Goal: Task Accomplishment & Management: Complete application form

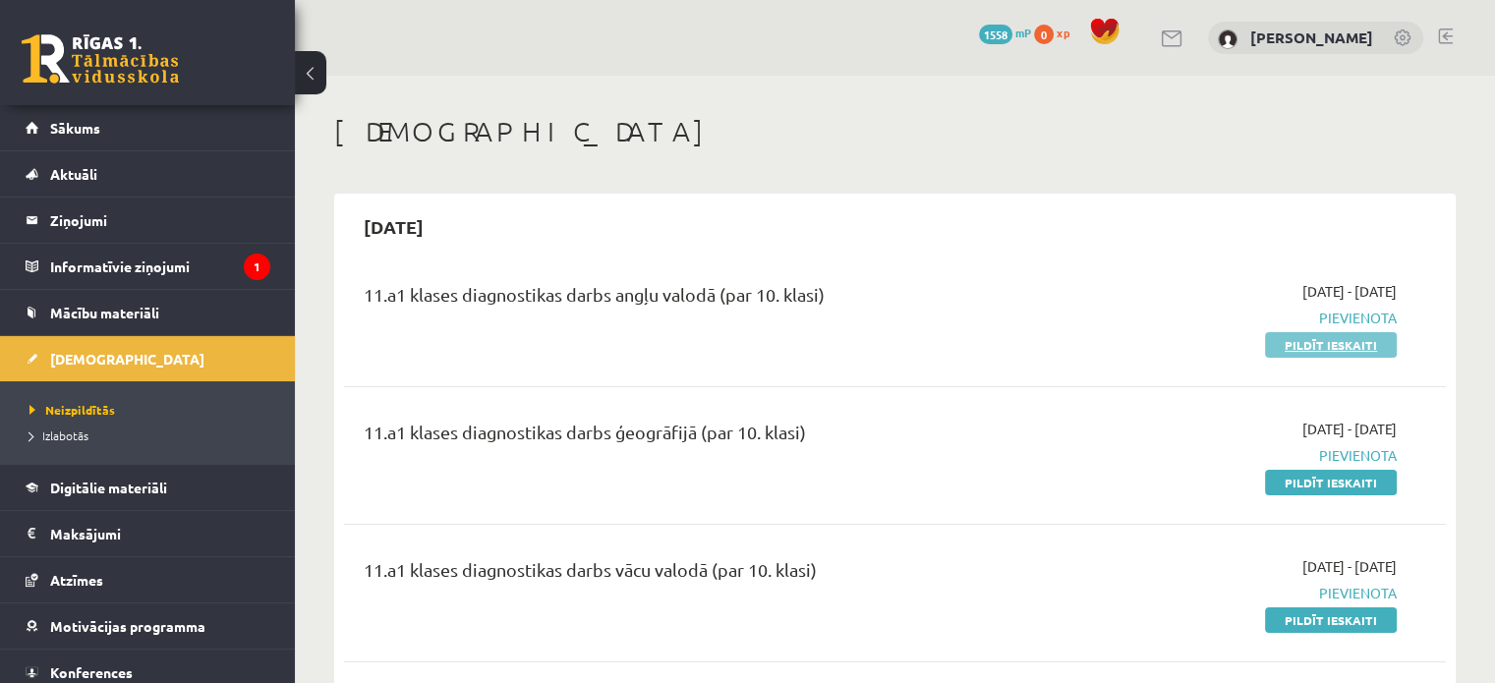
click at [1322, 355] on link "Pildīt ieskaiti" at bounding box center [1331, 345] width 132 height 26
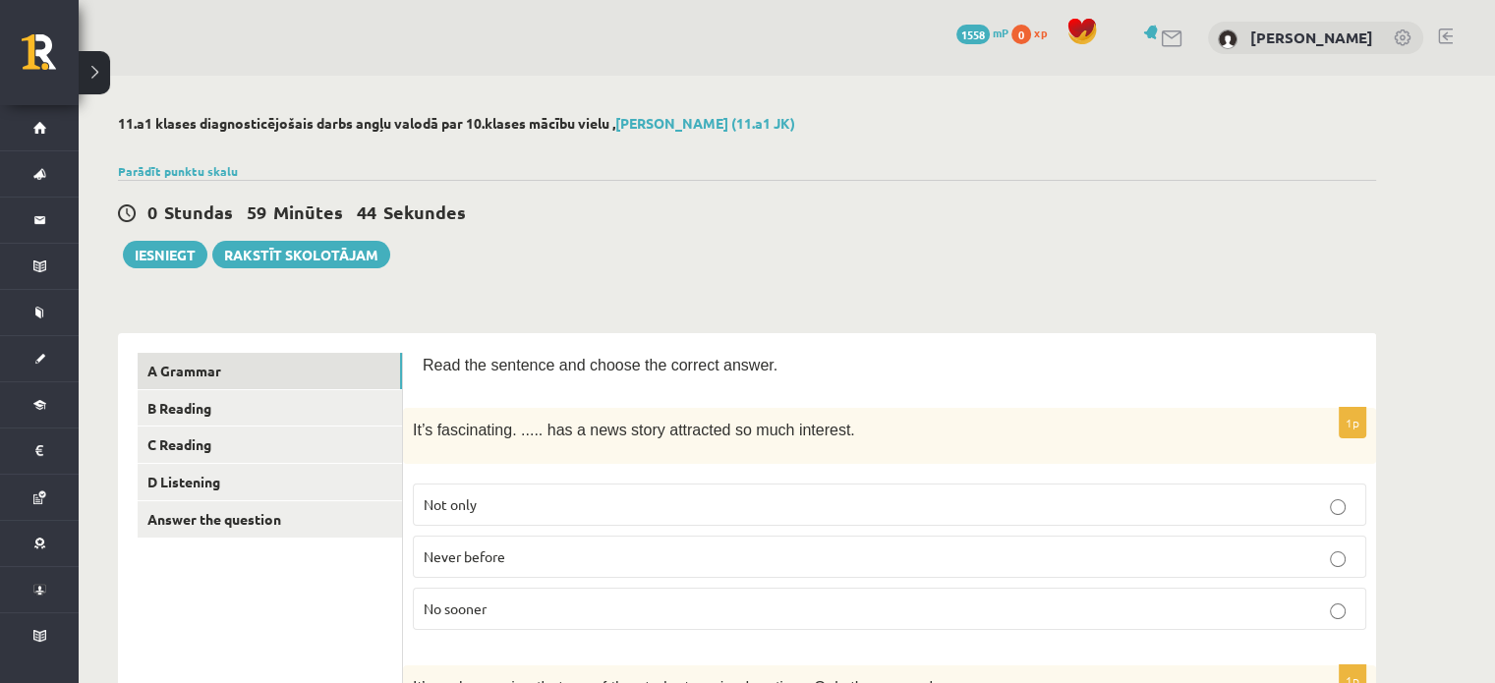
click at [553, 560] on p "Never before" at bounding box center [890, 556] width 932 height 21
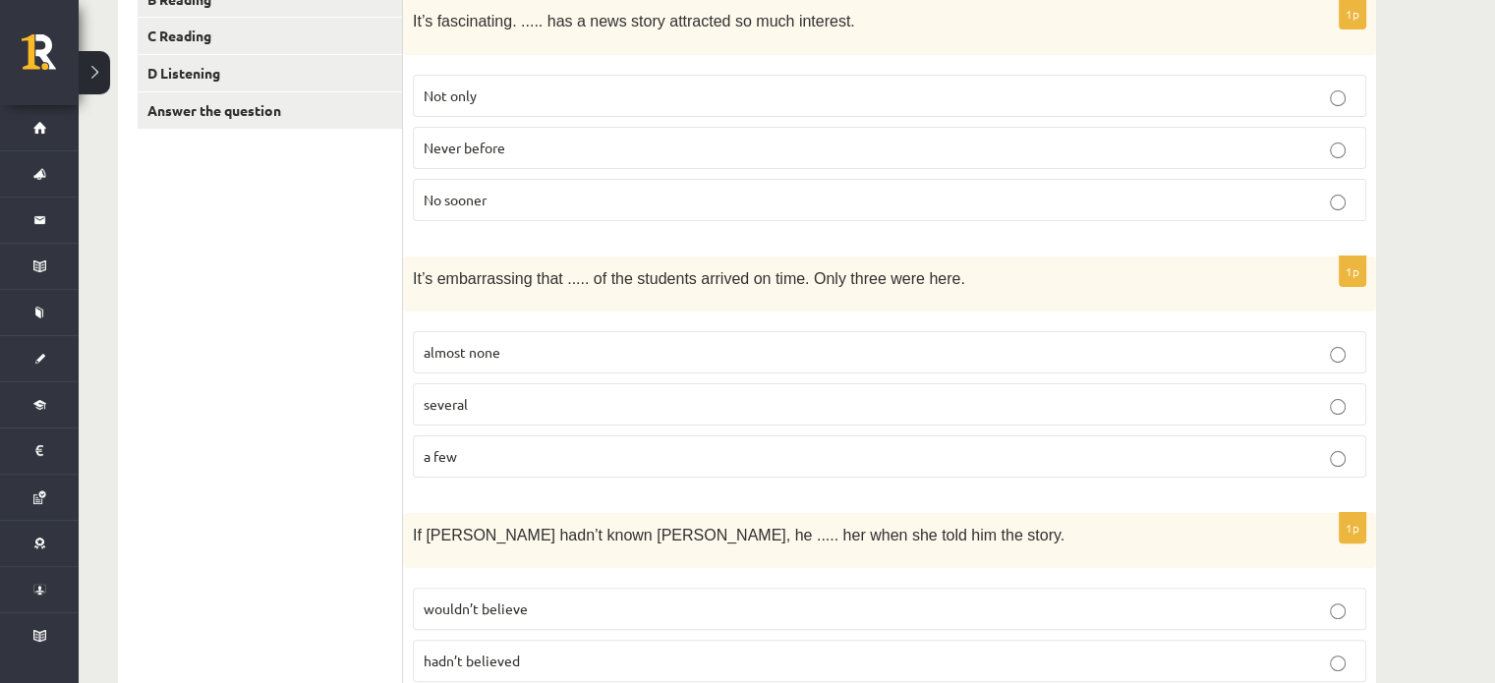
scroll to position [436, 0]
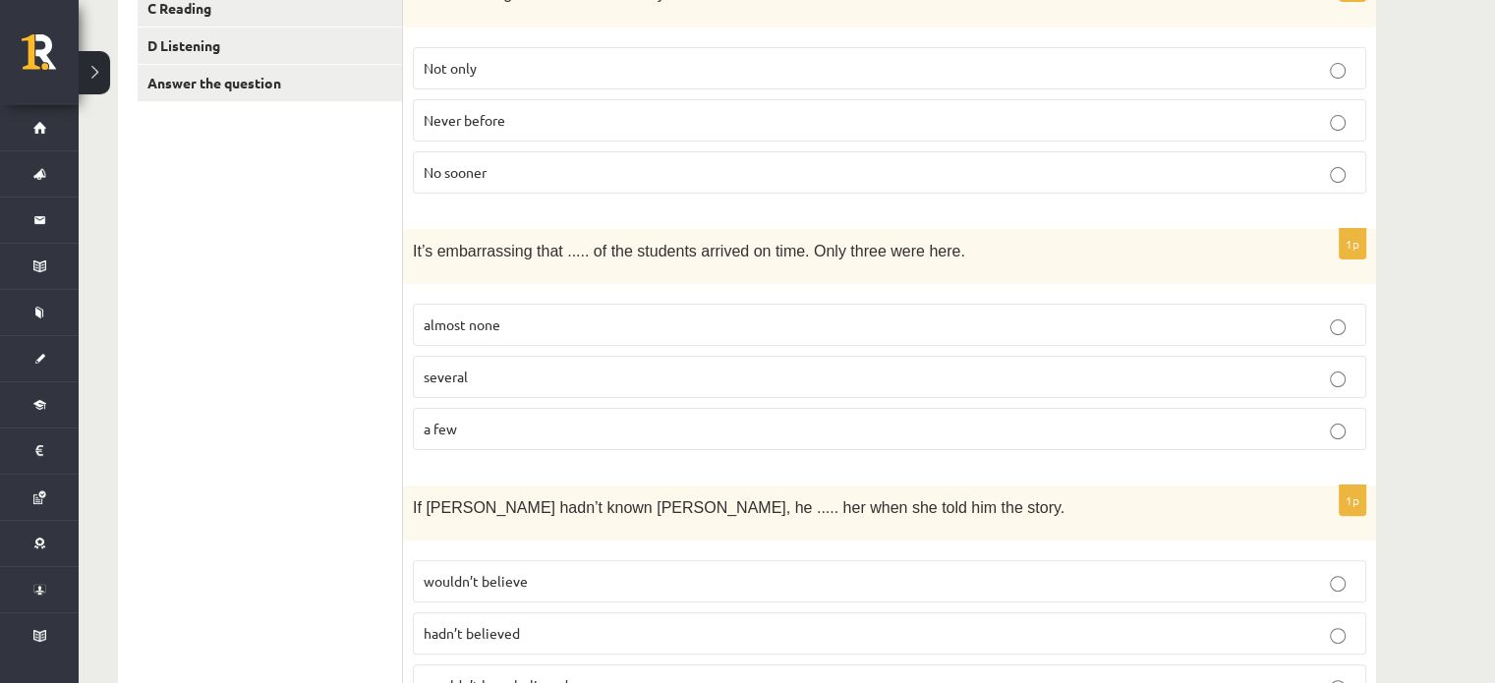
click at [697, 419] on p "a few" at bounding box center [890, 429] width 932 height 21
click at [770, 323] on p "almost none" at bounding box center [890, 324] width 932 height 21
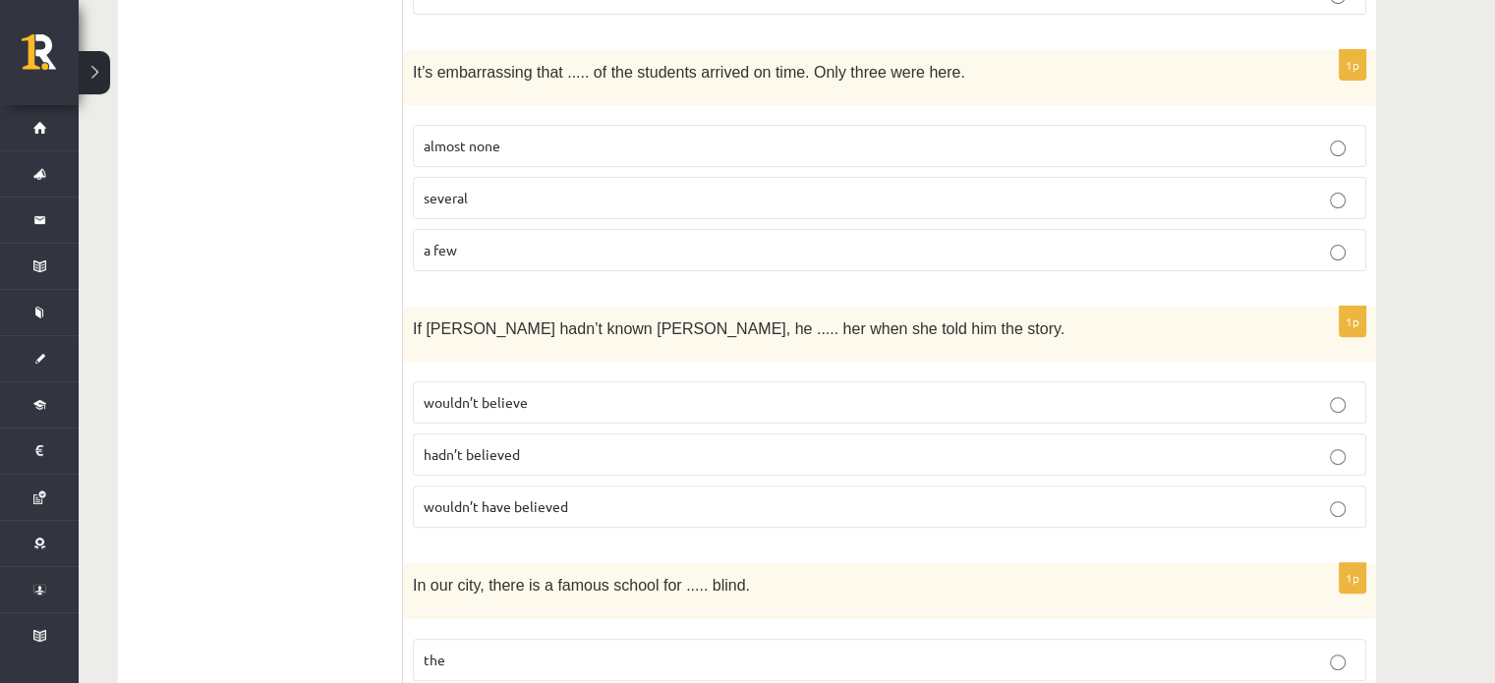
scroll to position [636, 0]
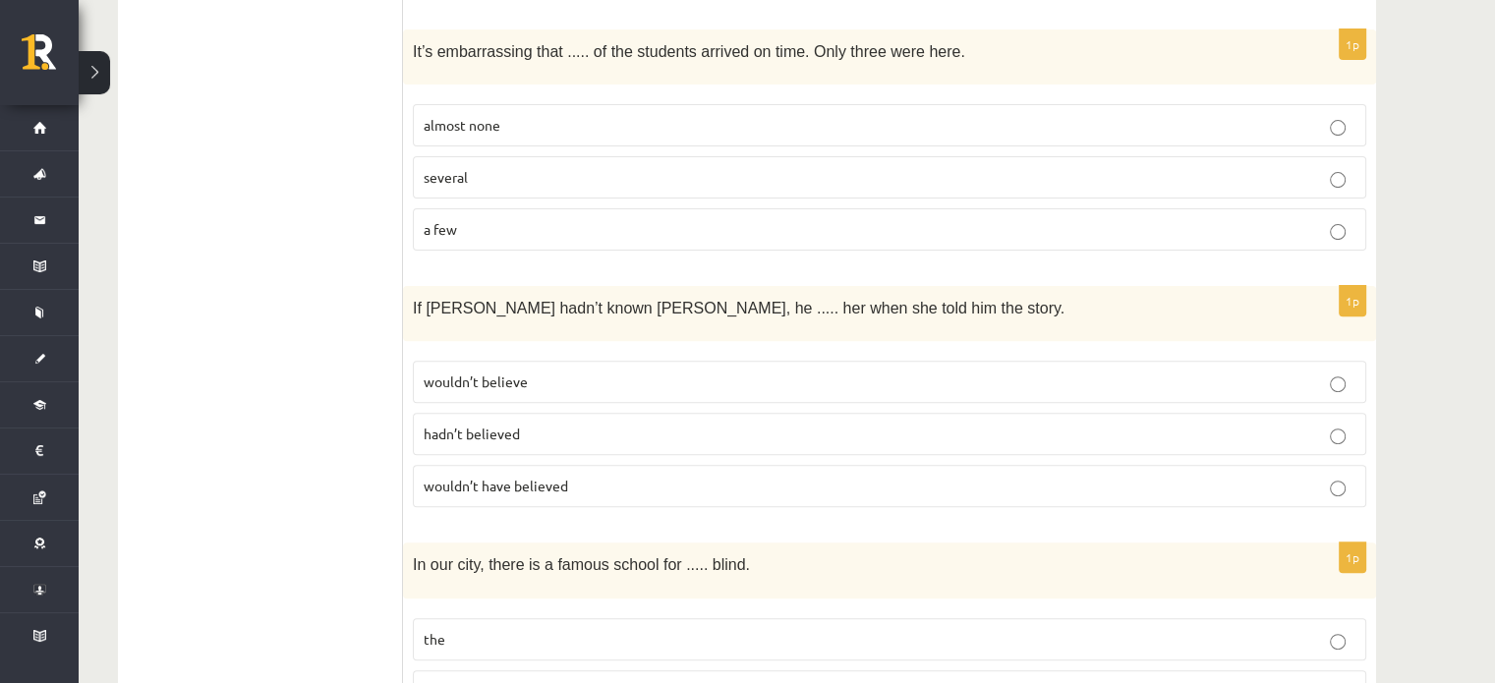
click at [554, 486] on label "wouldn’t have believed" at bounding box center [889, 486] width 953 height 42
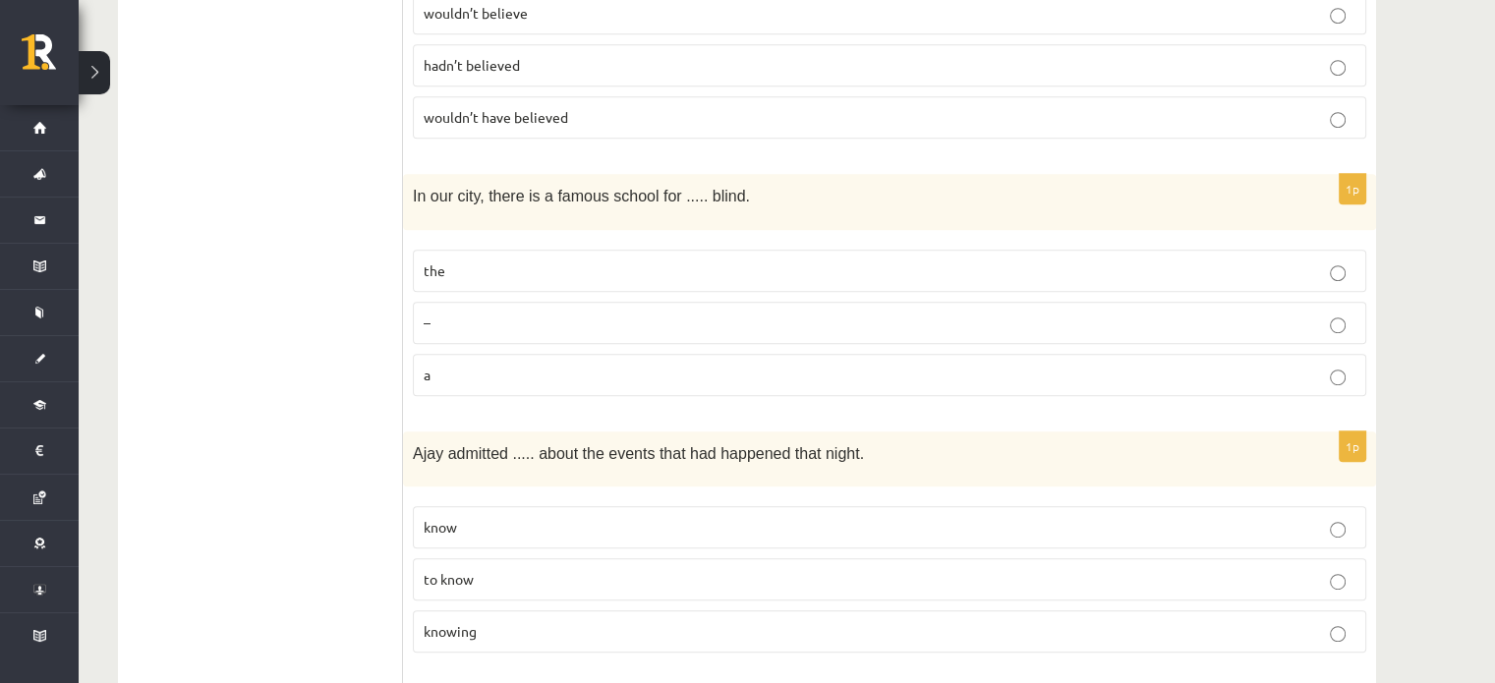
scroll to position [1010, 0]
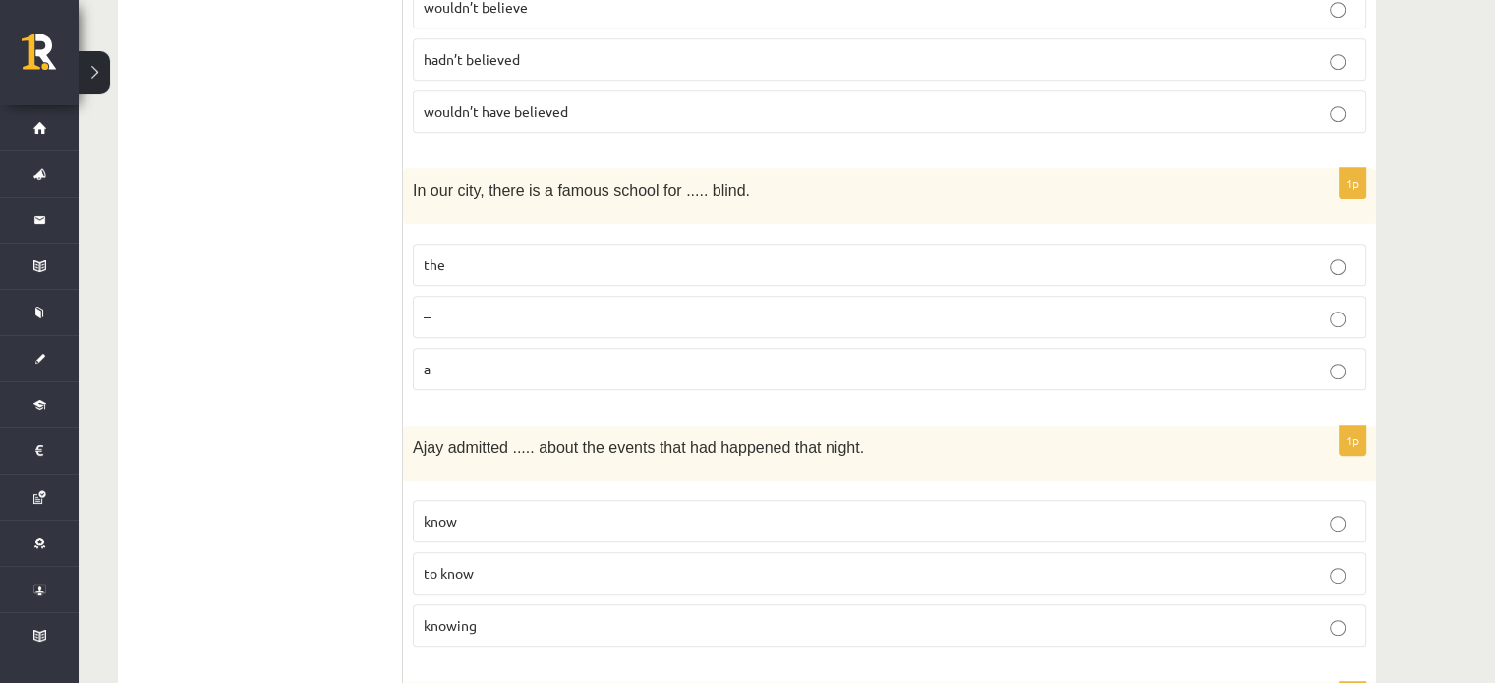
click at [922, 255] on p "the" at bounding box center [890, 265] width 932 height 21
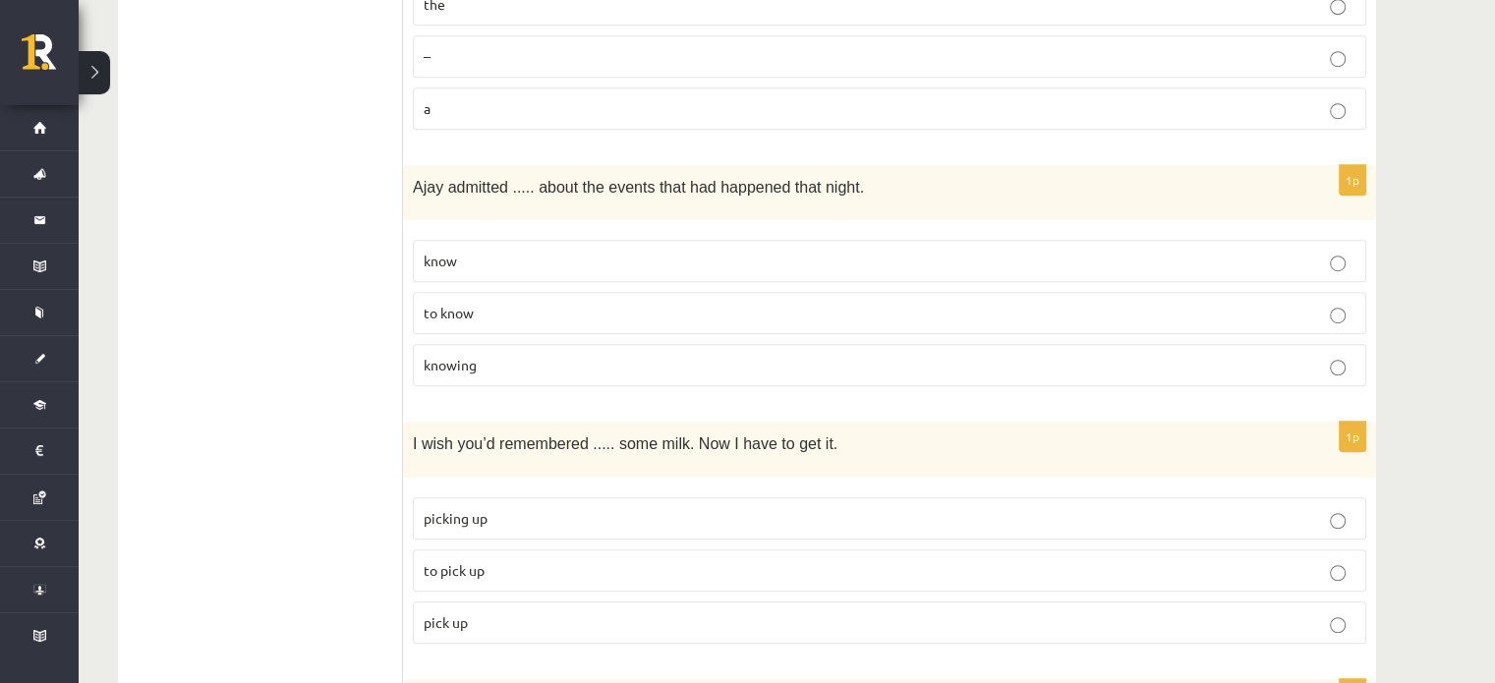
scroll to position [1278, 0]
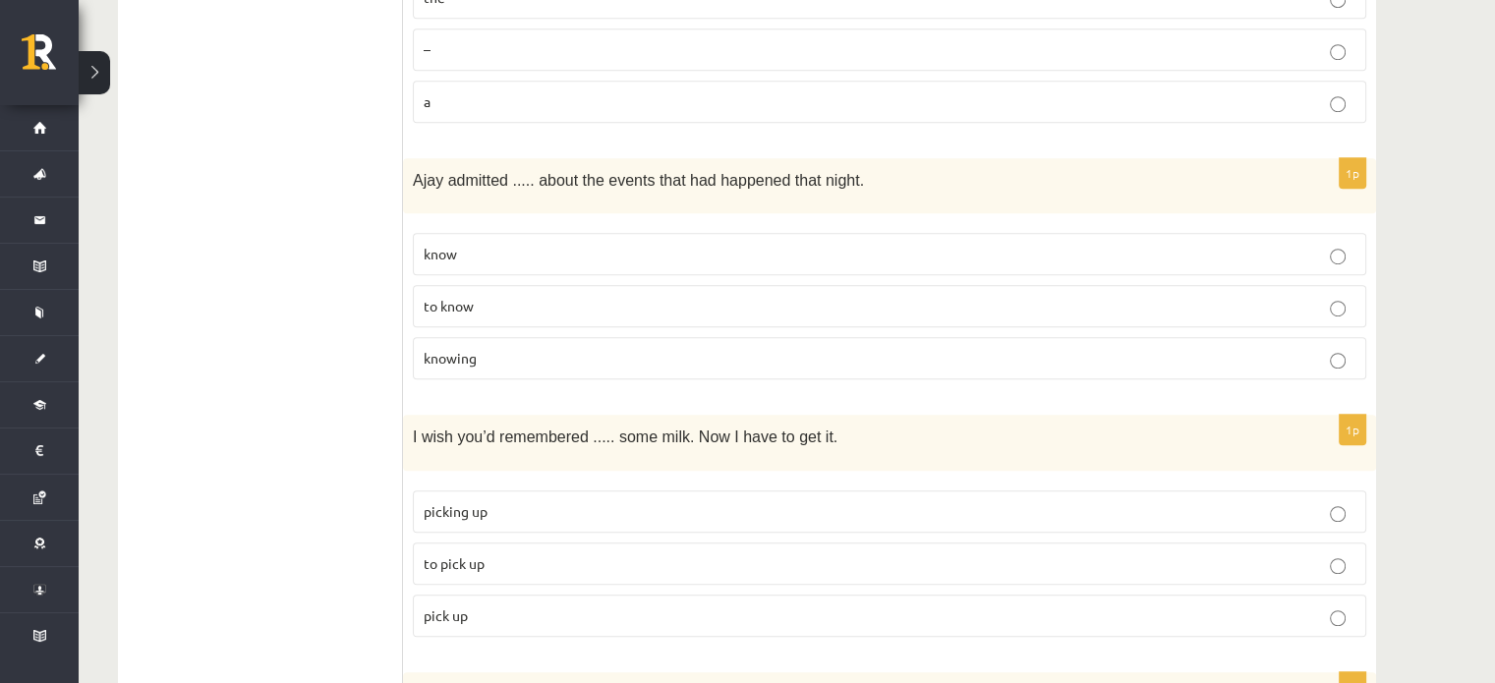
click at [892, 285] on label "to know" at bounding box center [889, 306] width 953 height 42
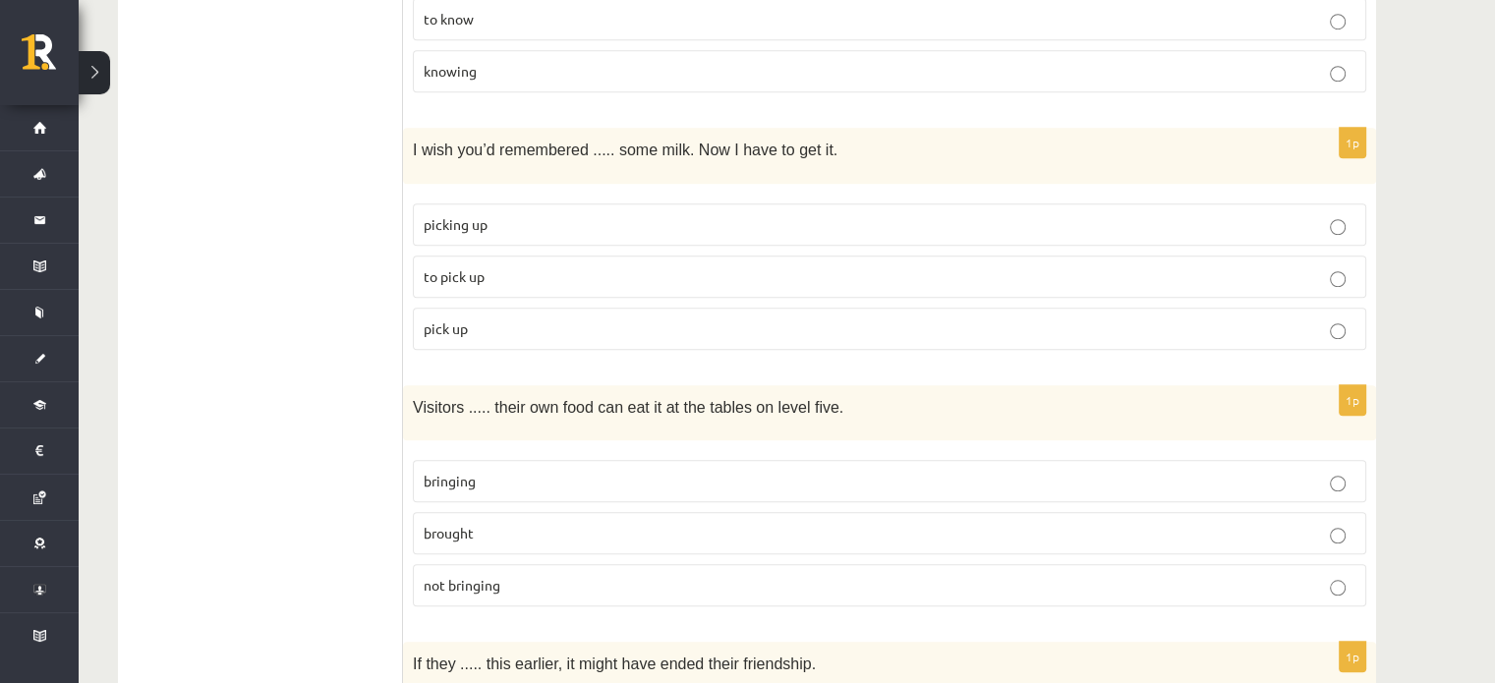
scroll to position [1579, 0]
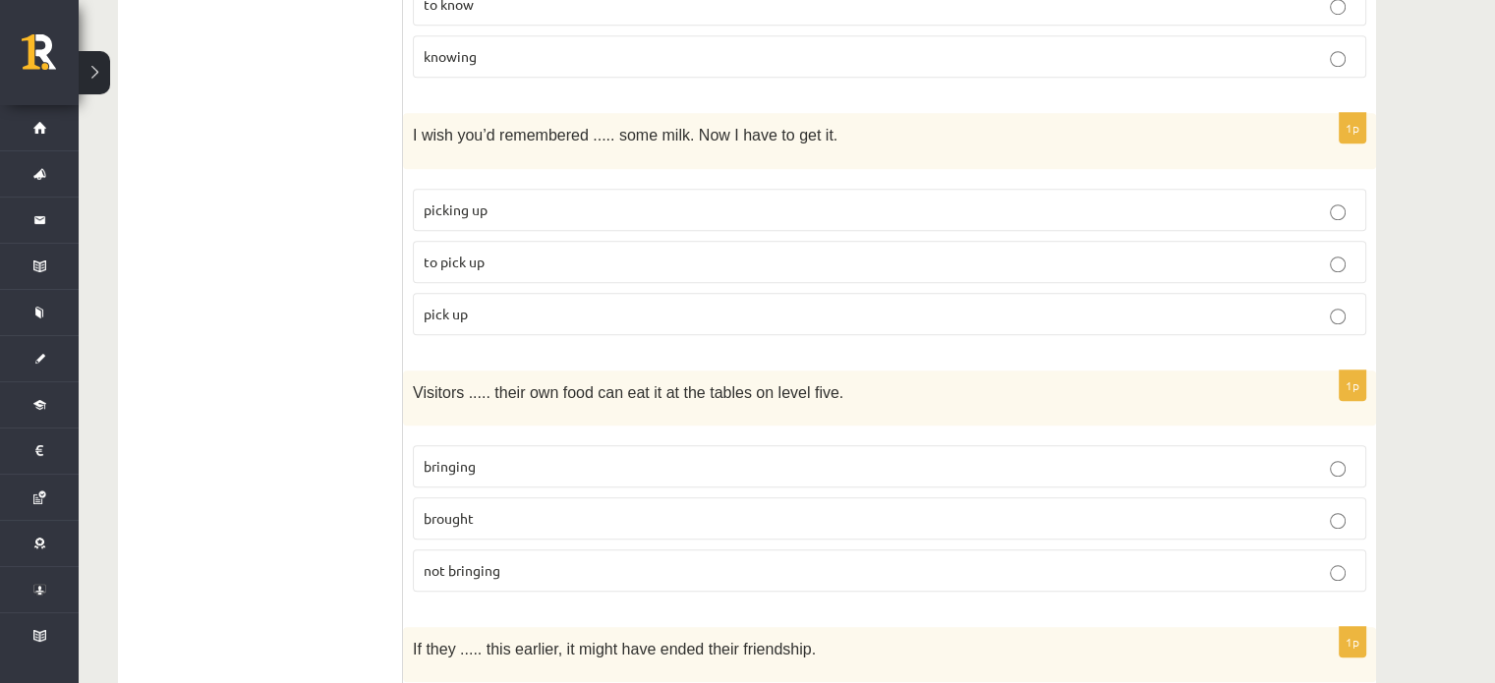
click at [499, 252] on p "to pick up" at bounding box center [890, 262] width 932 height 21
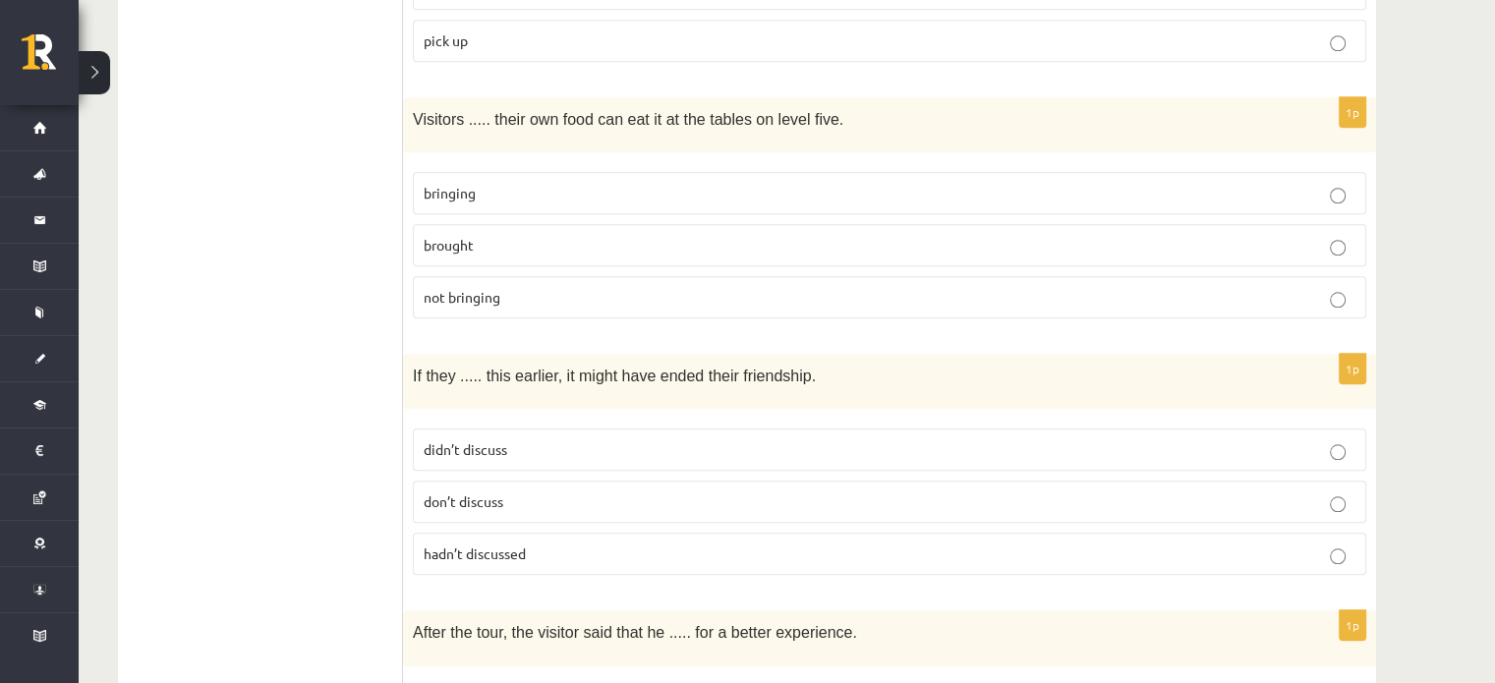
scroll to position [1859, 0]
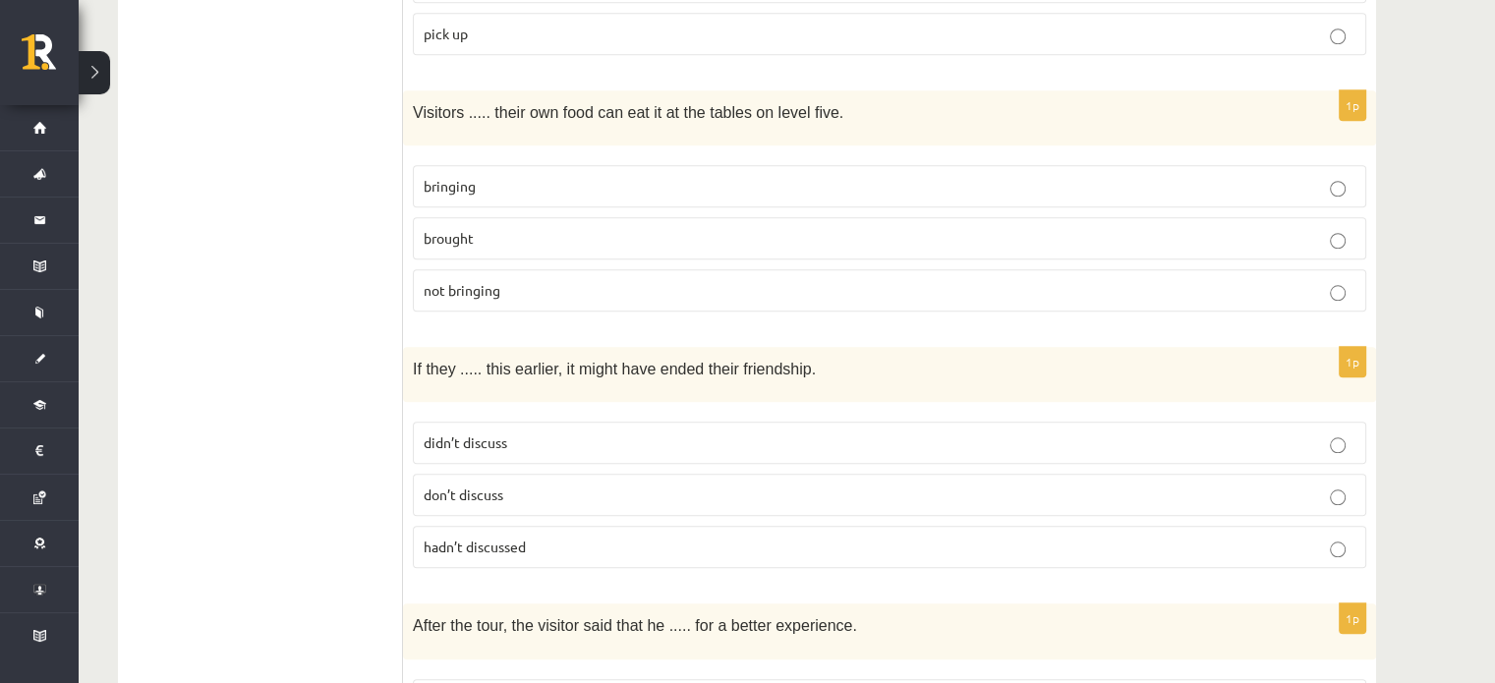
click at [613, 176] on p "bringing" at bounding box center [890, 186] width 932 height 21
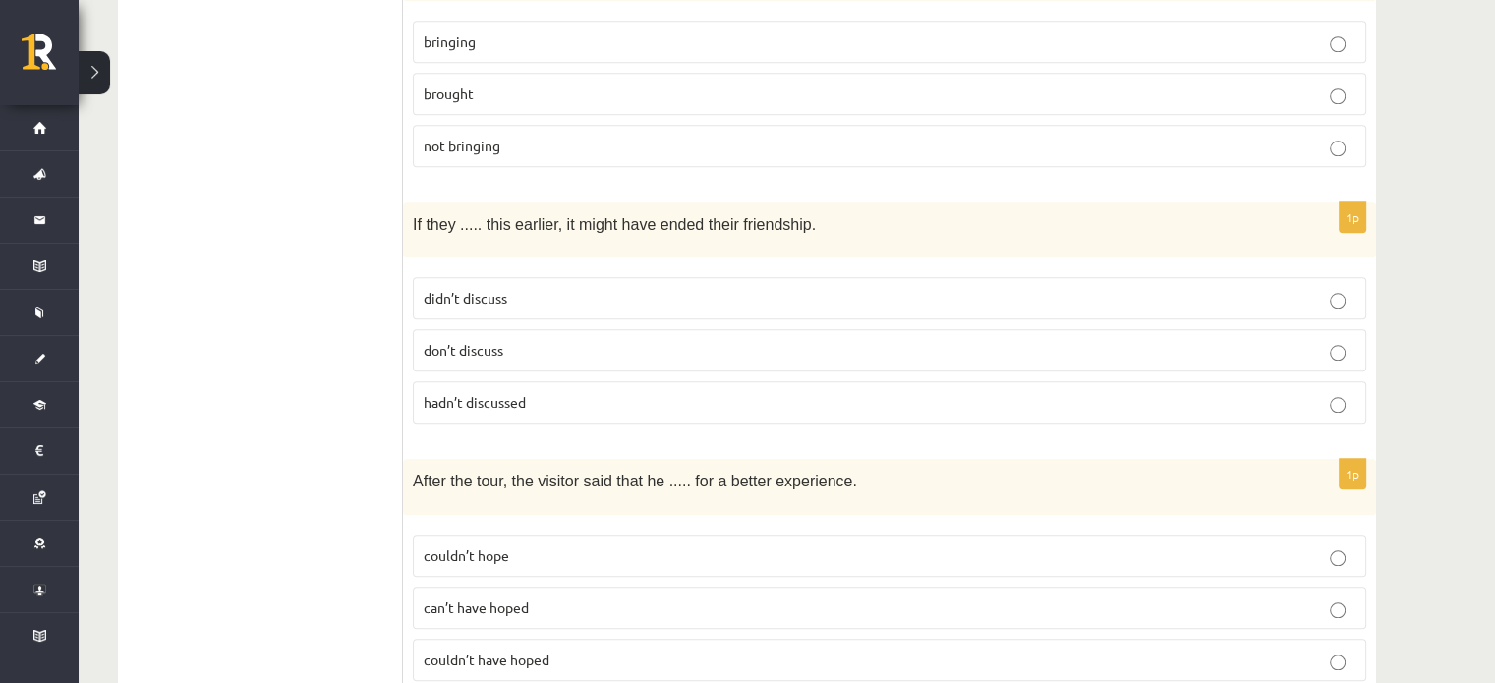
scroll to position [2011, 0]
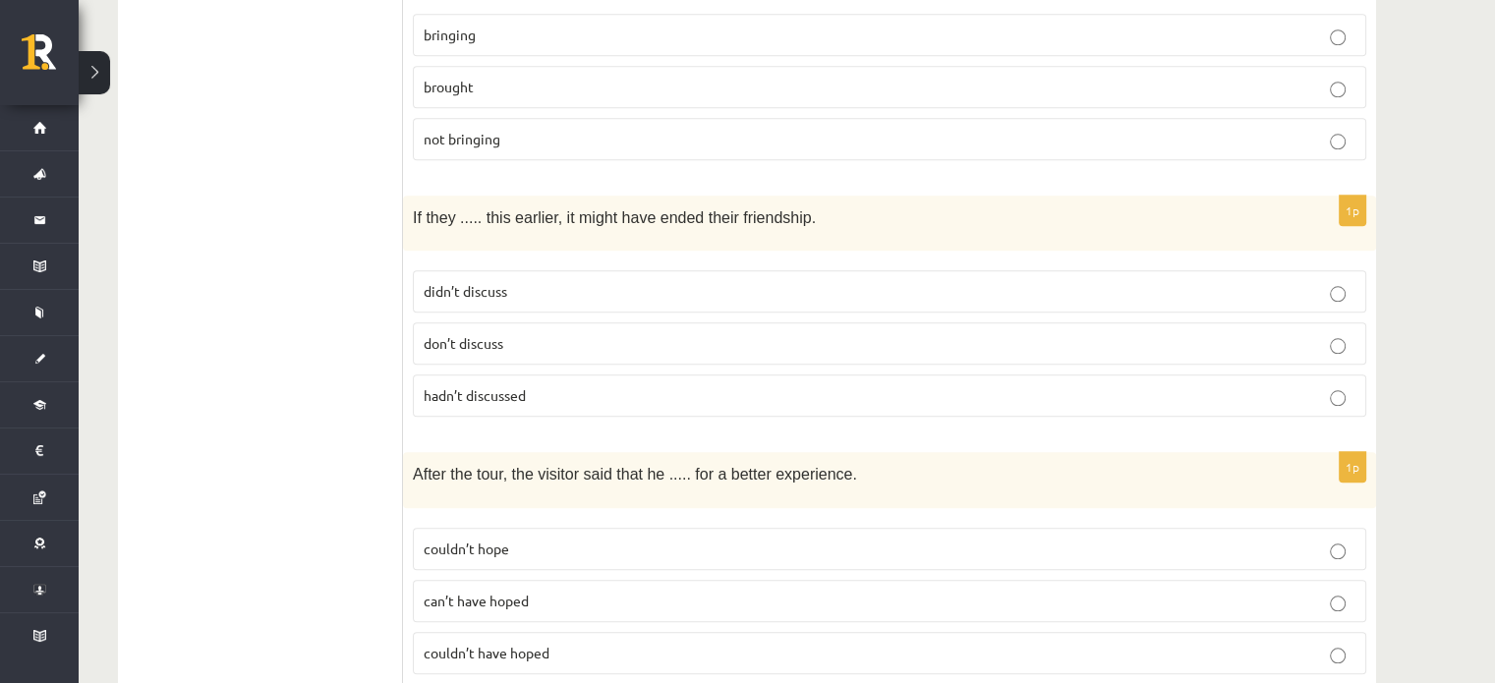
click at [628, 385] on p "hadn’t discussed" at bounding box center [890, 395] width 932 height 21
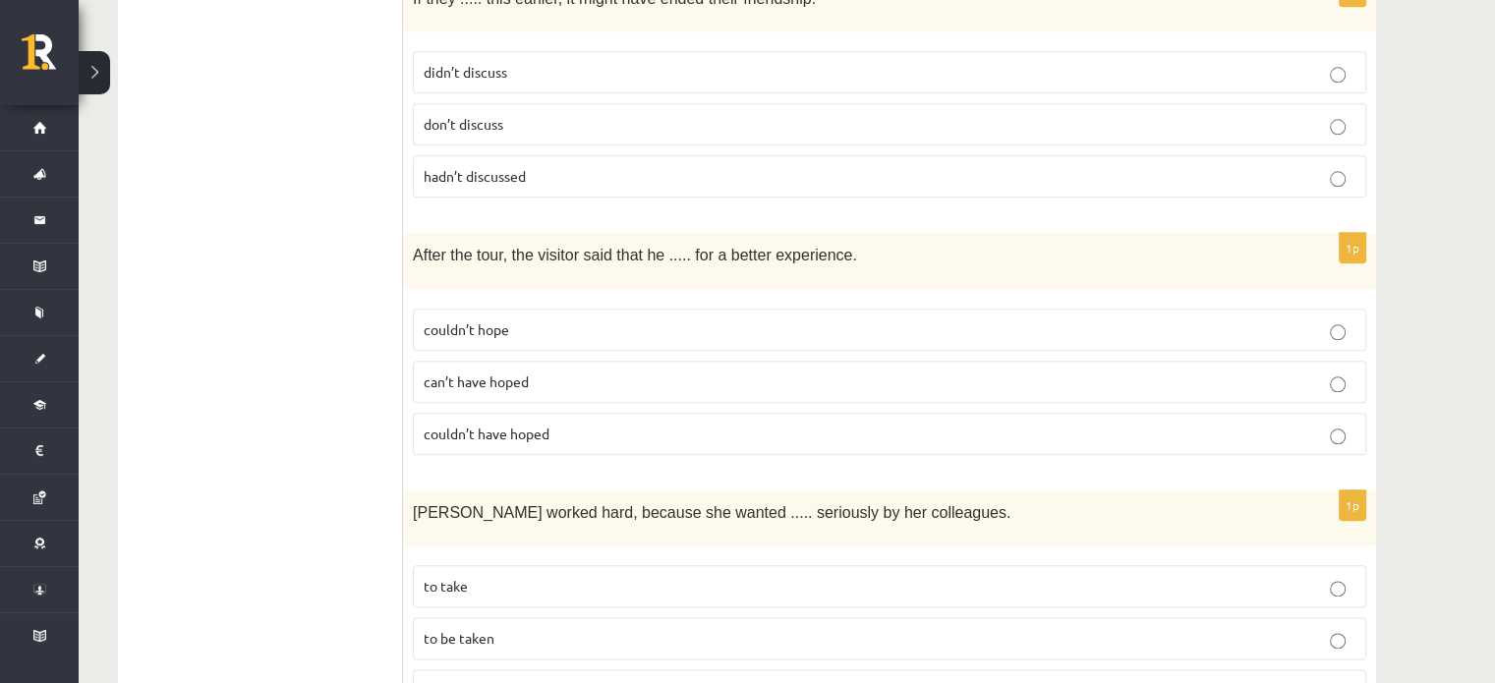
scroll to position [2202, 0]
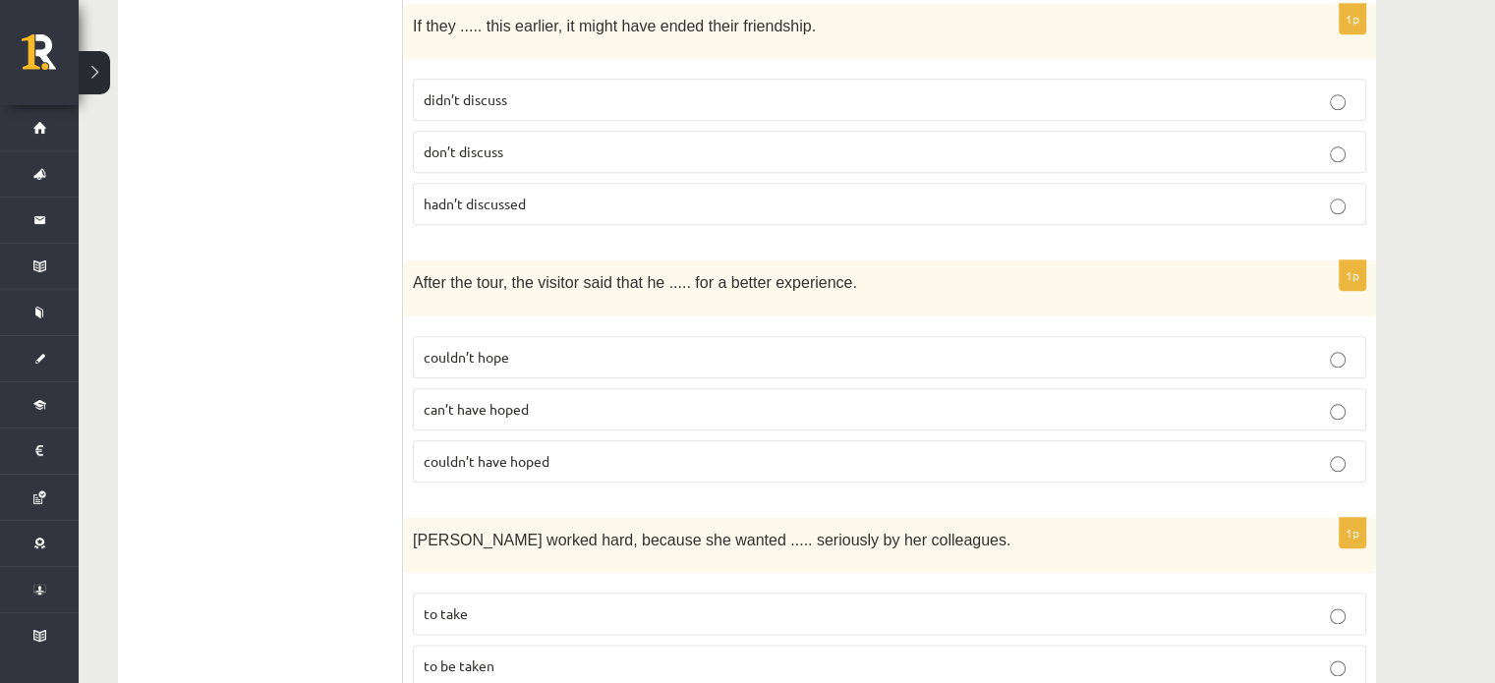
click at [518, 400] on span "can’t have hoped" at bounding box center [476, 409] width 105 height 18
click at [483, 452] on span "couldn’t have hoped" at bounding box center [487, 461] width 126 height 18
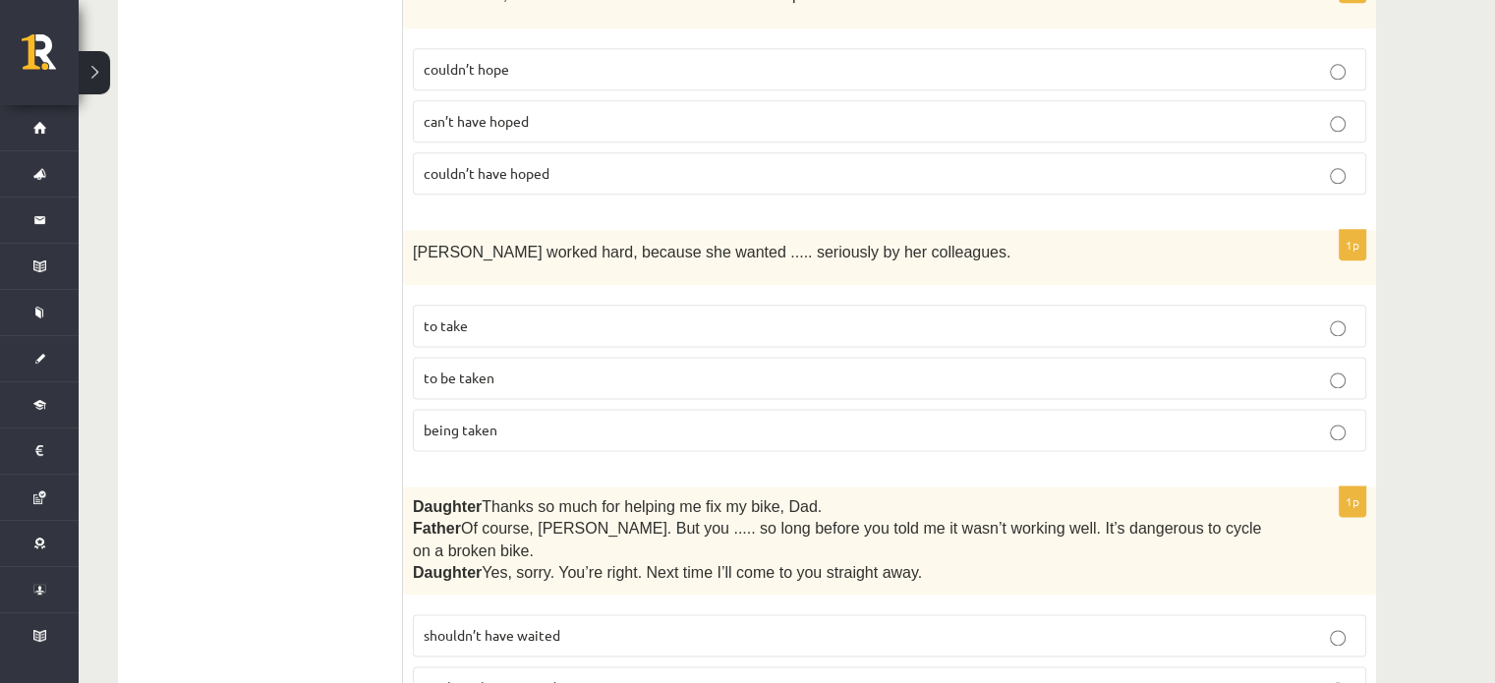
scroll to position [2496, 0]
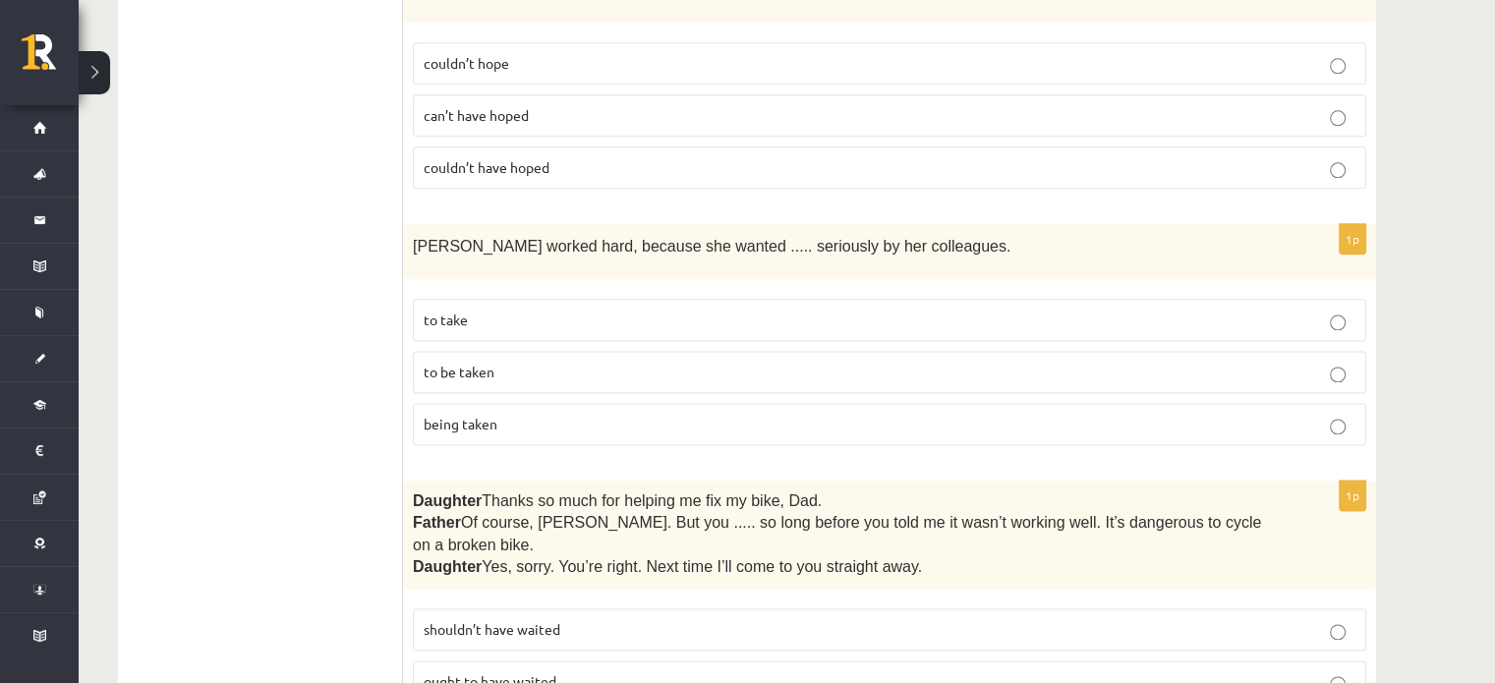
click at [599, 362] on p "to be taken" at bounding box center [890, 372] width 932 height 21
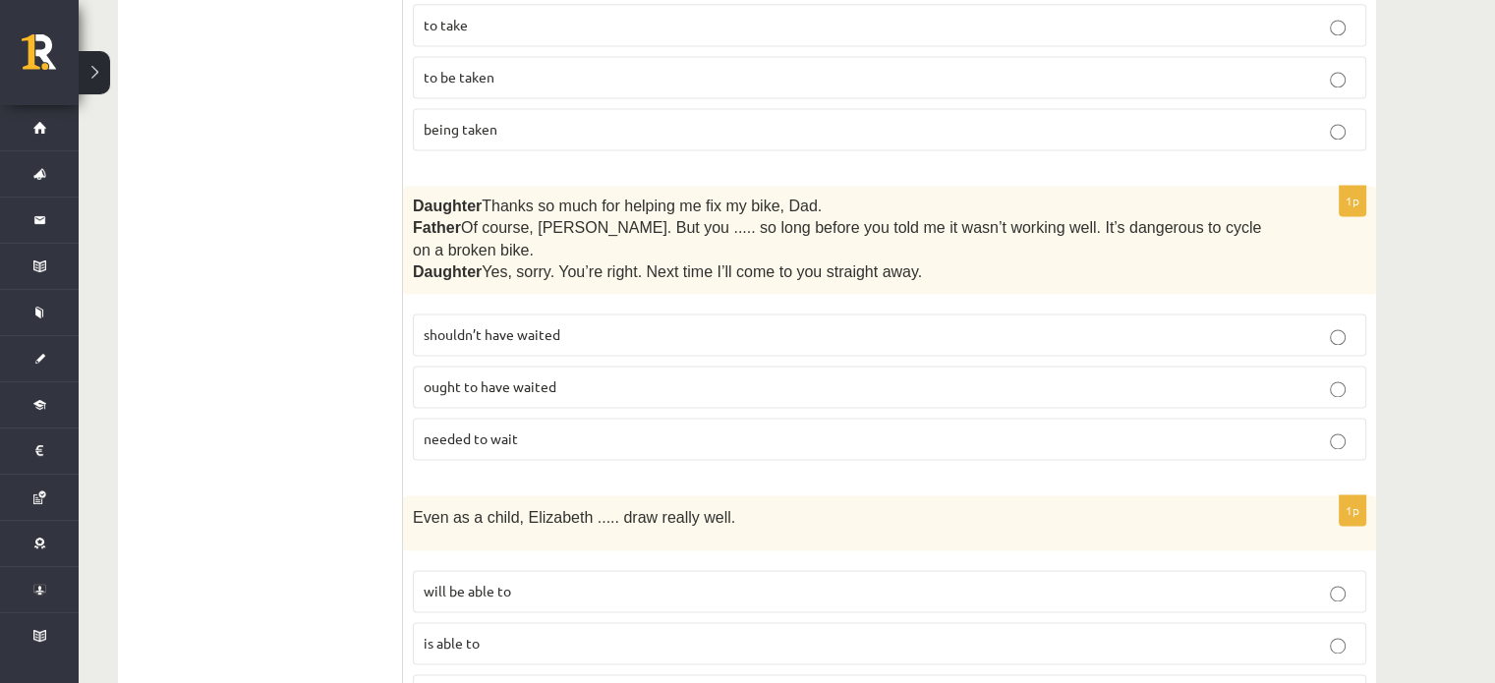
scroll to position [2798, 0]
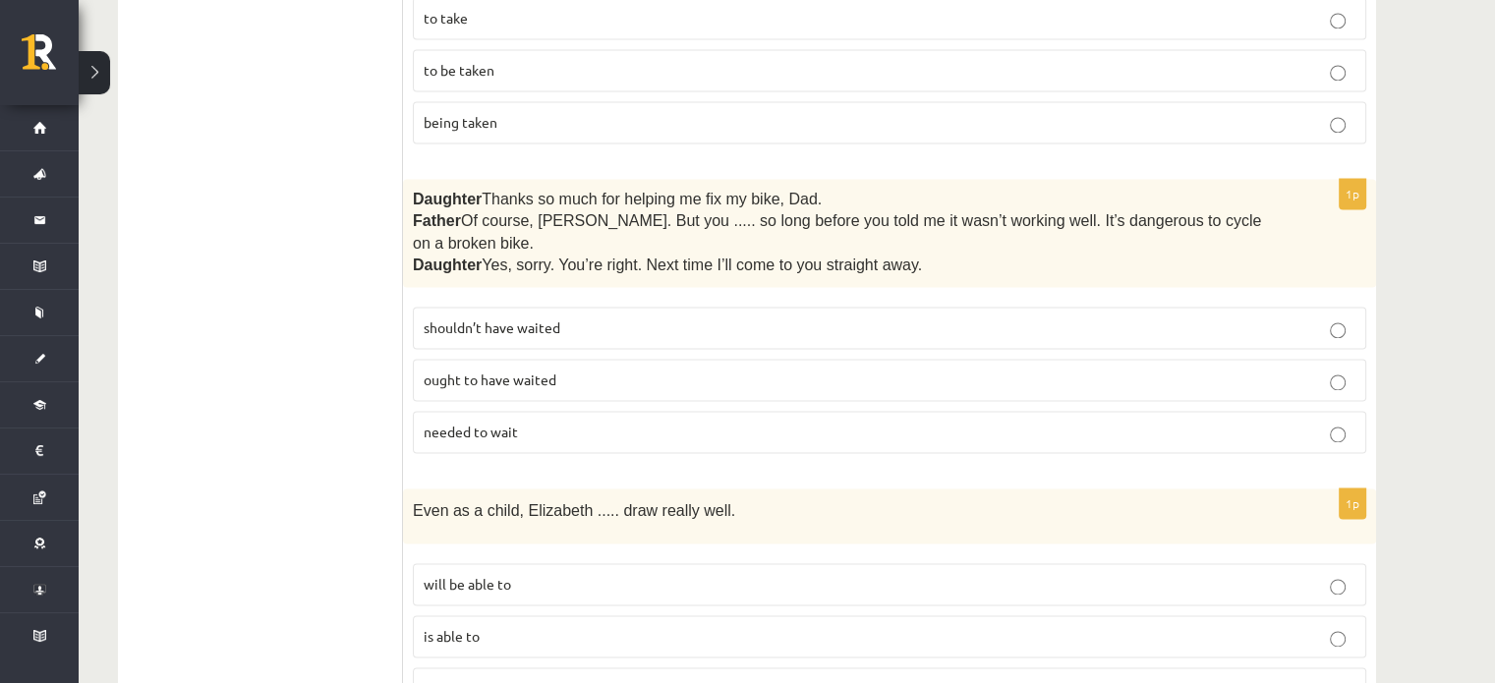
click at [554, 318] on span "shouldn’t have waited" at bounding box center [492, 327] width 137 height 18
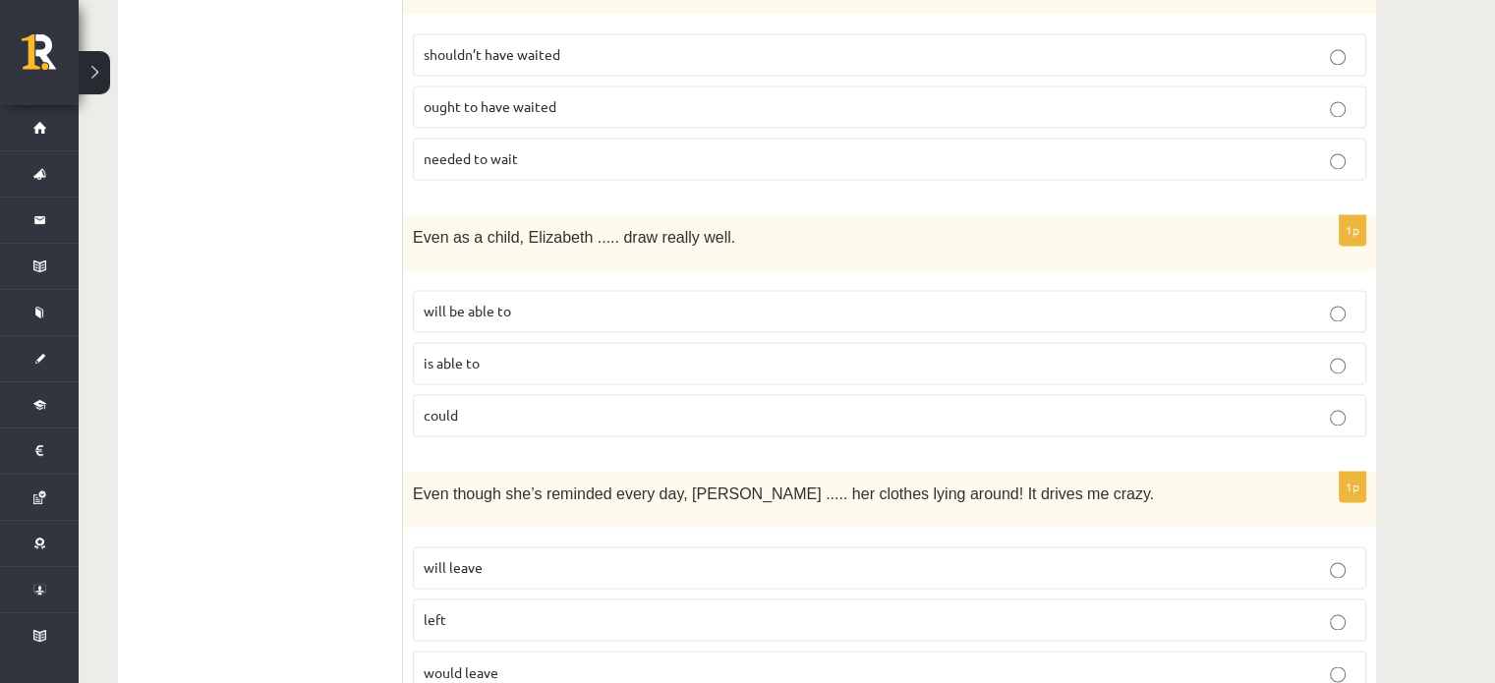
scroll to position [3064, 0]
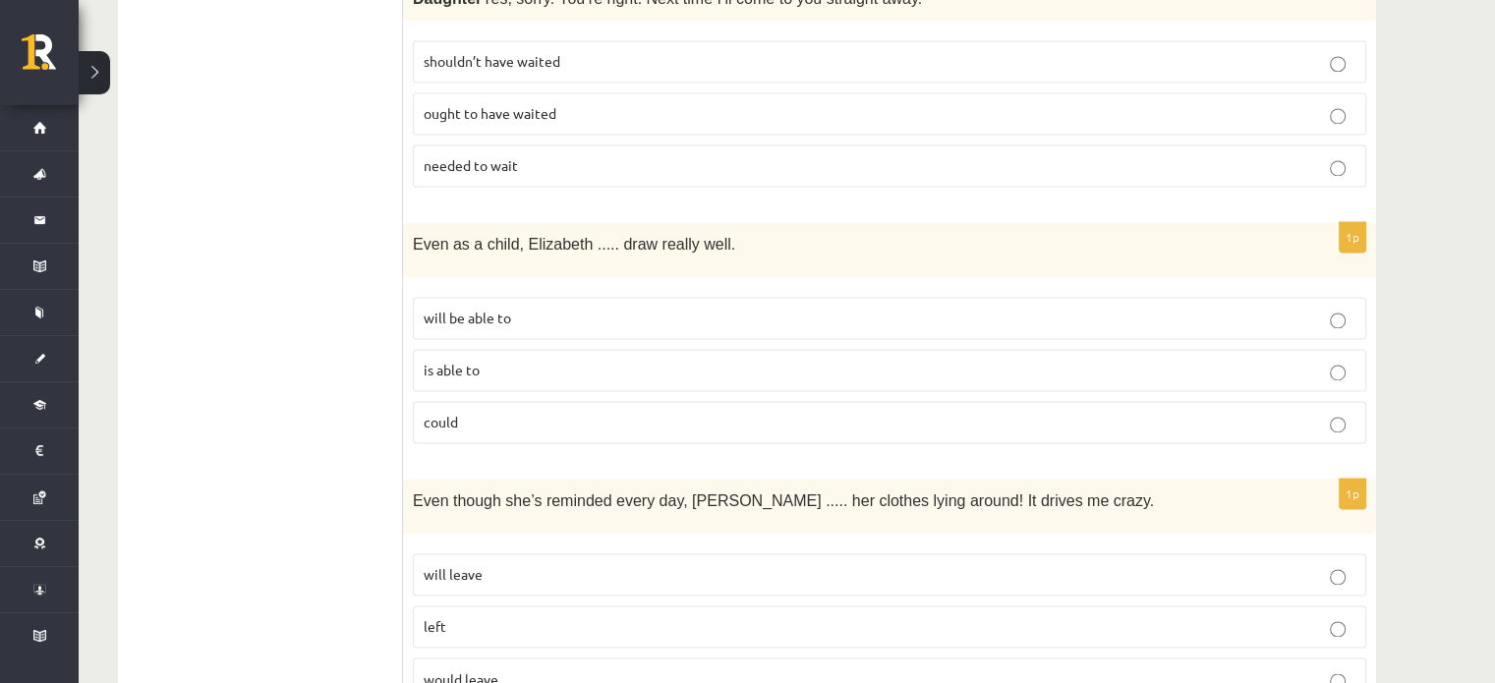
click at [537, 386] on fieldset "will be able to is able to could" at bounding box center [889, 368] width 953 height 162
click at [560, 412] on p "could" at bounding box center [890, 422] width 932 height 21
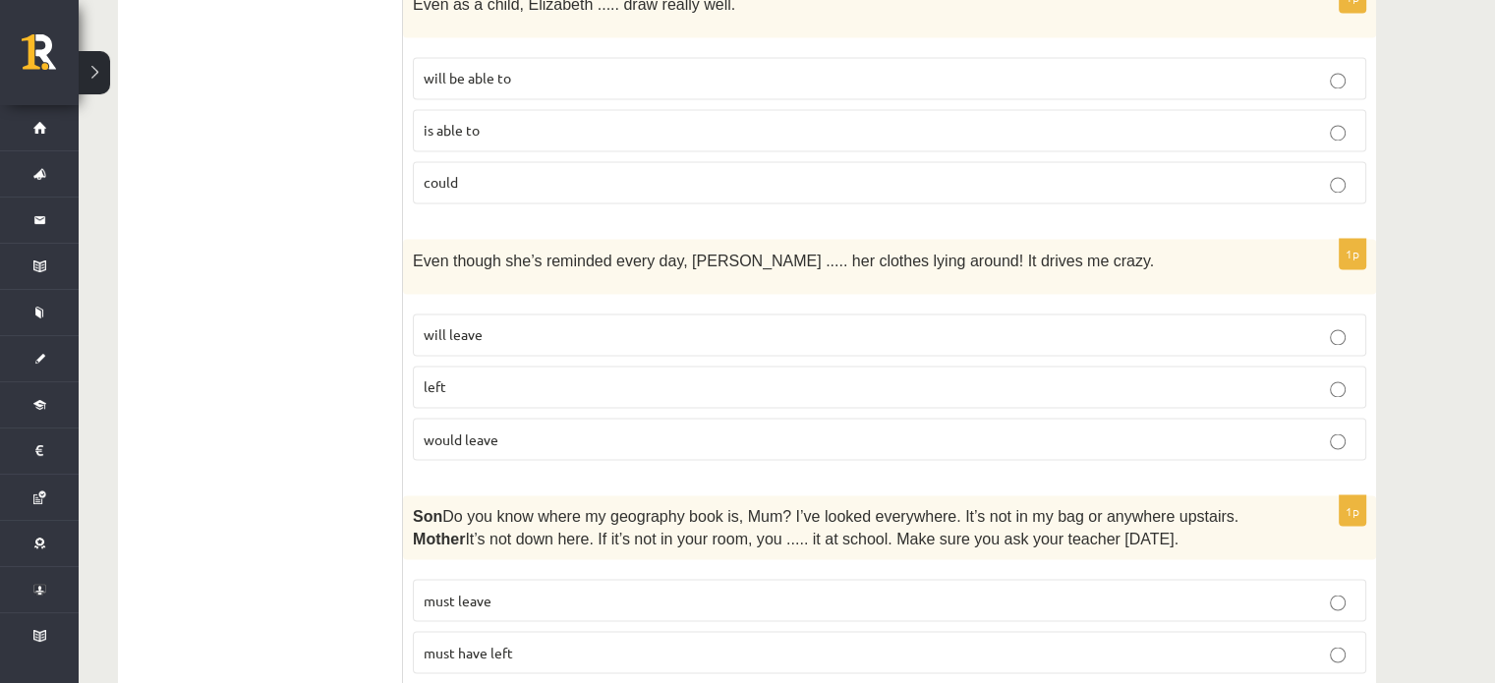
scroll to position [3352, 0]
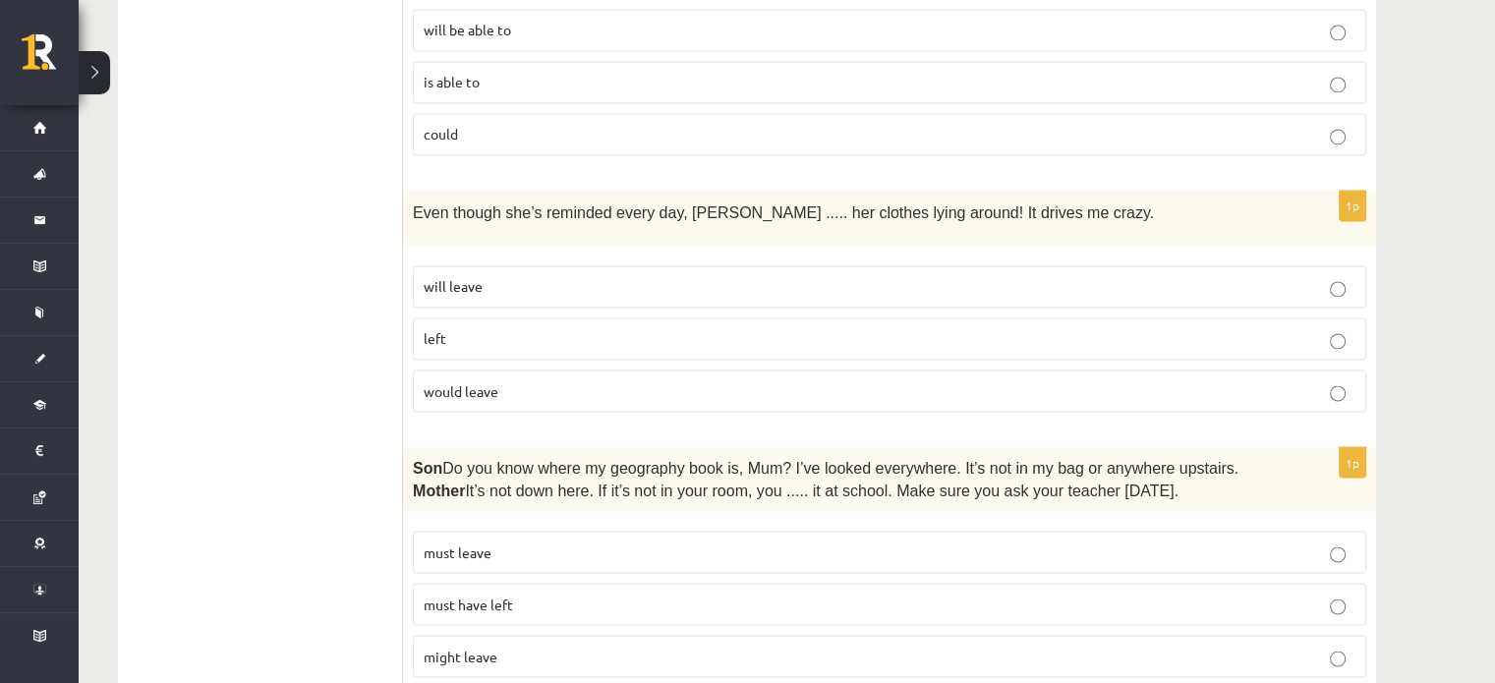
click at [490, 381] on span "would leave" at bounding box center [461, 390] width 75 height 18
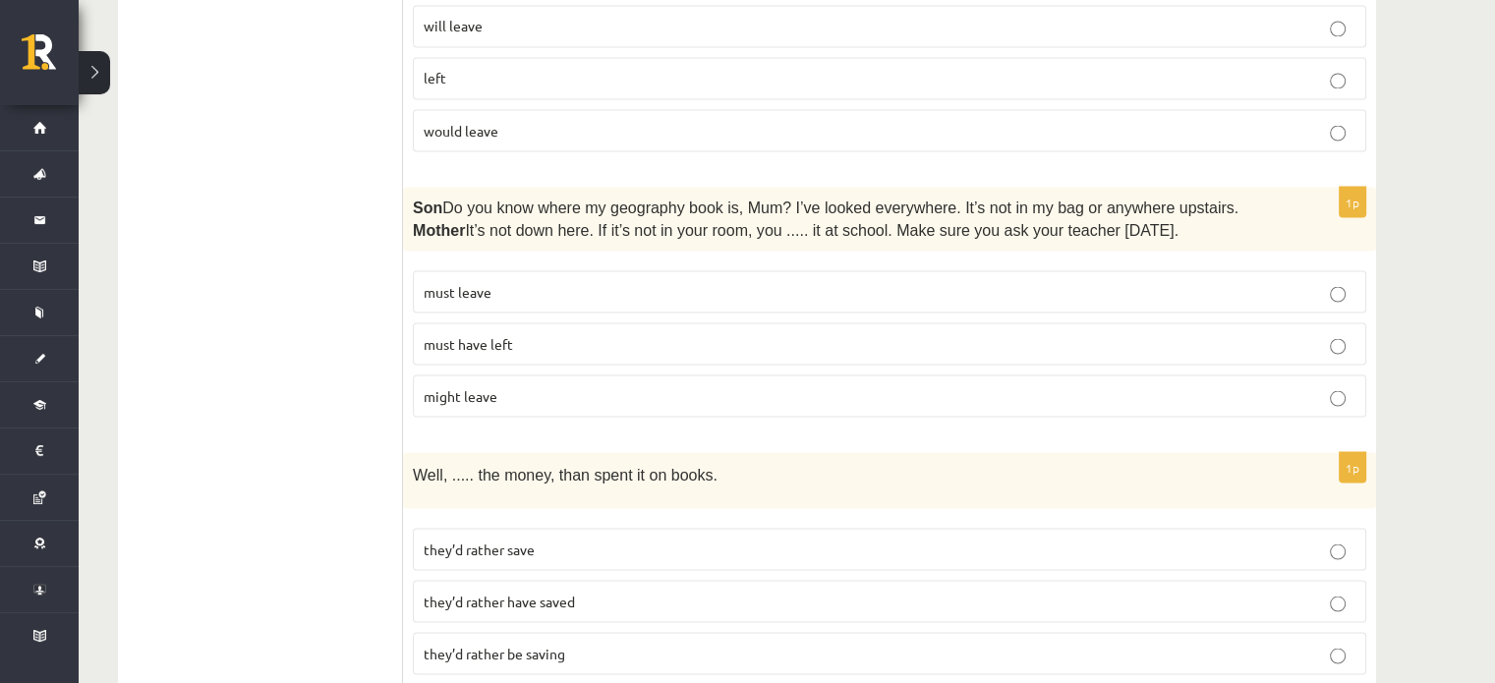
scroll to position [3605, 0]
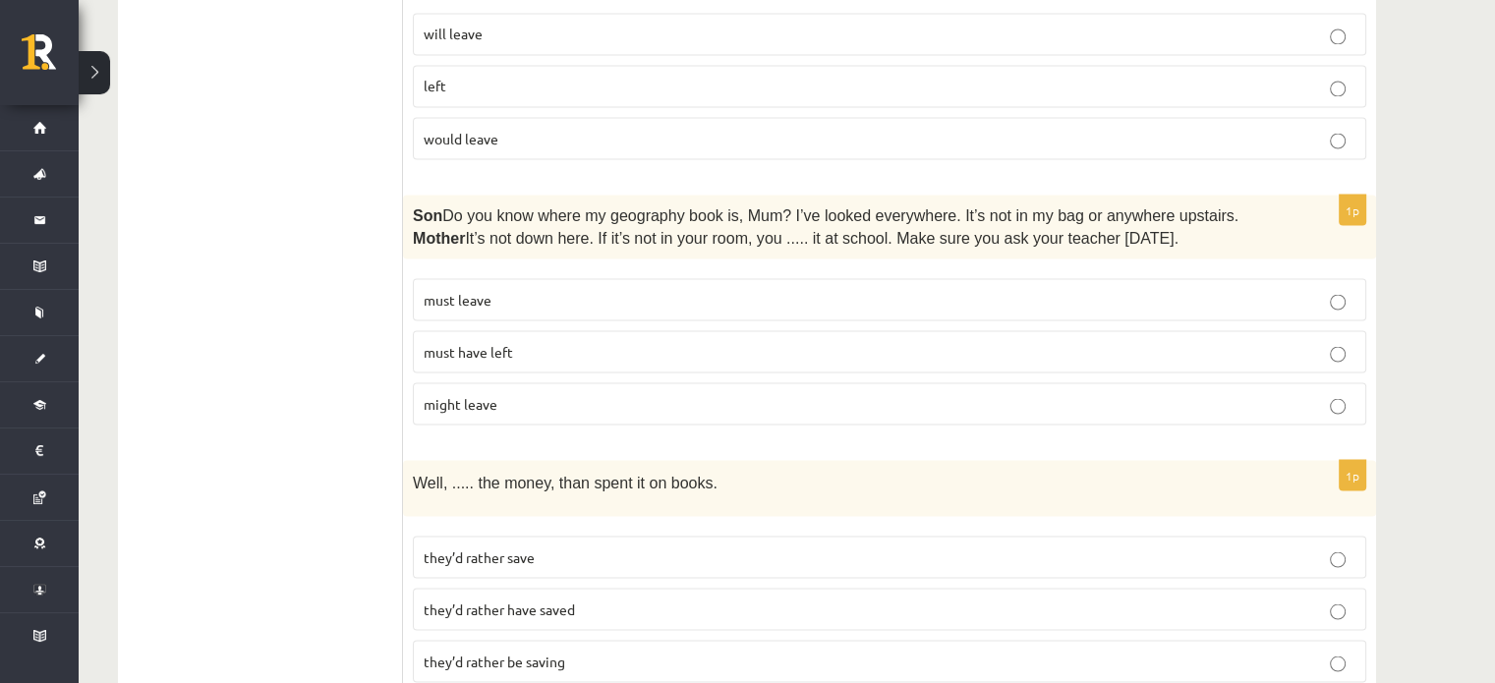
click at [991, 341] on p "must have left" at bounding box center [890, 351] width 932 height 21
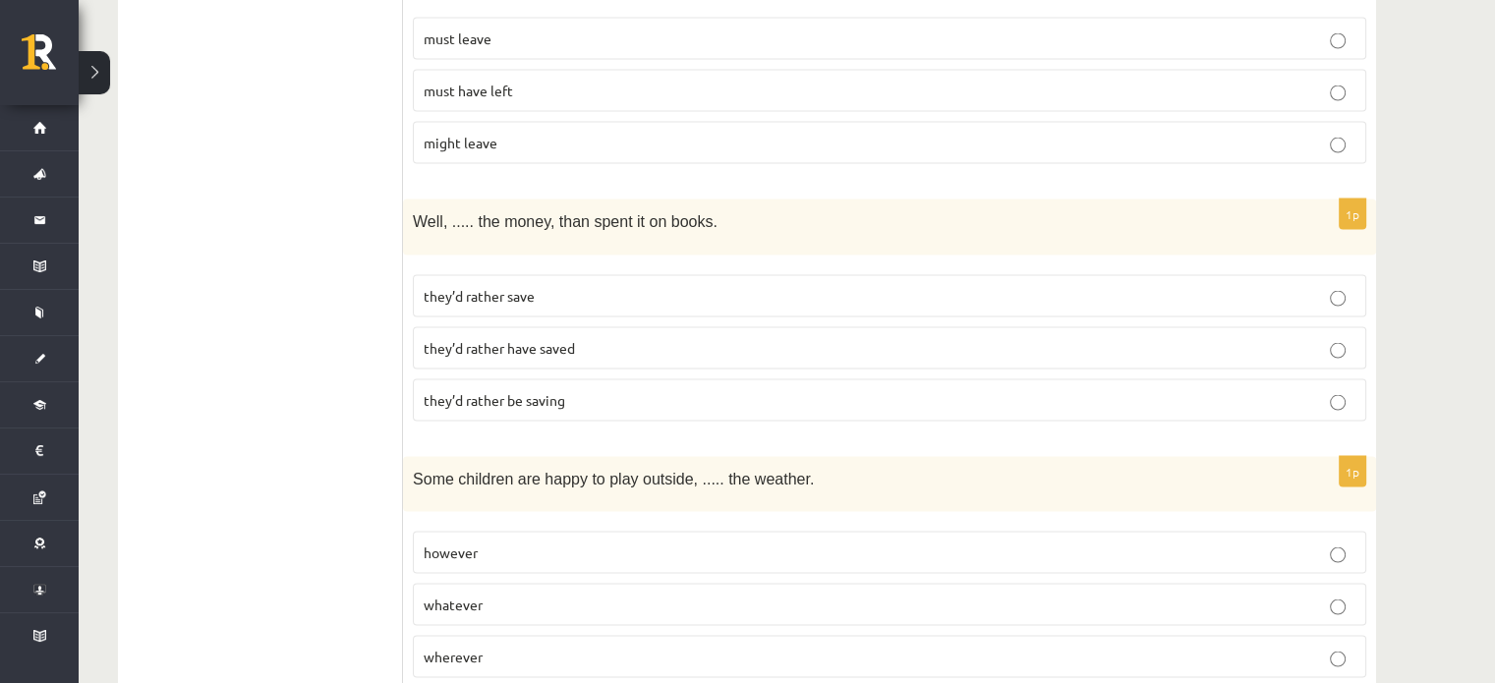
scroll to position [3912, 0]
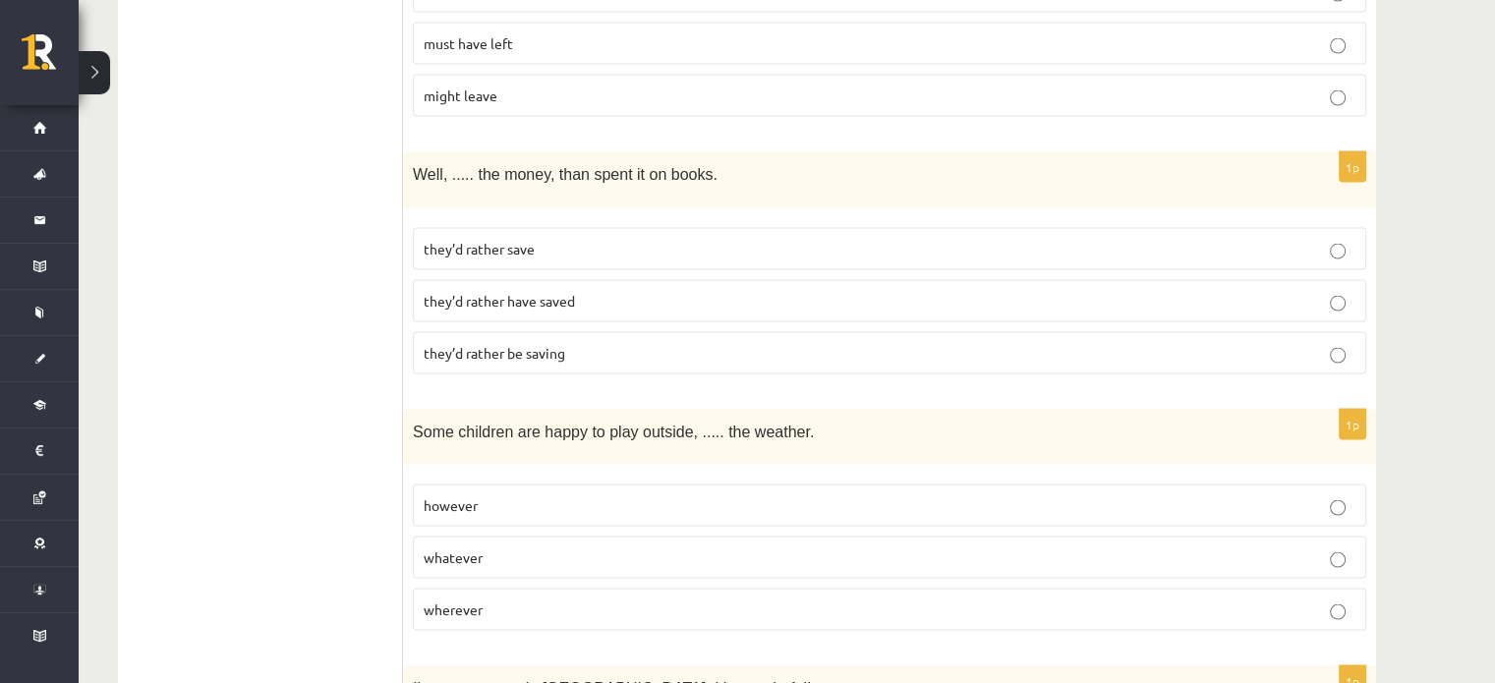
click at [548, 239] on p "they’d rather save" at bounding box center [890, 249] width 932 height 21
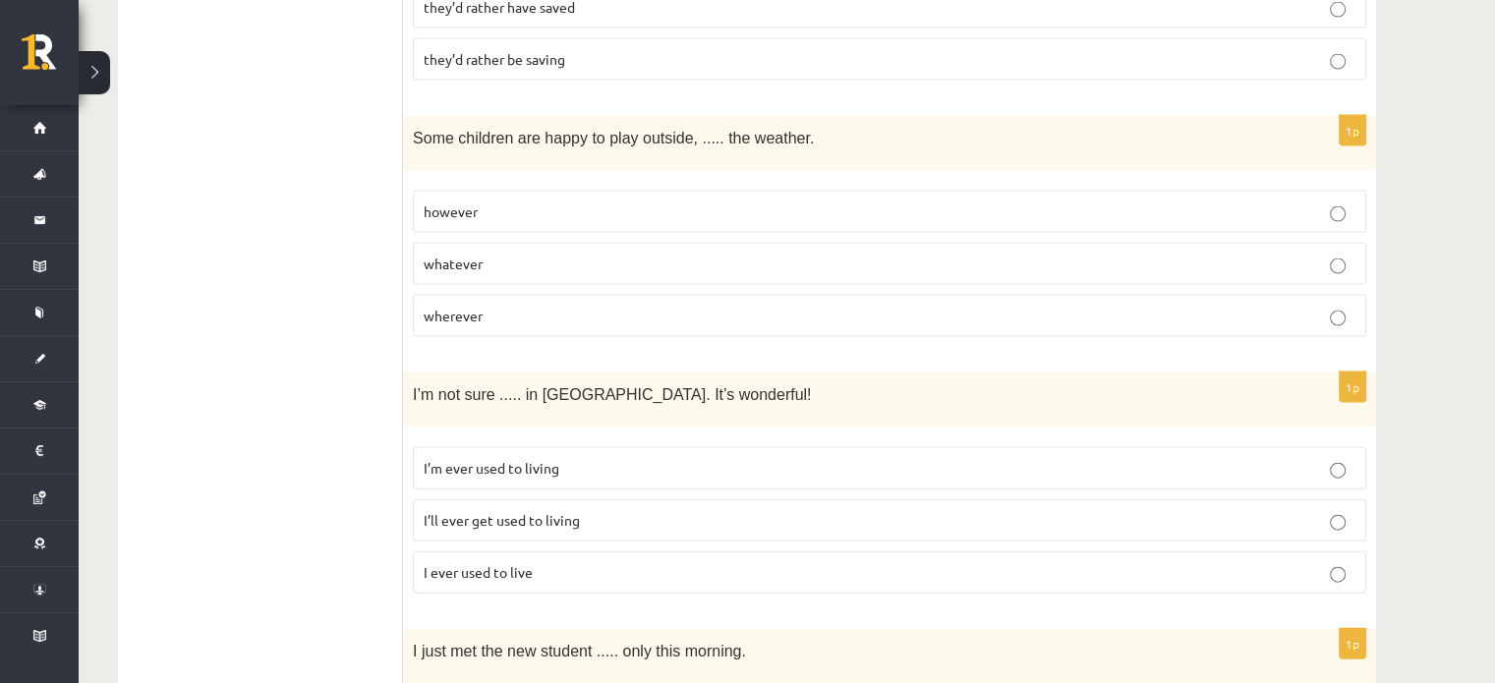
scroll to position [4214, 0]
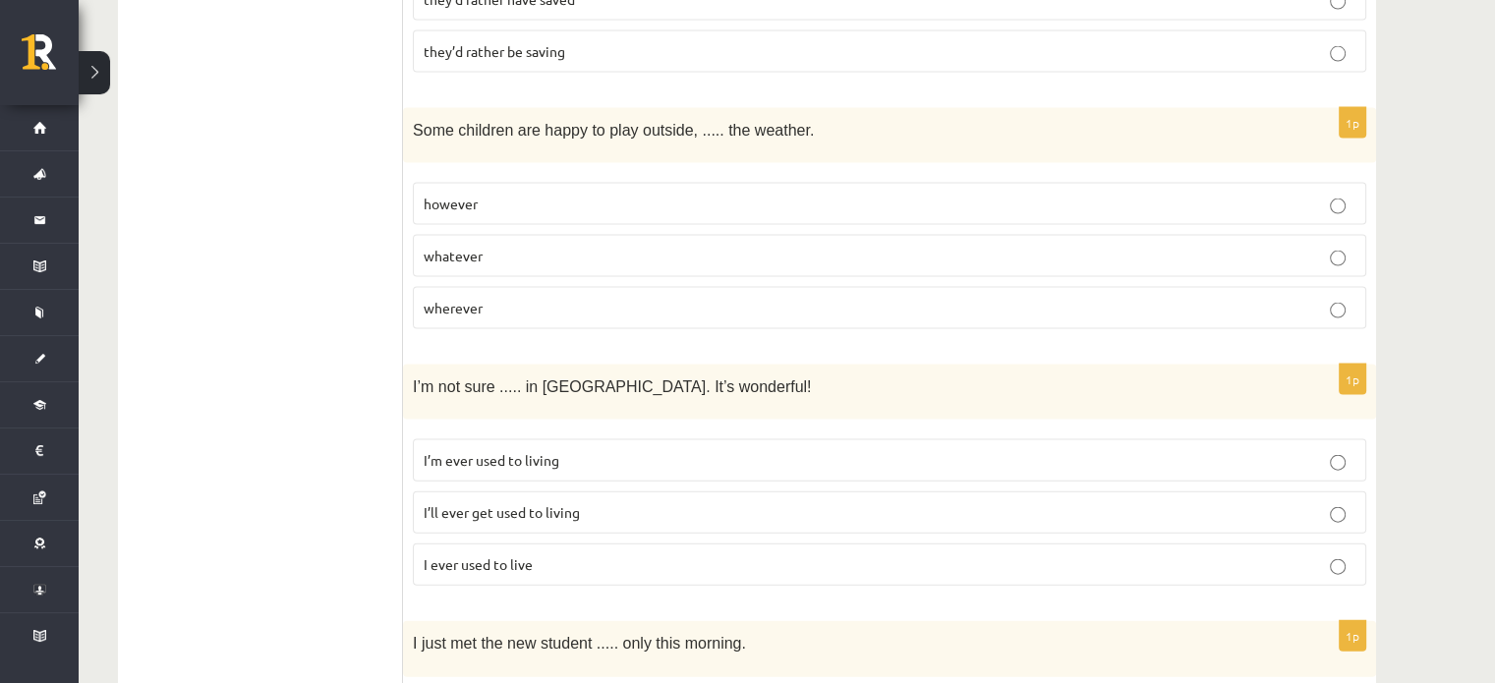
click at [547, 246] on p "whatever" at bounding box center [890, 256] width 932 height 21
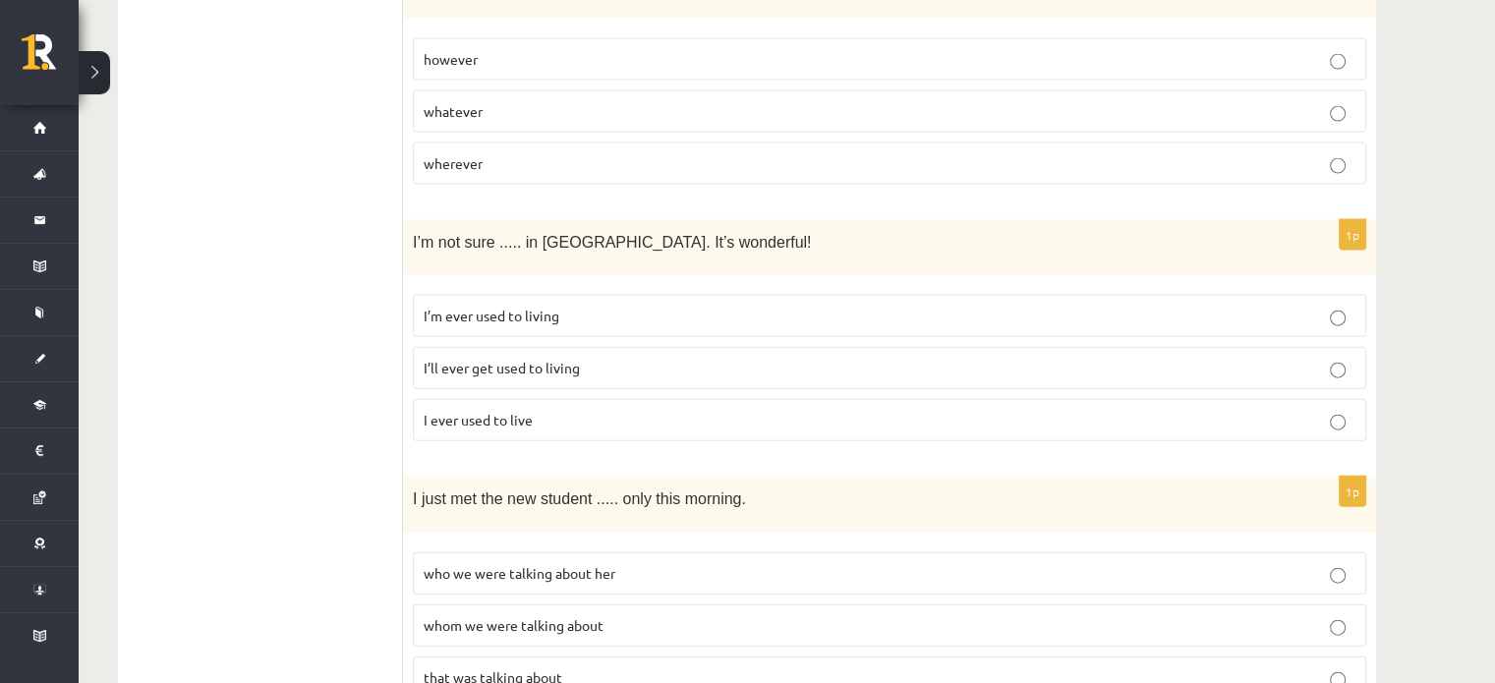
scroll to position [4364, 0]
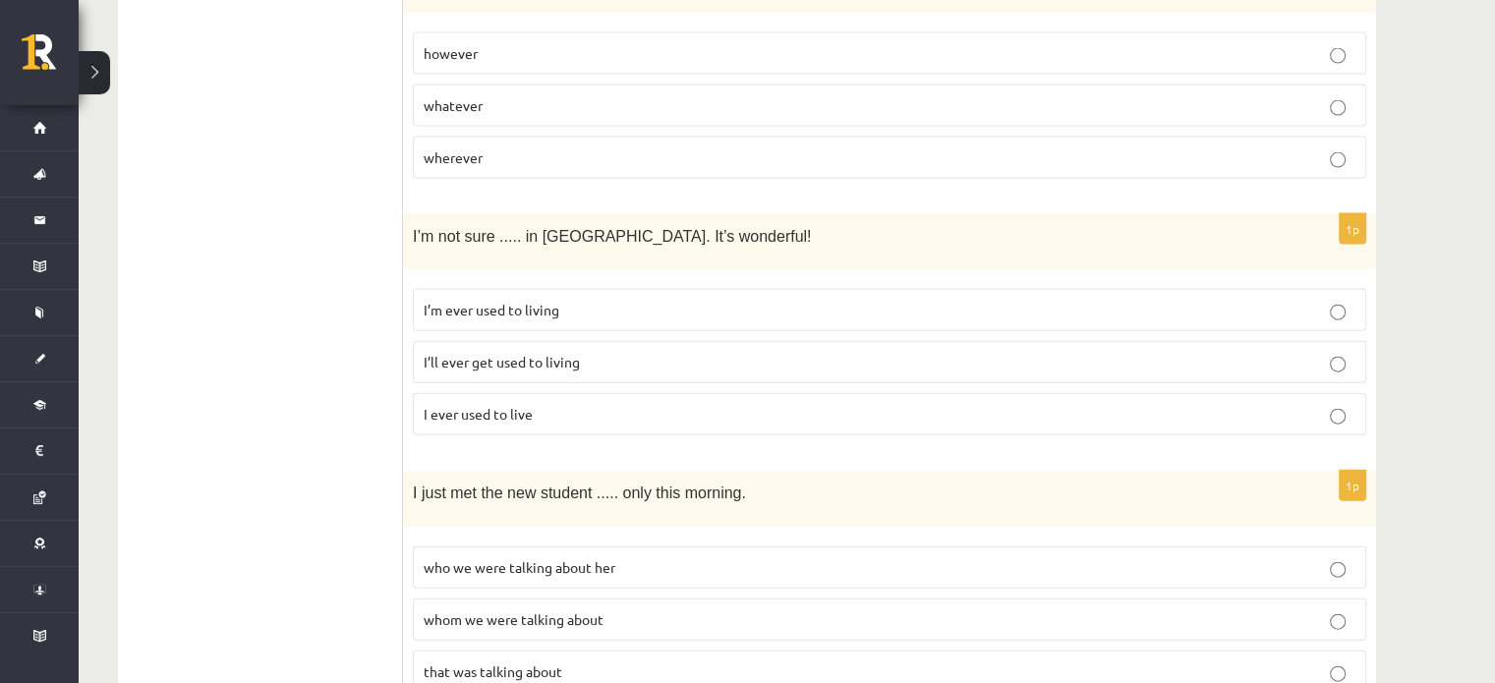
click at [583, 341] on label "I’ll ever get used to living" at bounding box center [889, 362] width 953 height 42
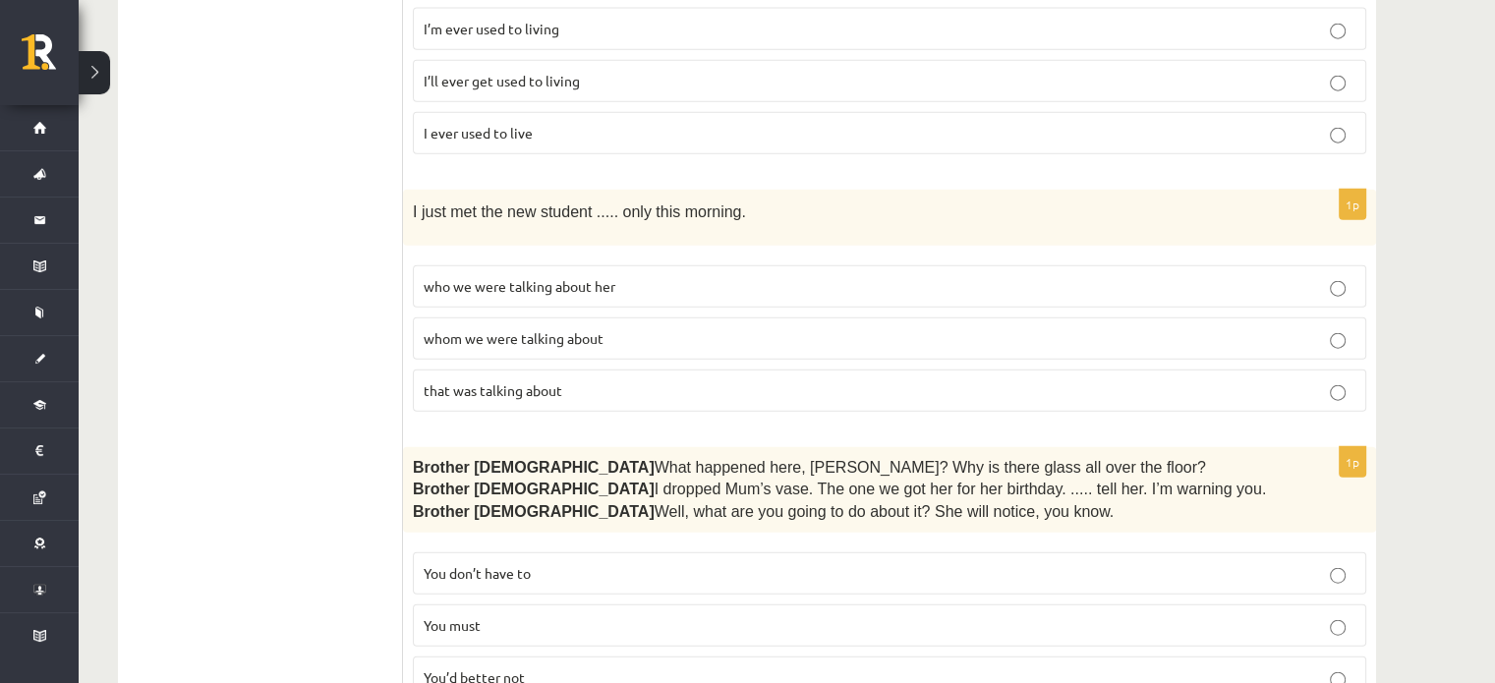
scroll to position [4638, 0]
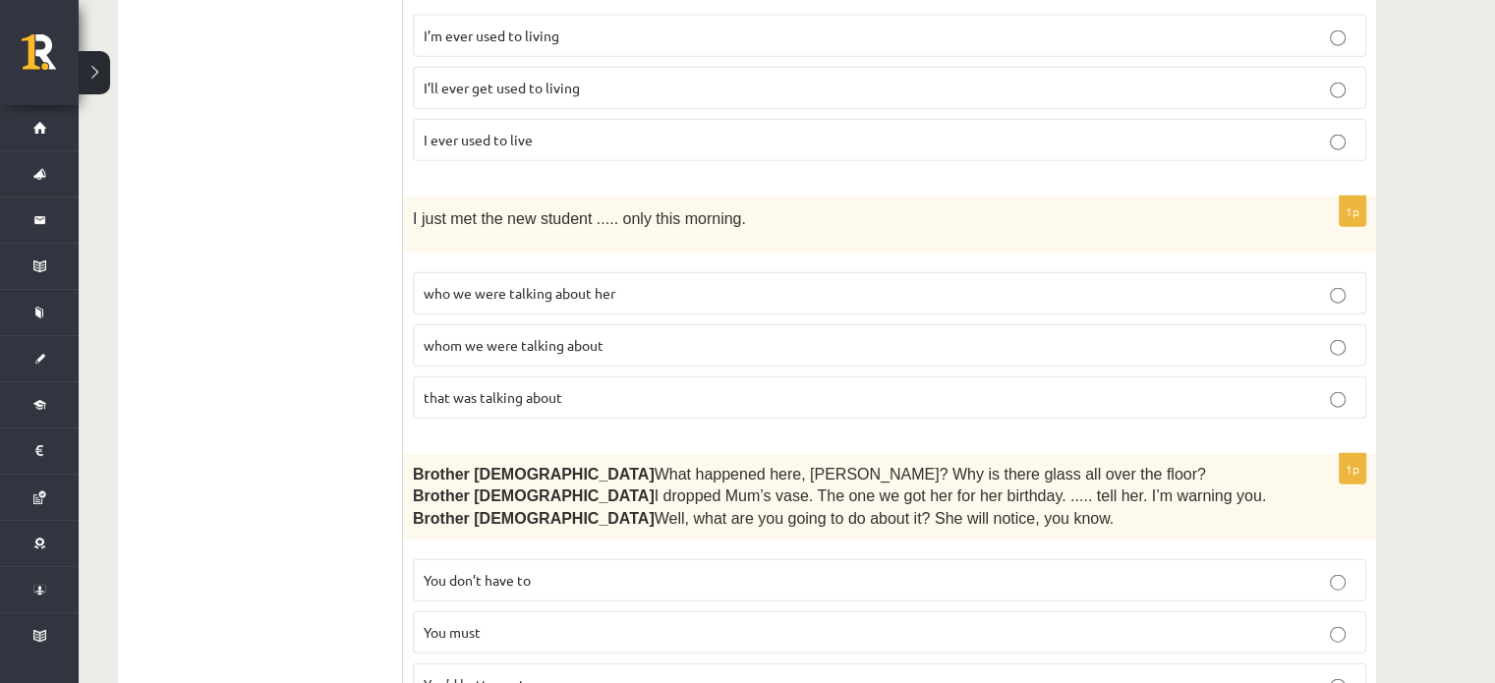
click at [531, 272] on label "who we were talking about her" at bounding box center [889, 293] width 953 height 42
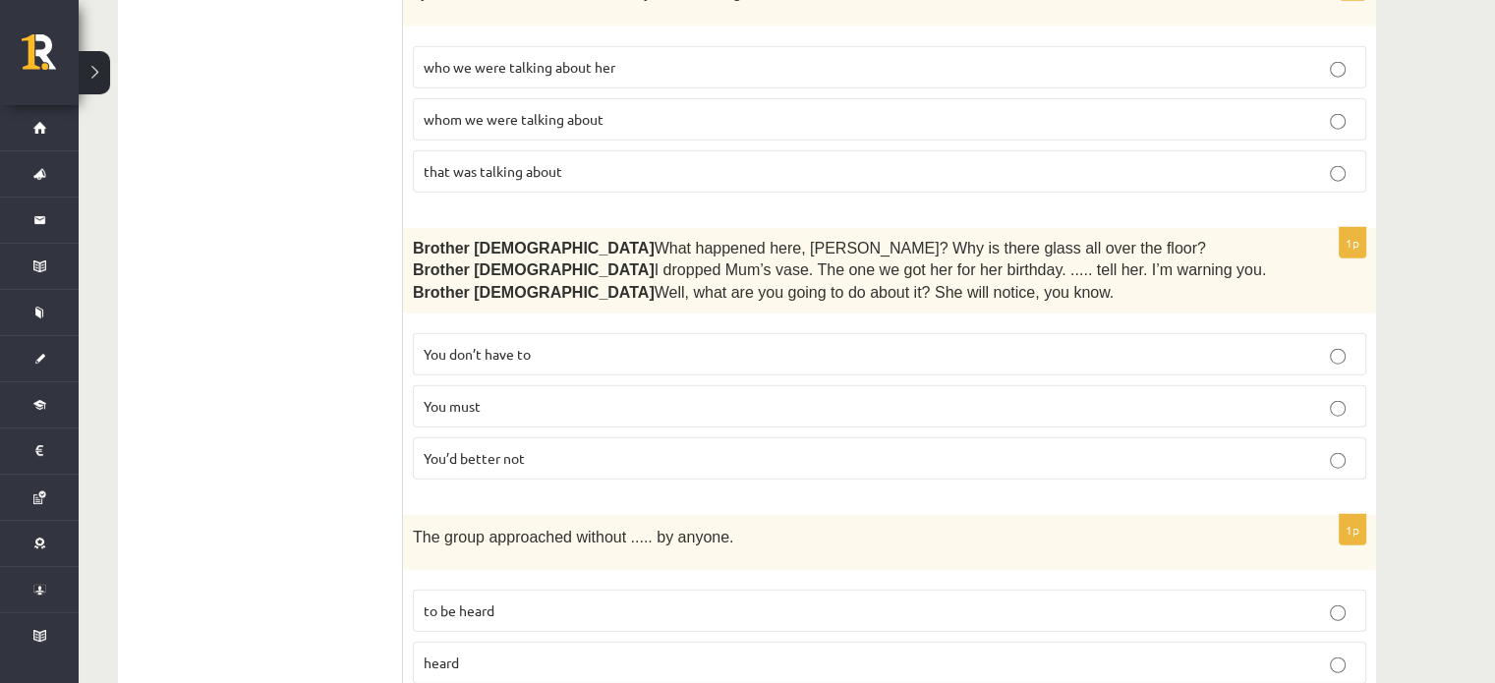
scroll to position [4915, 0]
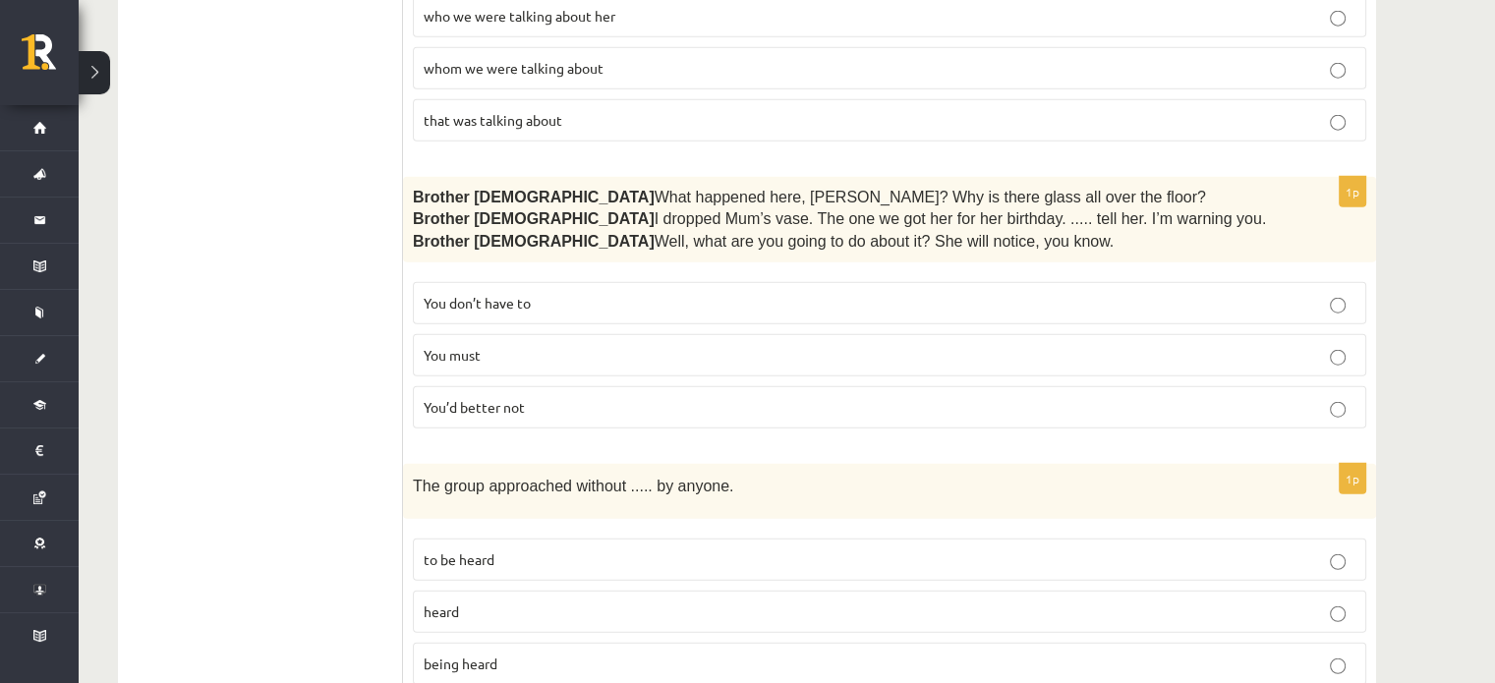
click at [553, 345] on p "You must" at bounding box center [890, 355] width 932 height 21
click at [614, 397] on p "You’d better not" at bounding box center [890, 407] width 932 height 21
click at [801, 643] on label "being heard" at bounding box center [889, 664] width 953 height 42
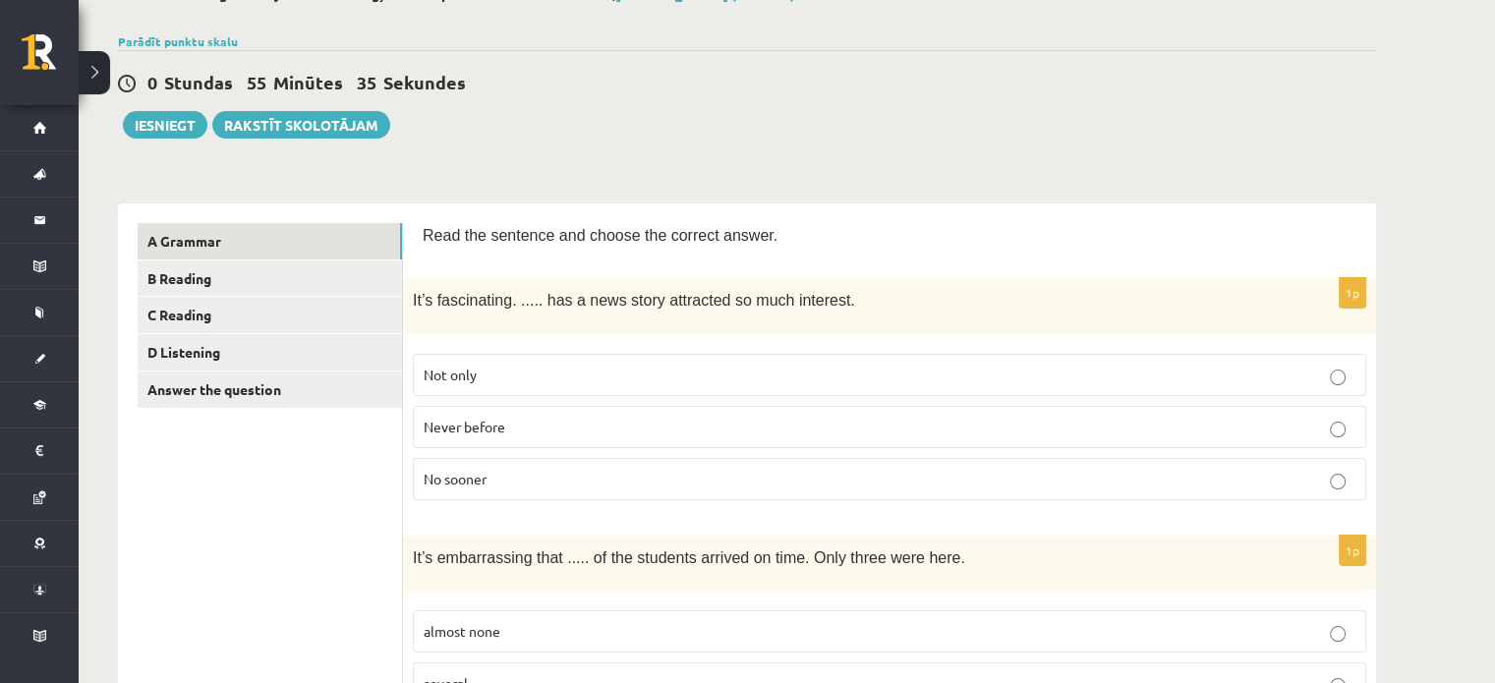
scroll to position [226, 0]
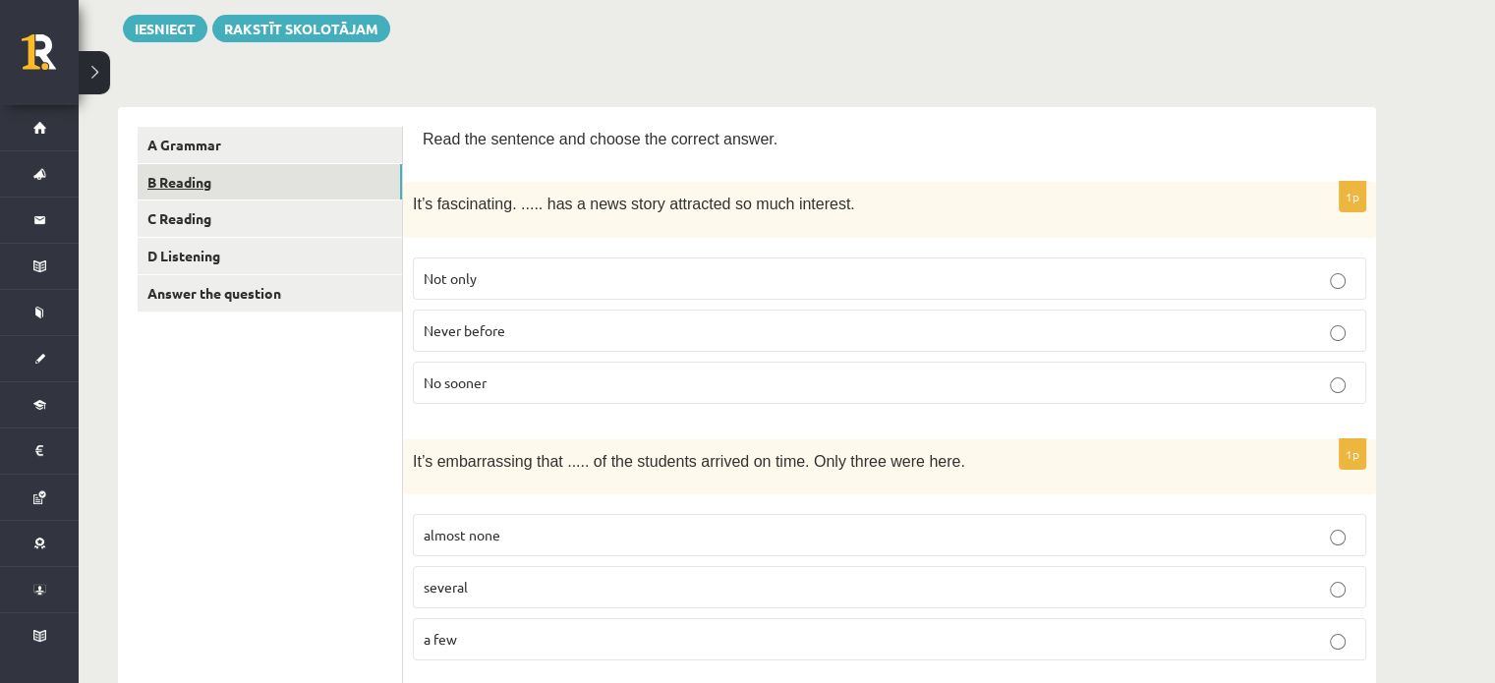
click at [174, 188] on link "B Reading" at bounding box center [270, 182] width 264 height 36
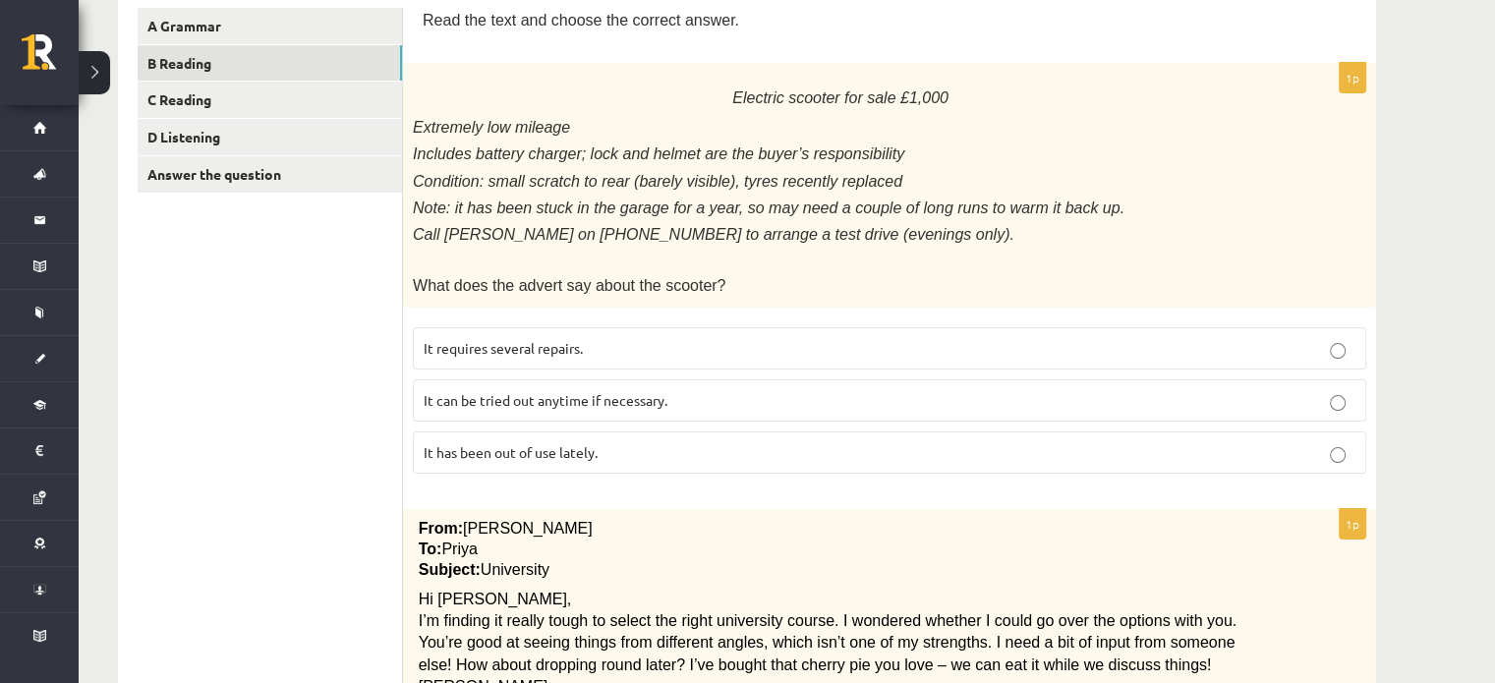
scroll to position [346, 0]
click at [774, 447] on p "It has been out of use lately." at bounding box center [890, 451] width 932 height 21
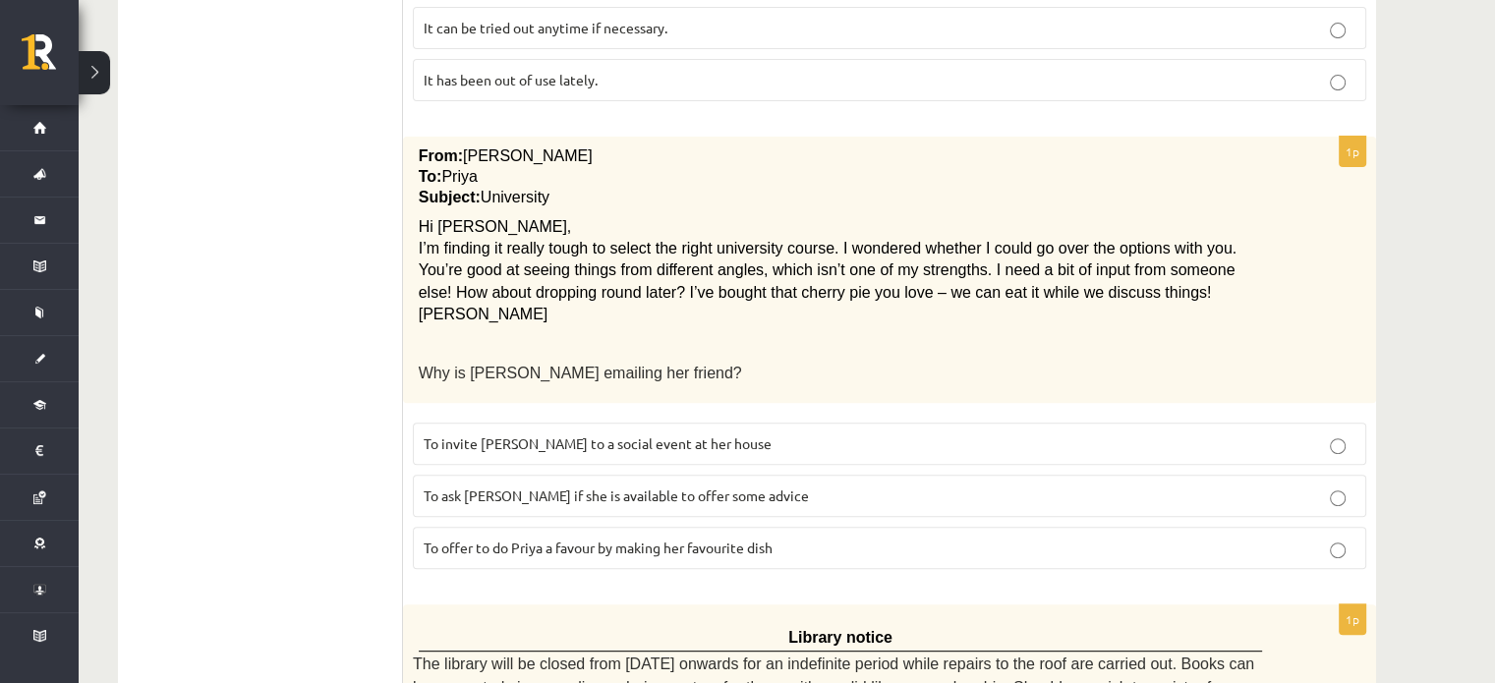
scroll to position [724, 0]
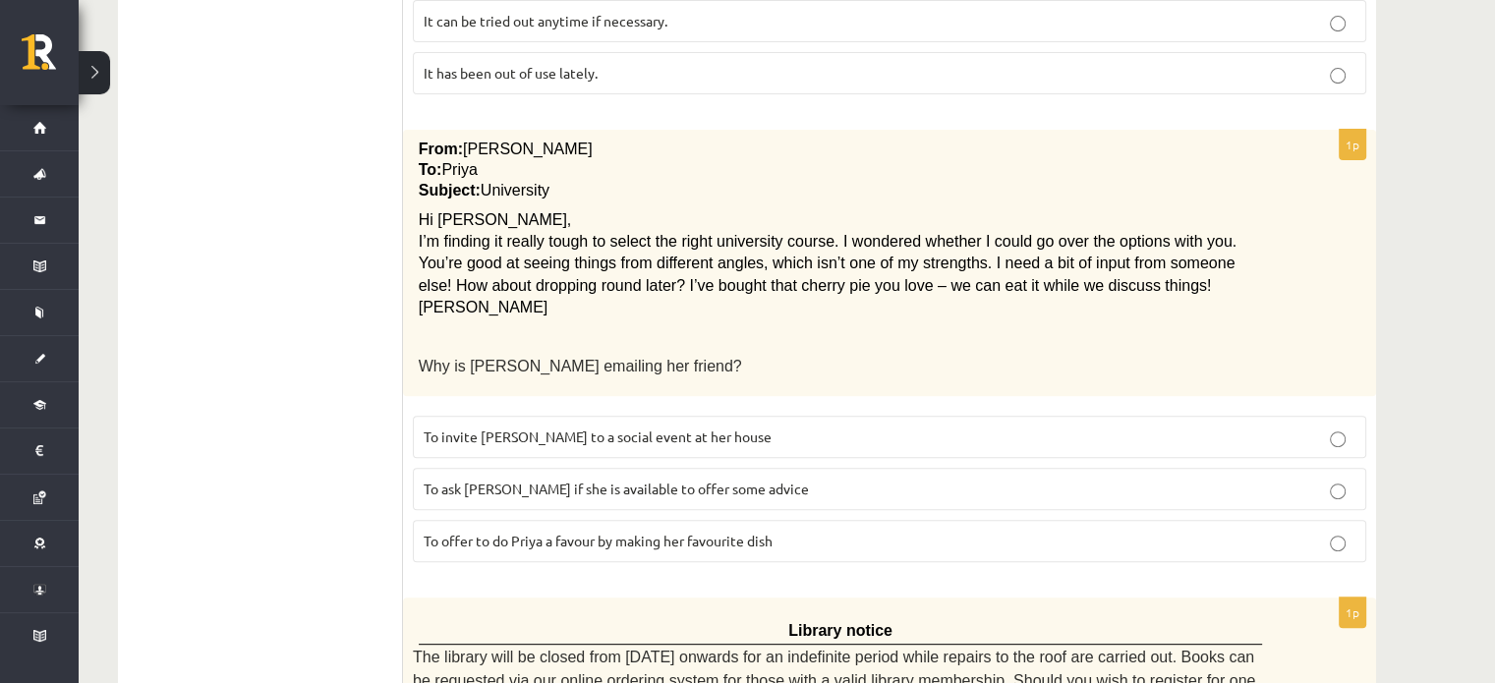
click at [755, 479] on p "To ask Priya if she is available to offer some advice" at bounding box center [890, 489] width 932 height 21
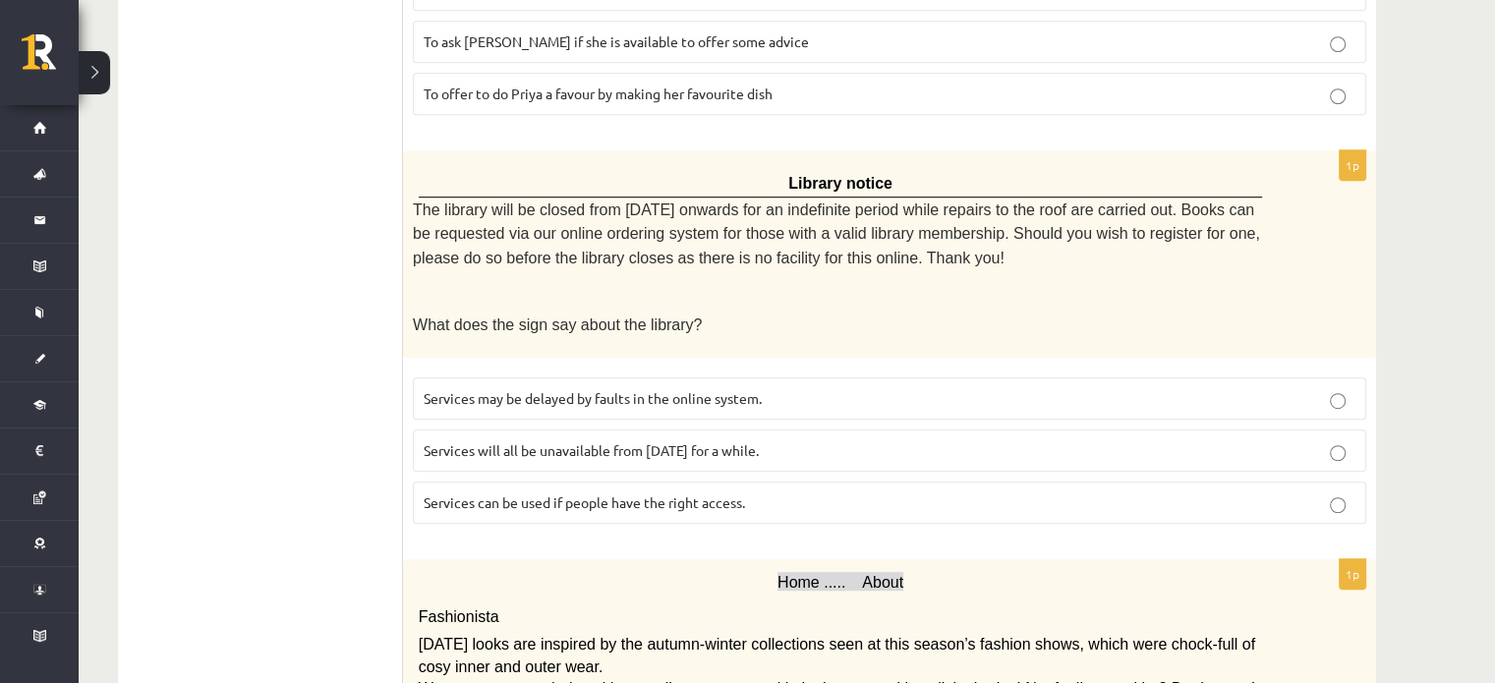
scroll to position [1161, 0]
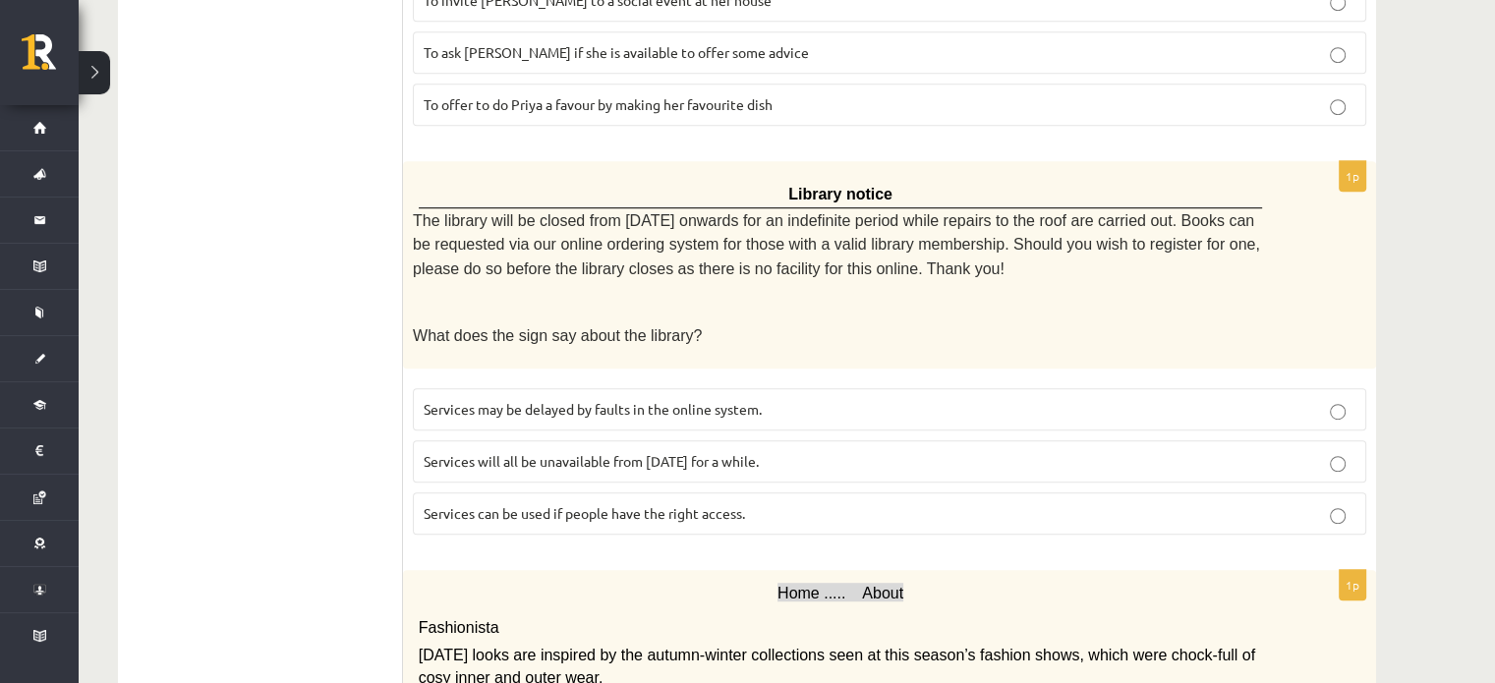
click at [571, 499] on label "Services can be used if people have the right access." at bounding box center [889, 513] width 953 height 42
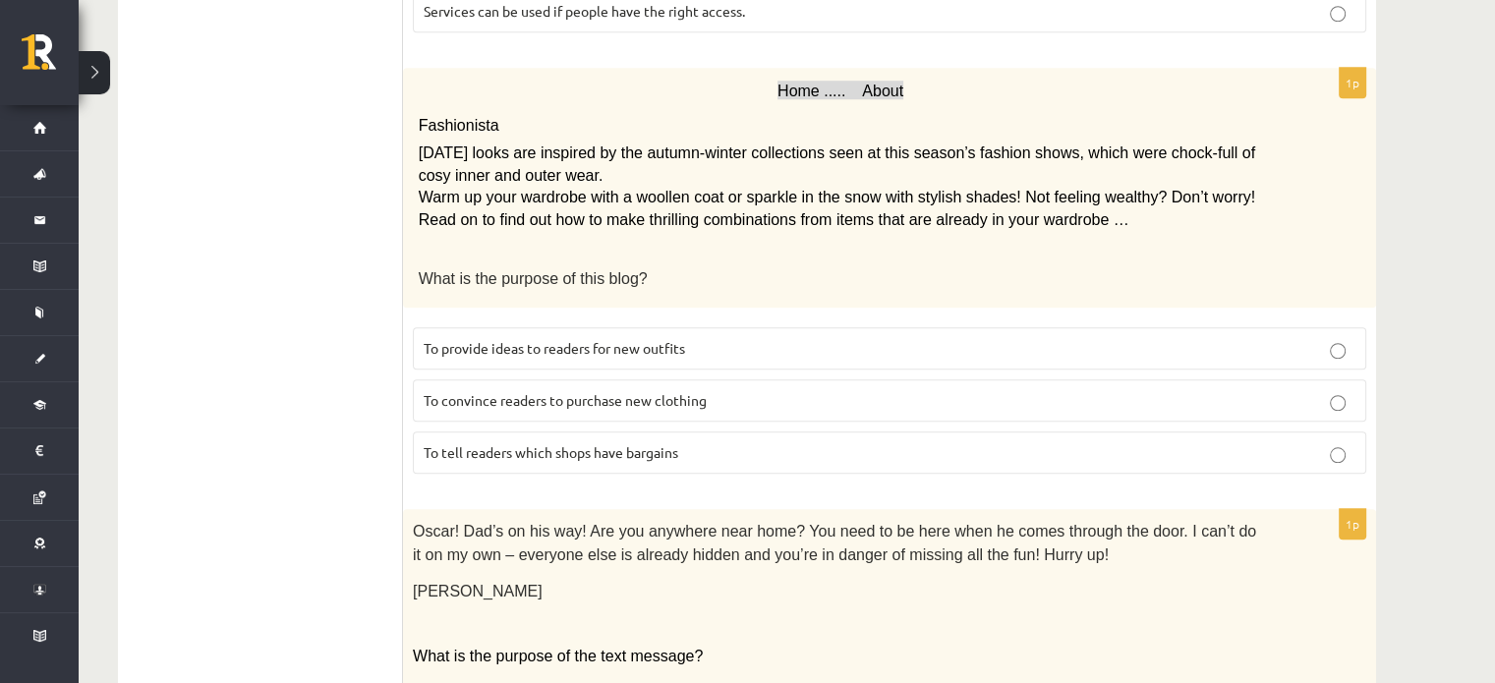
scroll to position [1673, 0]
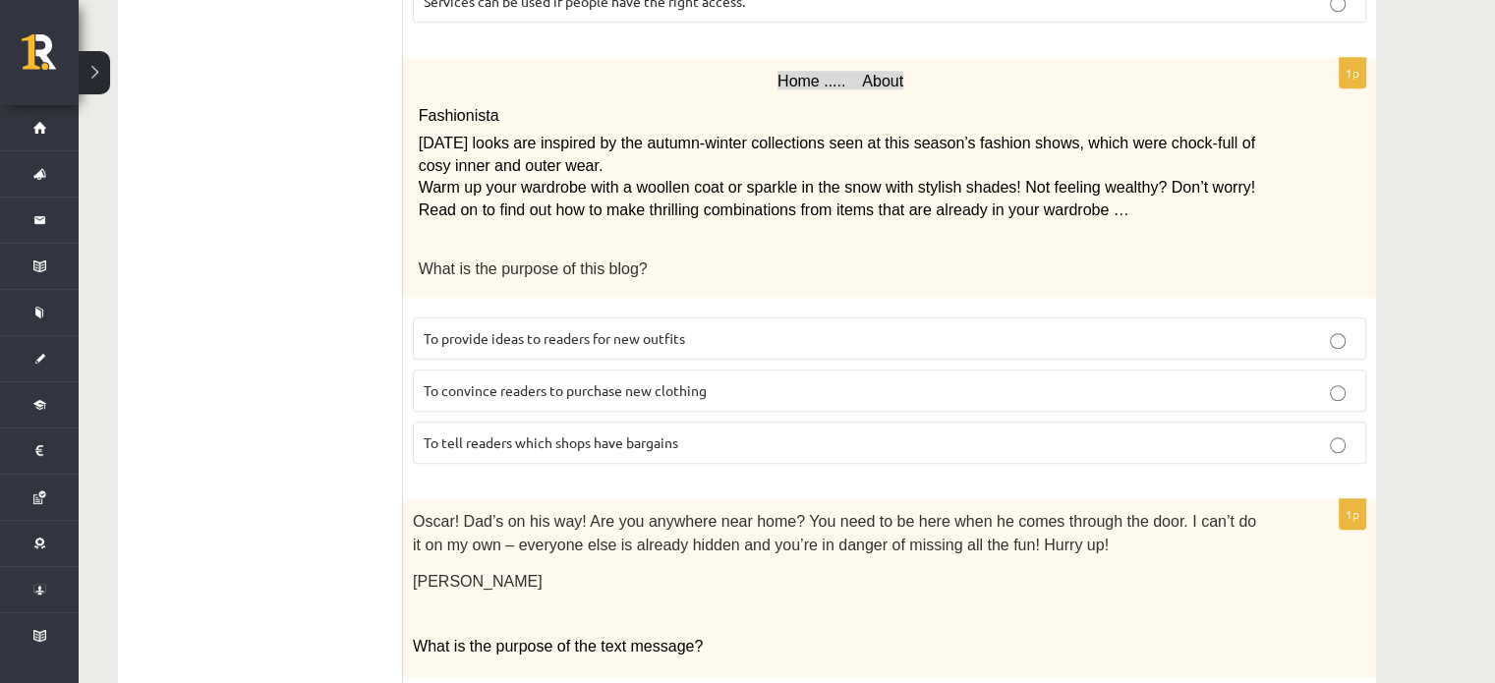
click at [696, 328] on p "To provide ideas to readers for new outfits" at bounding box center [890, 338] width 932 height 21
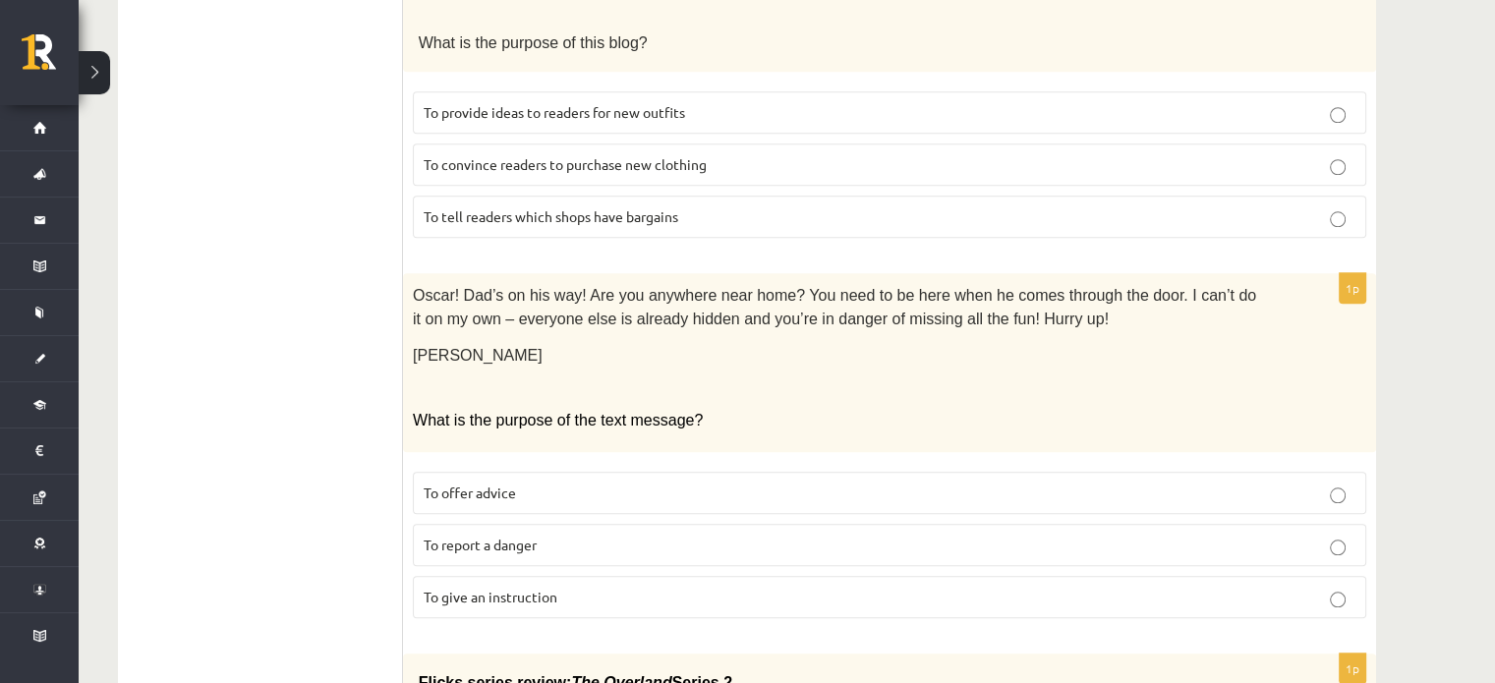
scroll to position [1909, 0]
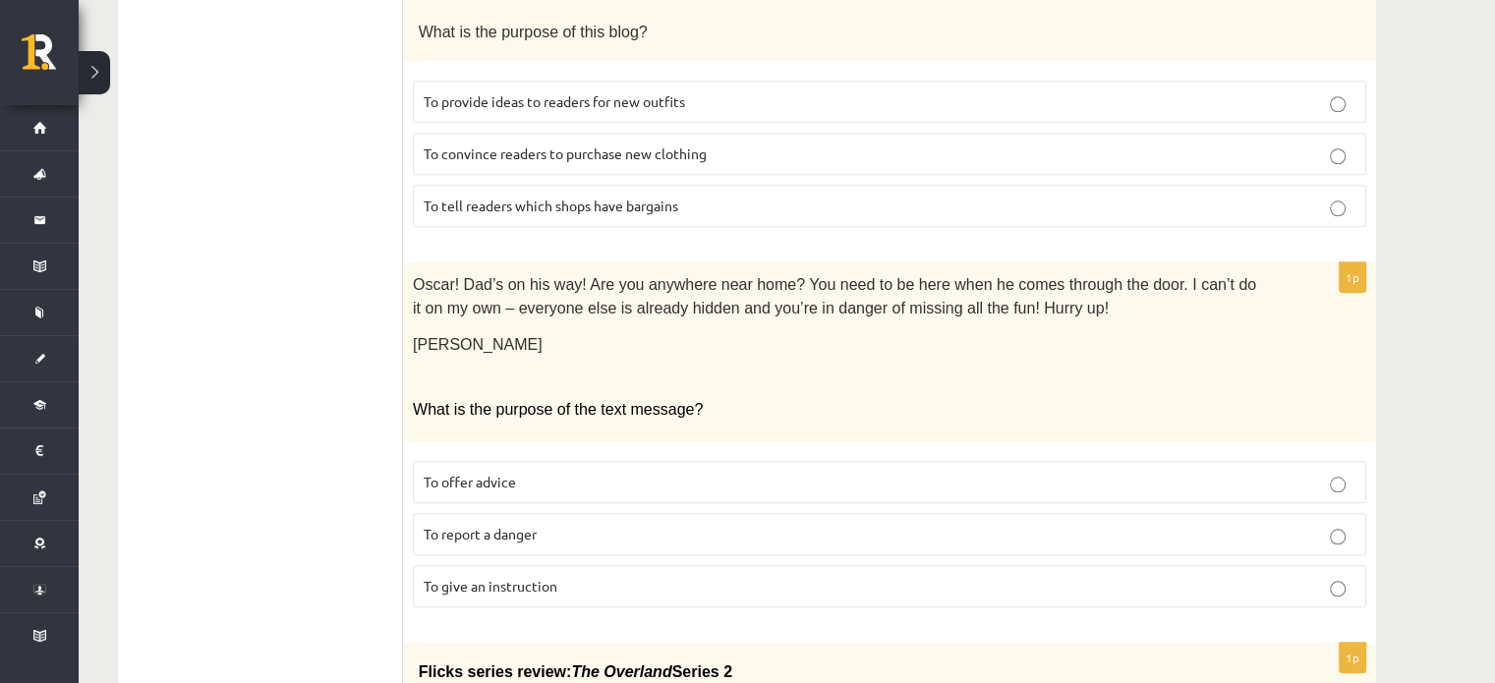
click at [1001, 524] on p "To report a danger" at bounding box center [890, 534] width 932 height 21
click at [476, 577] on span "To give an instruction" at bounding box center [491, 586] width 134 height 18
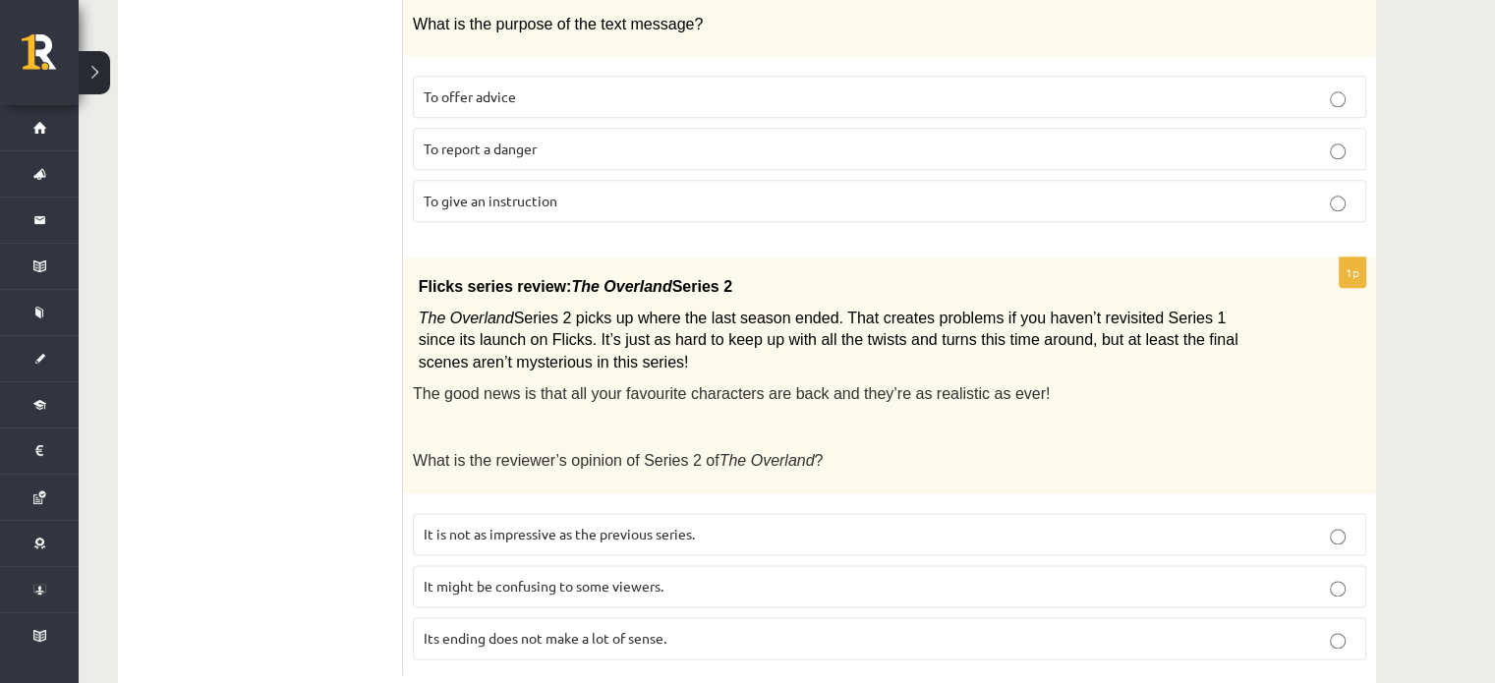
scroll to position [2302, 0]
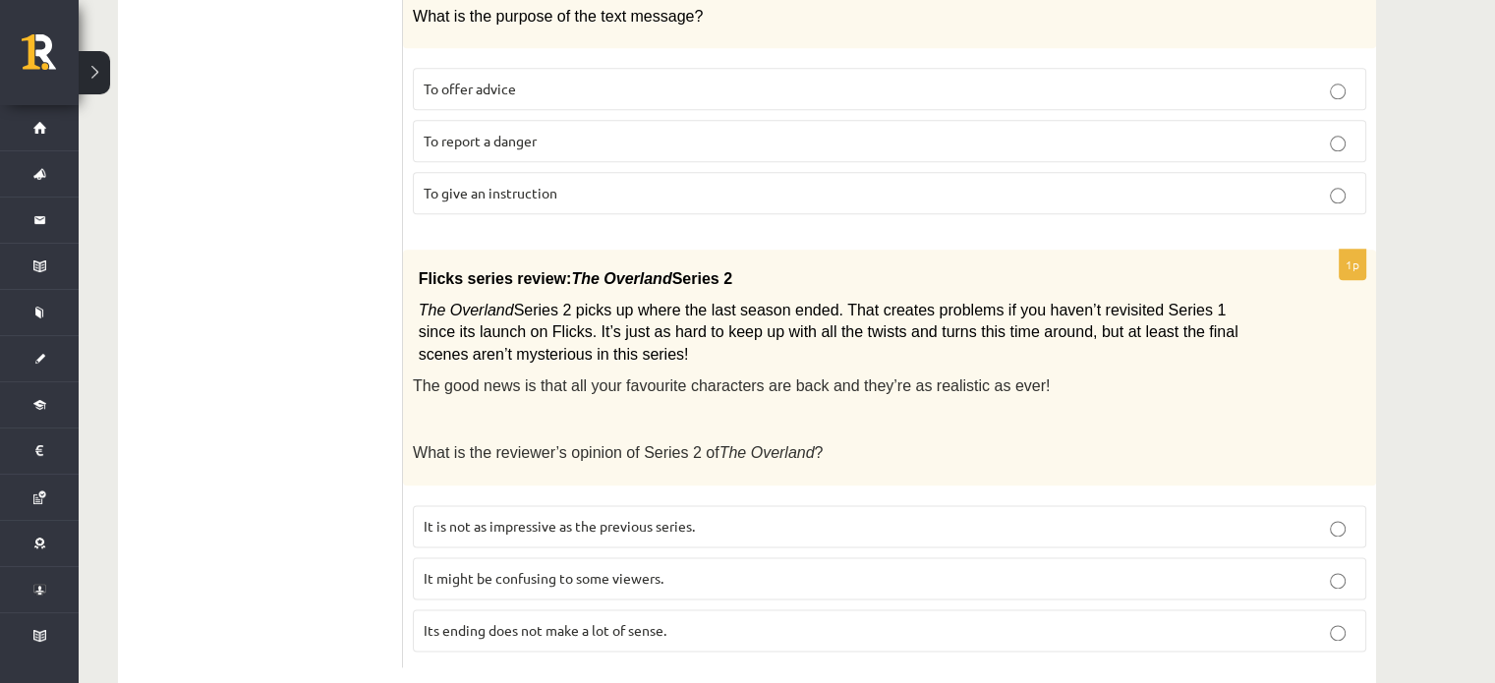
click at [574, 557] on label "It might be confusing to some viewers." at bounding box center [889, 578] width 953 height 42
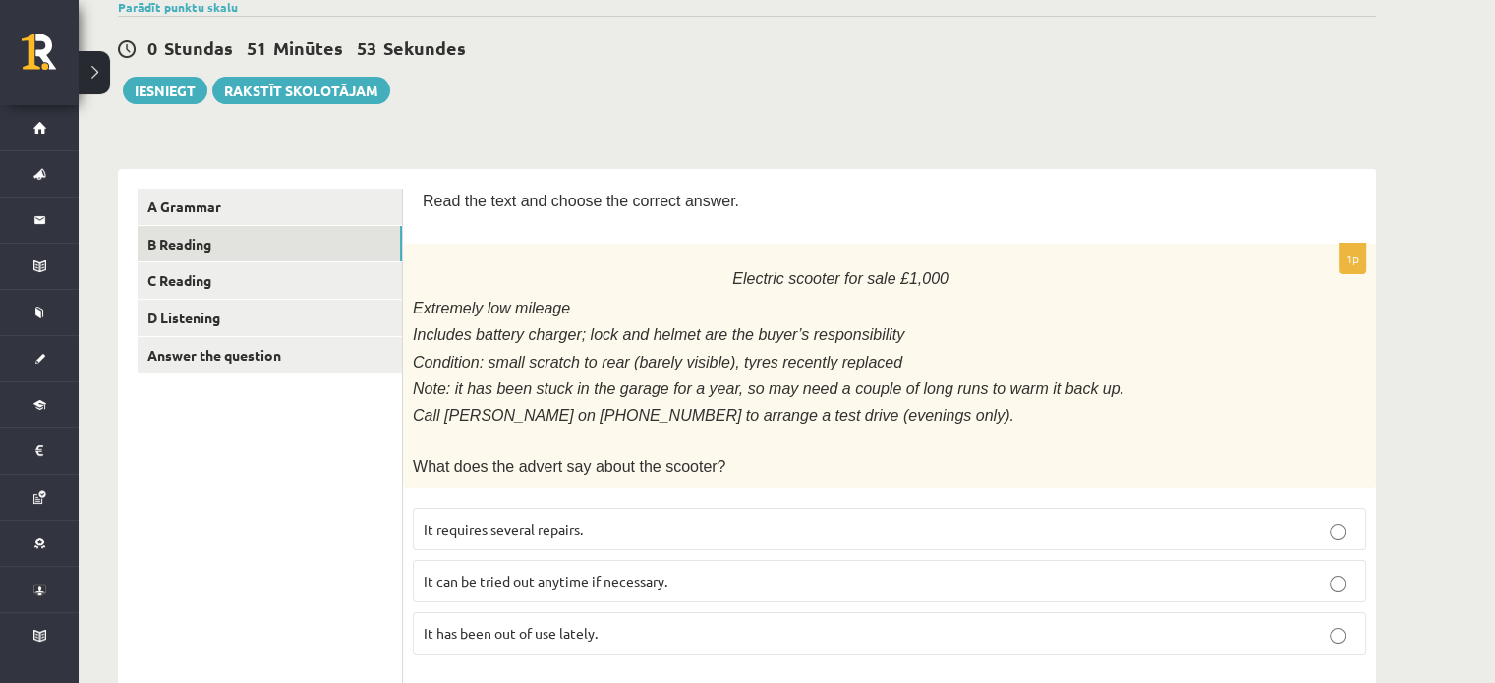
scroll to position [306, 0]
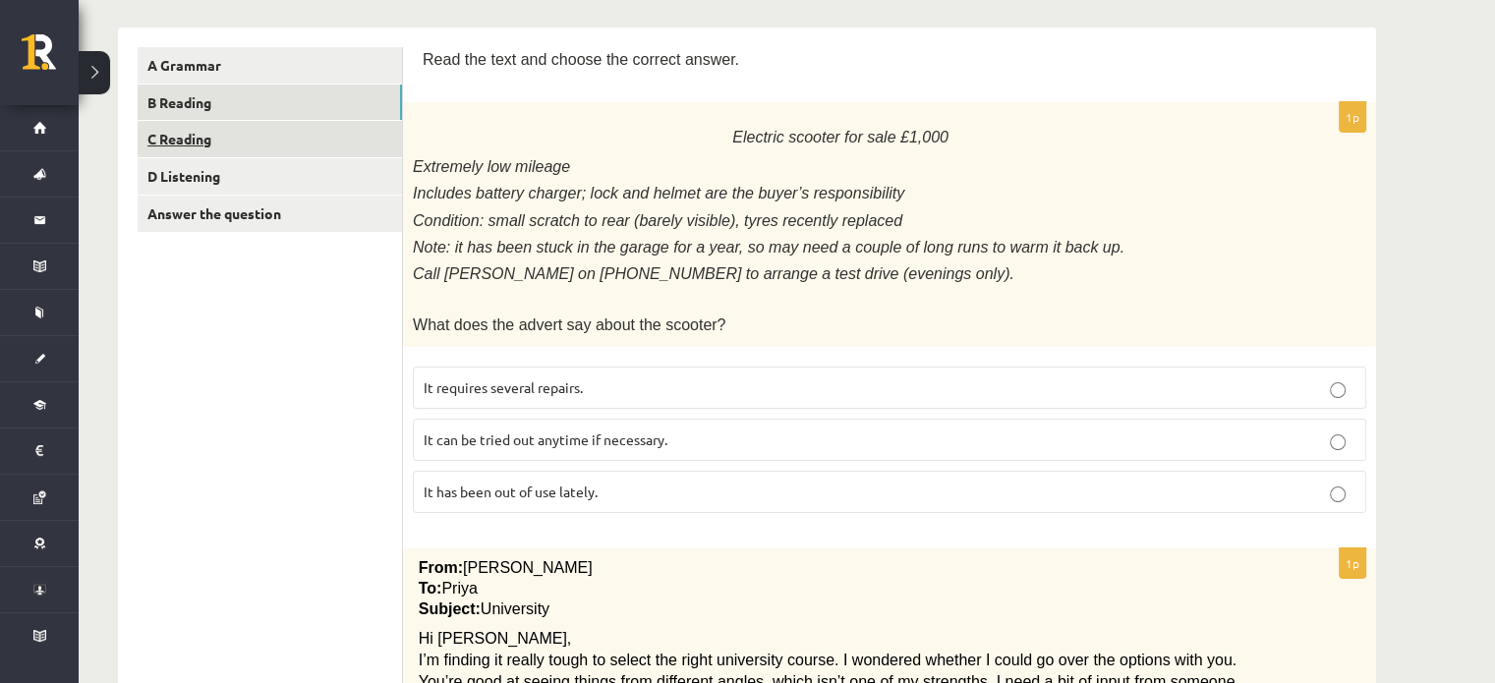
click at [151, 133] on link "C Reading" at bounding box center [270, 139] width 264 height 36
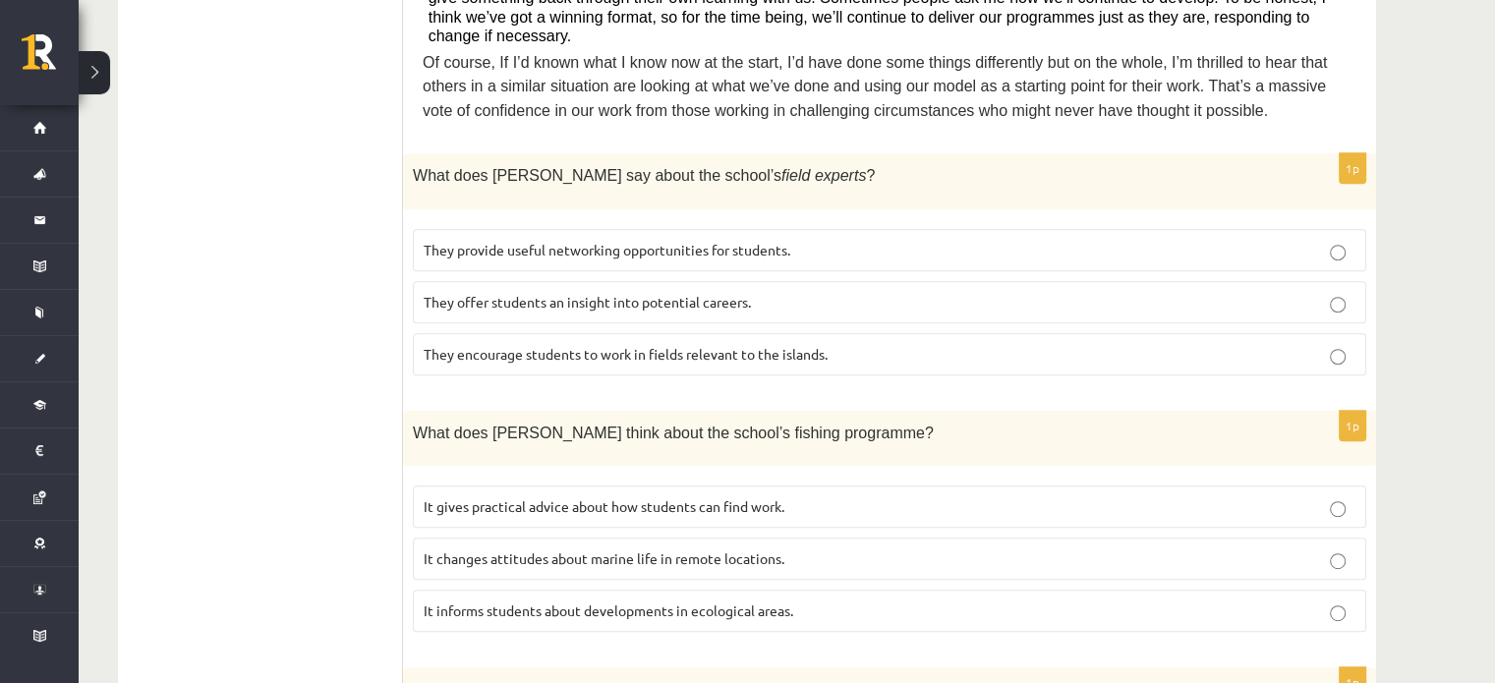
scroll to position [920, 0]
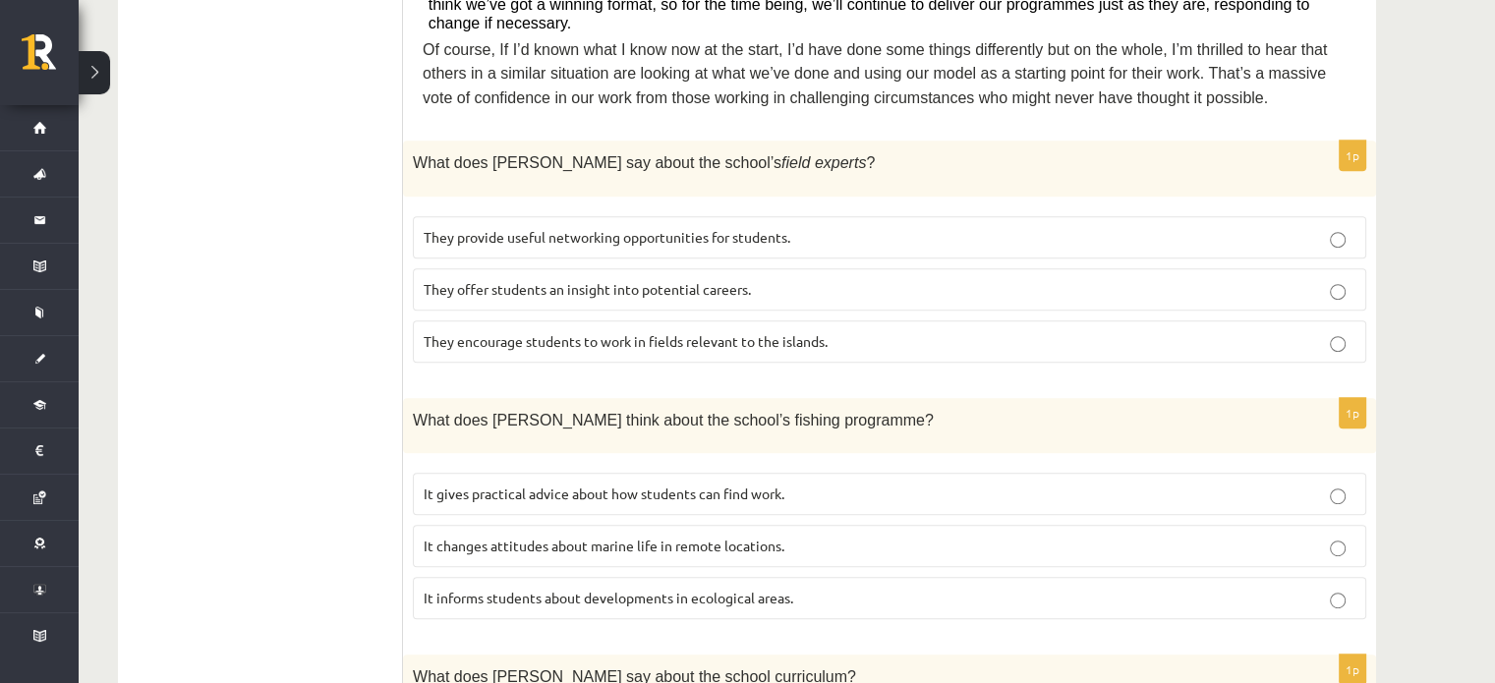
click at [692, 536] on p "It changes attitudes about marine life in remote locations." at bounding box center [890, 546] width 932 height 21
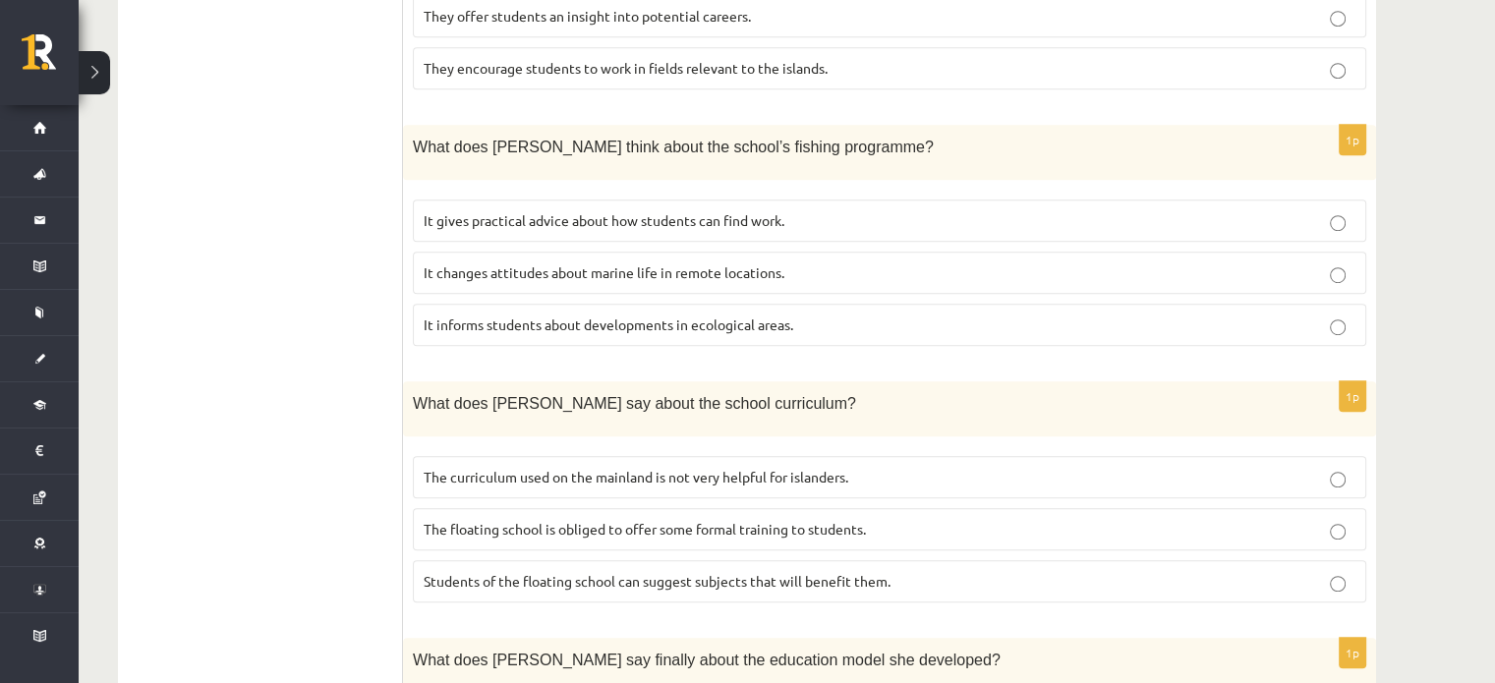
scroll to position [1196, 0]
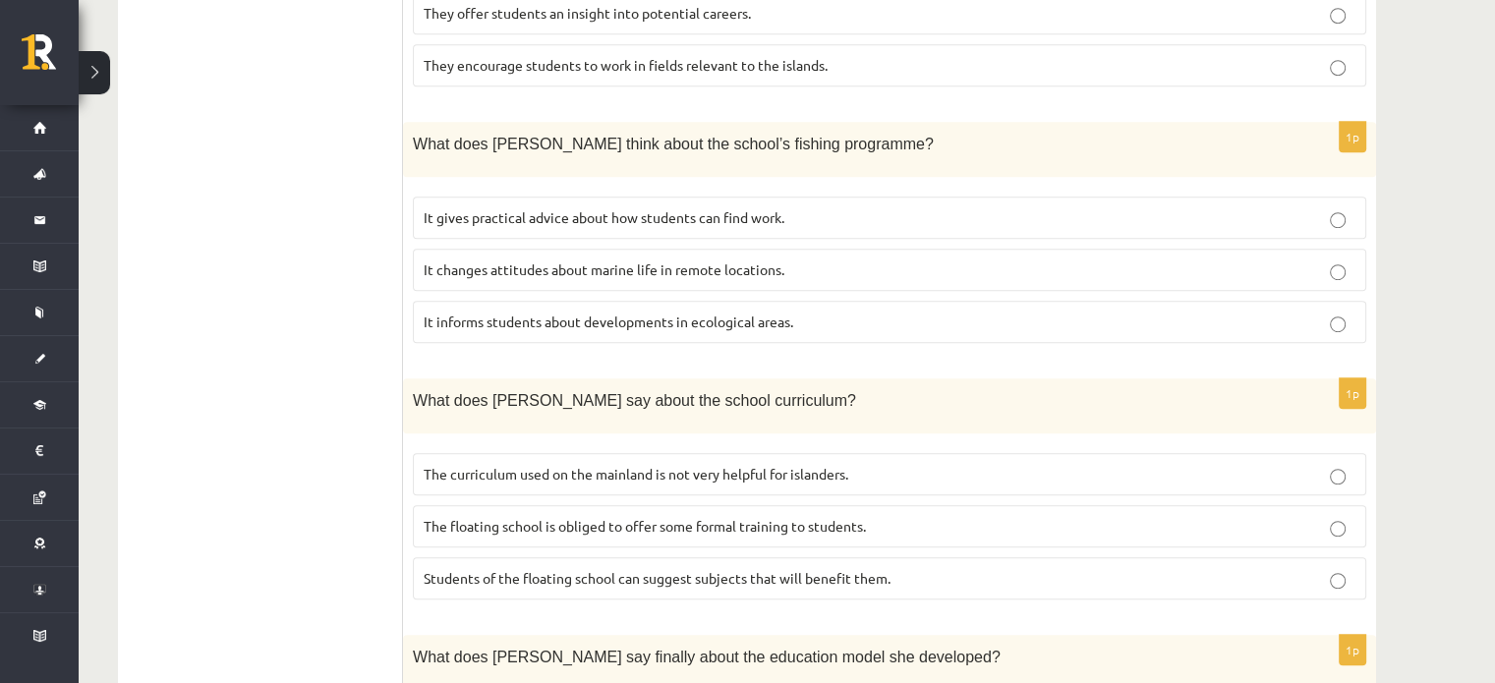
click at [876, 453] on label "The curriculum used on the mainland is not very helpful for islanders." at bounding box center [889, 474] width 953 height 42
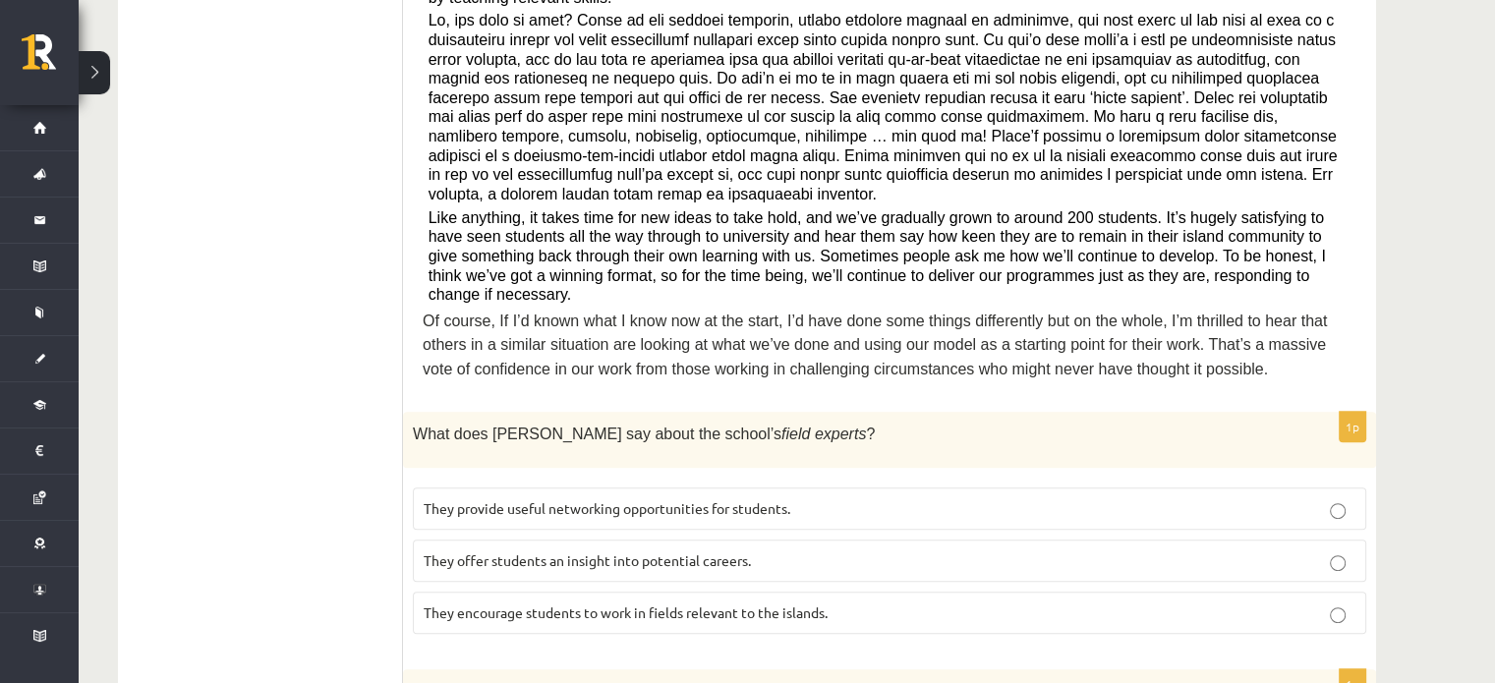
scroll to position [646, 0]
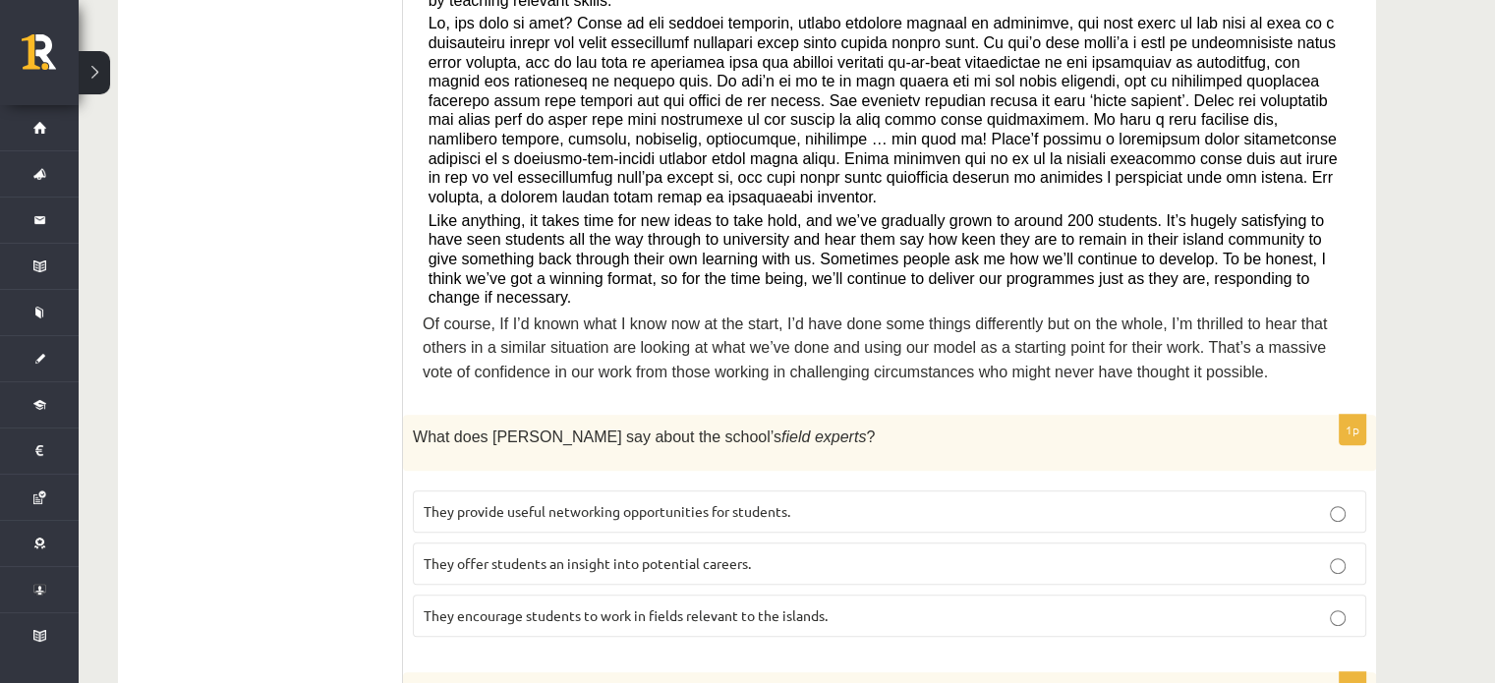
click at [595, 542] on label "They offer students an insight into potential careers." at bounding box center [889, 563] width 953 height 42
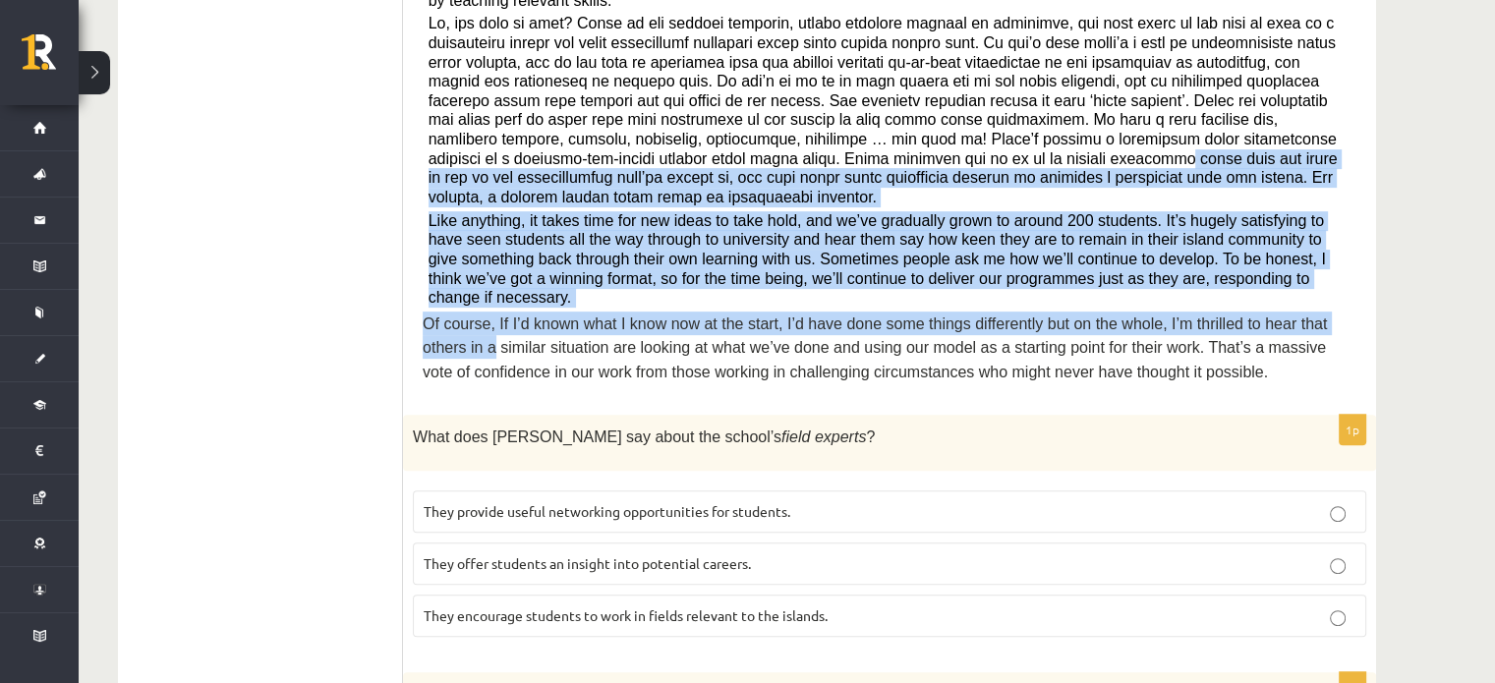
drag, startPoint x: 1506, startPoint y: 254, endPoint x: 1472, endPoint y: 251, distance: 33.5
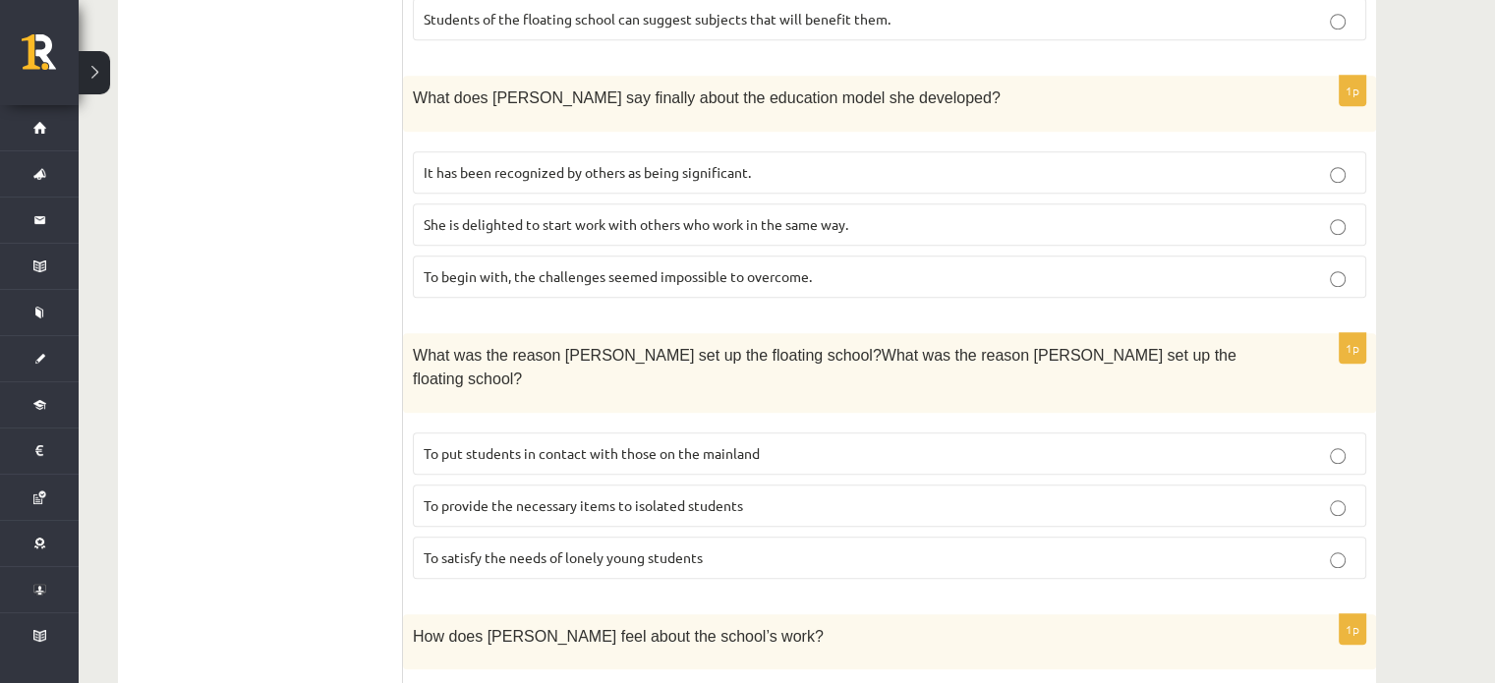
scroll to position [1752, 0]
click at [716, 499] on span "To provide the necessary items to isolated students" at bounding box center [583, 508] width 319 height 18
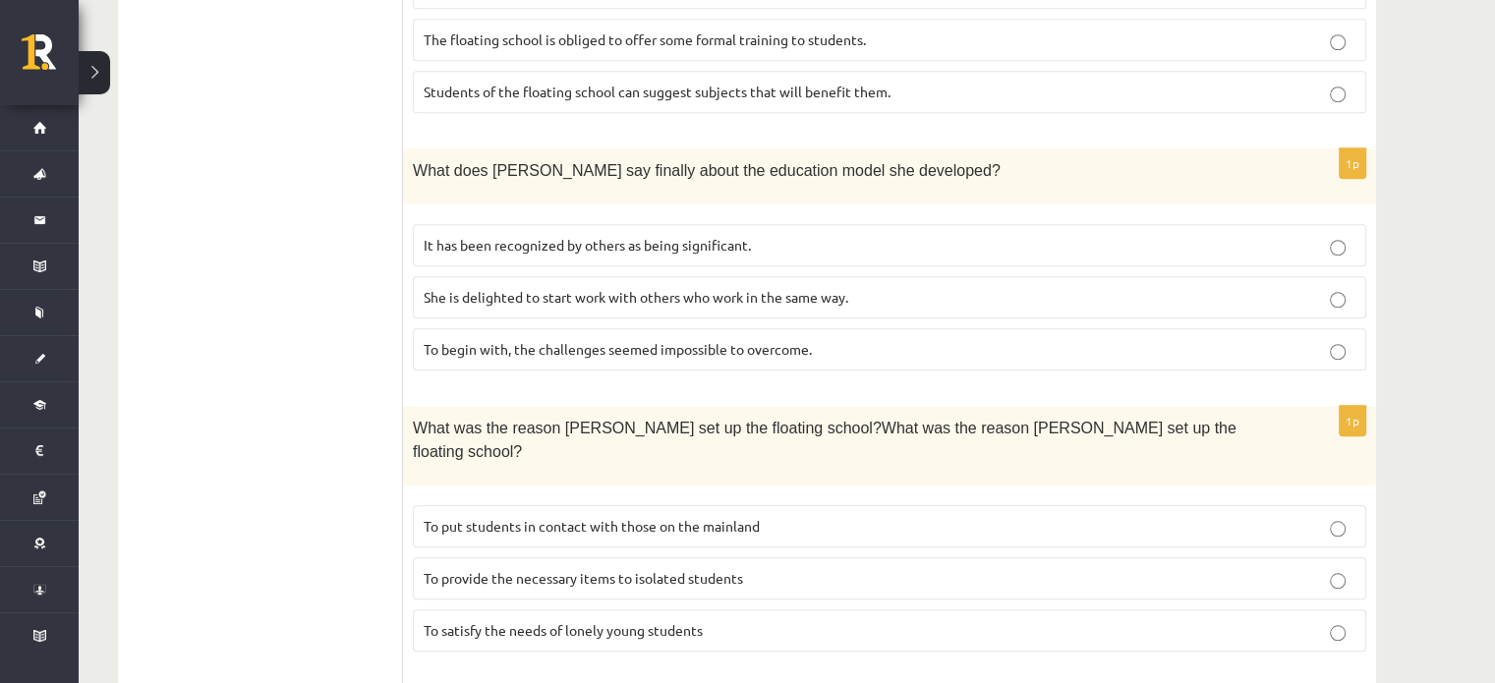
scroll to position [1871, 0]
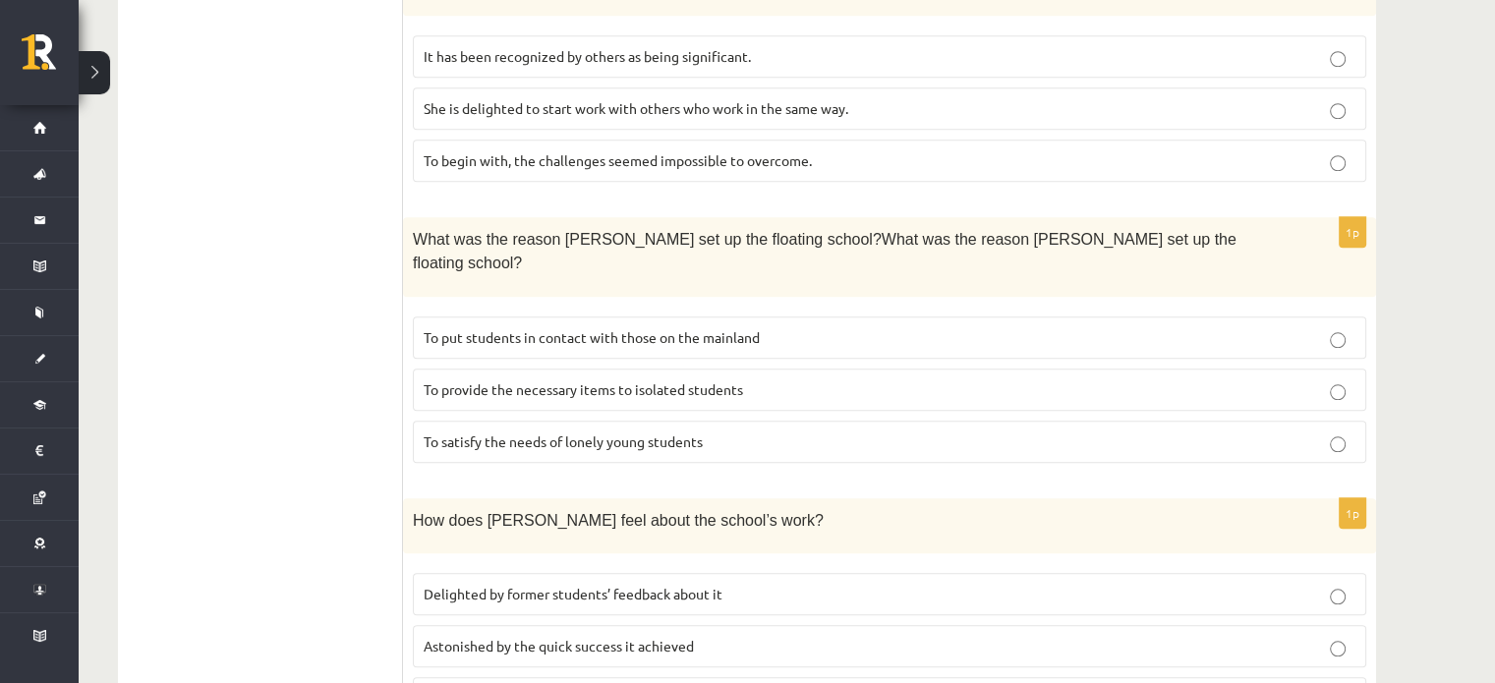
click at [522, 573] on label "Delighted by former students’ feedback about it" at bounding box center [889, 594] width 953 height 42
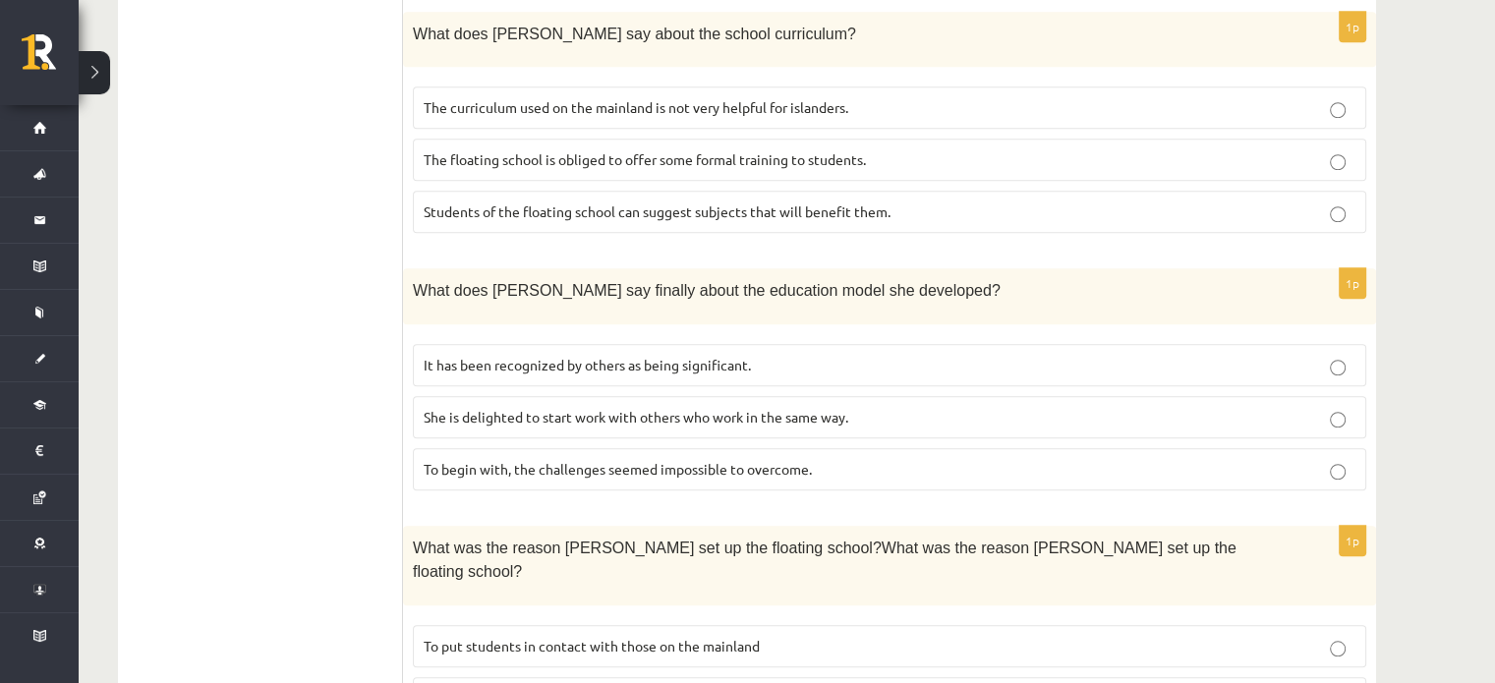
scroll to position [1575, 0]
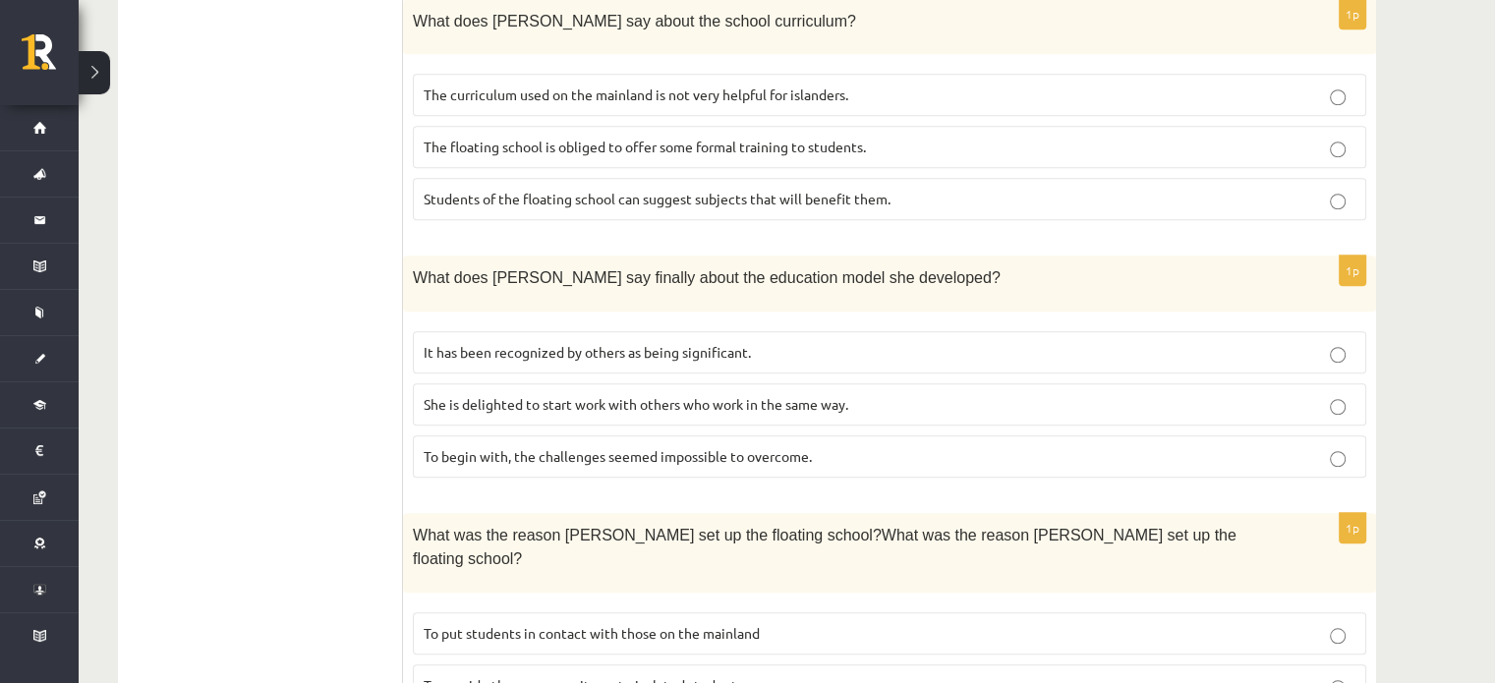
click at [716, 395] on span "She is delighted to start work with others who work in the same way." at bounding box center [636, 404] width 425 height 18
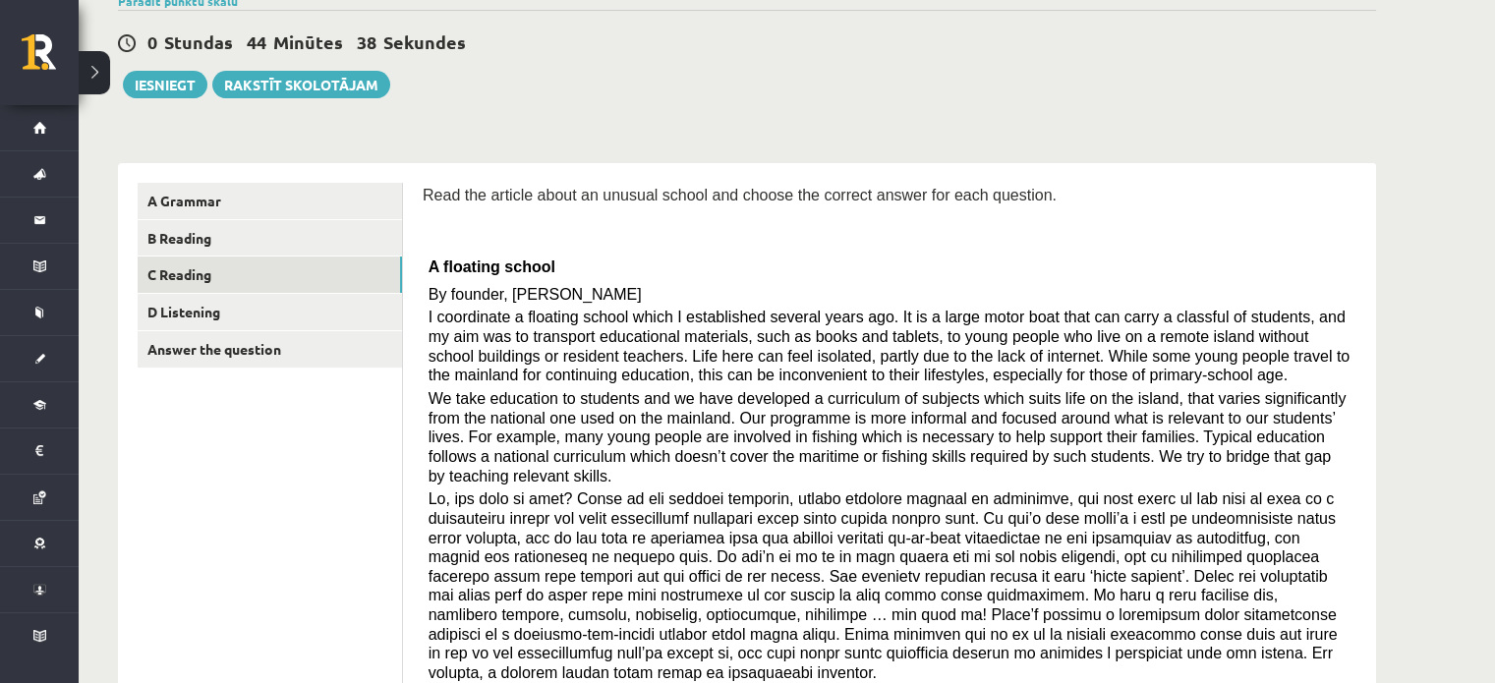
scroll to position [140, 0]
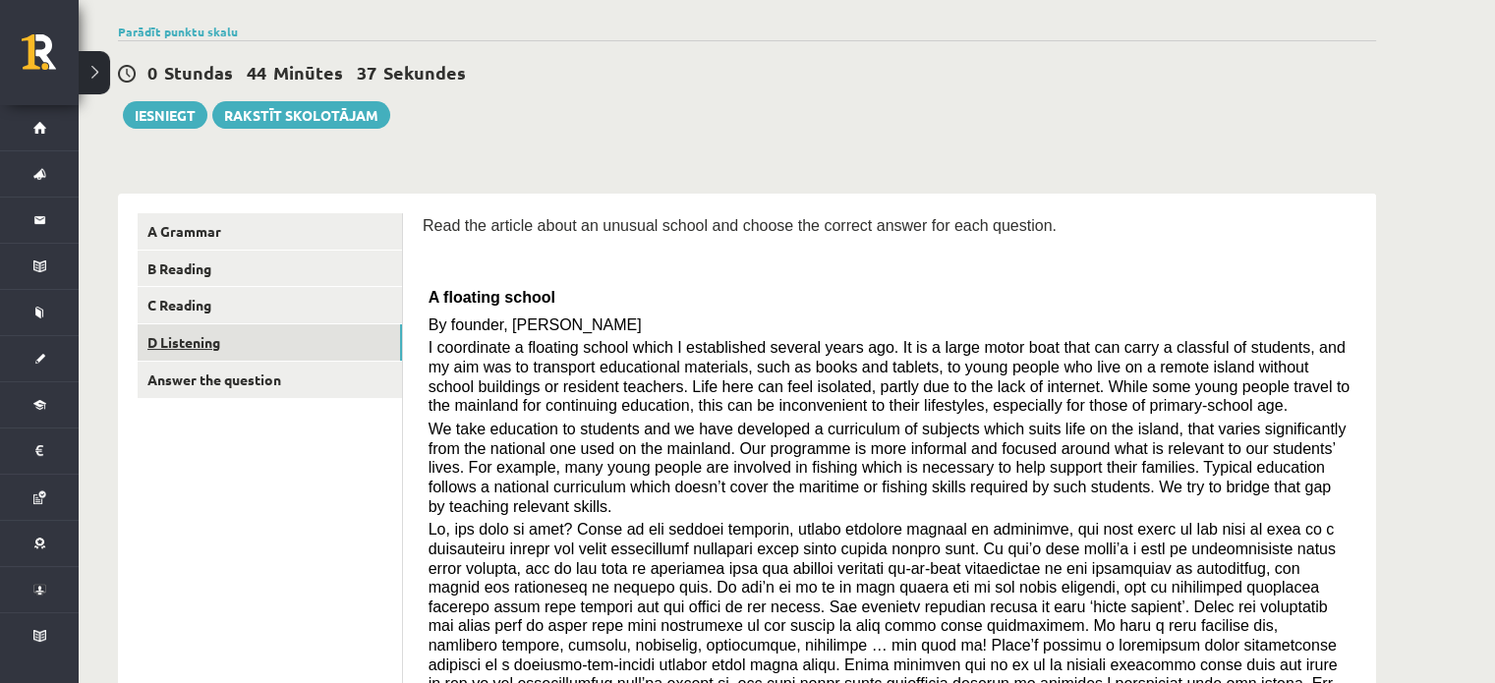
click at [204, 342] on link "D Listening" at bounding box center [270, 342] width 264 height 36
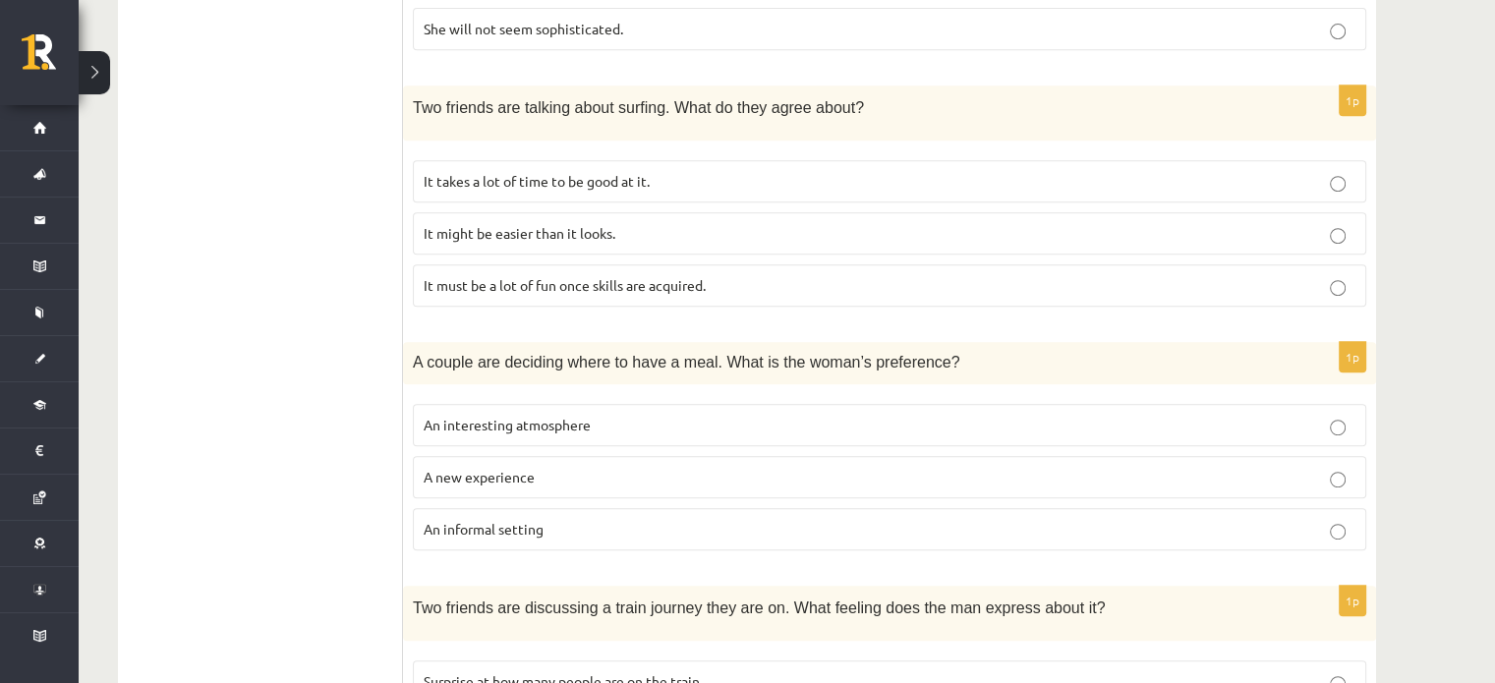
scroll to position [896, 0]
click at [689, 531] on p "An informal setting" at bounding box center [890, 532] width 932 height 21
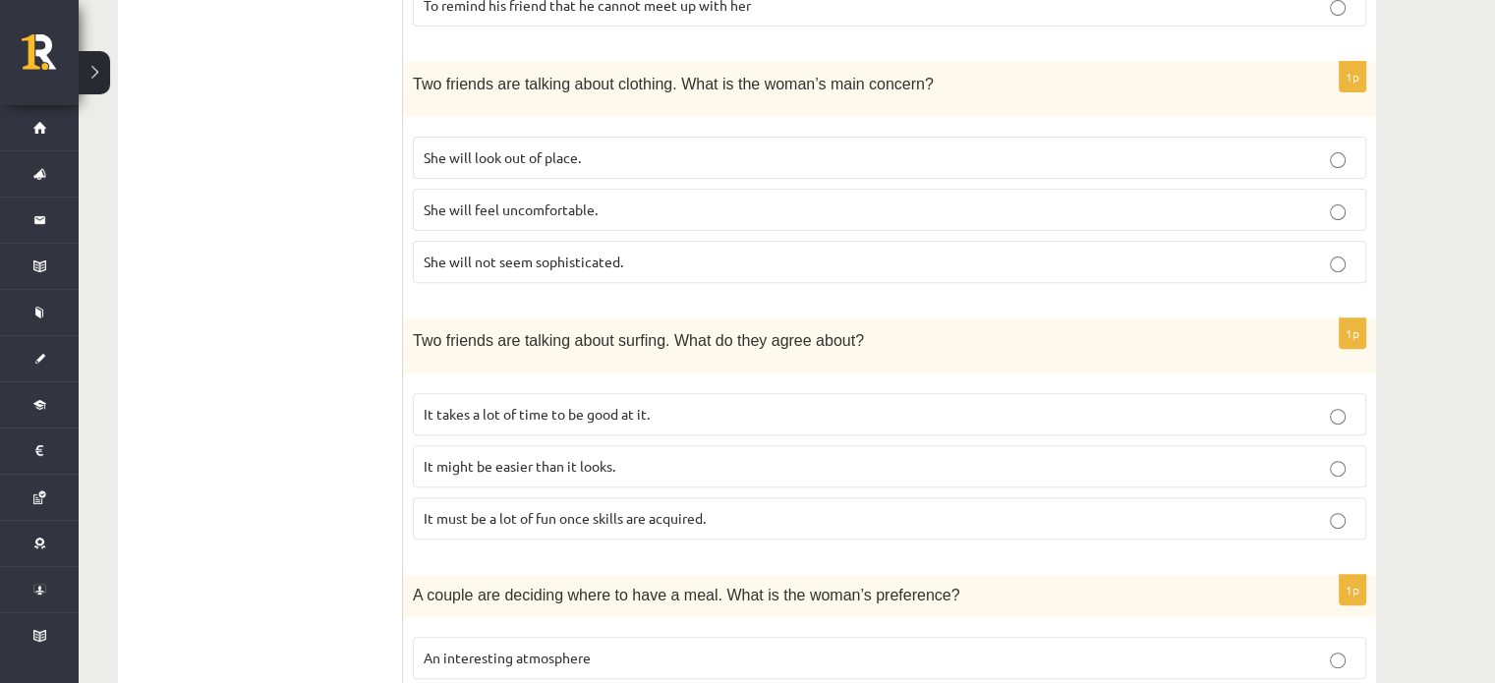
scroll to position [656, 0]
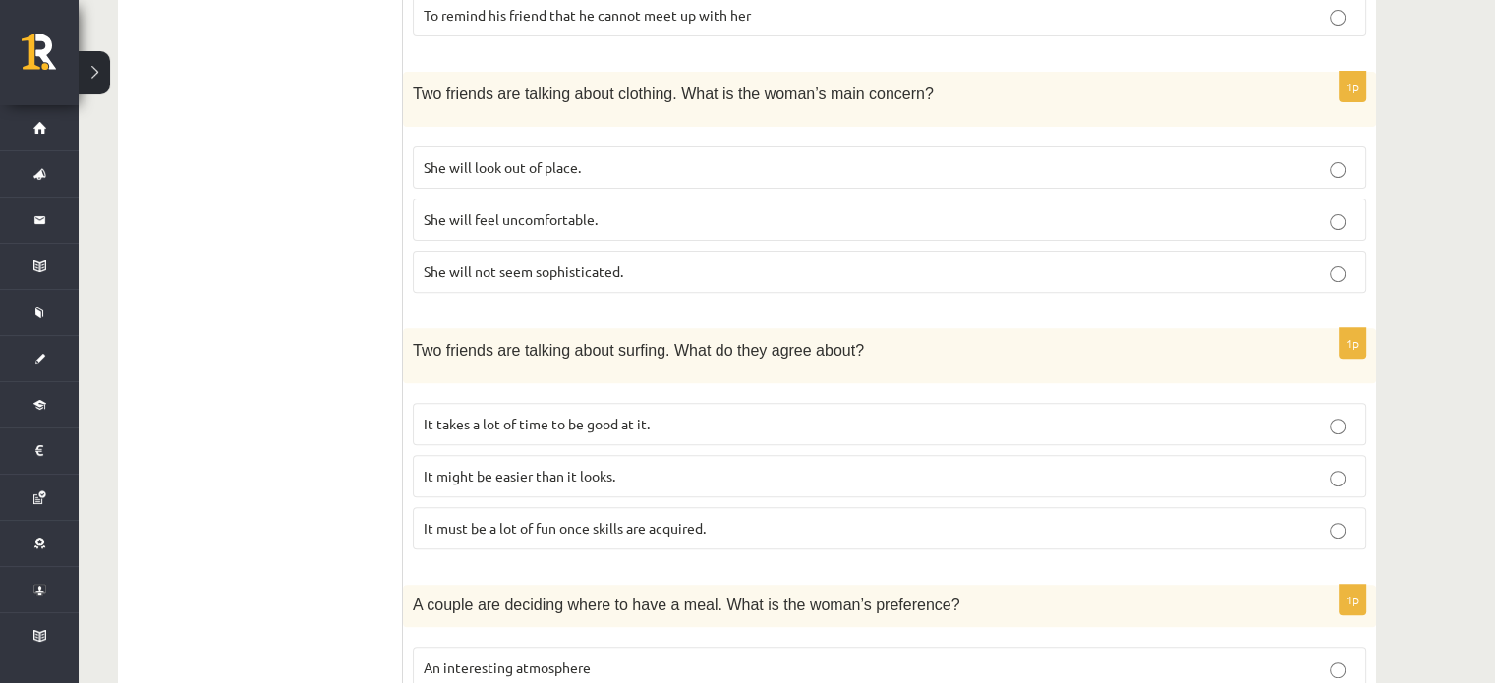
click at [726, 429] on label "It takes a lot of time to be good at it." at bounding box center [889, 424] width 953 height 42
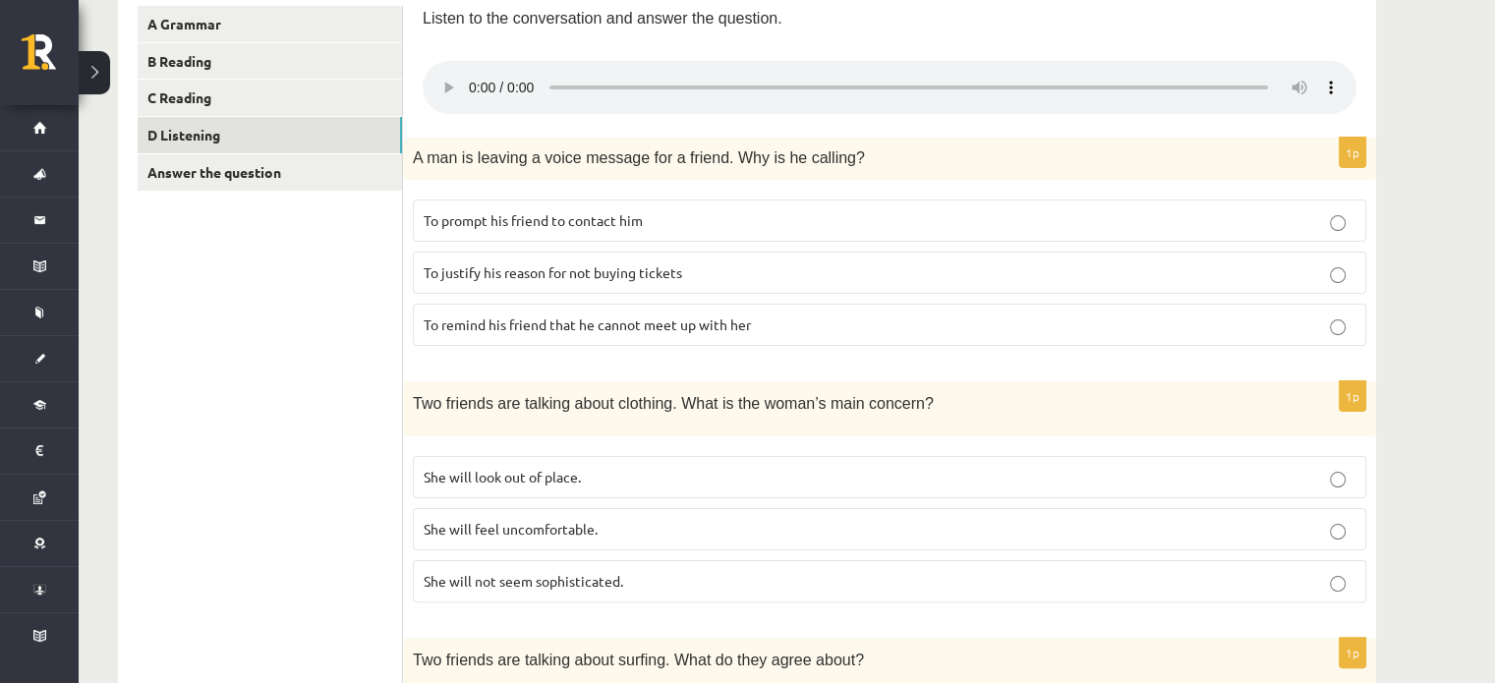
scroll to position [365, 0]
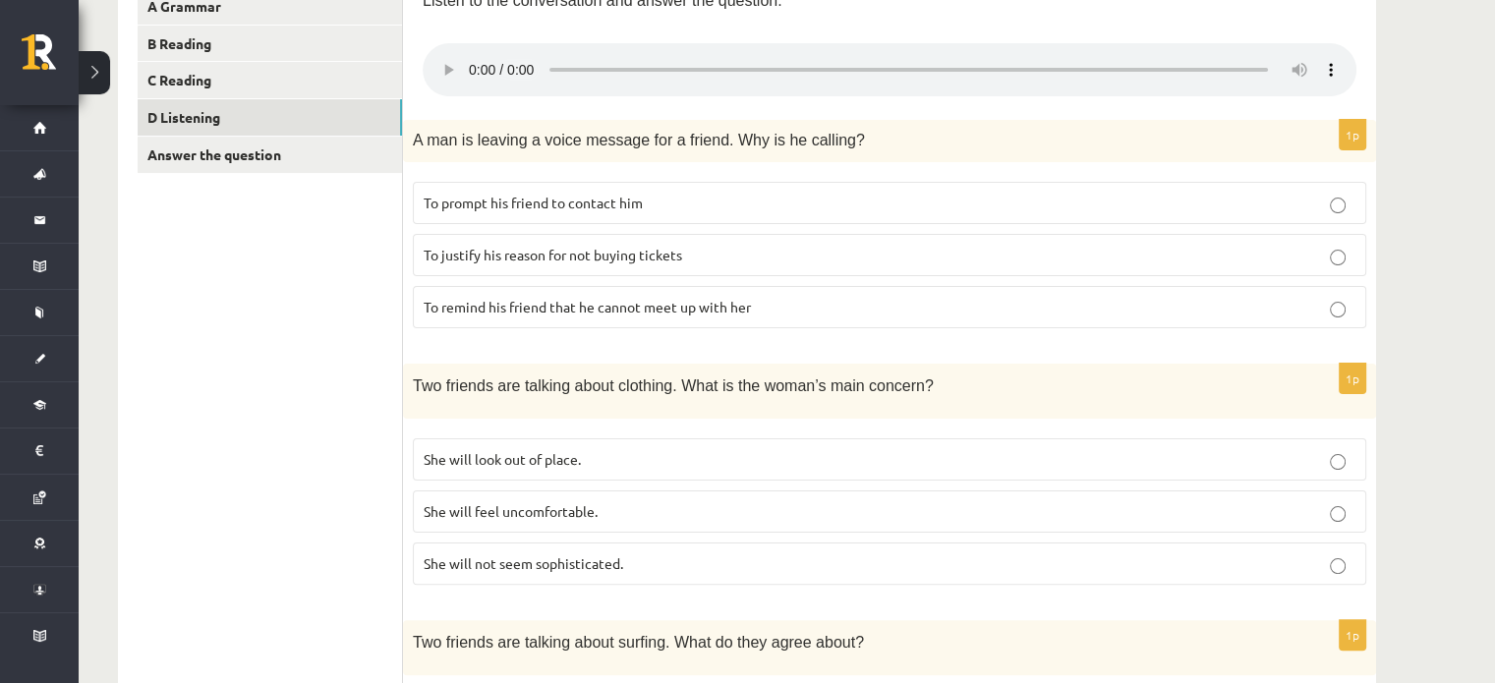
click at [1122, 208] on p "To prompt his friend to contact him" at bounding box center [890, 203] width 932 height 21
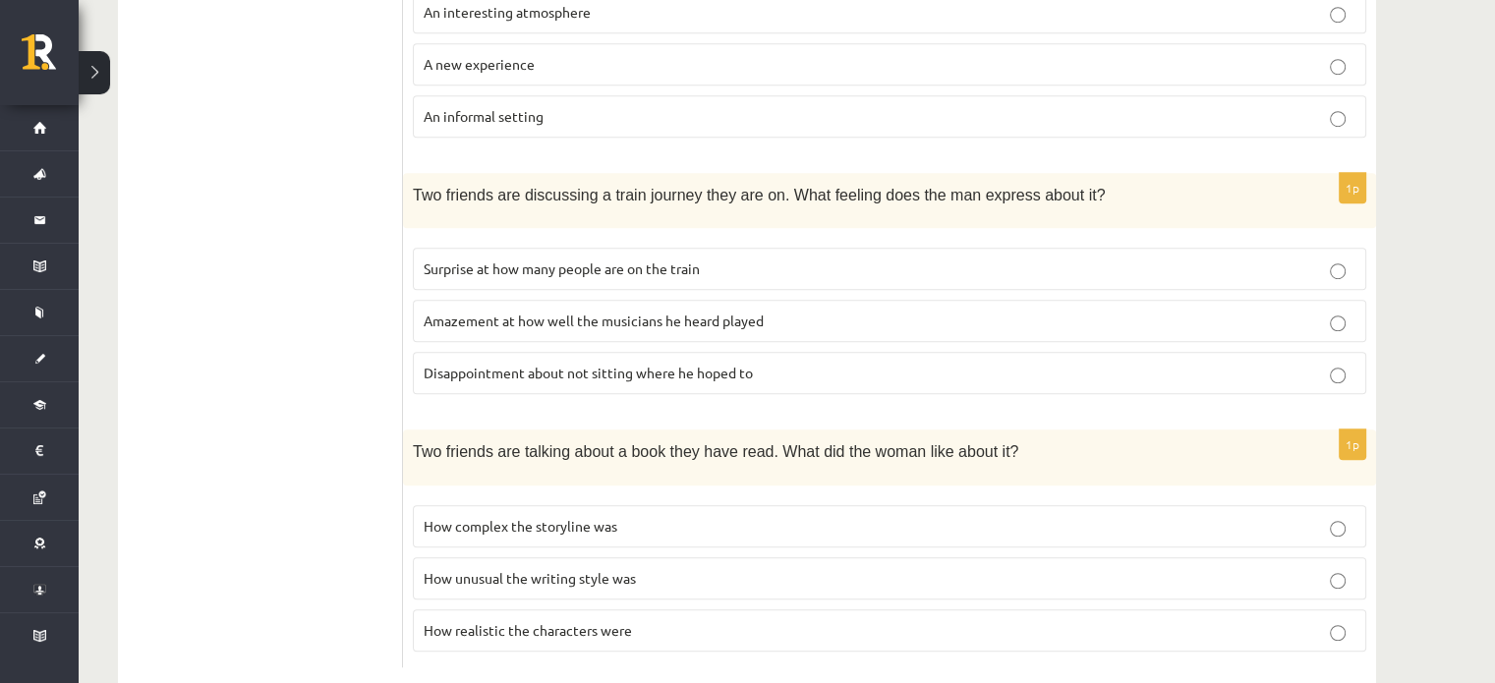
scroll to position [1340, 0]
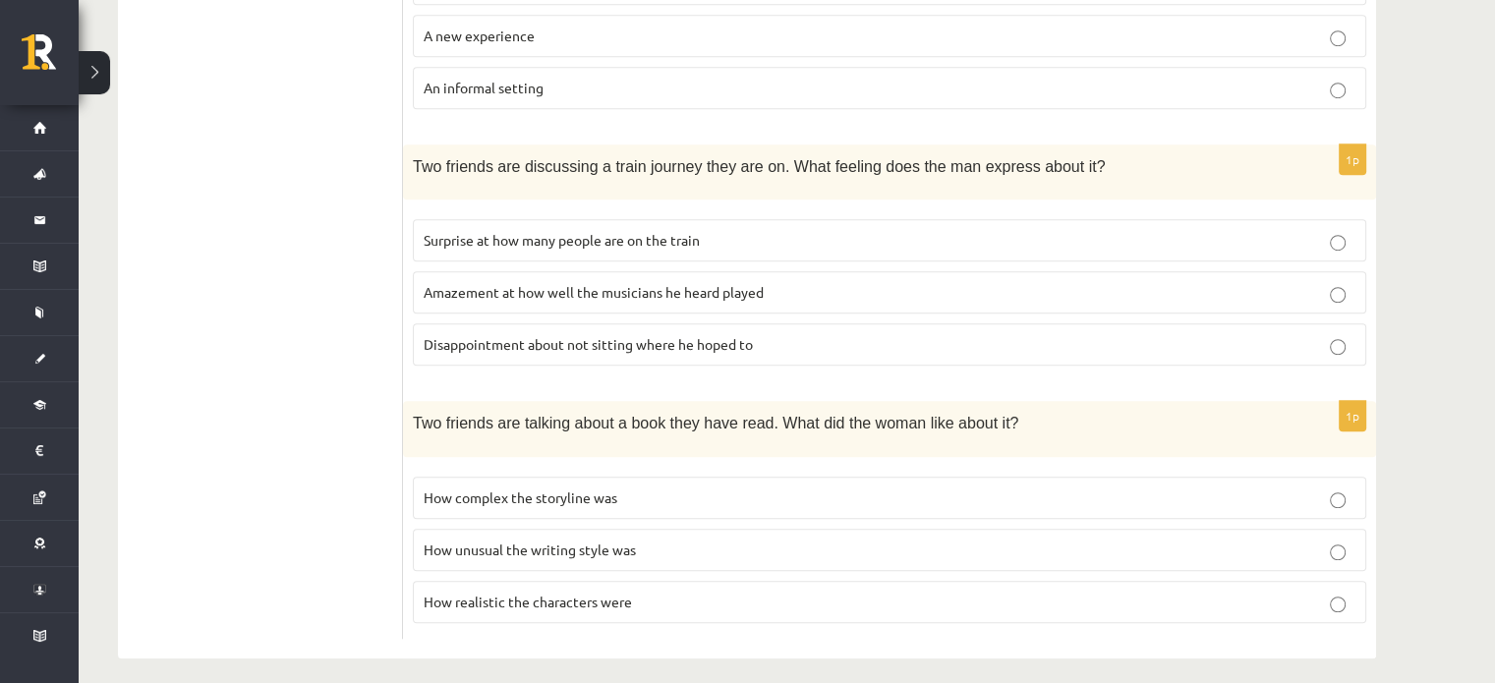
click at [484, 595] on p "How realistic the characters were" at bounding box center [890, 602] width 932 height 21
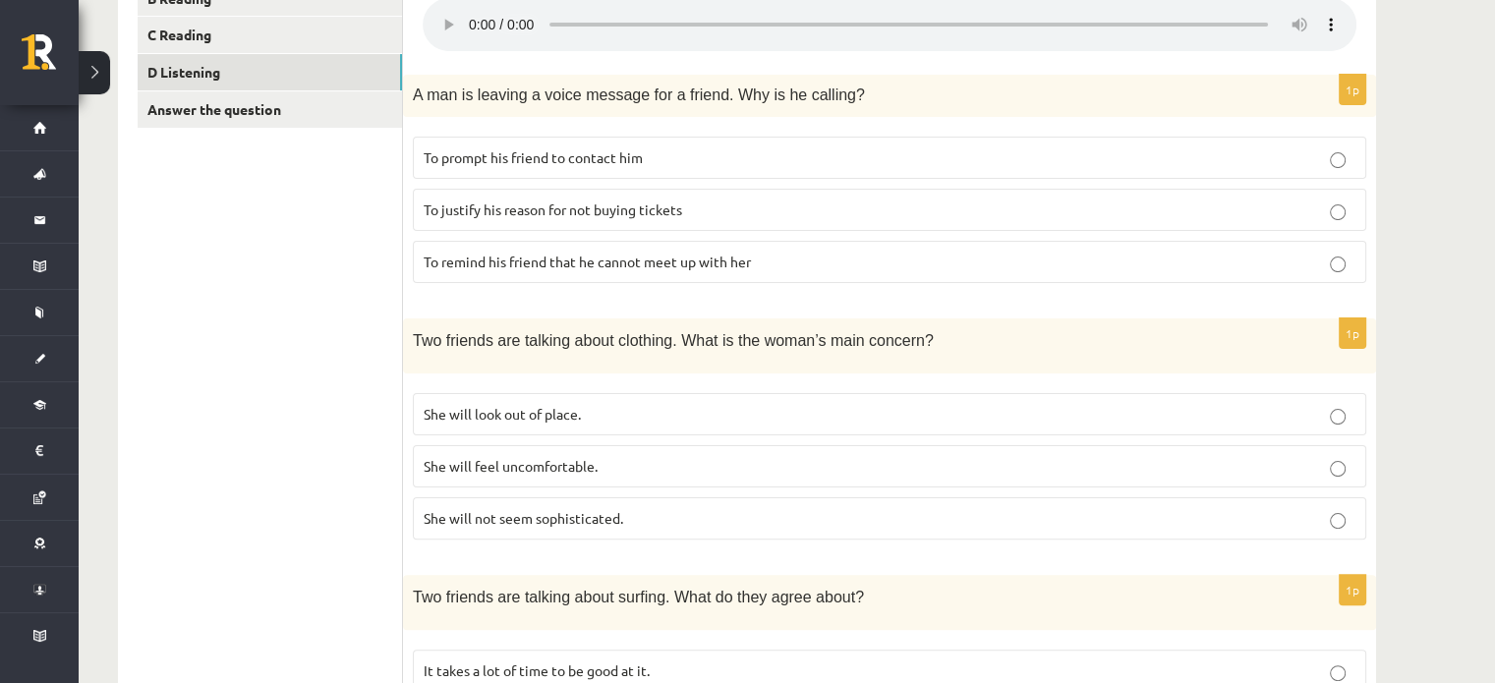
scroll to position [405, 0]
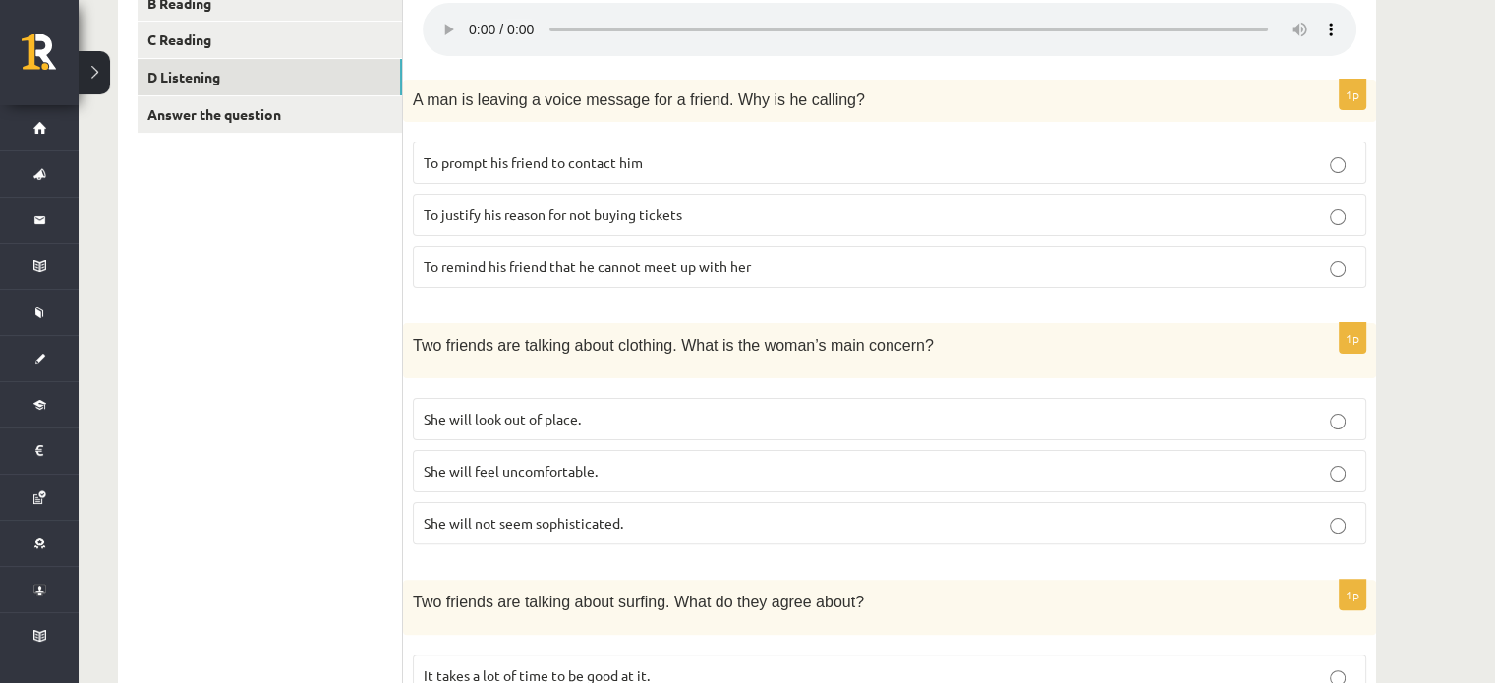
click at [946, 414] on p "She will look out of place." at bounding box center [890, 419] width 932 height 21
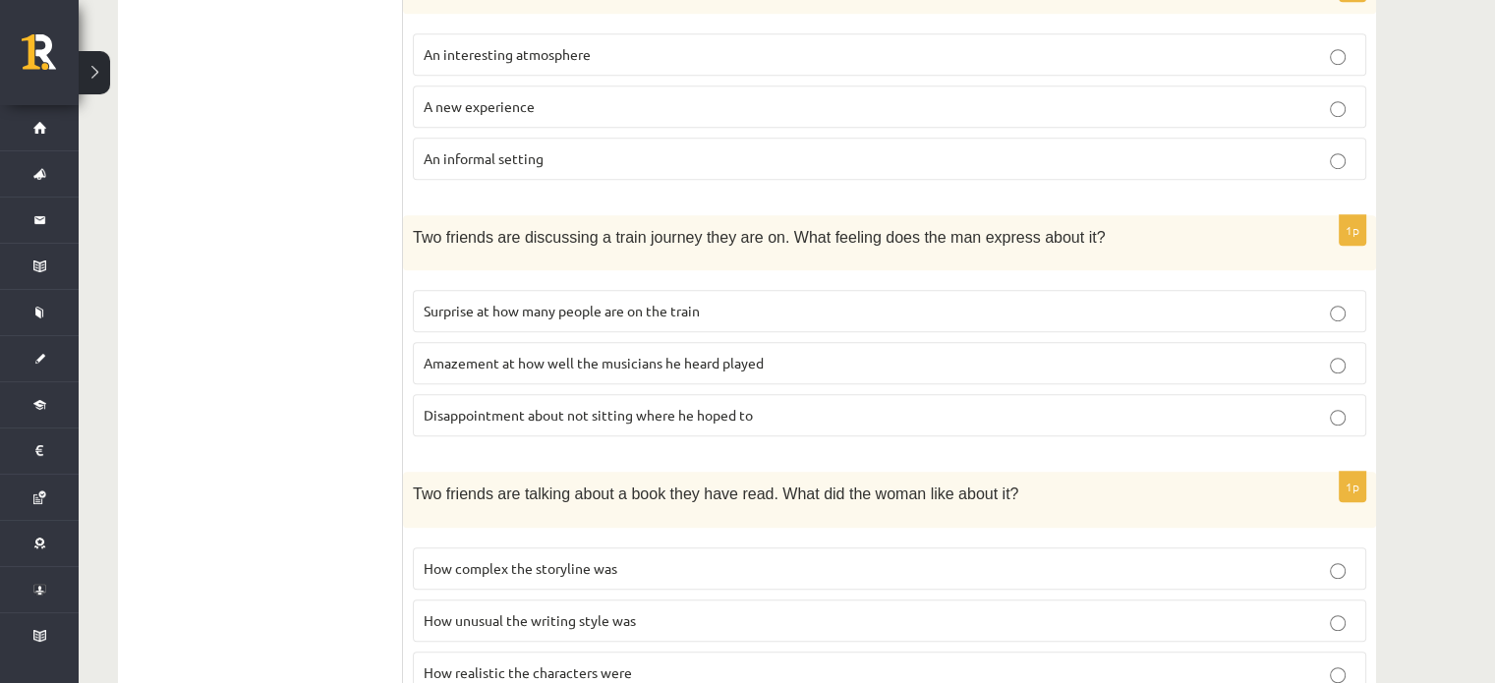
scroll to position [1267, 0]
click at [1078, 306] on p "Surprise at how many people are on the train" at bounding box center [890, 314] width 932 height 21
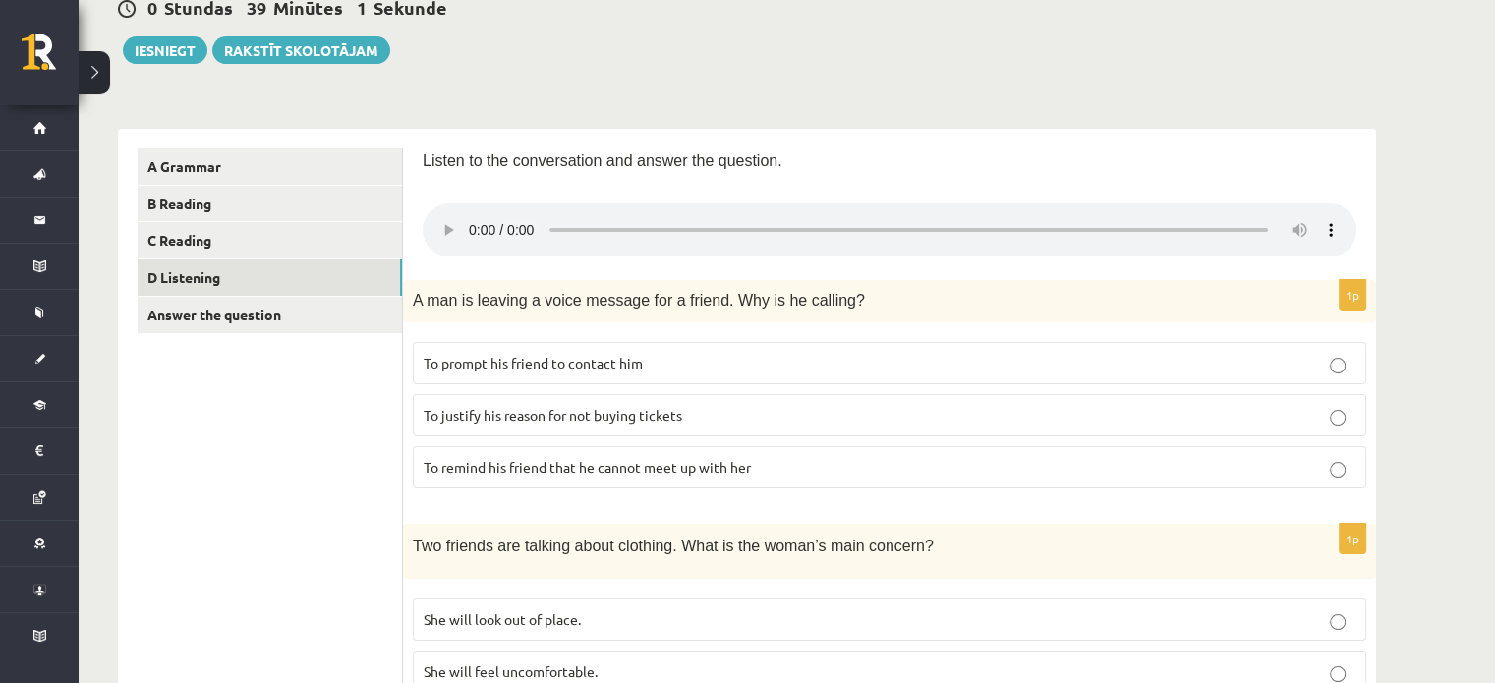
scroll to position [170, 0]
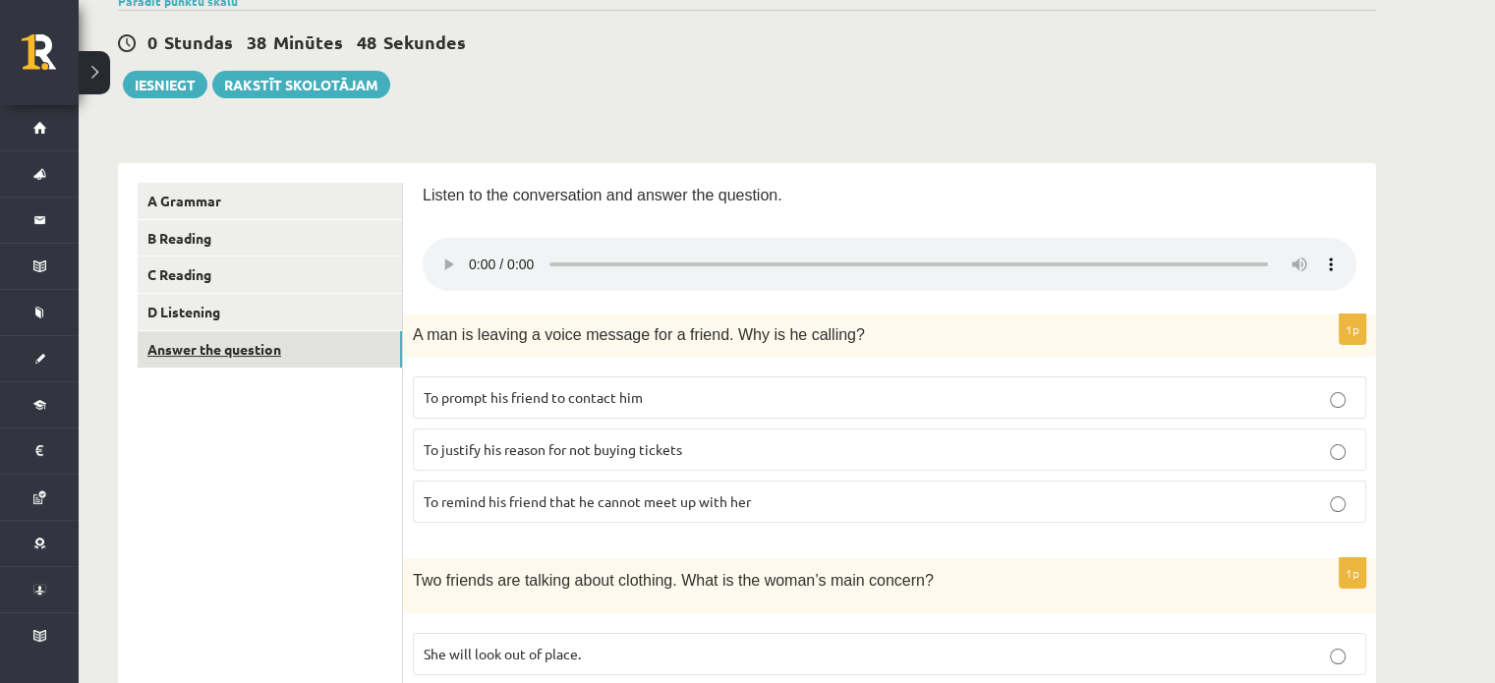
click at [225, 361] on link "Answer the question" at bounding box center [270, 349] width 264 height 36
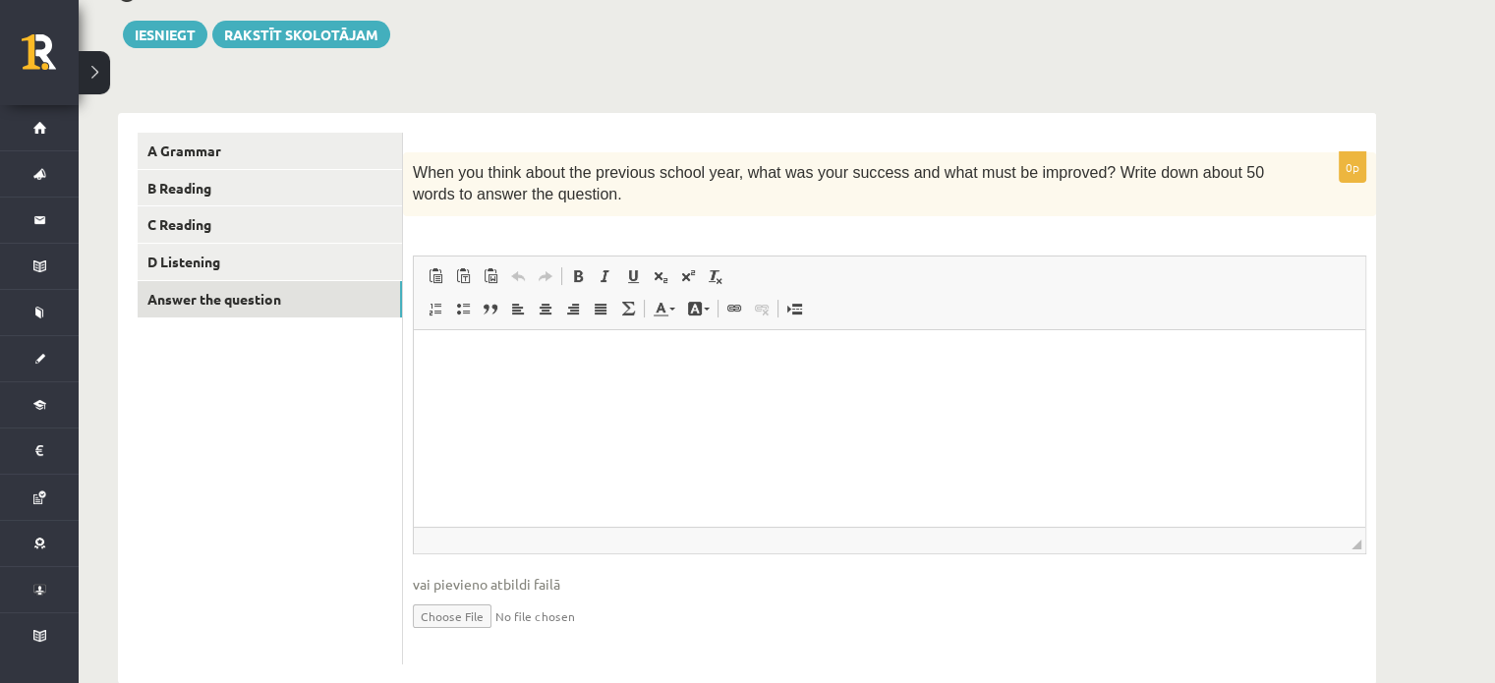
scroll to position [222, 0]
click at [686, 387] on html at bounding box center [889, 357] width 951 height 60
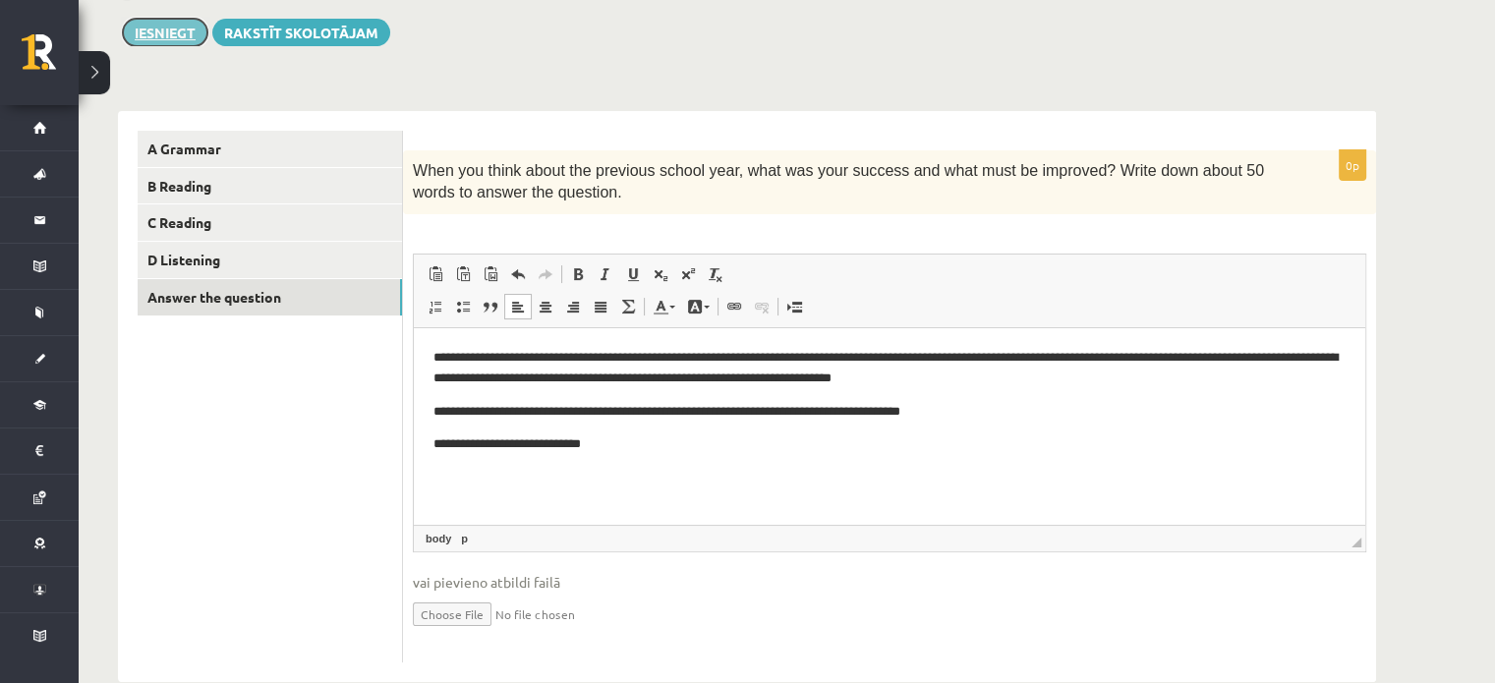
click at [162, 38] on button "Iesniegt" at bounding box center [165, 33] width 85 height 28
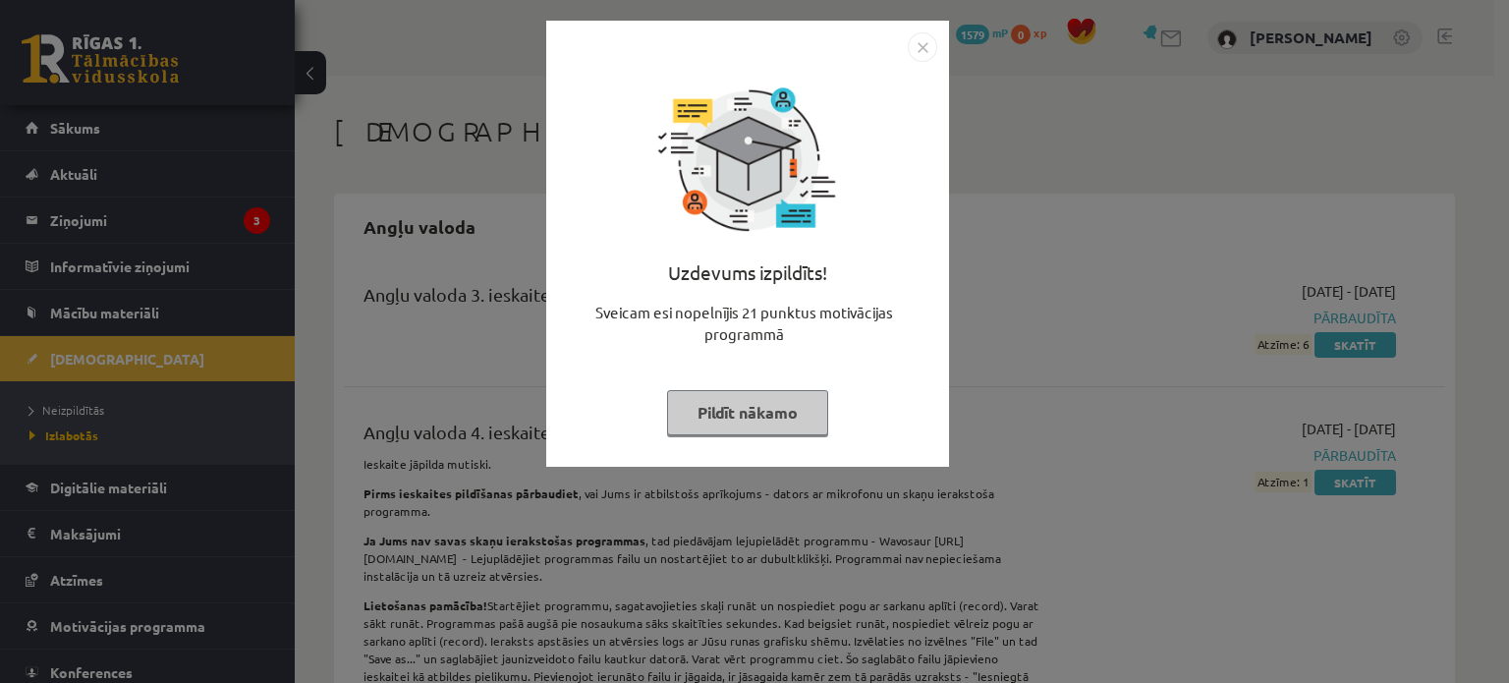
click at [803, 428] on button "Pildīt nākamo" at bounding box center [747, 412] width 161 height 45
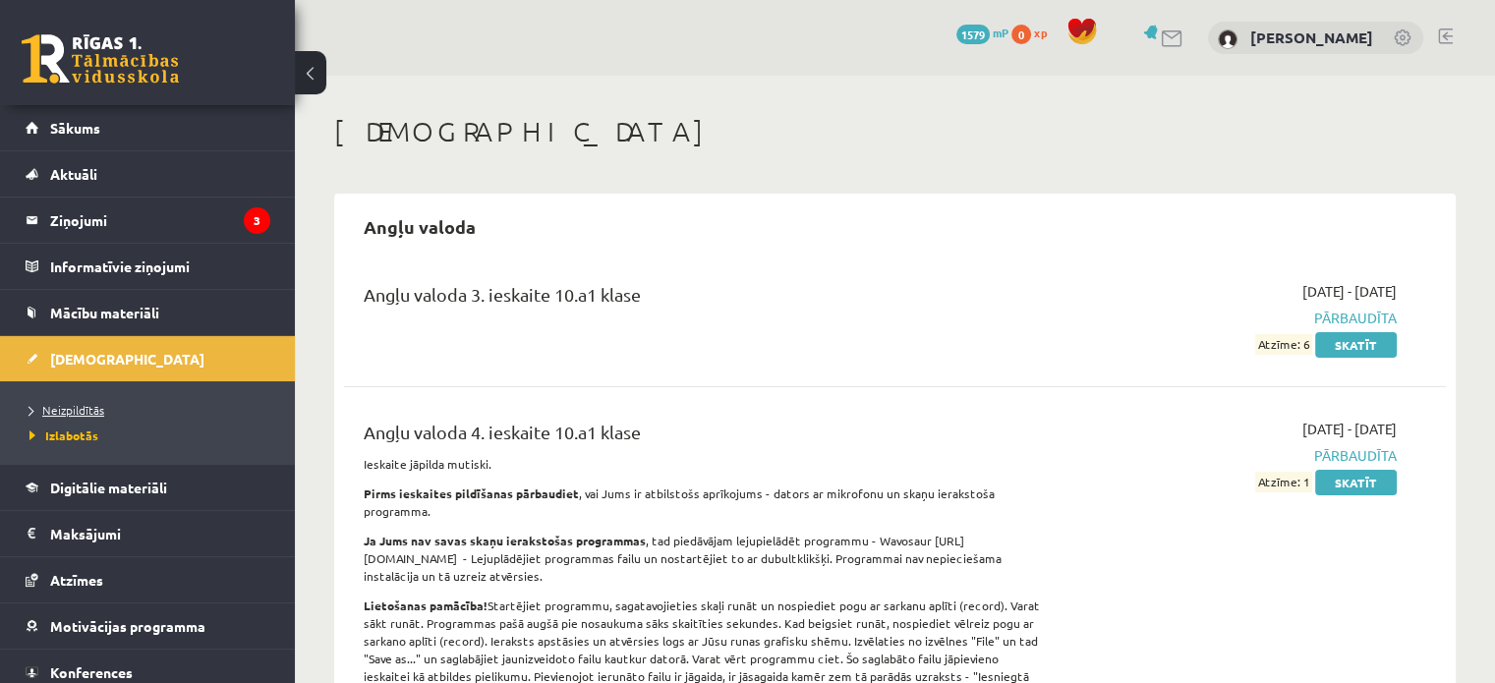
click at [79, 404] on span "Neizpildītās" at bounding box center [66, 410] width 75 height 16
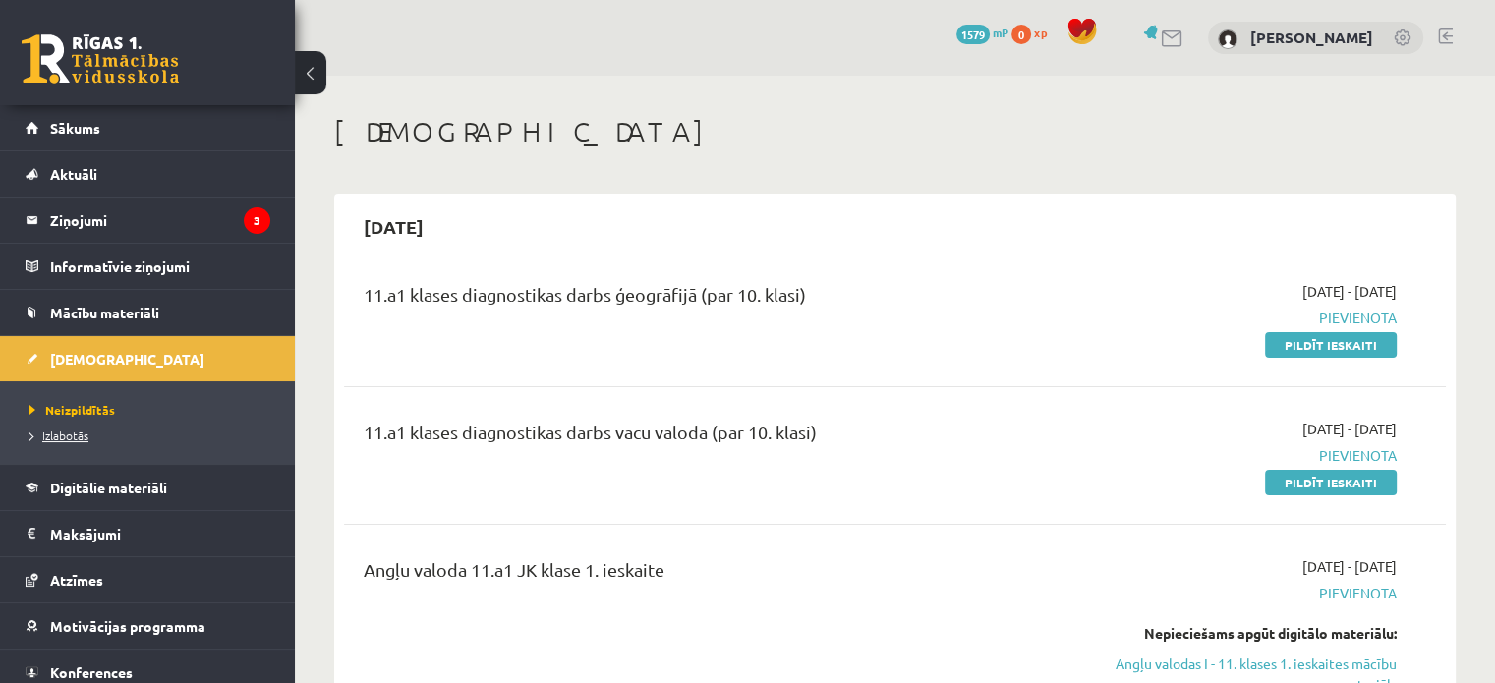
click at [80, 434] on span "Izlabotās" at bounding box center [58, 435] width 59 height 16
click at [69, 435] on span "Izlabotās" at bounding box center [63, 435] width 69 height 16
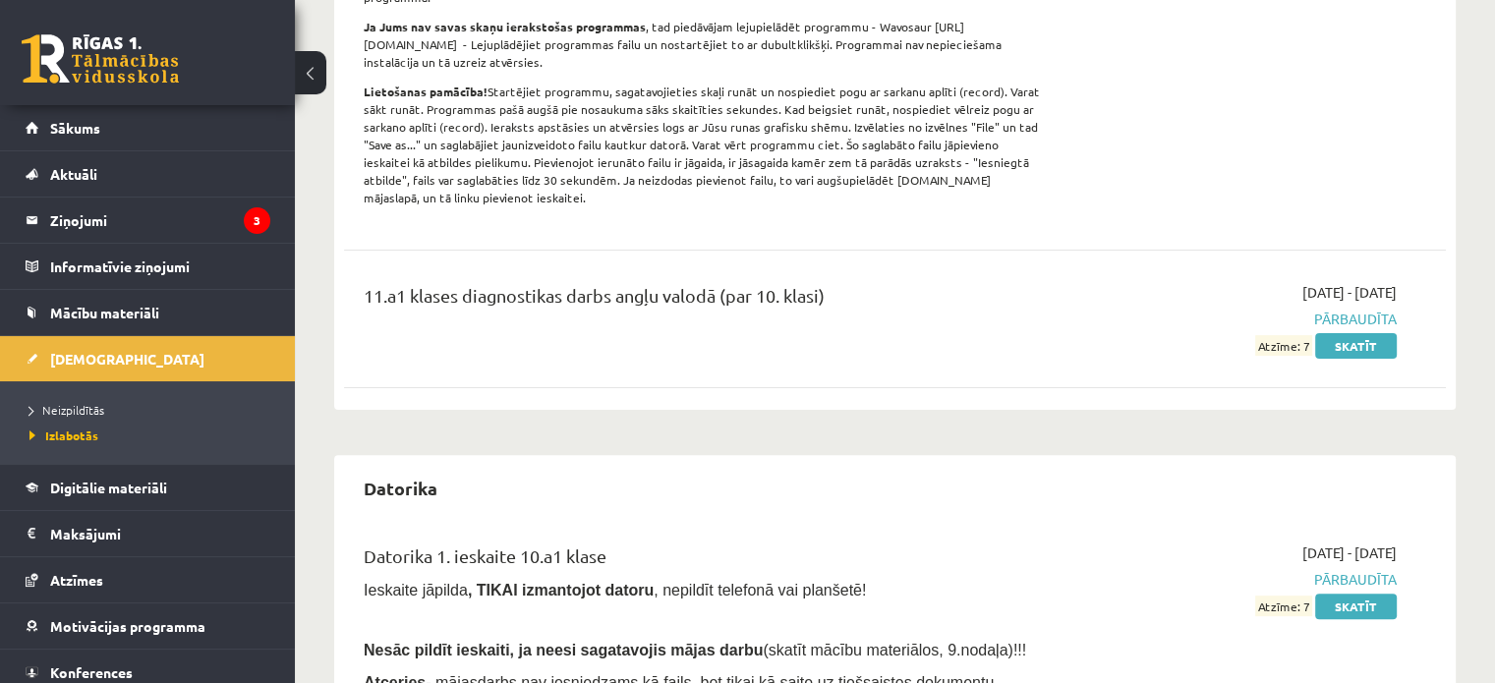
scroll to position [494, 0]
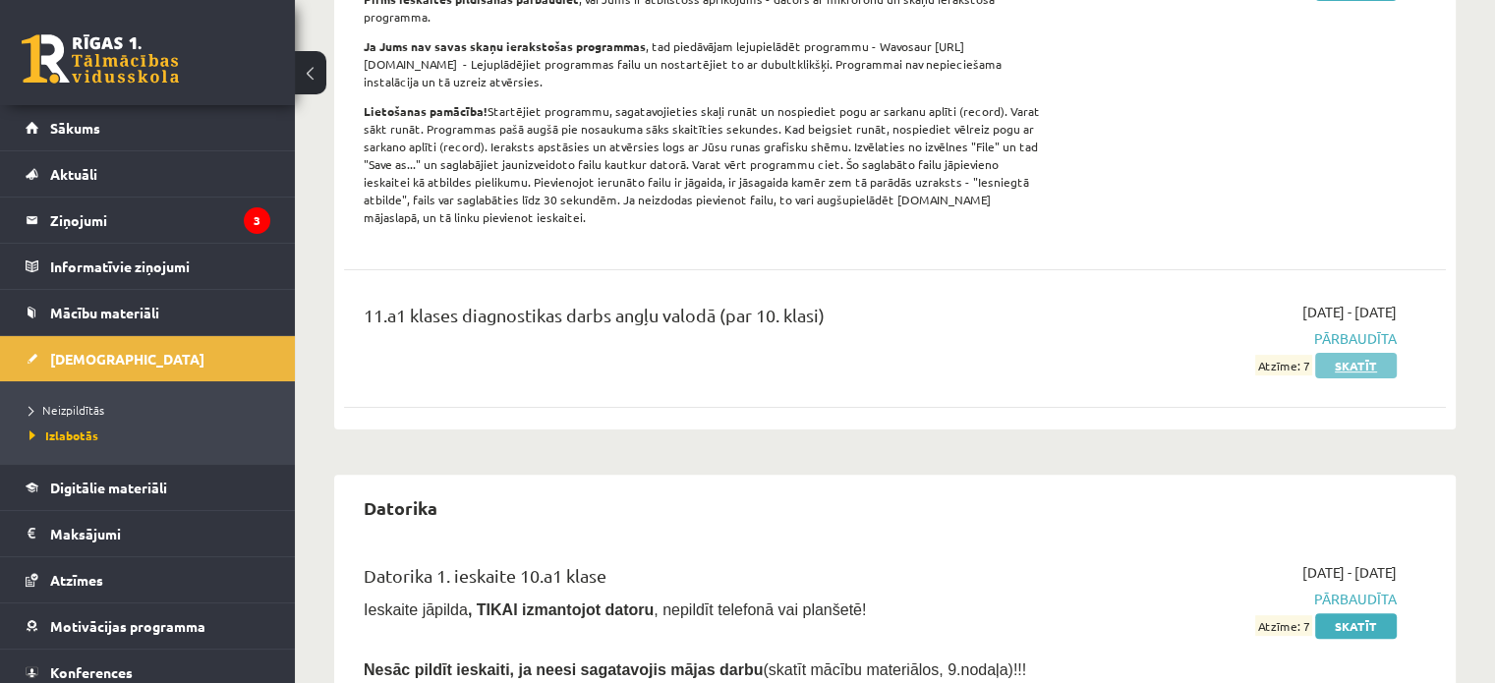
click at [1344, 353] on link "Skatīt" at bounding box center [1356, 366] width 82 height 26
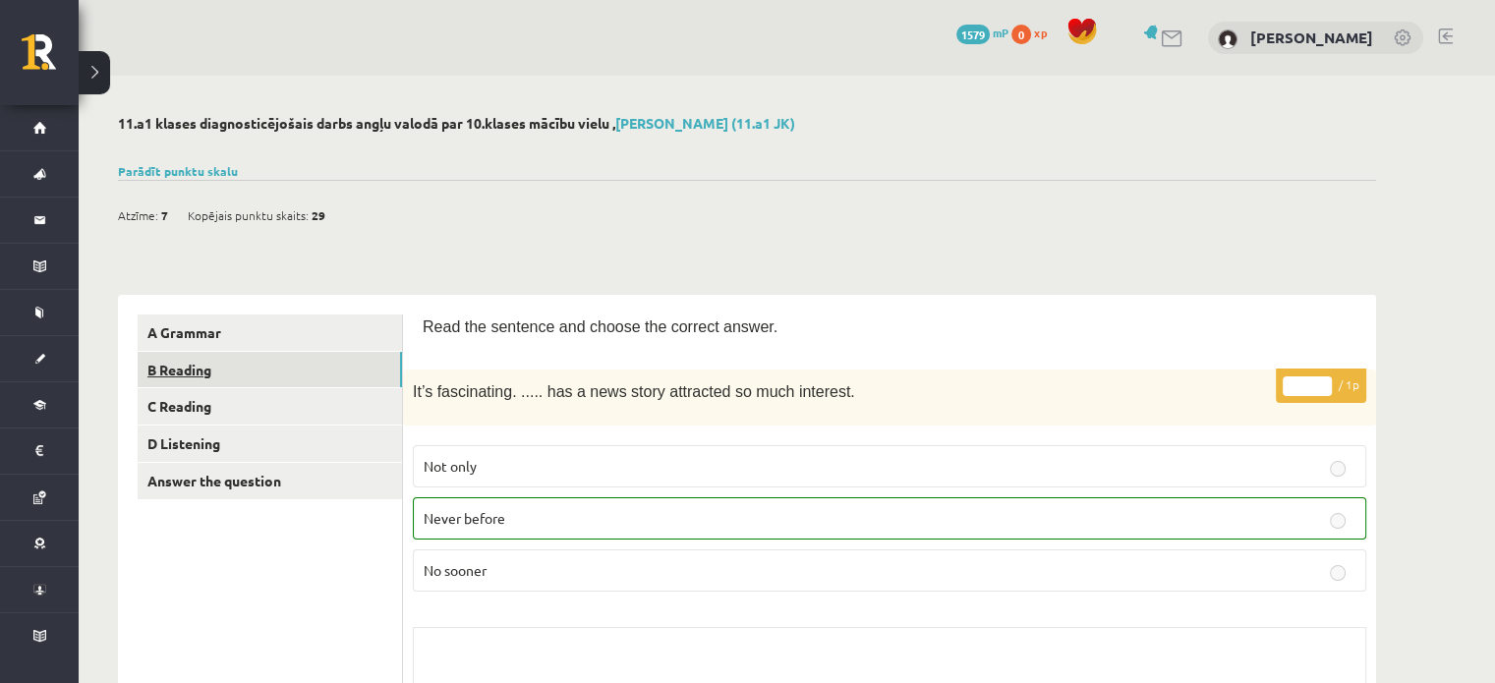
click at [218, 373] on link "B Reading" at bounding box center [270, 370] width 264 height 36
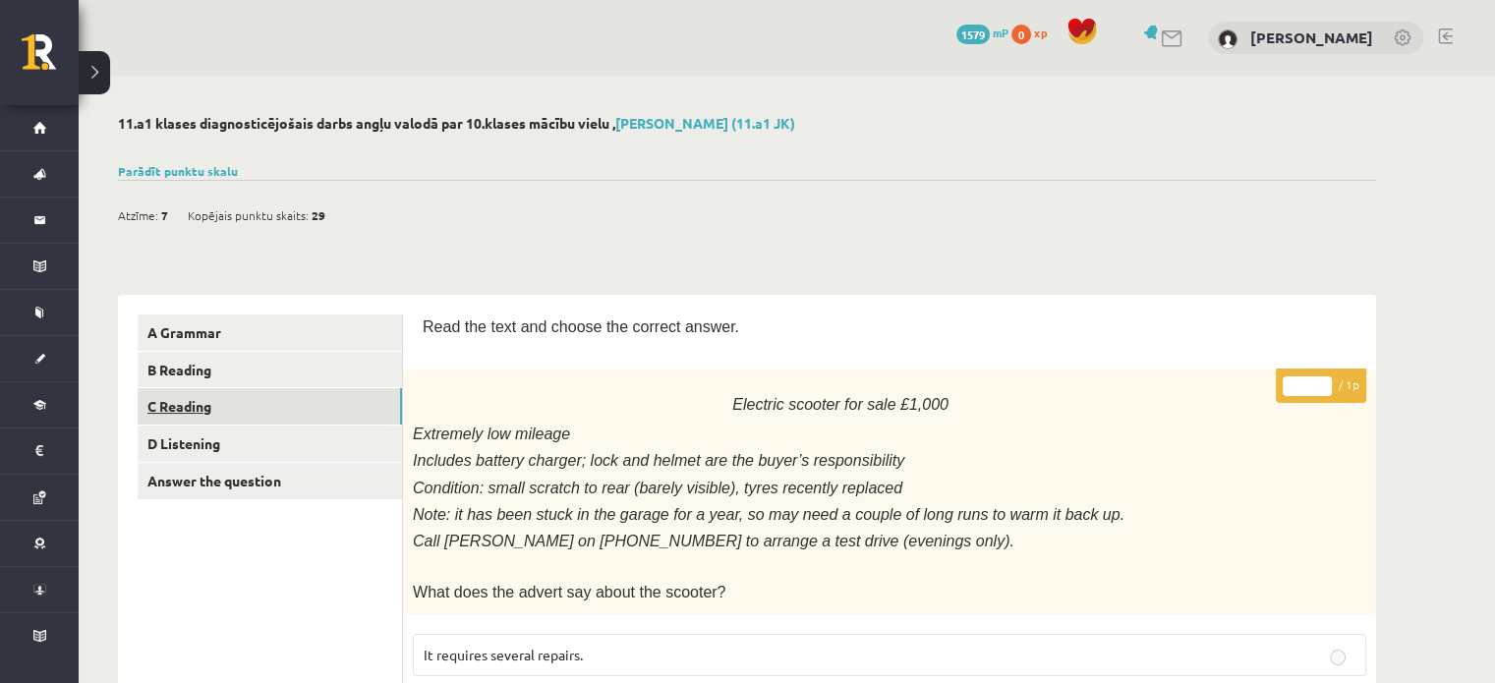
click at [193, 405] on link "C Reading" at bounding box center [270, 406] width 264 height 36
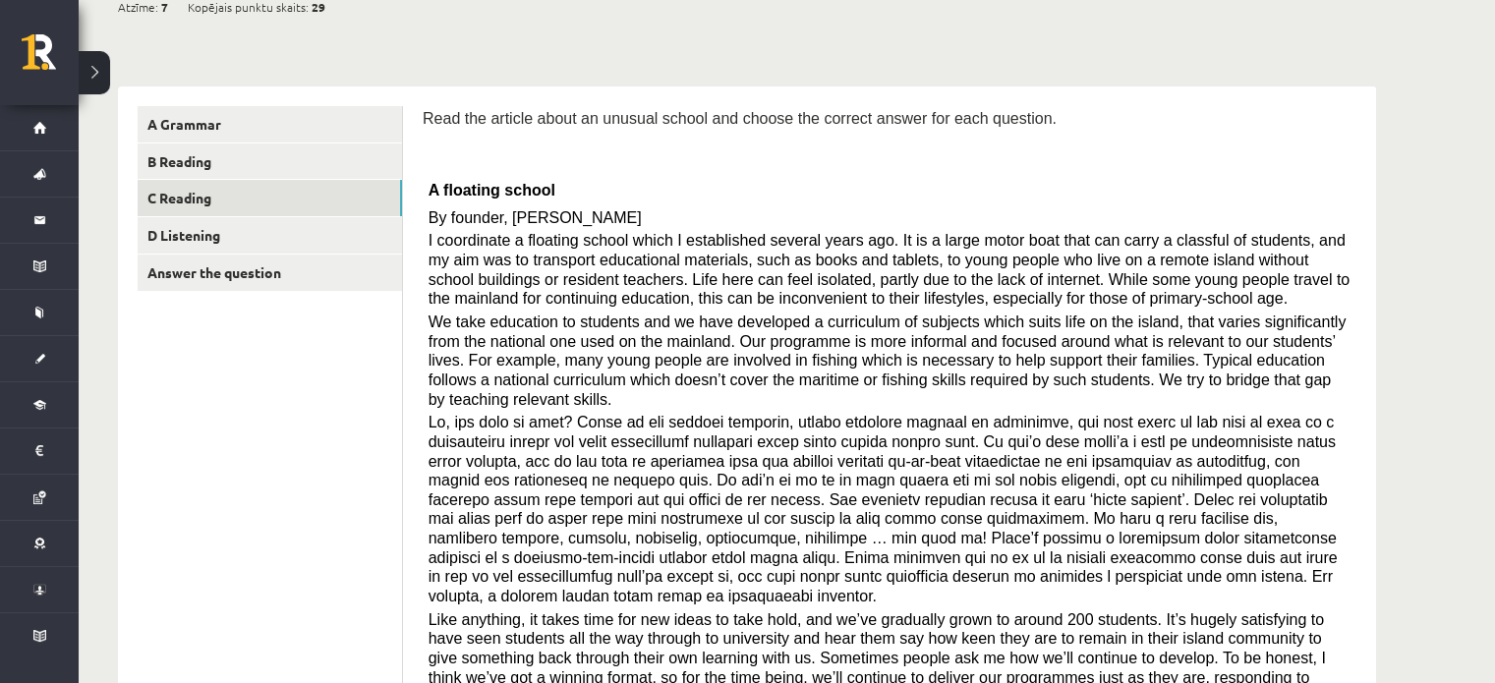
scroll to position [203, 0]
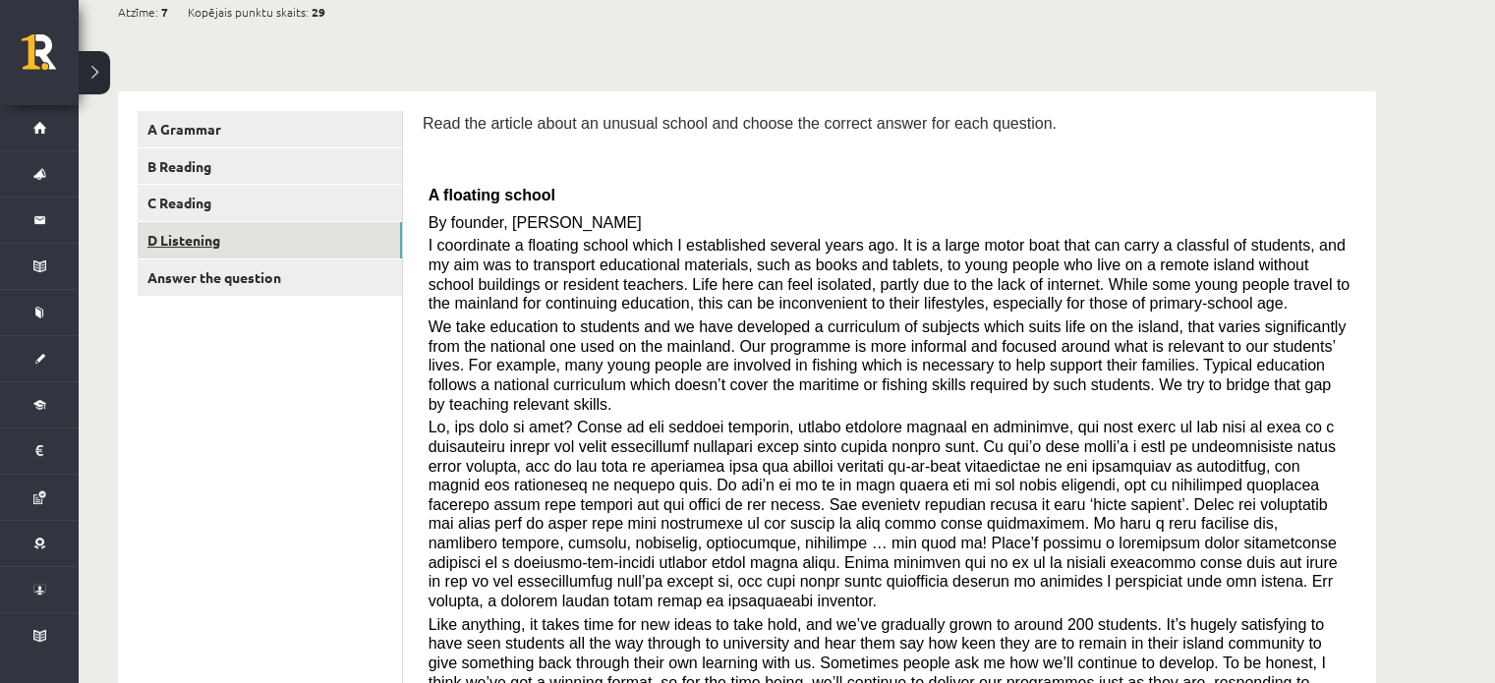
click at [182, 251] on link "D Listening" at bounding box center [270, 240] width 264 height 36
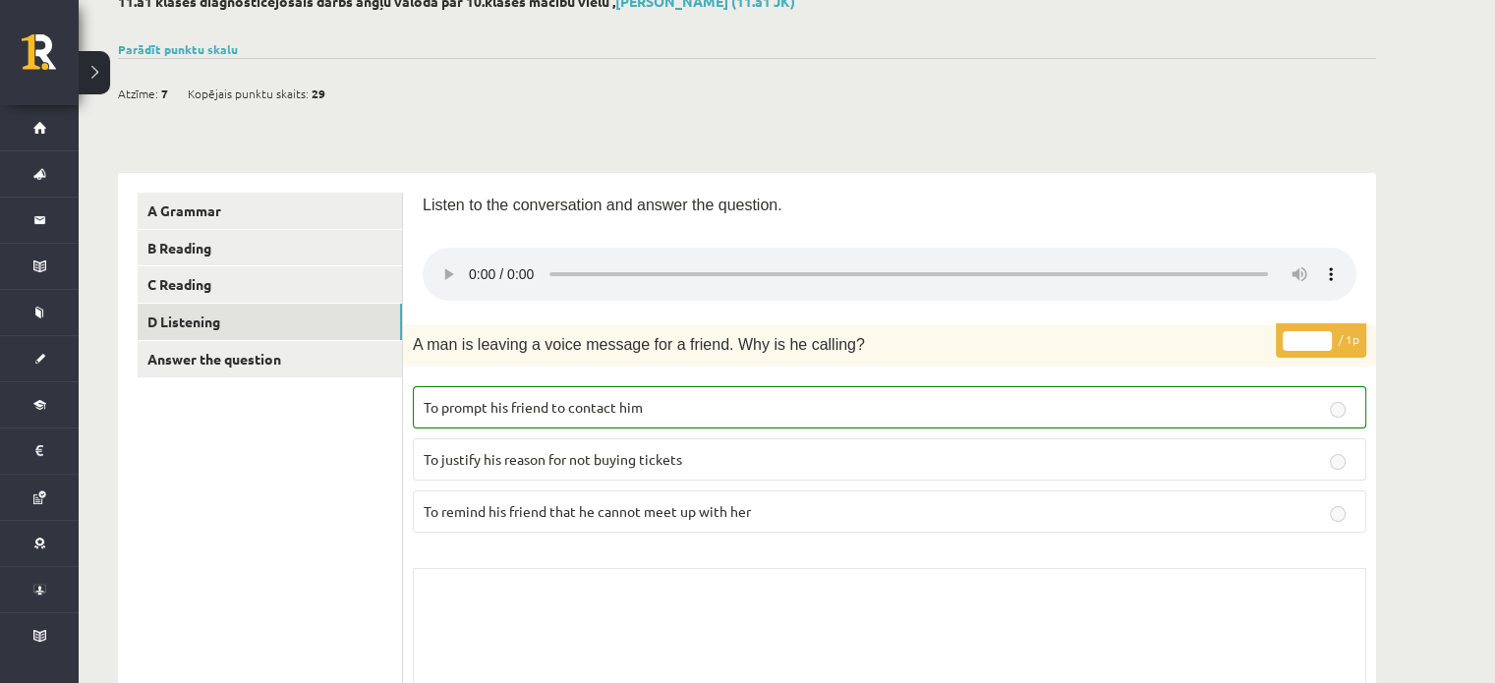
scroll to position [0, 0]
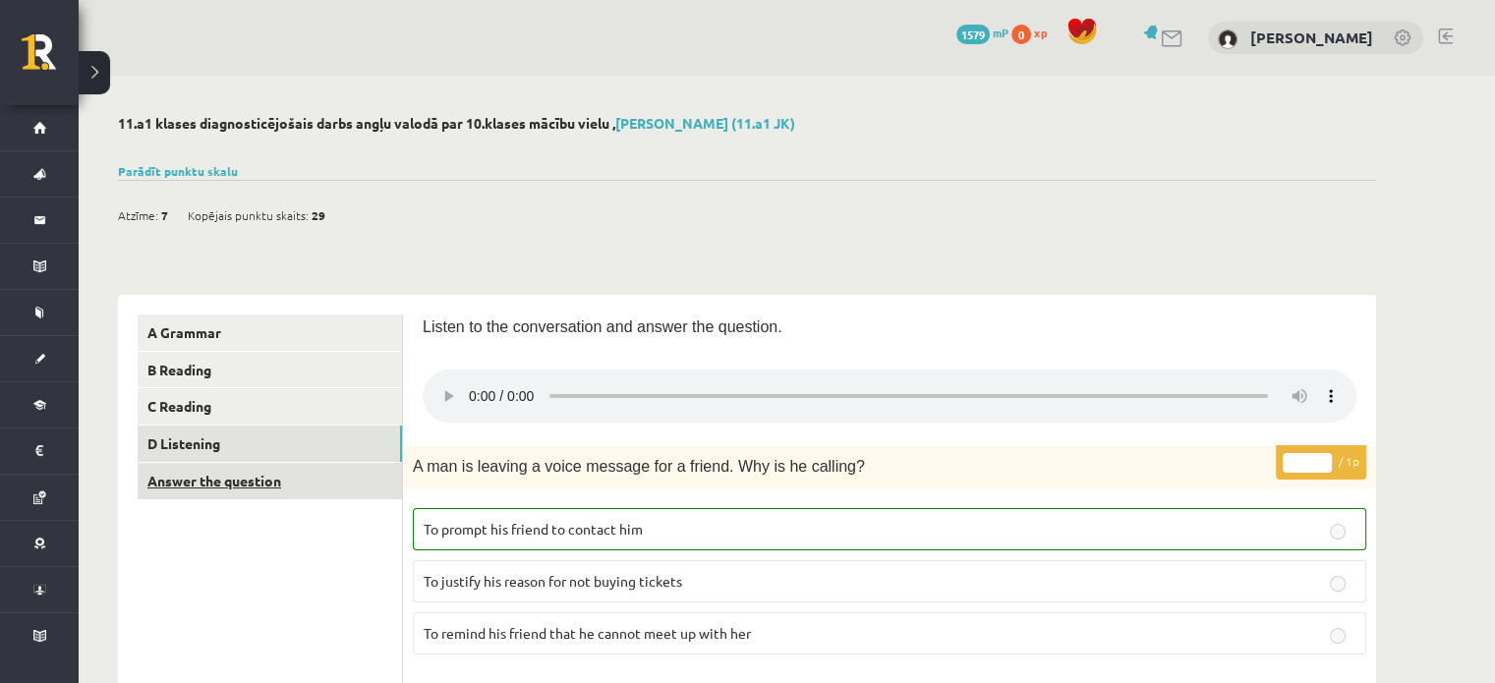
click at [225, 494] on link "Answer the question" at bounding box center [270, 481] width 264 height 36
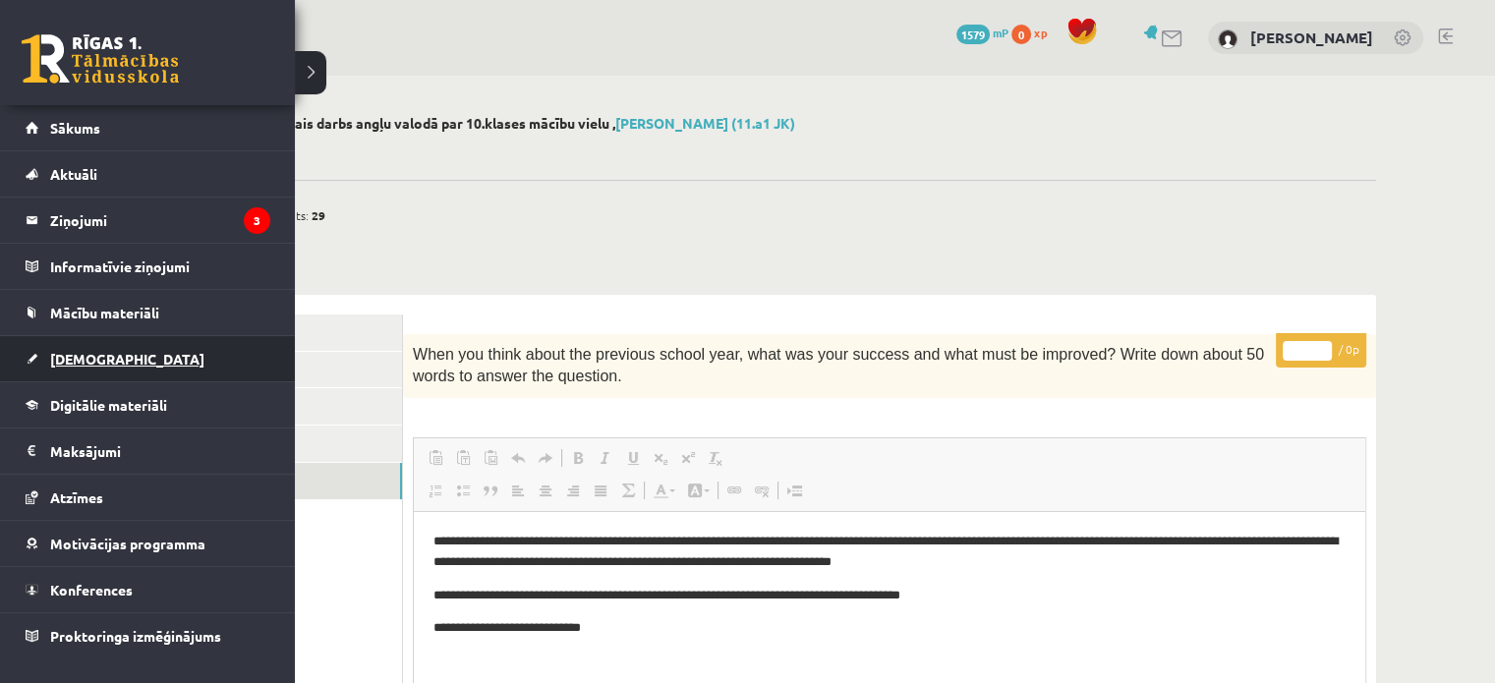
click at [68, 357] on span "[DEMOGRAPHIC_DATA]" at bounding box center [127, 359] width 154 height 18
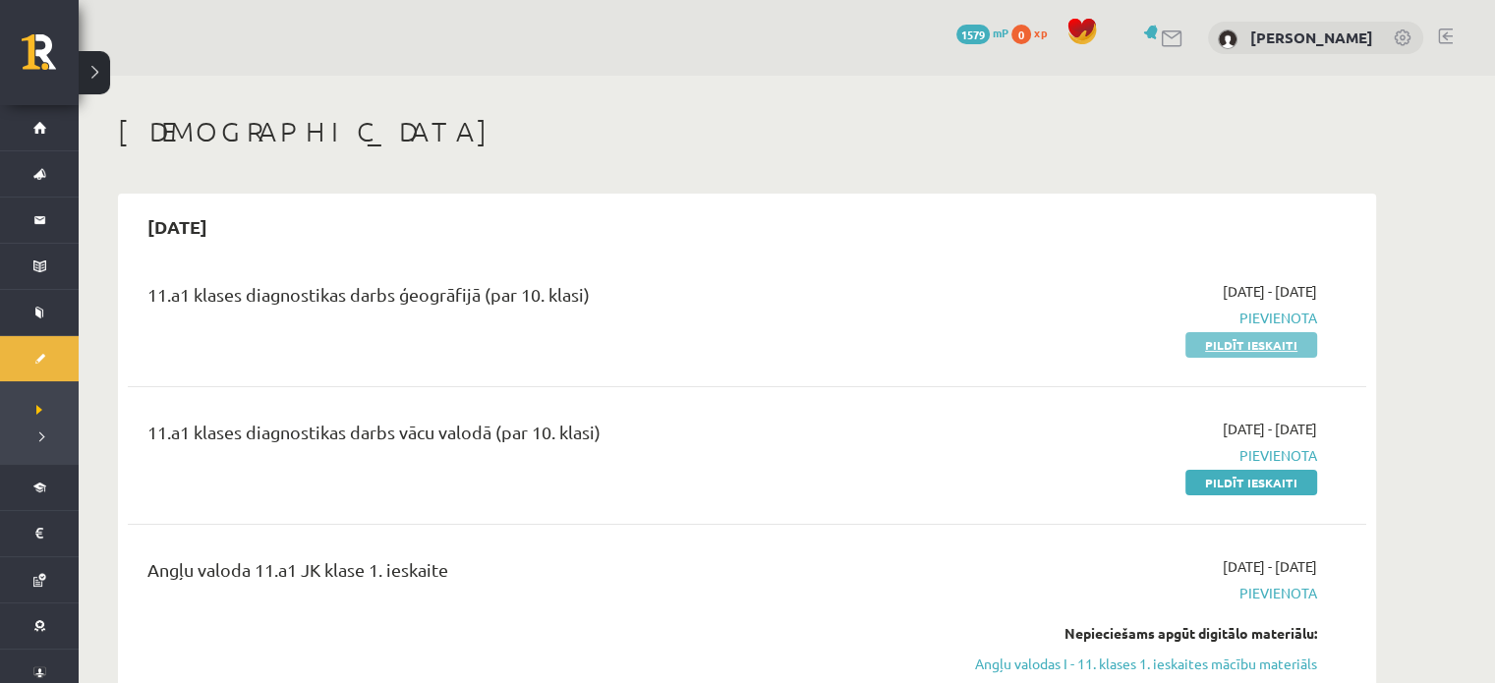
click at [1268, 336] on link "Pildīt ieskaiti" at bounding box center [1251, 345] width 132 height 26
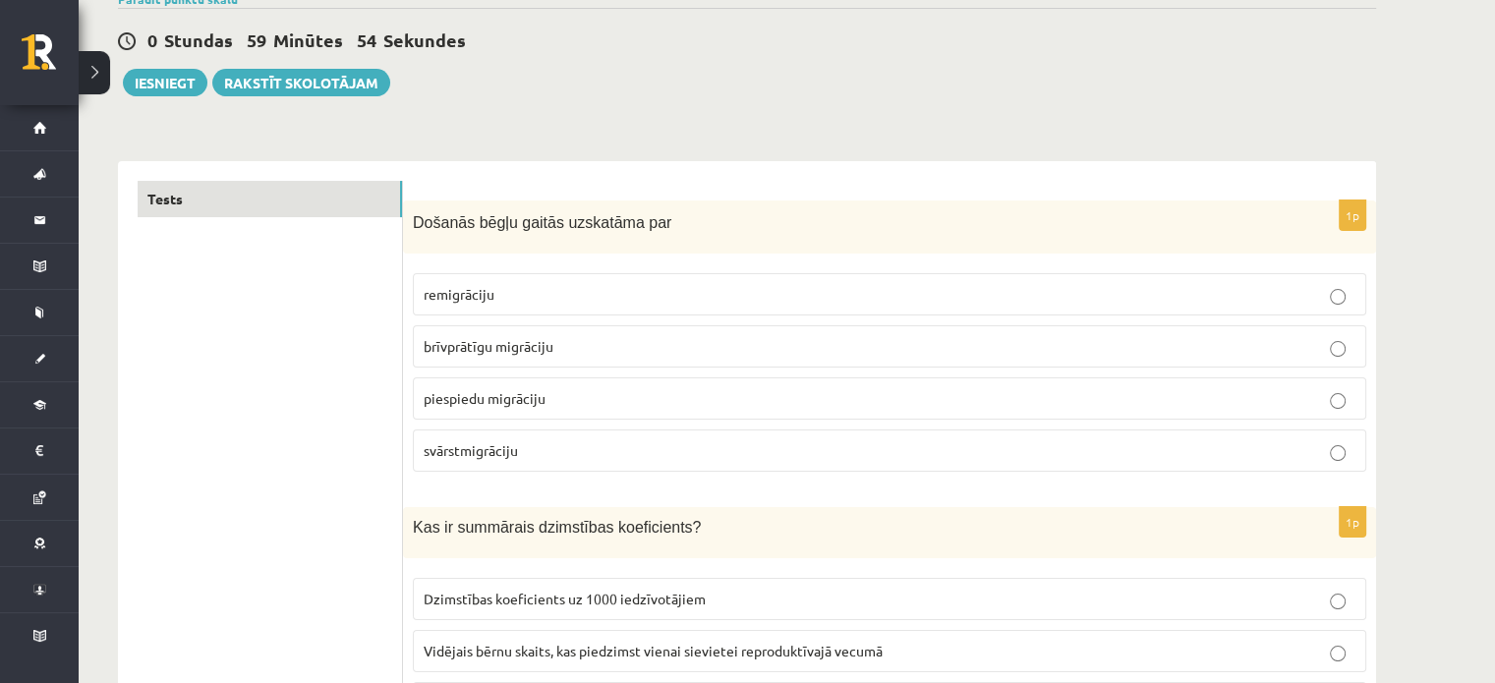
scroll to position [147, 0]
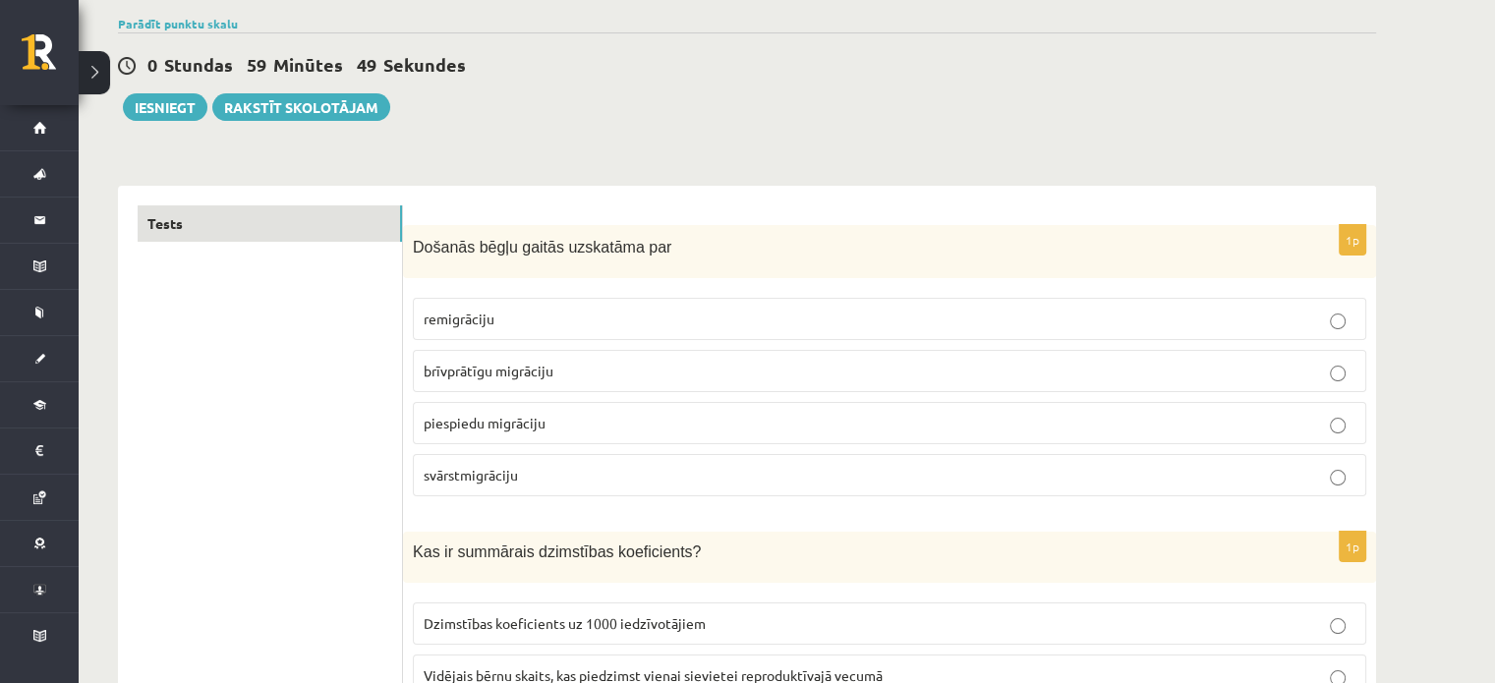
click at [531, 424] on span "piespiedu migrāciju" at bounding box center [485, 423] width 122 height 18
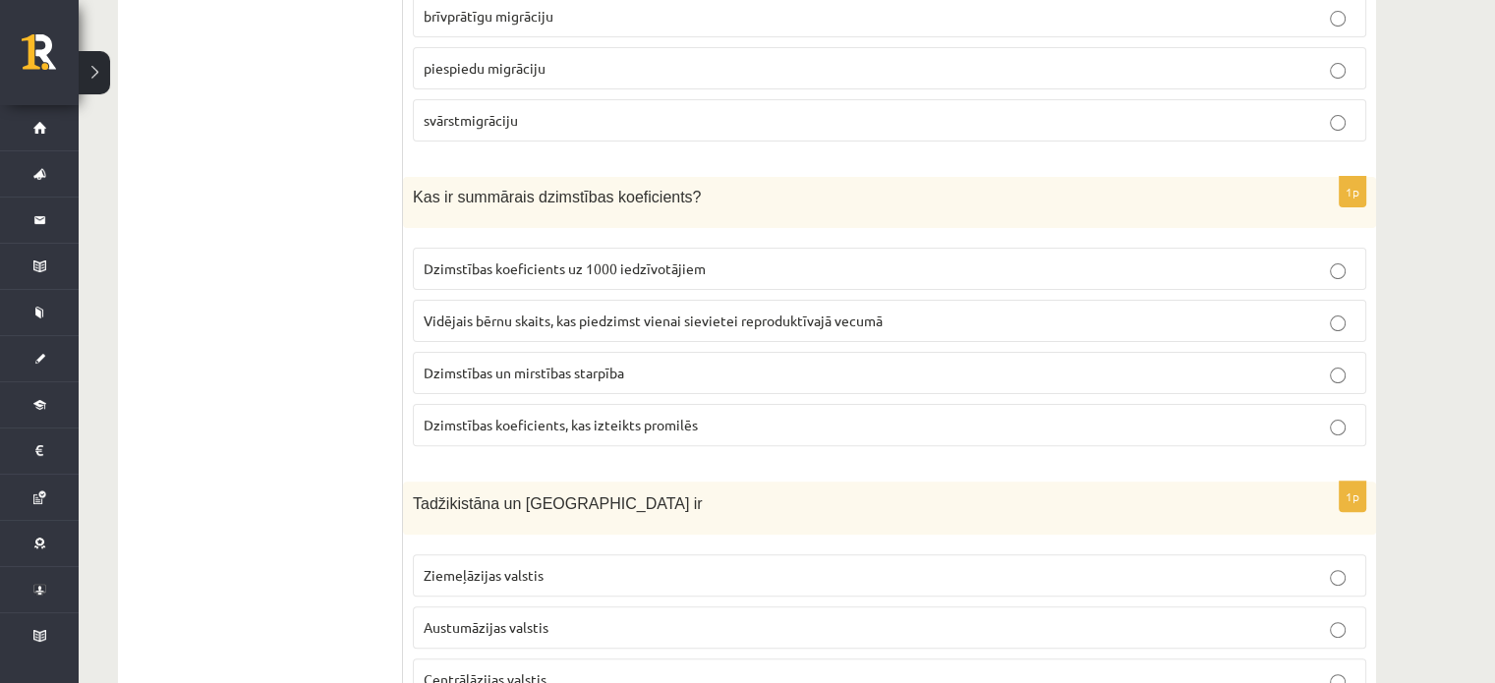
scroll to position [514, 0]
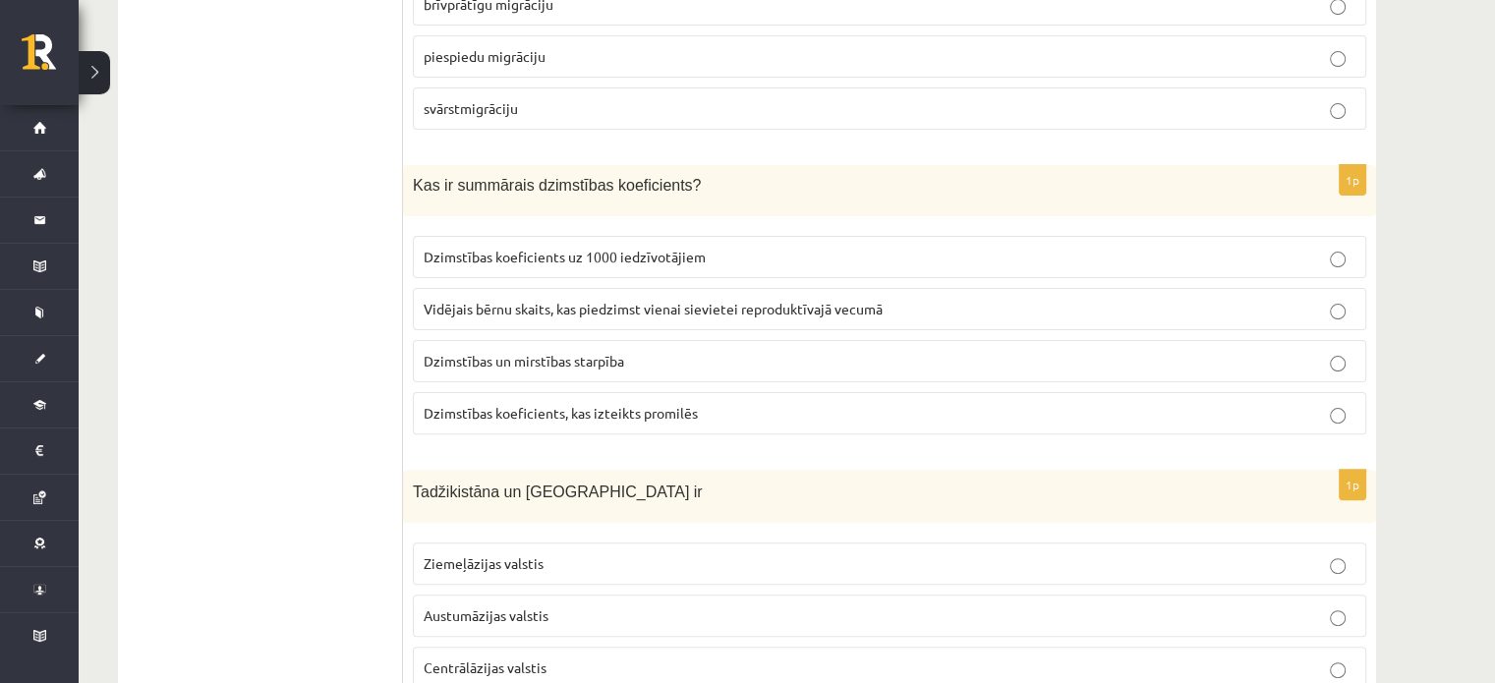
click at [676, 369] on label "Dzimstības un mirstības starpība" at bounding box center [889, 361] width 953 height 42
click at [644, 253] on span "Dzimstības koeficients uz 1000 iedzīvotājiem" at bounding box center [565, 257] width 282 height 18
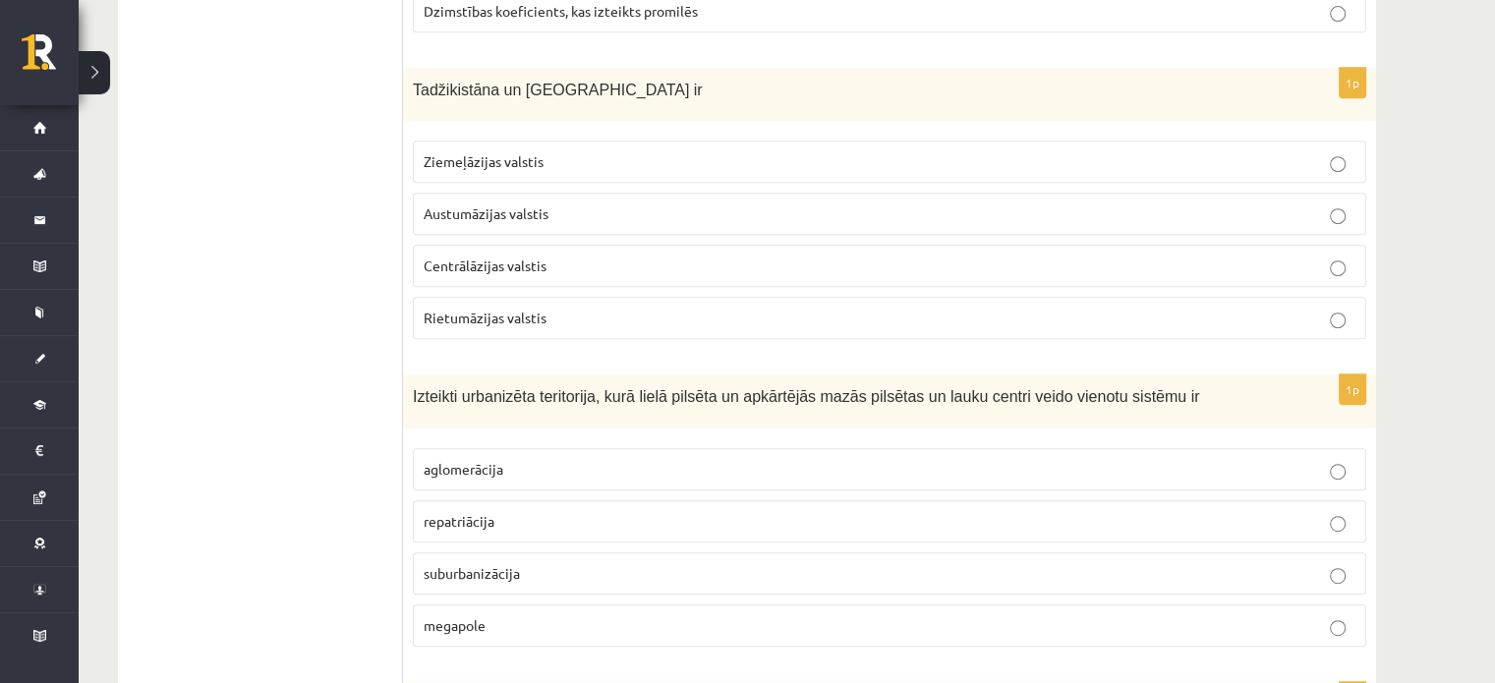
scroll to position [904, 0]
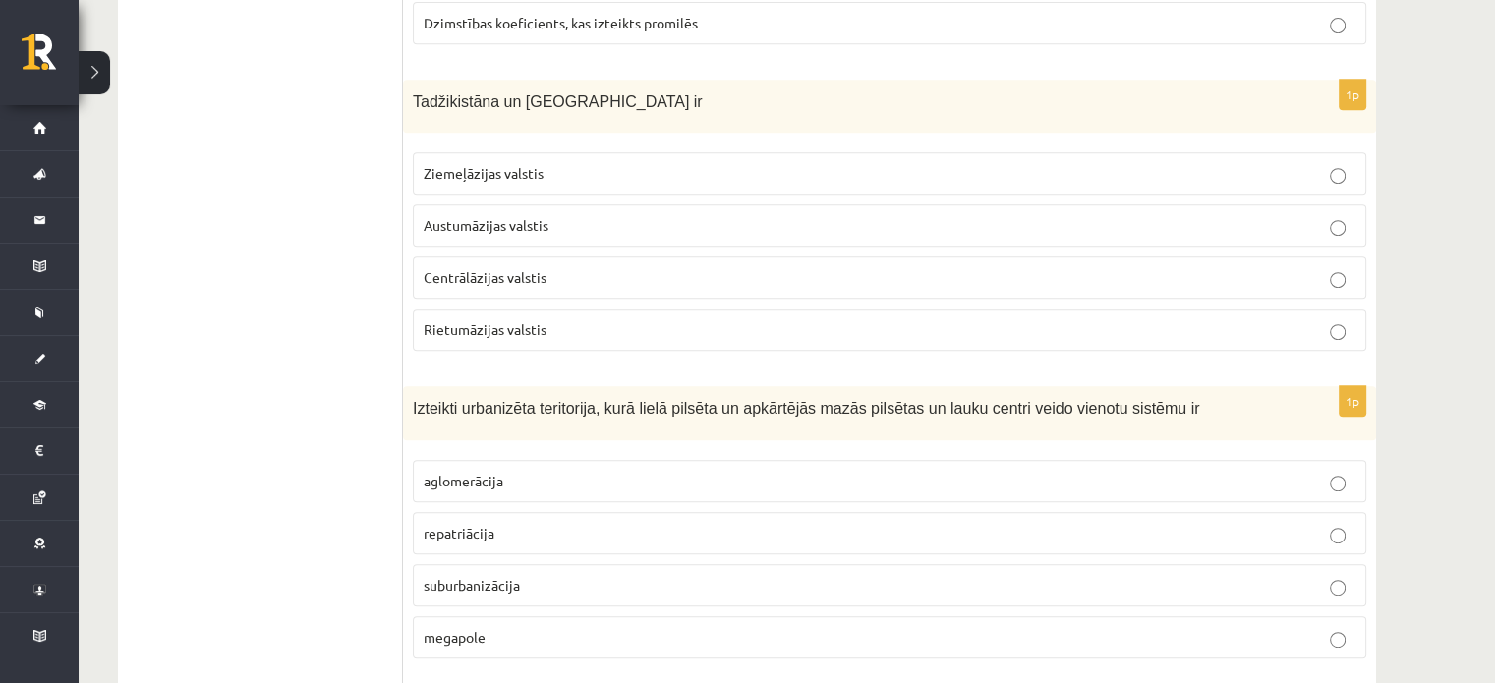
click at [625, 286] on label "Centrālāzijas valstis" at bounding box center [889, 277] width 953 height 42
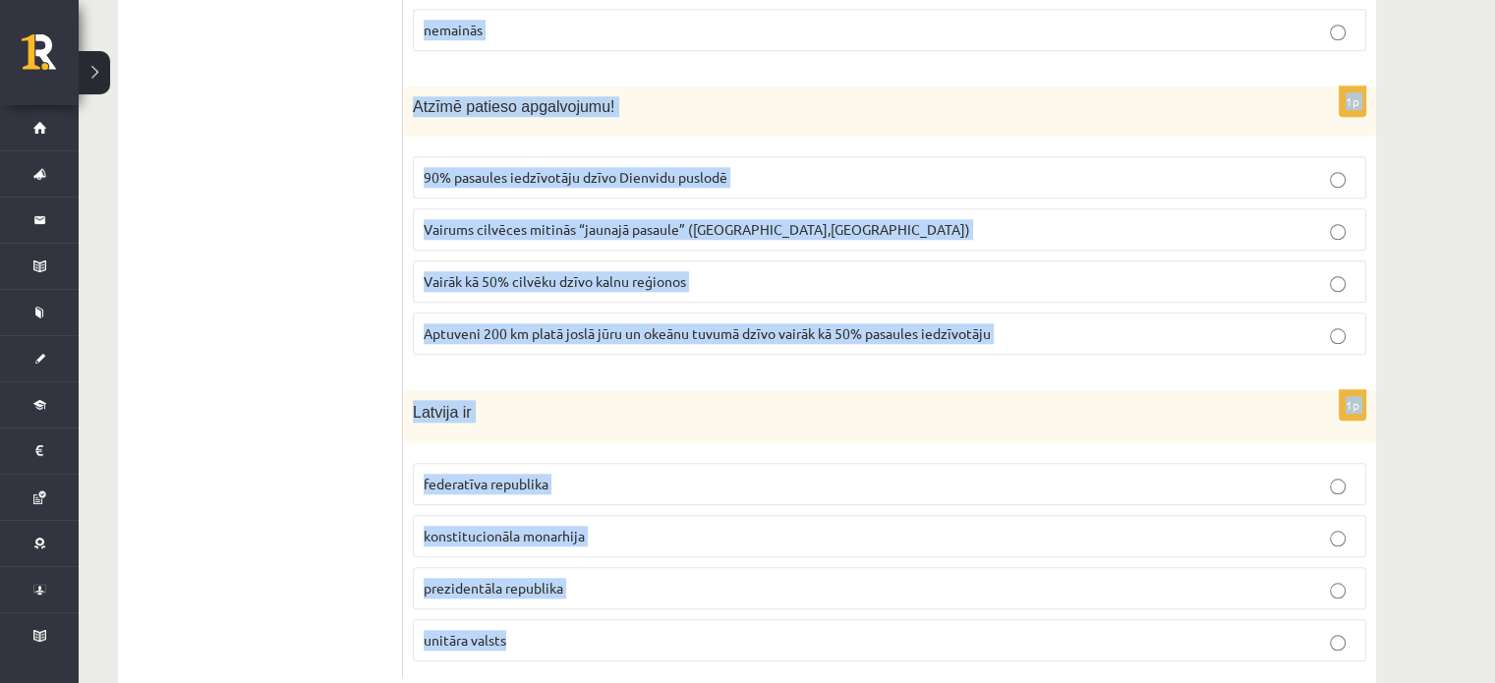
scroll to position [9278, 0]
drag, startPoint x: 409, startPoint y: 389, endPoint x: 962, endPoint y: 601, distance: 592.6
copy form "Loremip dolor sitame consectet adi elitseddoei temporincid utlaboree doloremag …"
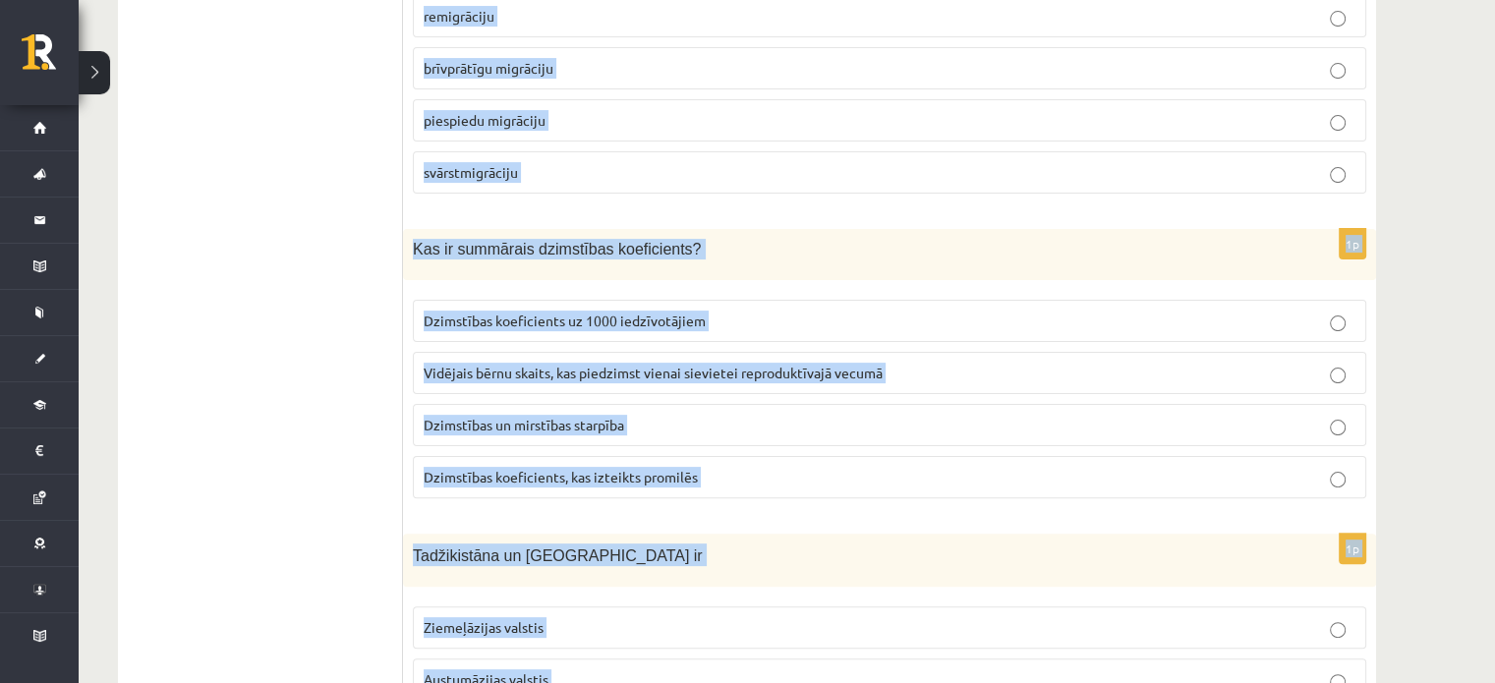
scroll to position [0, 0]
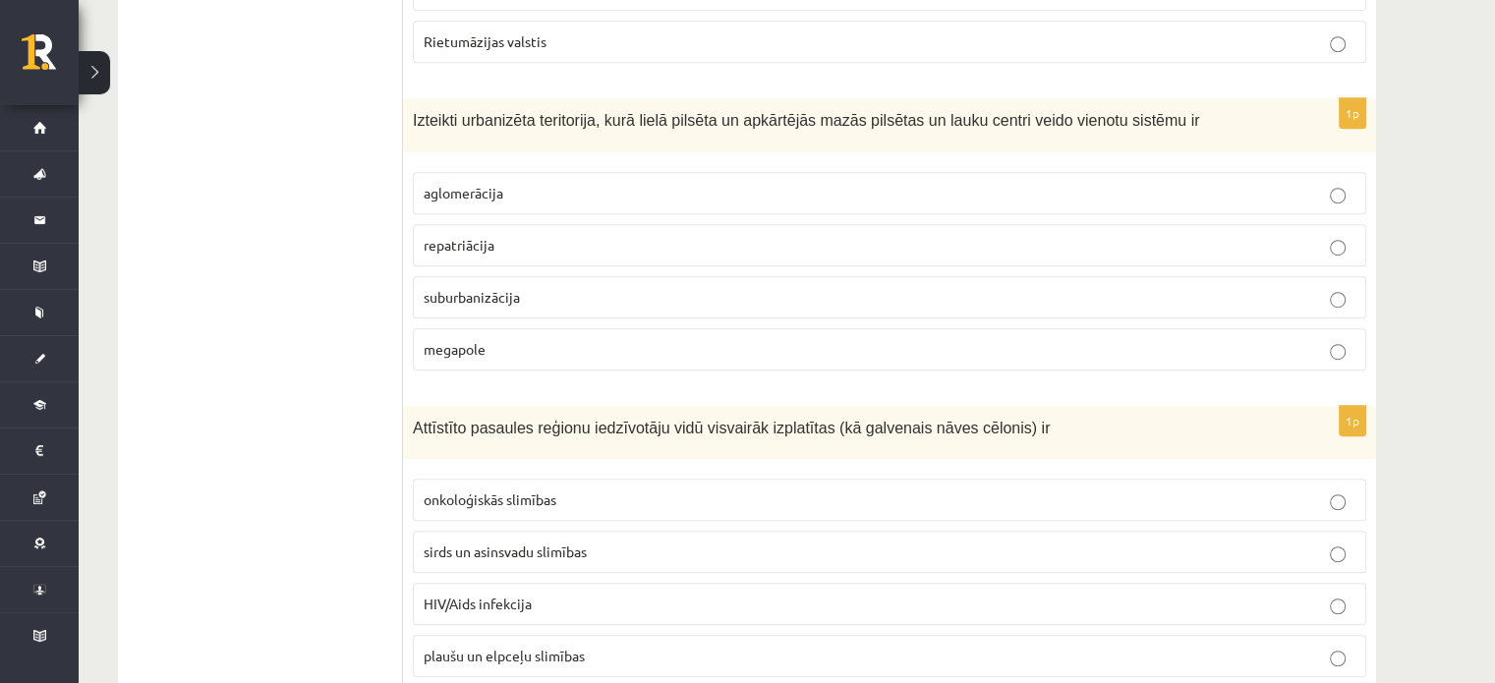
scroll to position [1219, 0]
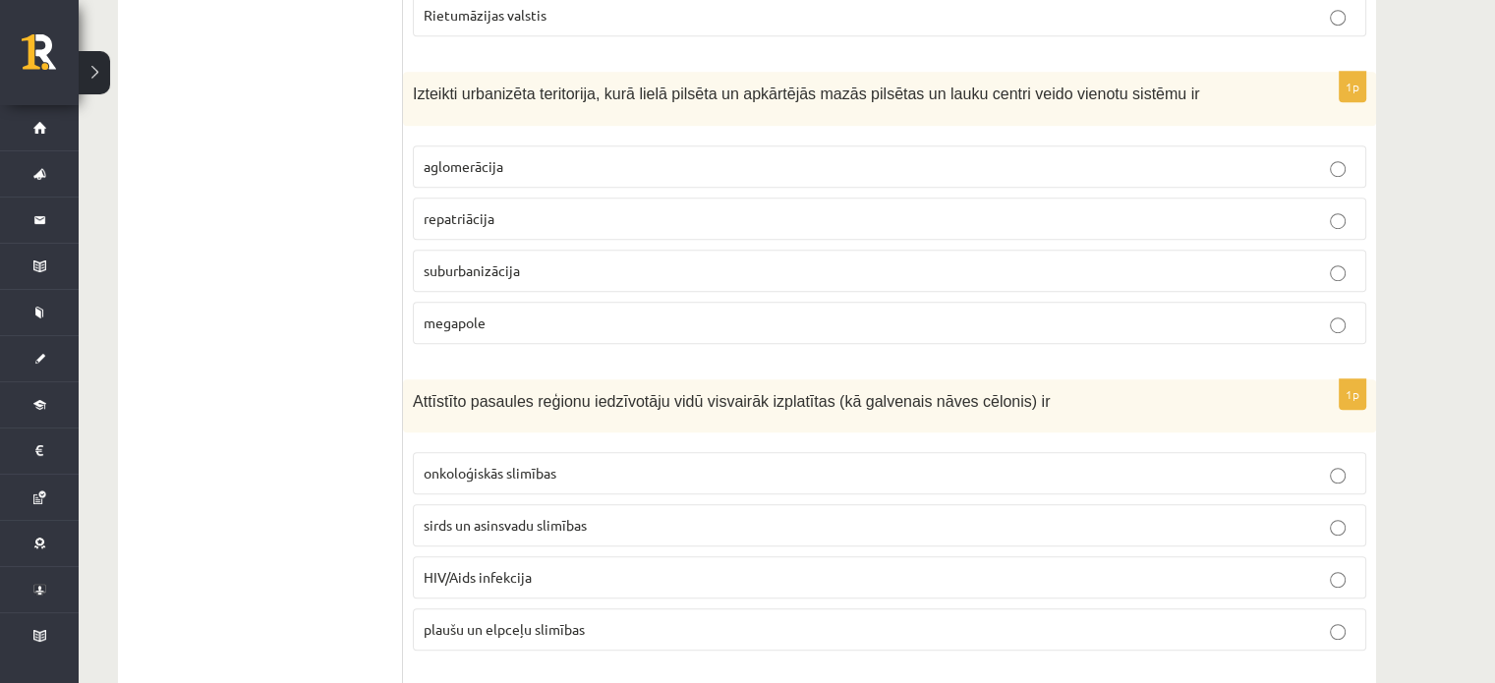
click at [523, 266] on p "suburbanizācija" at bounding box center [890, 270] width 932 height 21
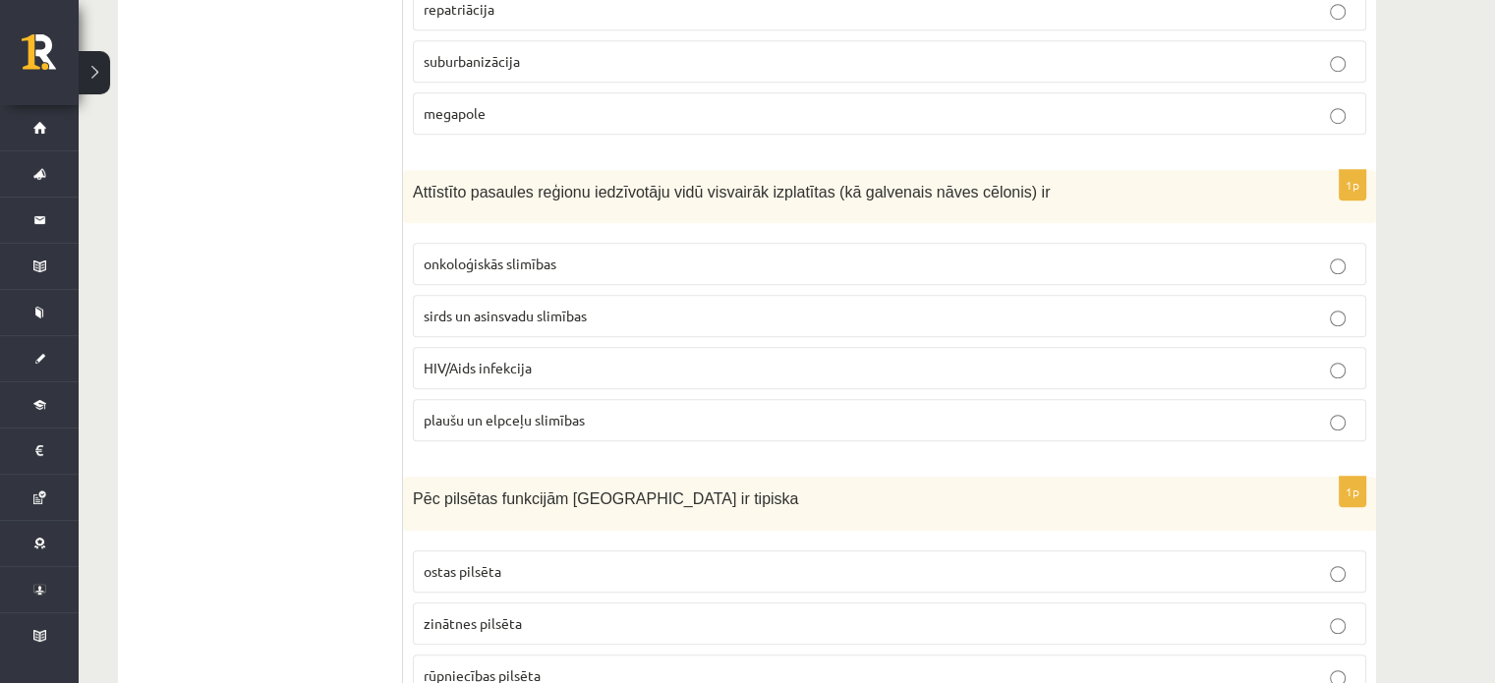
scroll to position [1546, 0]
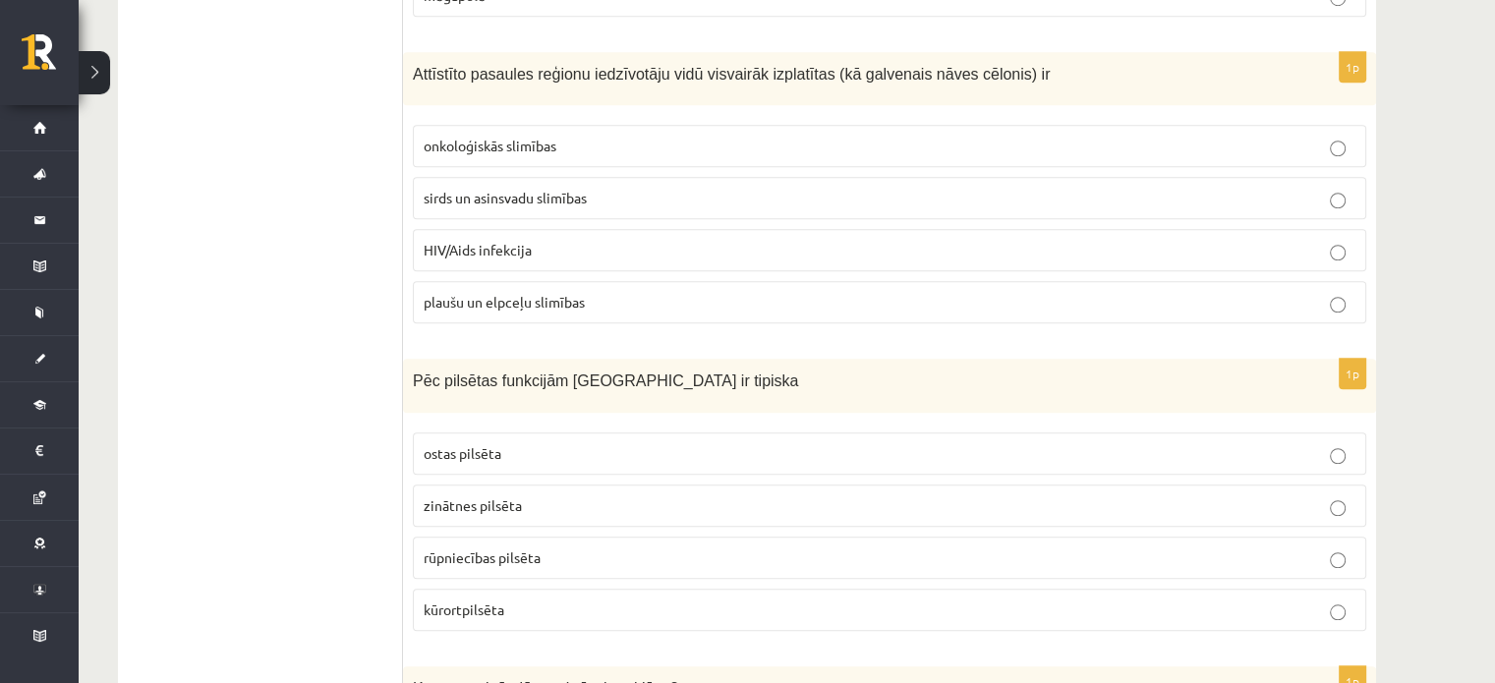
click at [759, 196] on p "sirds un asinsvadu slimības" at bounding box center [890, 198] width 932 height 21
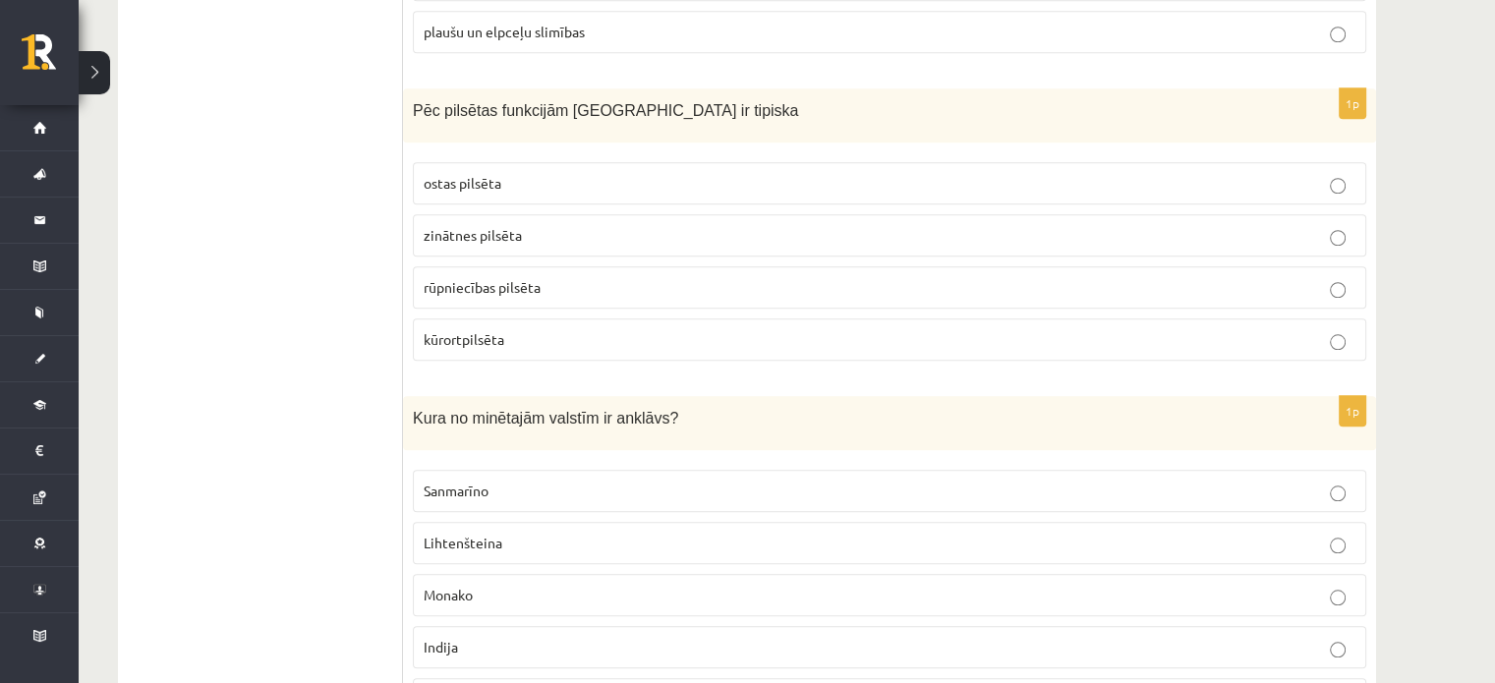
scroll to position [1835, 0]
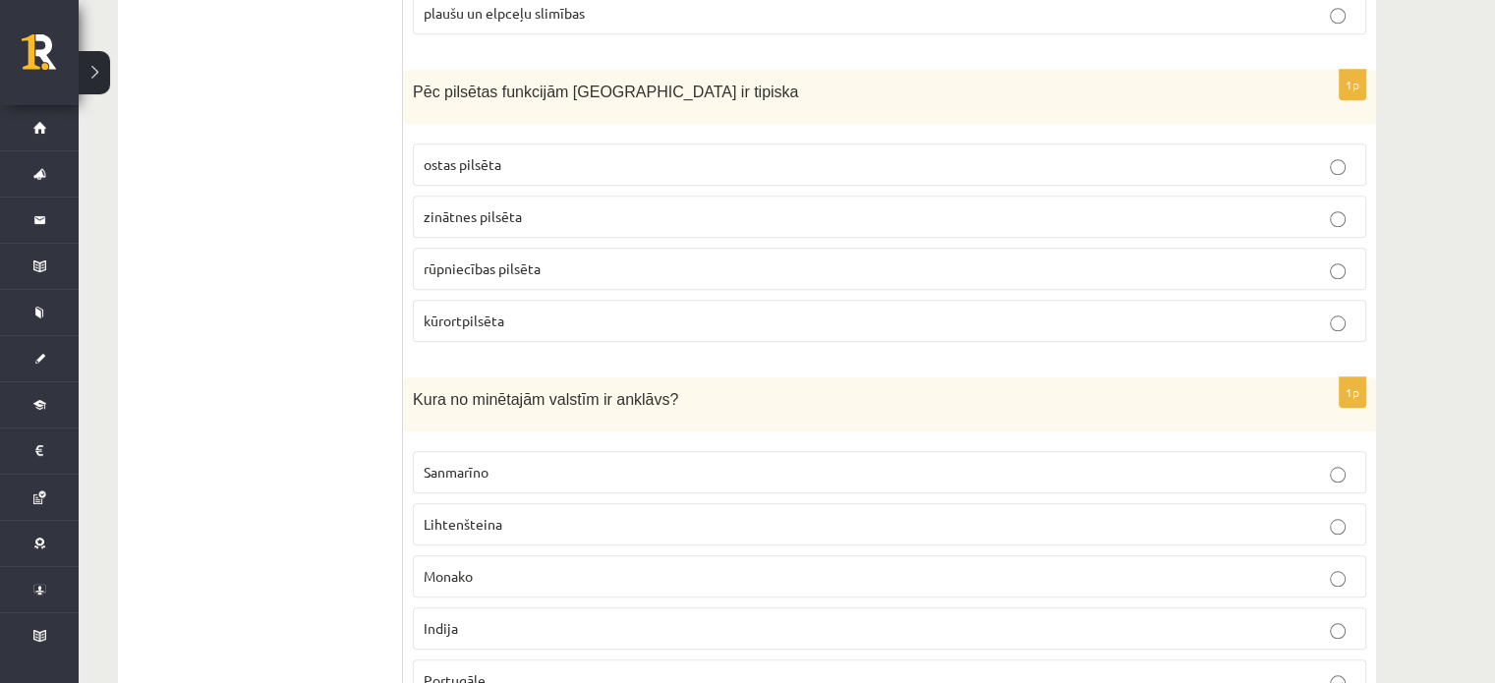
click at [791, 154] on p "ostas pilsēta" at bounding box center [890, 164] width 932 height 21
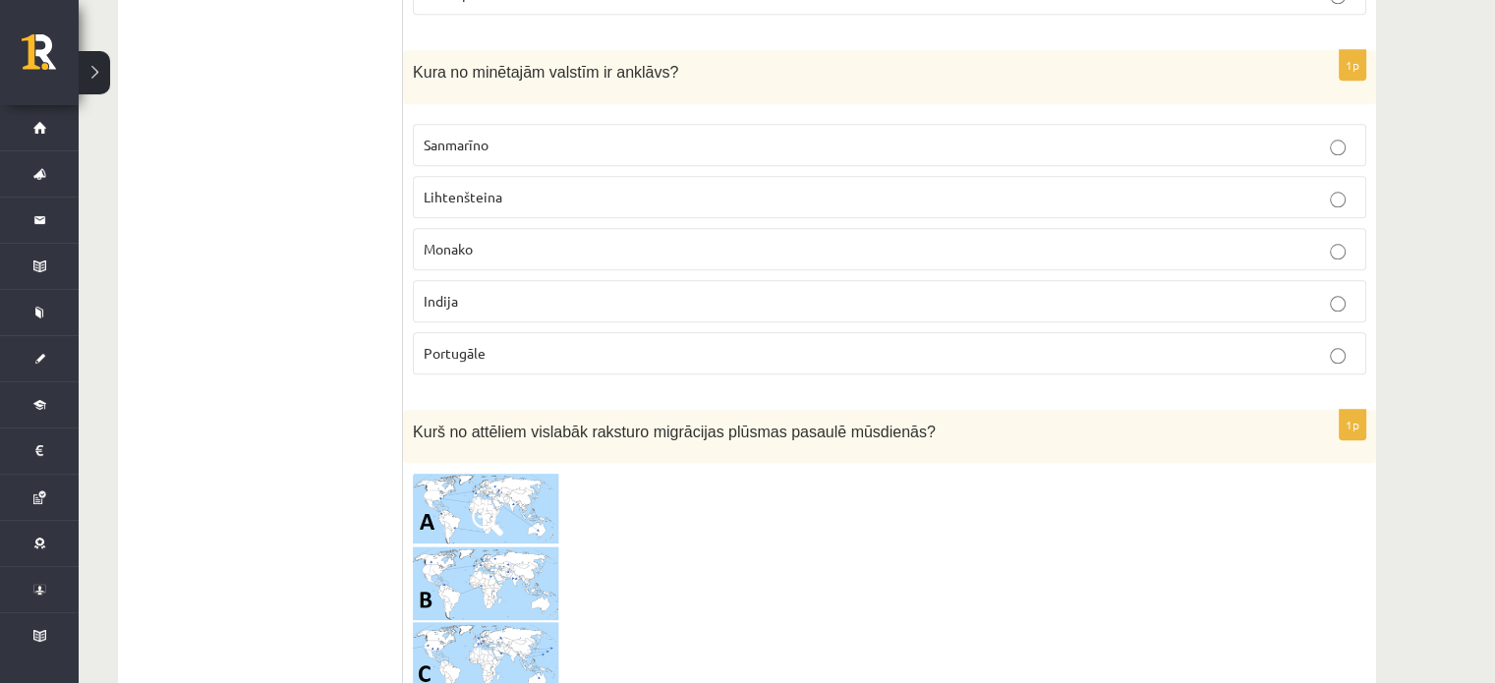
scroll to position [2175, 0]
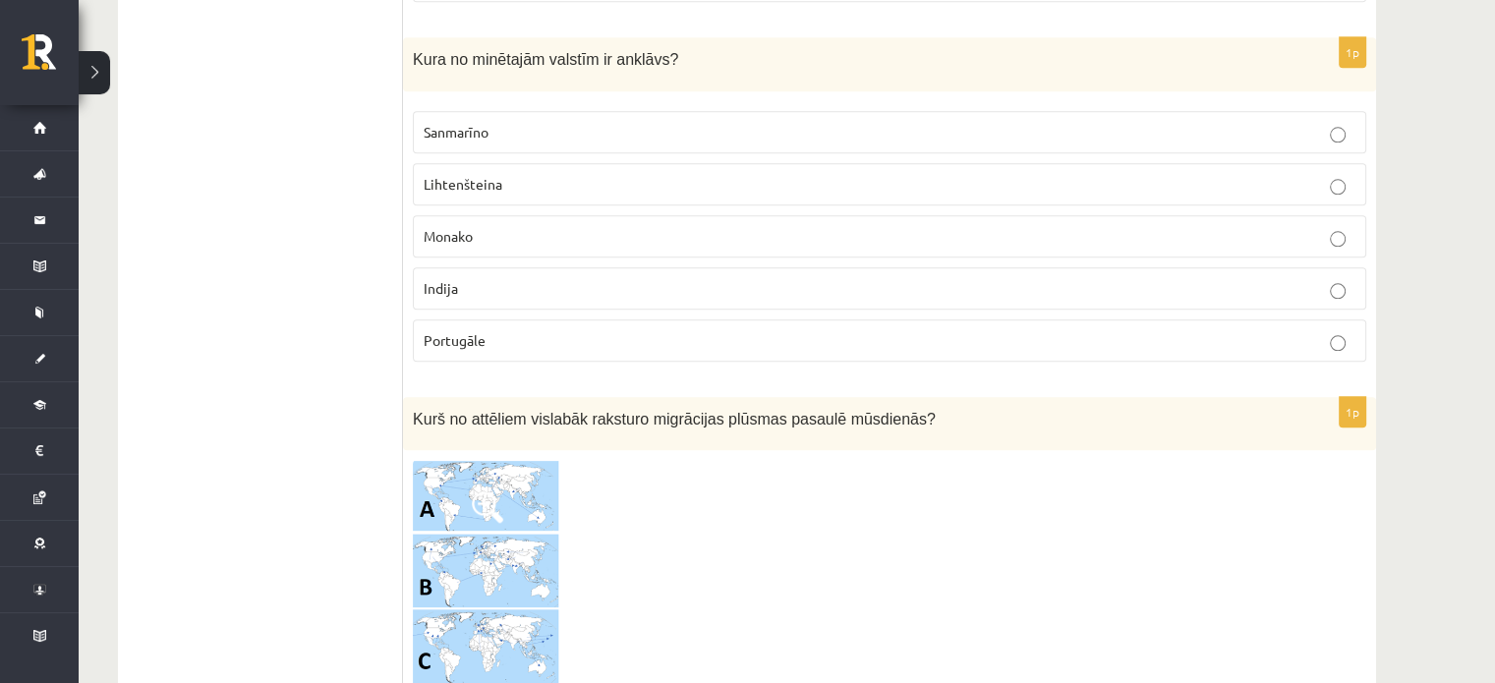
click at [671, 125] on p "Sanmarīno" at bounding box center [890, 132] width 932 height 21
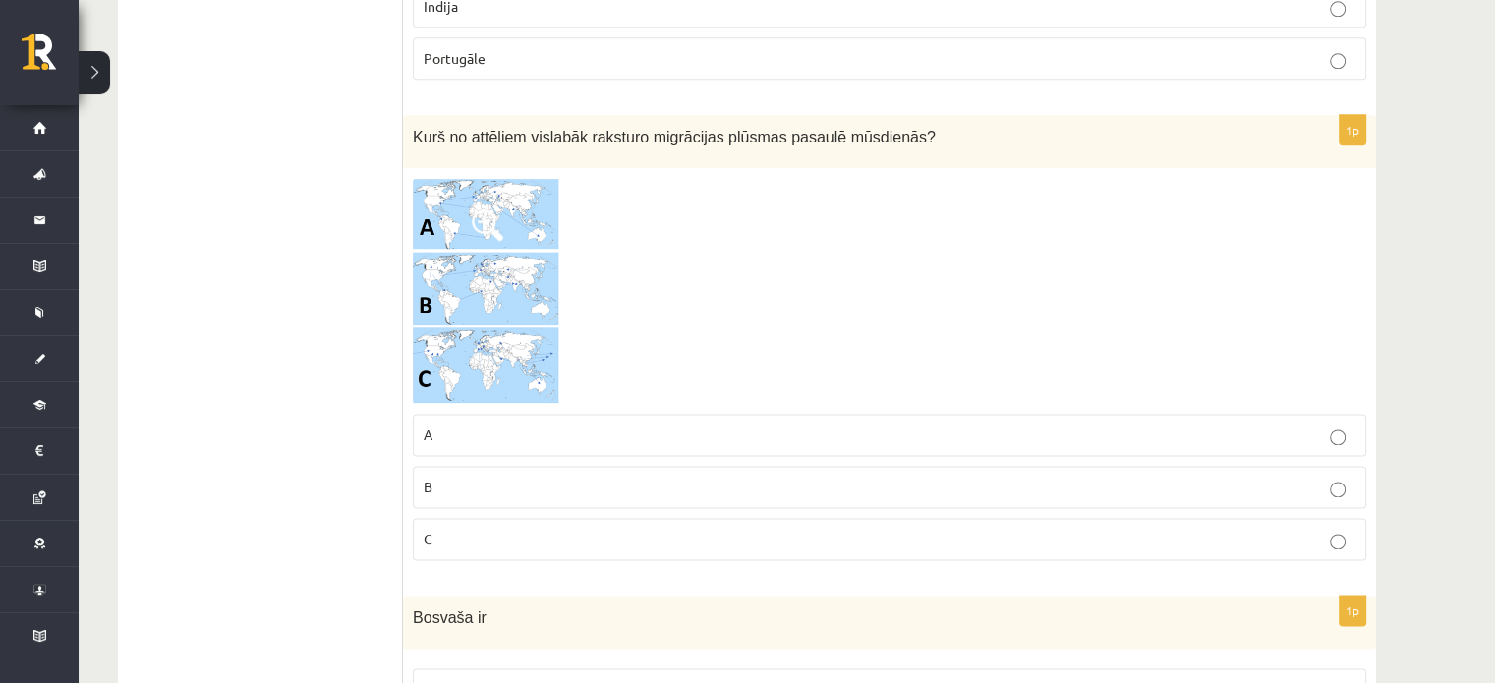
scroll to position [2480, 0]
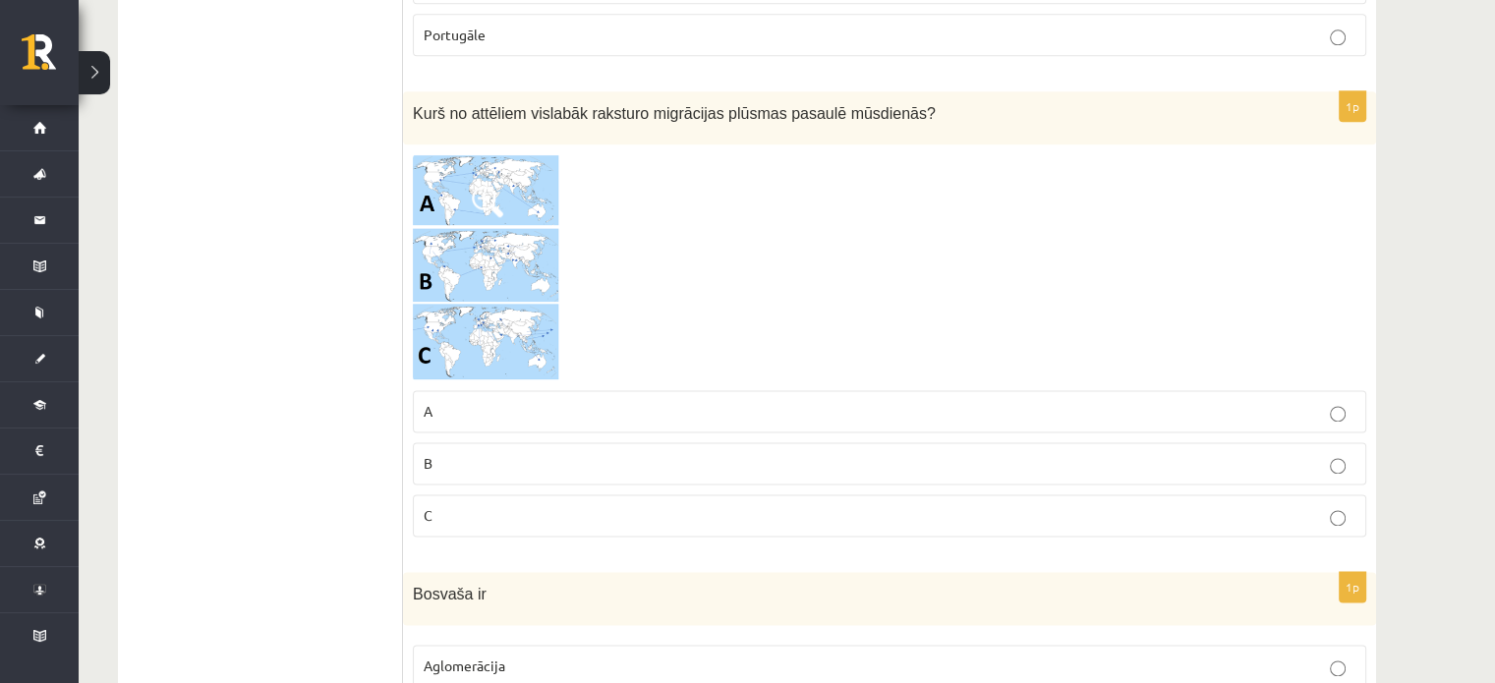
click at [525, 266] on img at bounding box center [486, 267] width 147 height 226
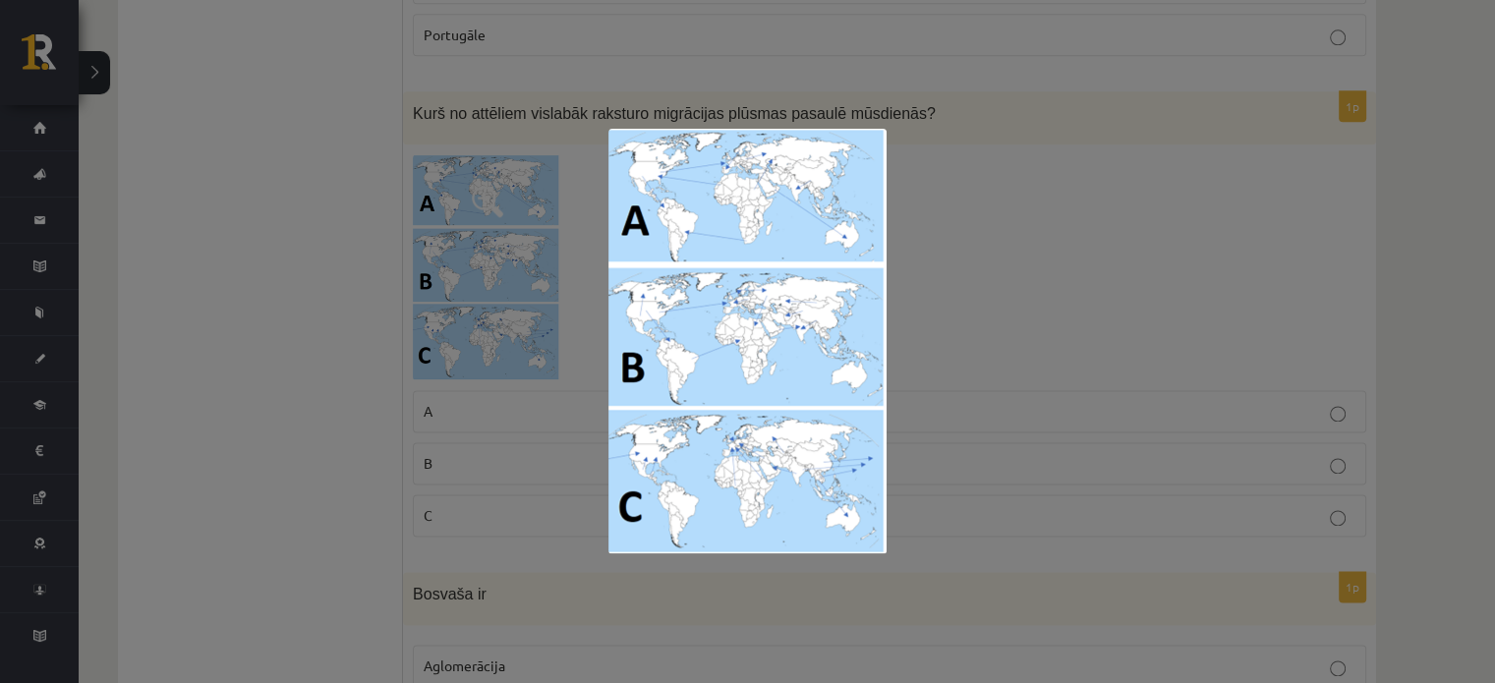
click at [483, 523] on div at bounding box center [747, 341] width 1495 height 683
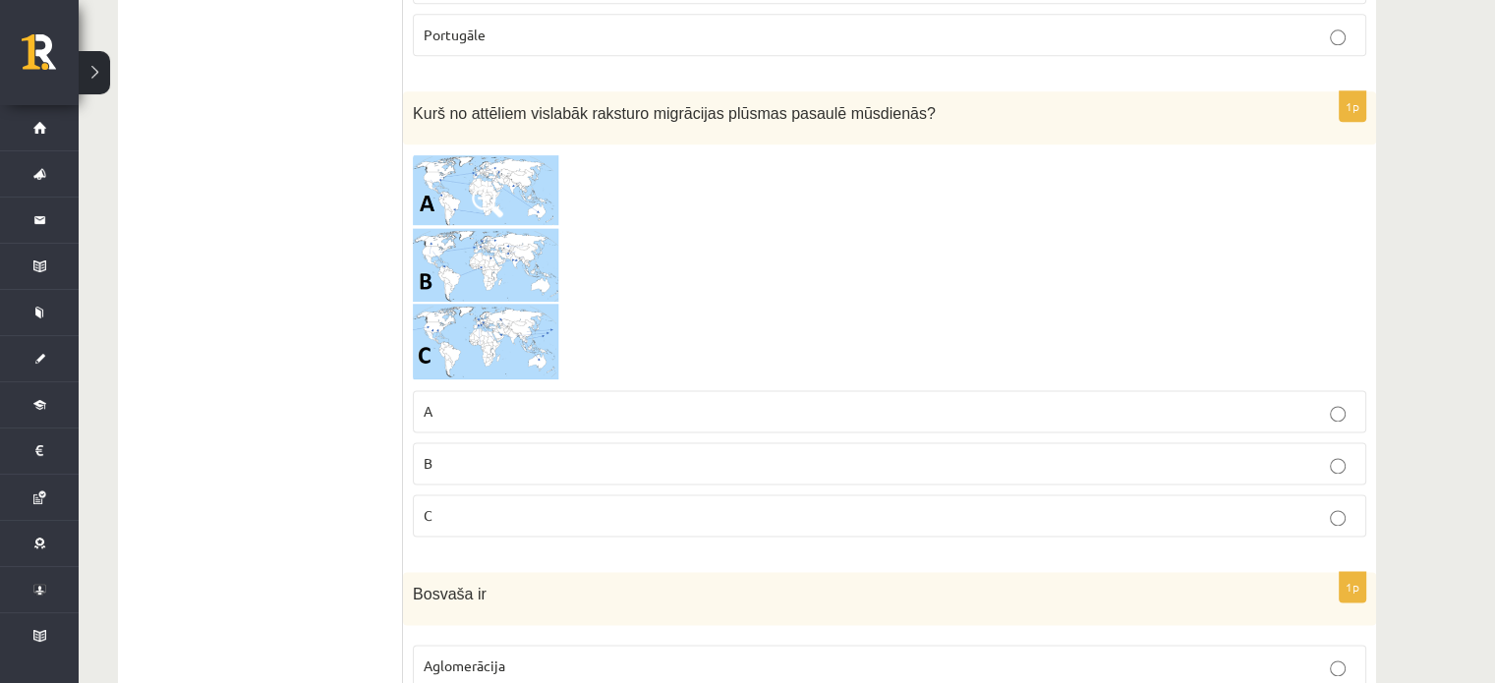
click at [497, 515] on label "C" at bounding box center [889, 515] width 953 height 42
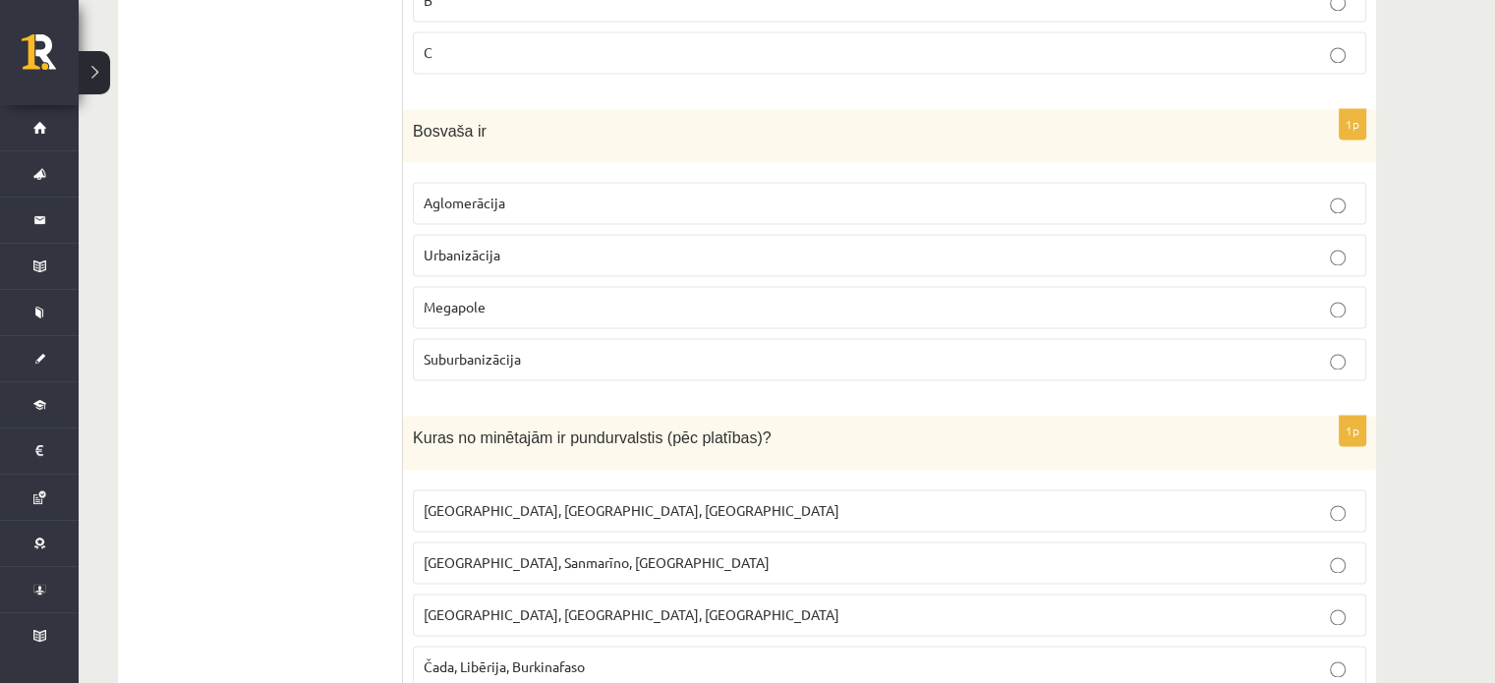
scroll to position [2956, 0]
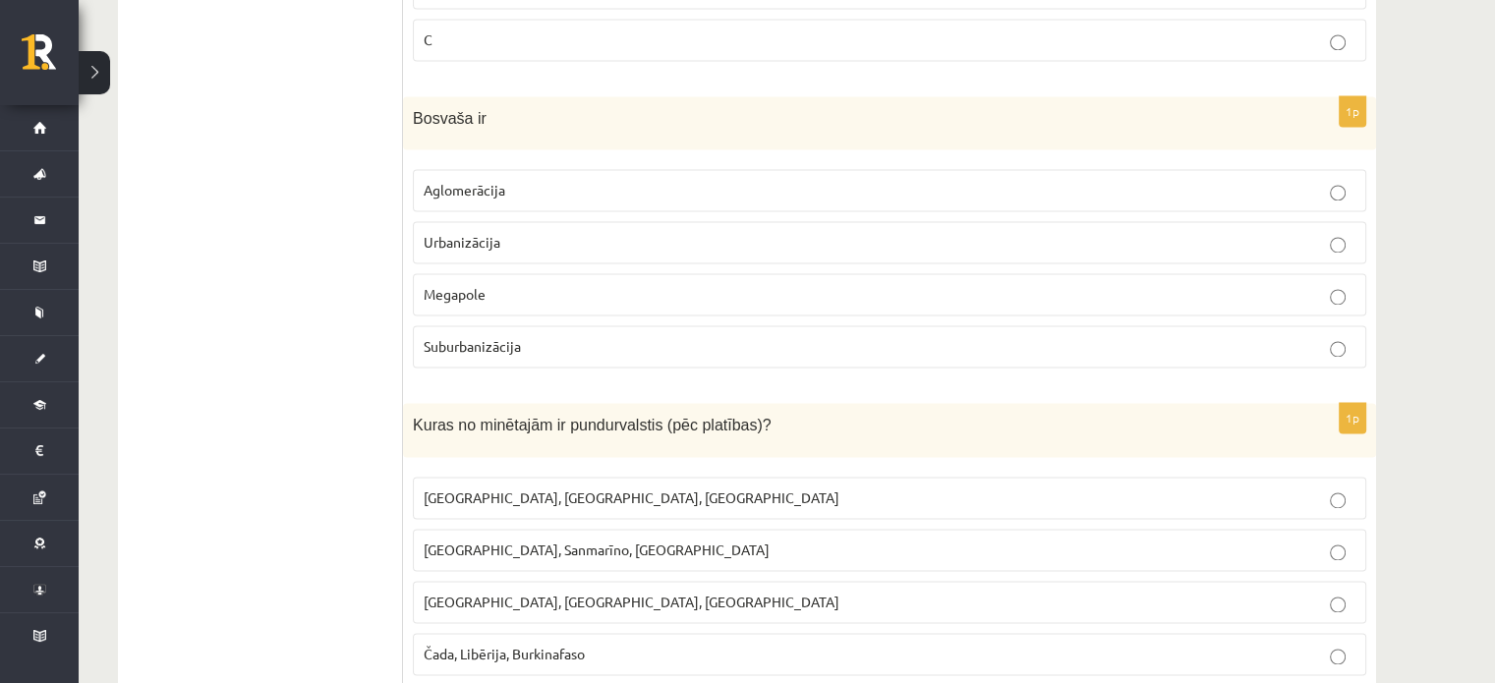
click at [455, 289] on p "Megapole" at bounding box center [890, 294] width 932 height 21
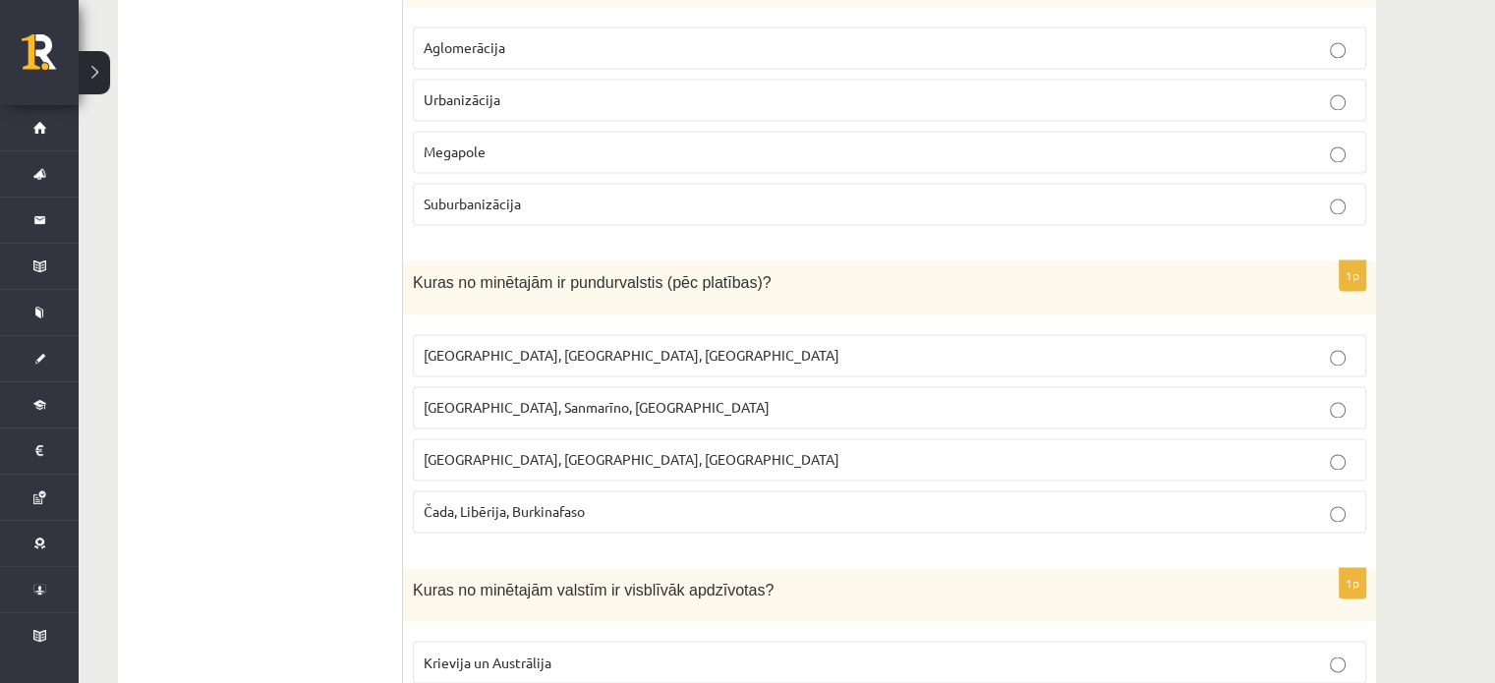
scroll to position [3204, 0]
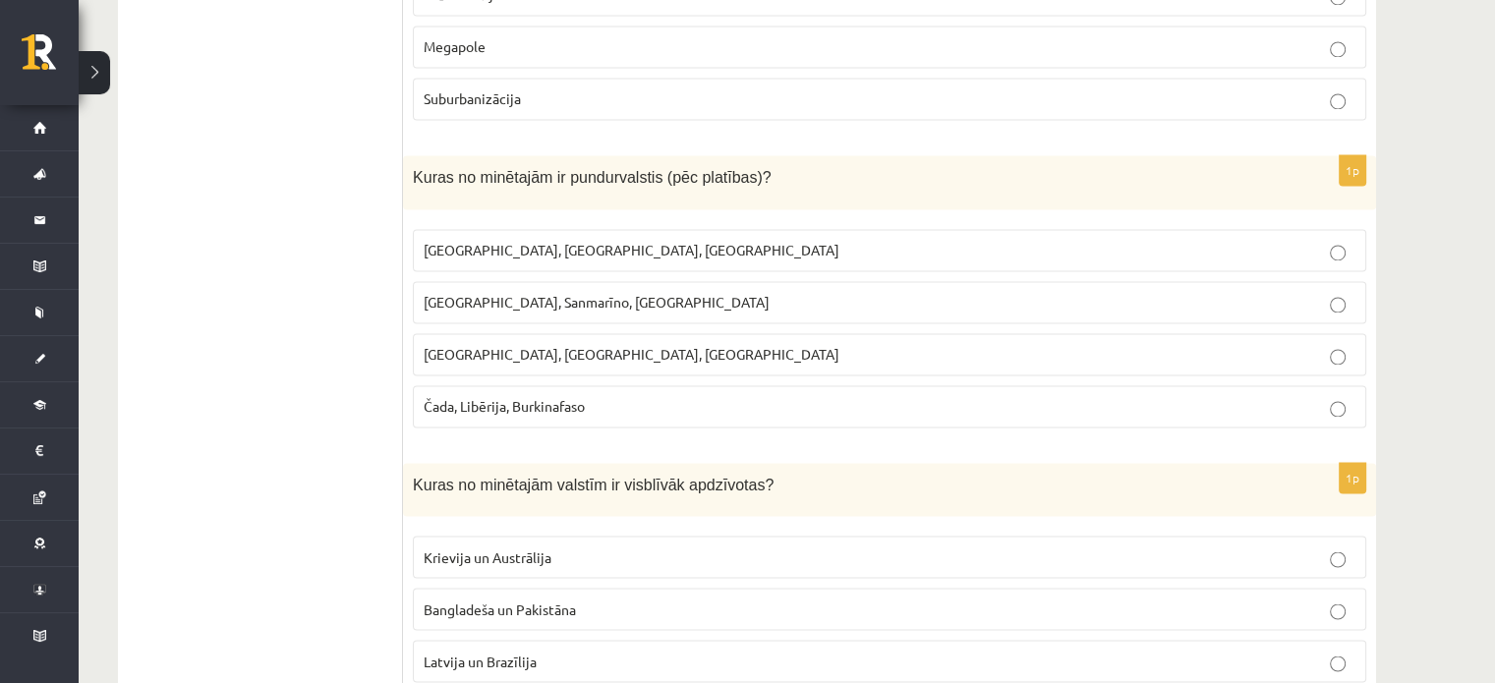
click at [1106, 404] on label "Čada, Libērija, Burkinafaso" at bounding box center [889, 406] width 953 height 42
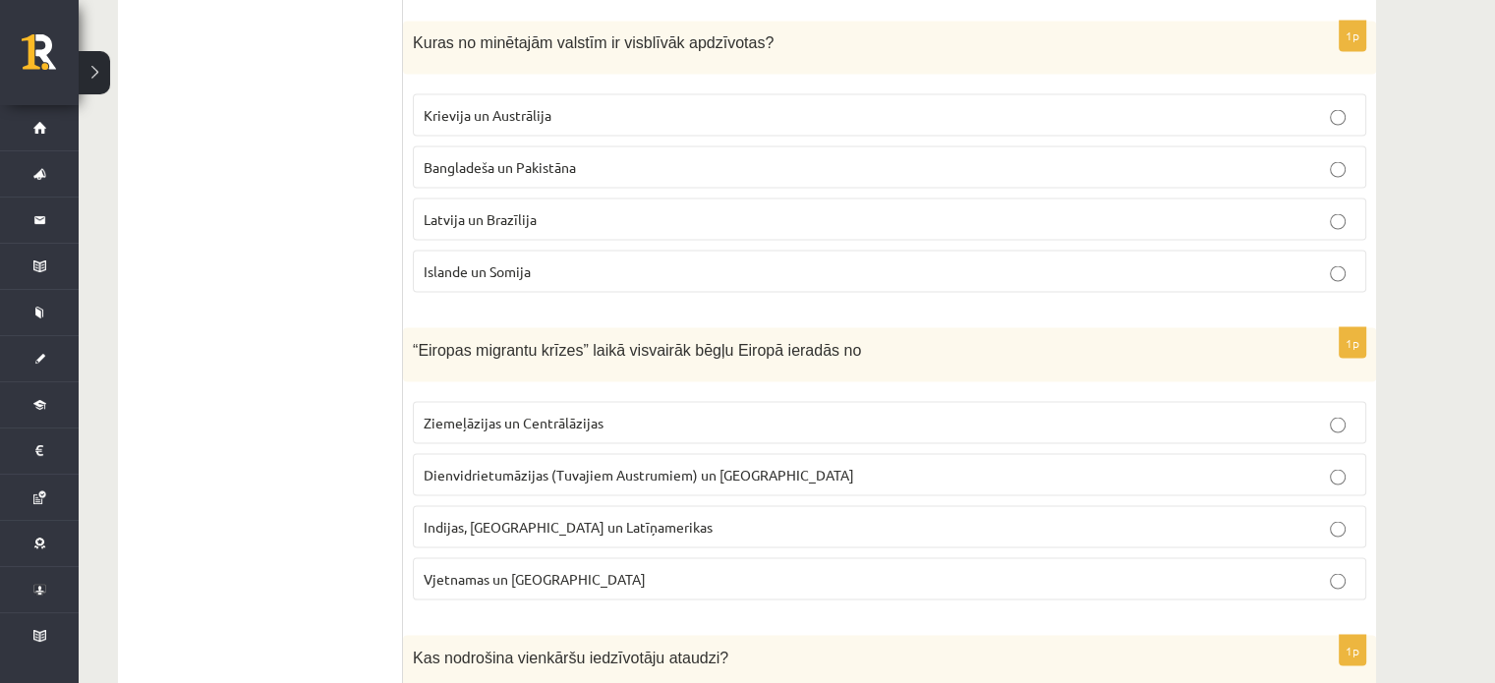
scroll to position [3663, 0]
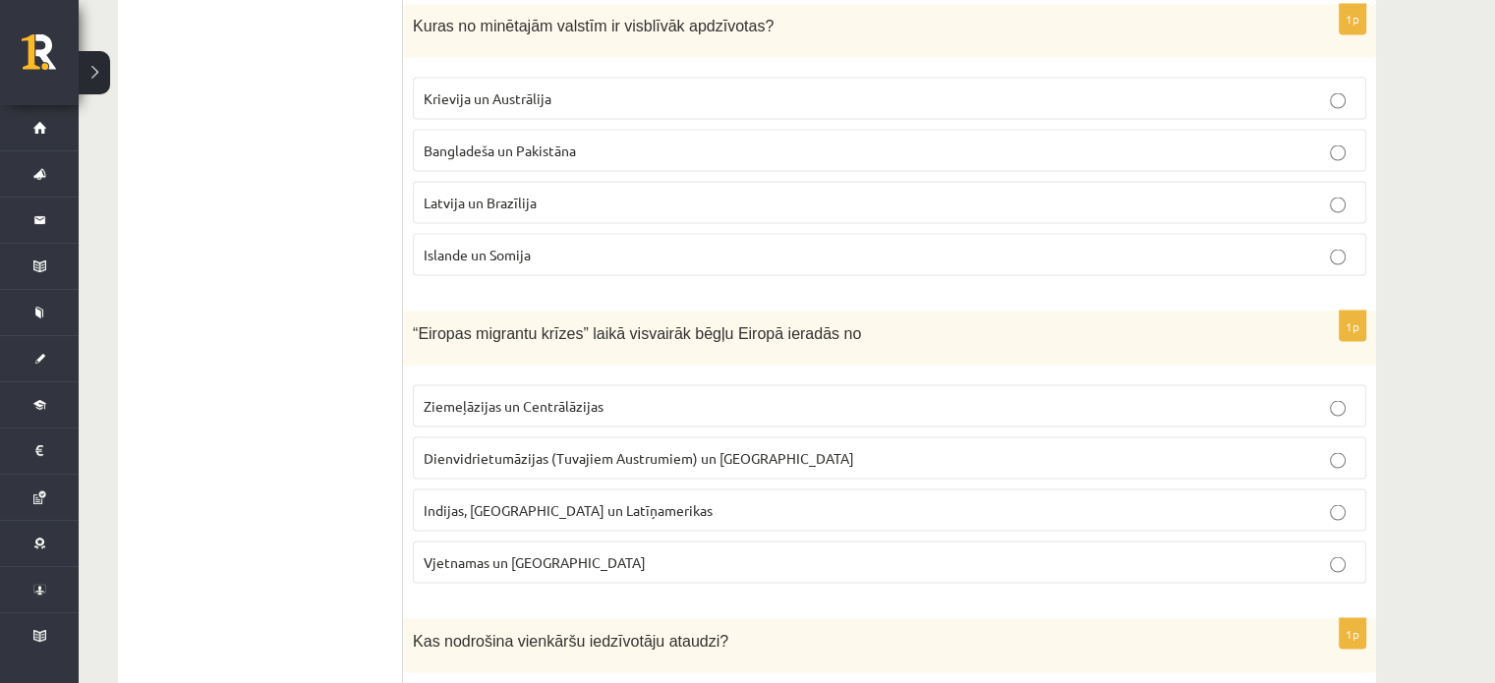
click at [1018, 258] on fieldset "Krievija un Austrālija Bangladeša un Pakistāna Latvija un Brazīlija Islande un …" at bounding box center [889, 174] width 953 height 214
click at [1011, 244] on p "Islande un Somija" at bounding box center [890, 254] width 932 height 21
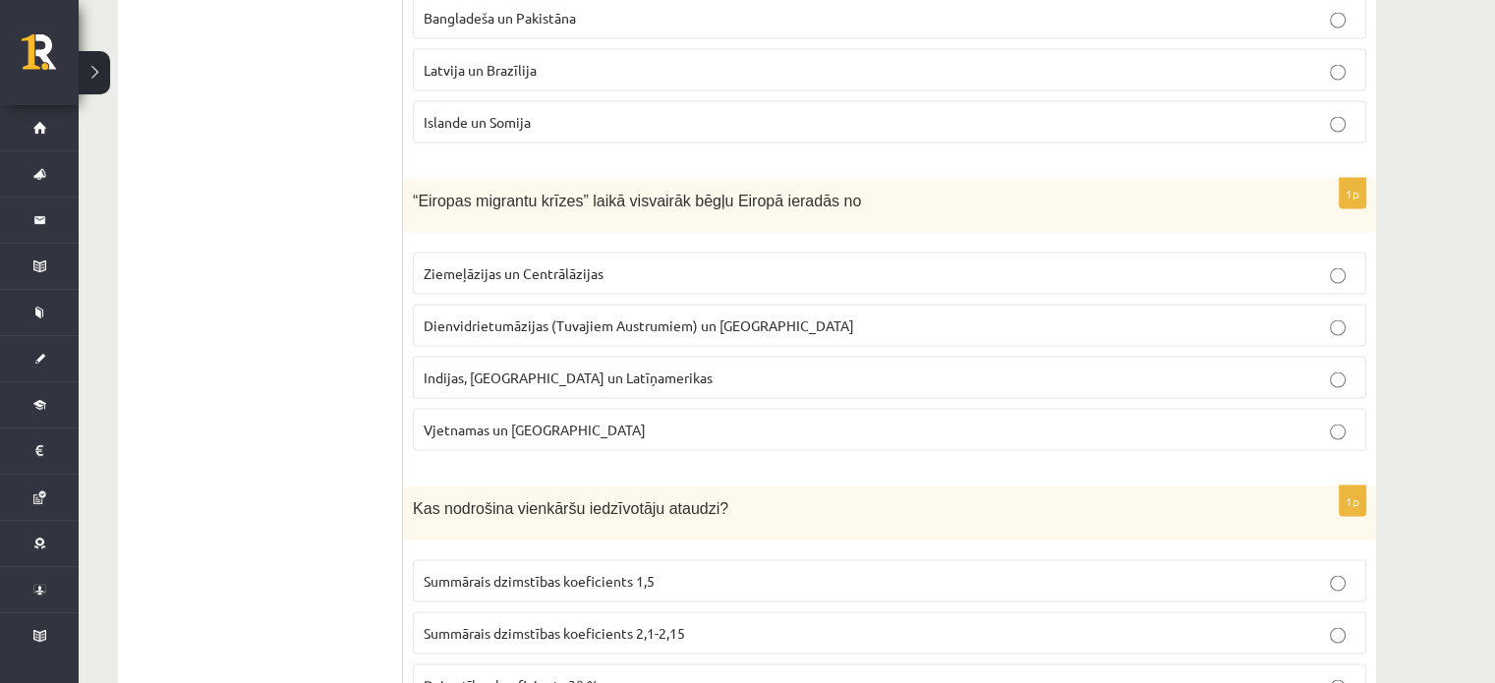
scroll to position [3833, 0]
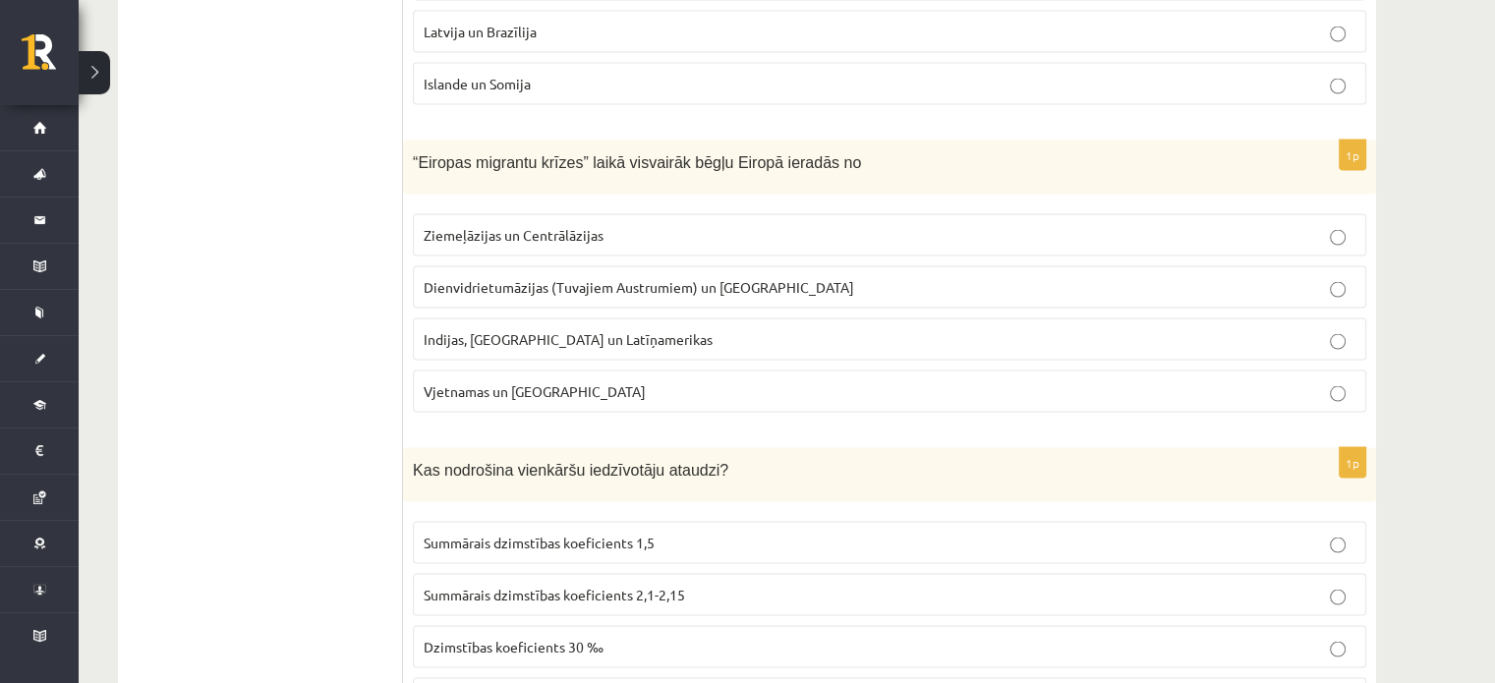
click at [715, 329] on p "Indijas, Pakistānas un Latīņamerikas" at bounding box center [890, 339] width 932 height 21
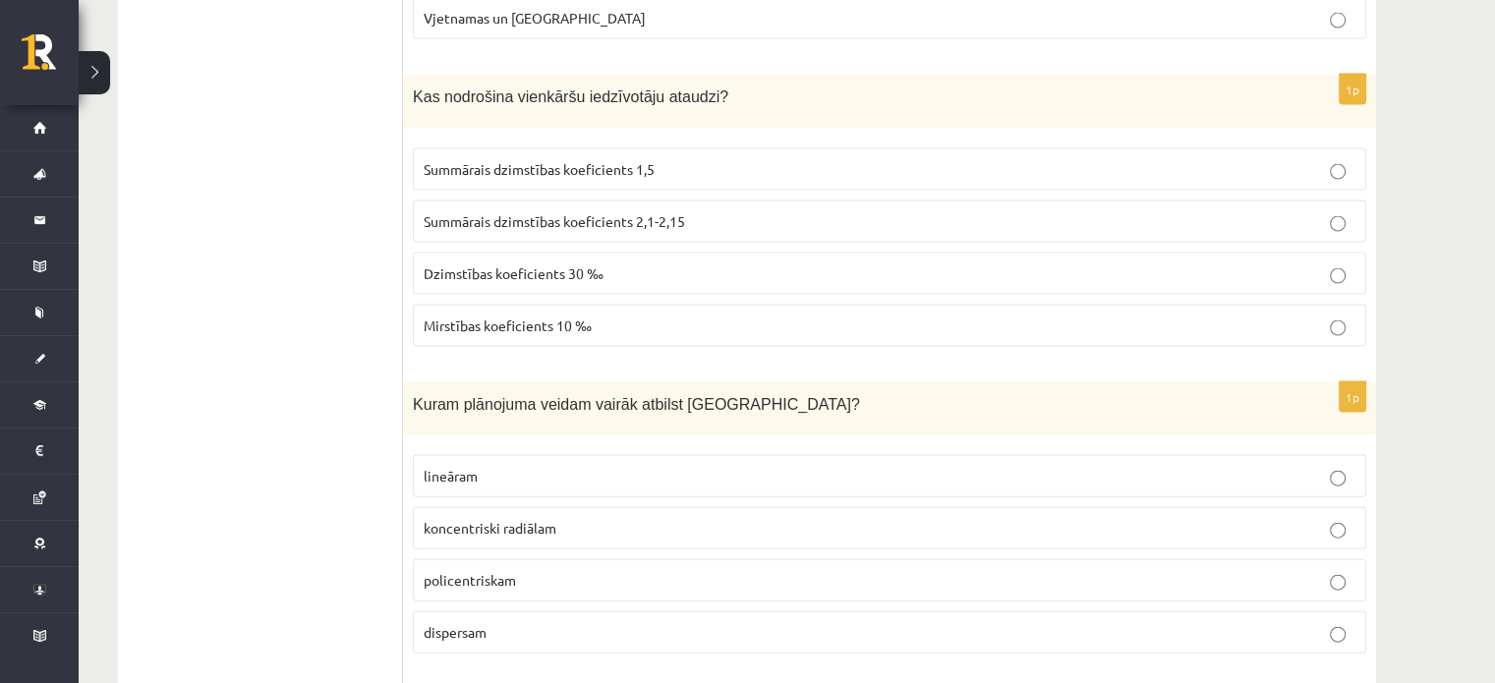
scroll to position [4213, 0]
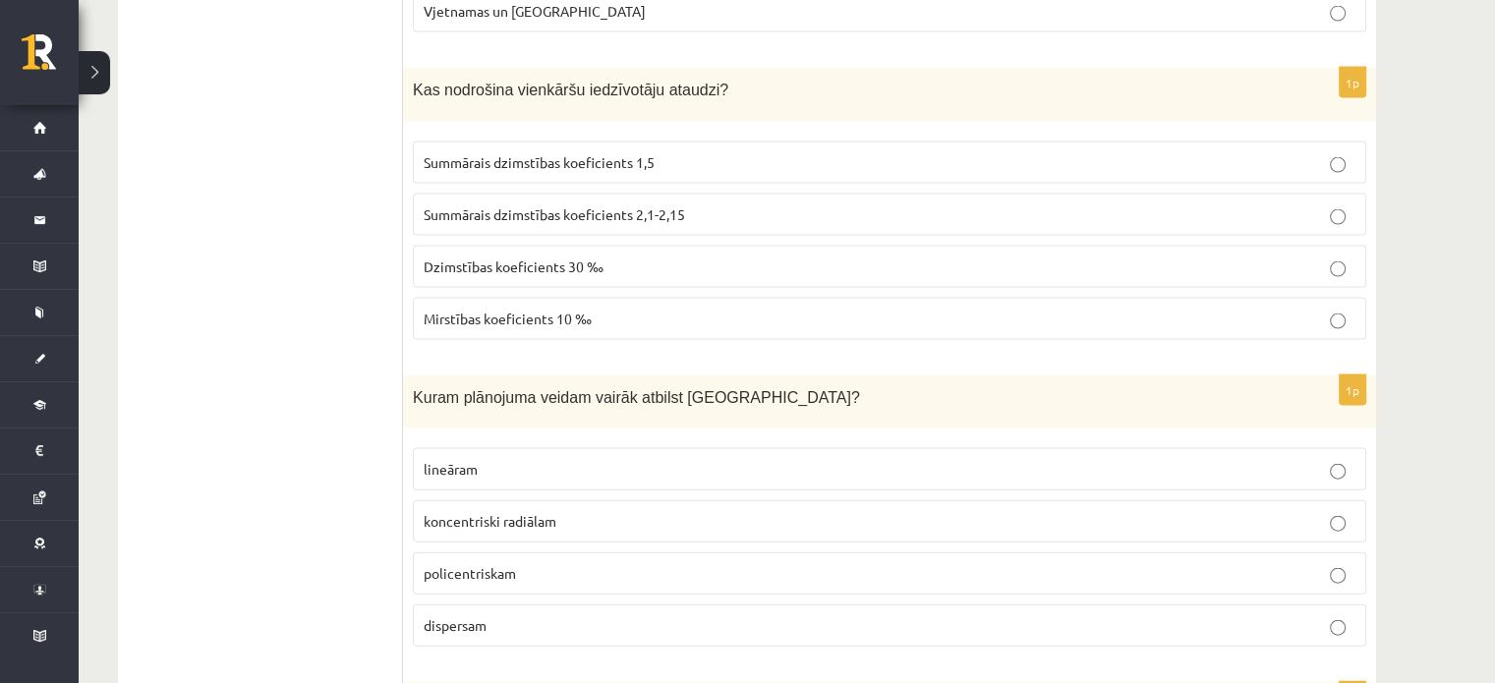
click at [691, 152] on p "Summārais dzimstības koeficients 1,5" at bounding box center [890, 162] width 932 height 21
click at [849, 256] on p "Dzimstības koeficients 30 ‰" at bounding box center [890, 266] width 932 height 21
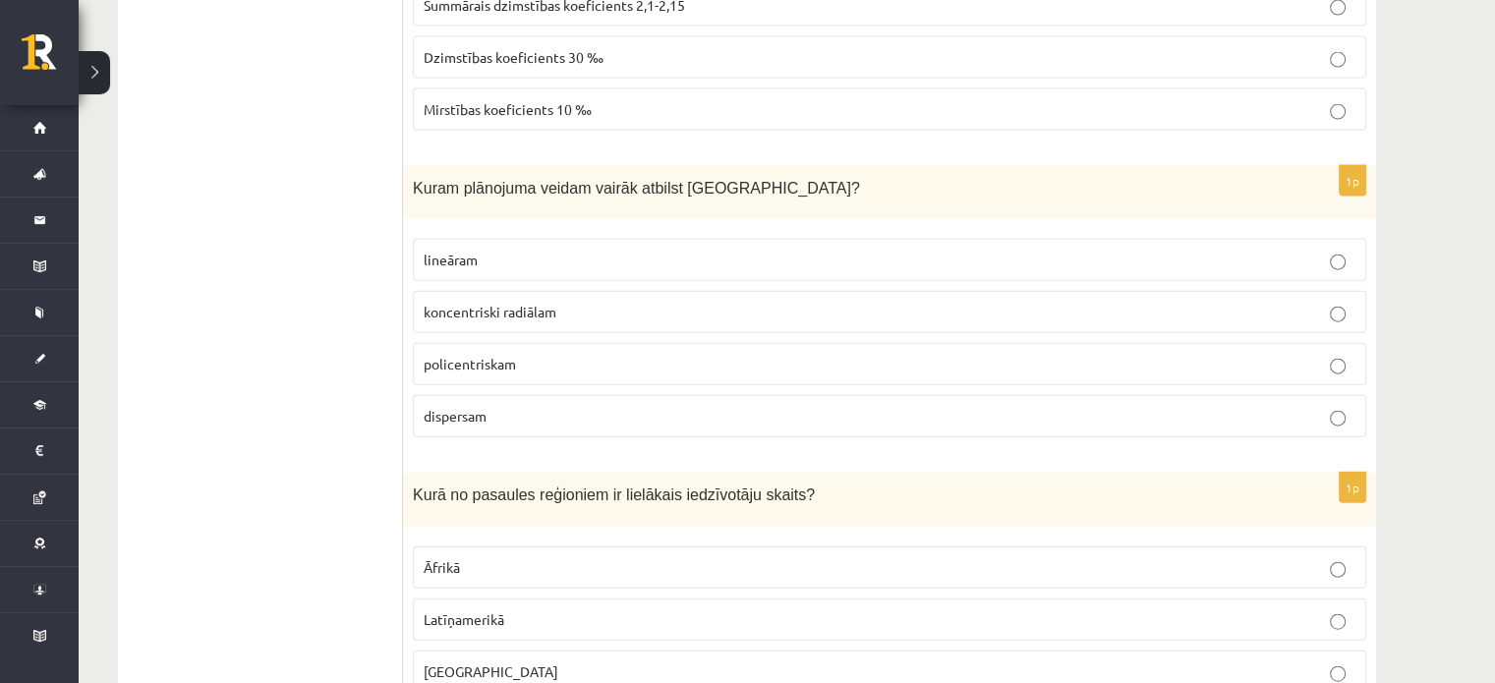
scroll to position [4461, 0]
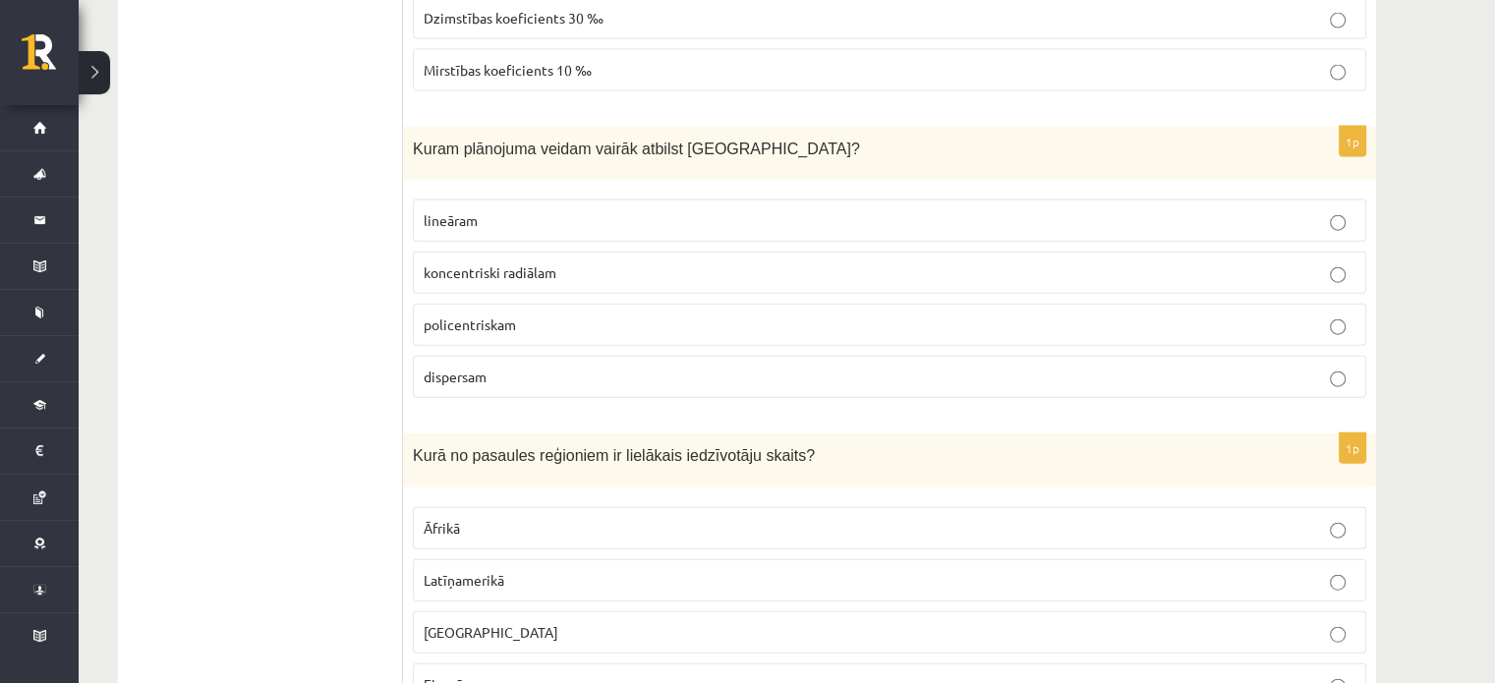
click at [511, 210] on p "lineāram" at bounding box center [890, 220] width 932 height 21
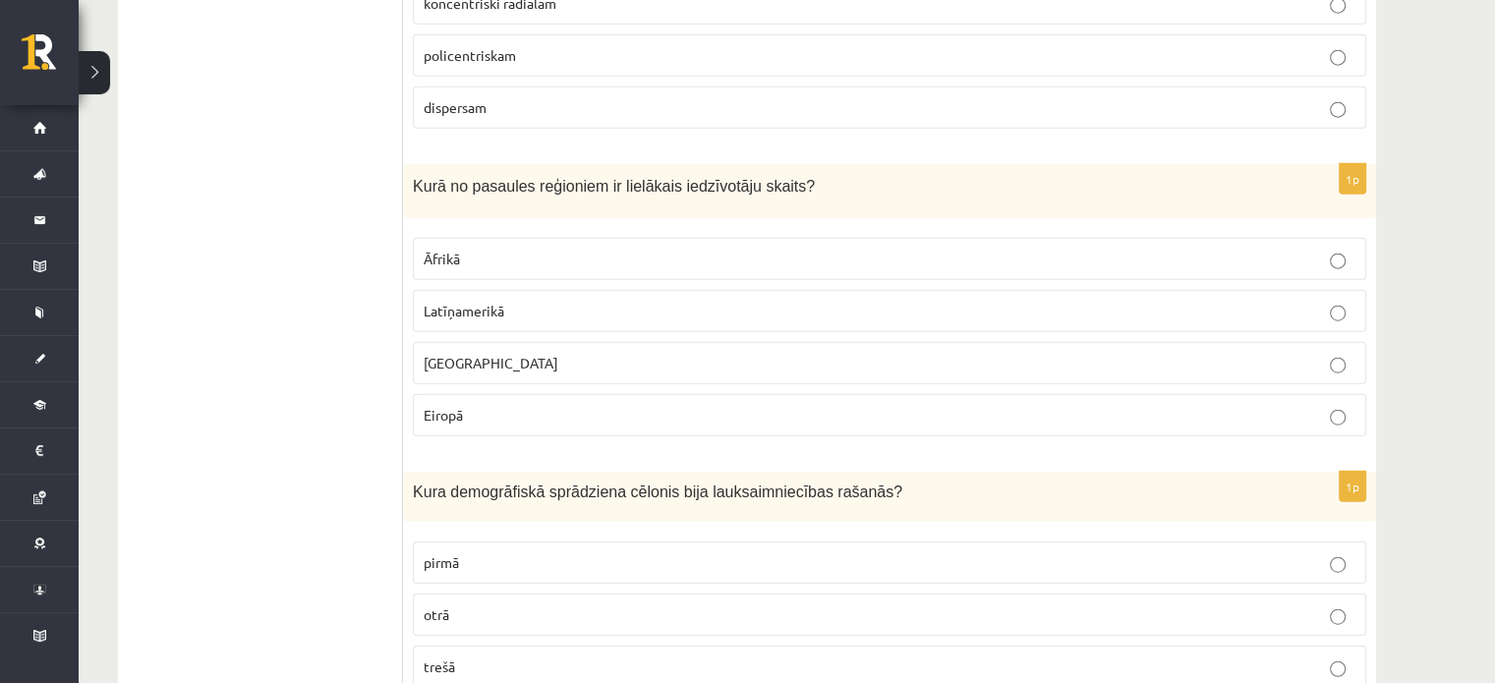
scroll to position [4737, 0]
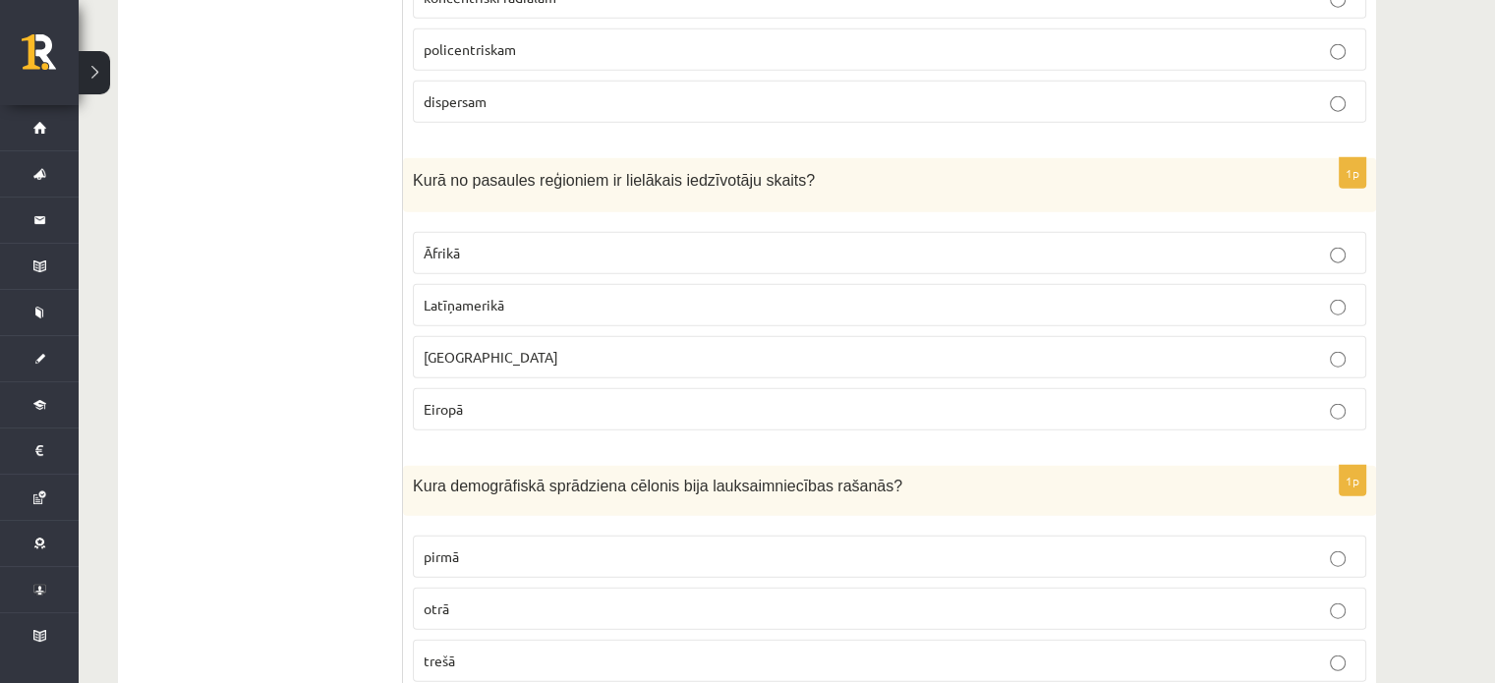
click at [768, 243] on p "Āfrikā" at bounding box center [890, 253] width 932 height 21
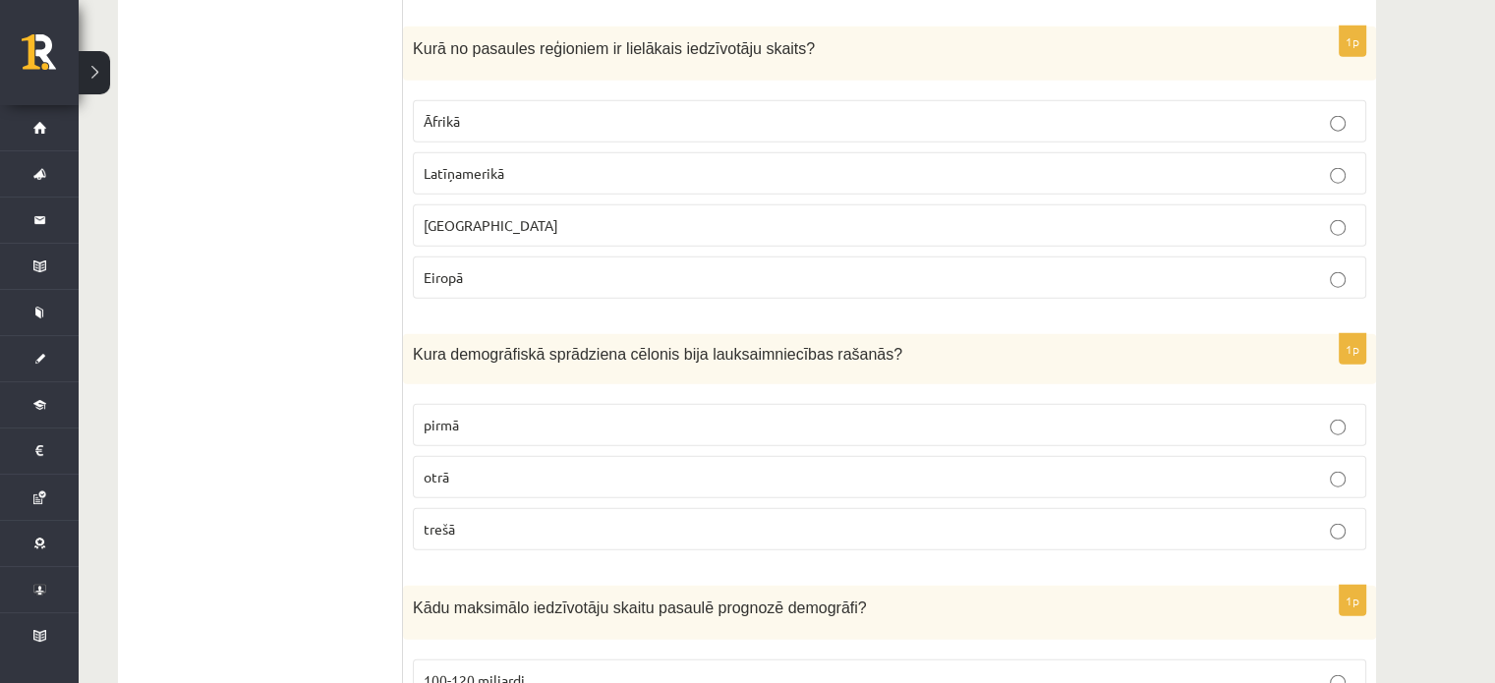
scroll to position [4933, 0]
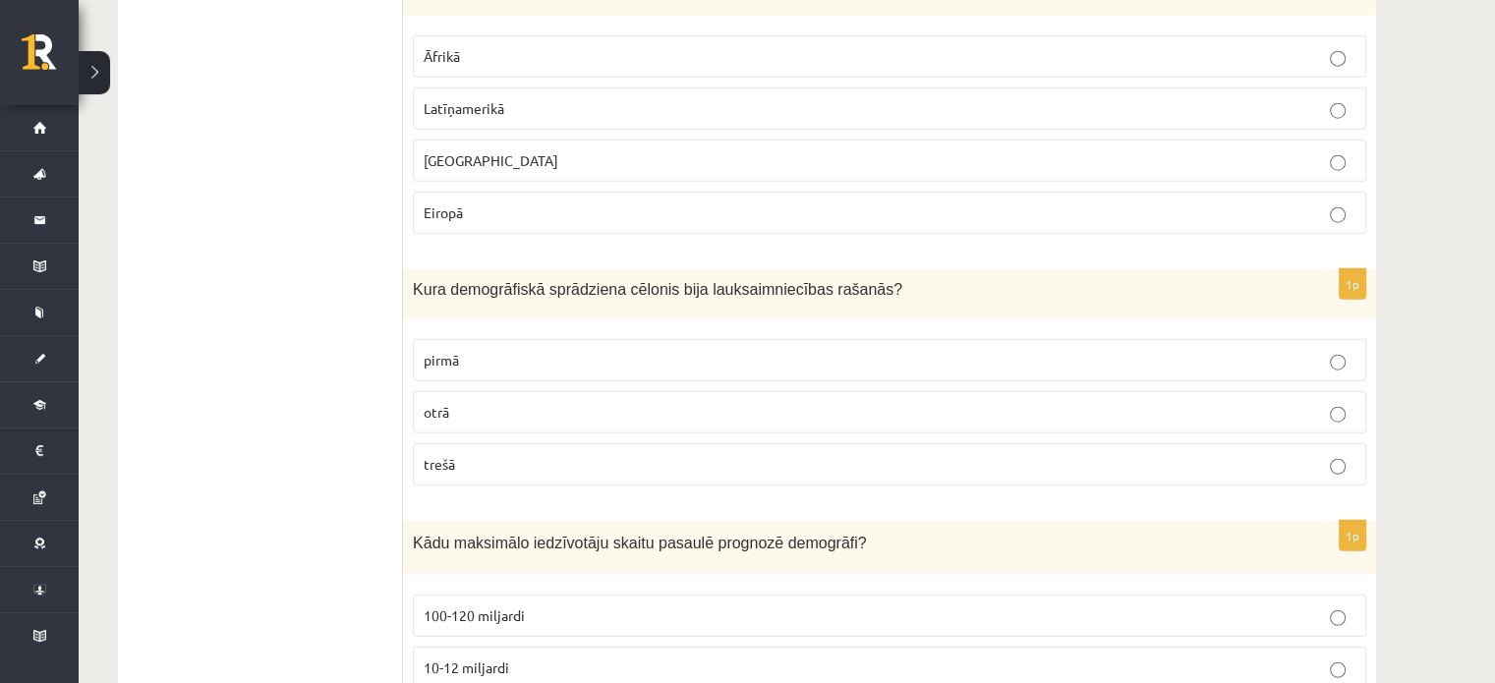
click at [1040, 150] on p "Āzijā" at bounding box center [890, 160] width 932 height 21
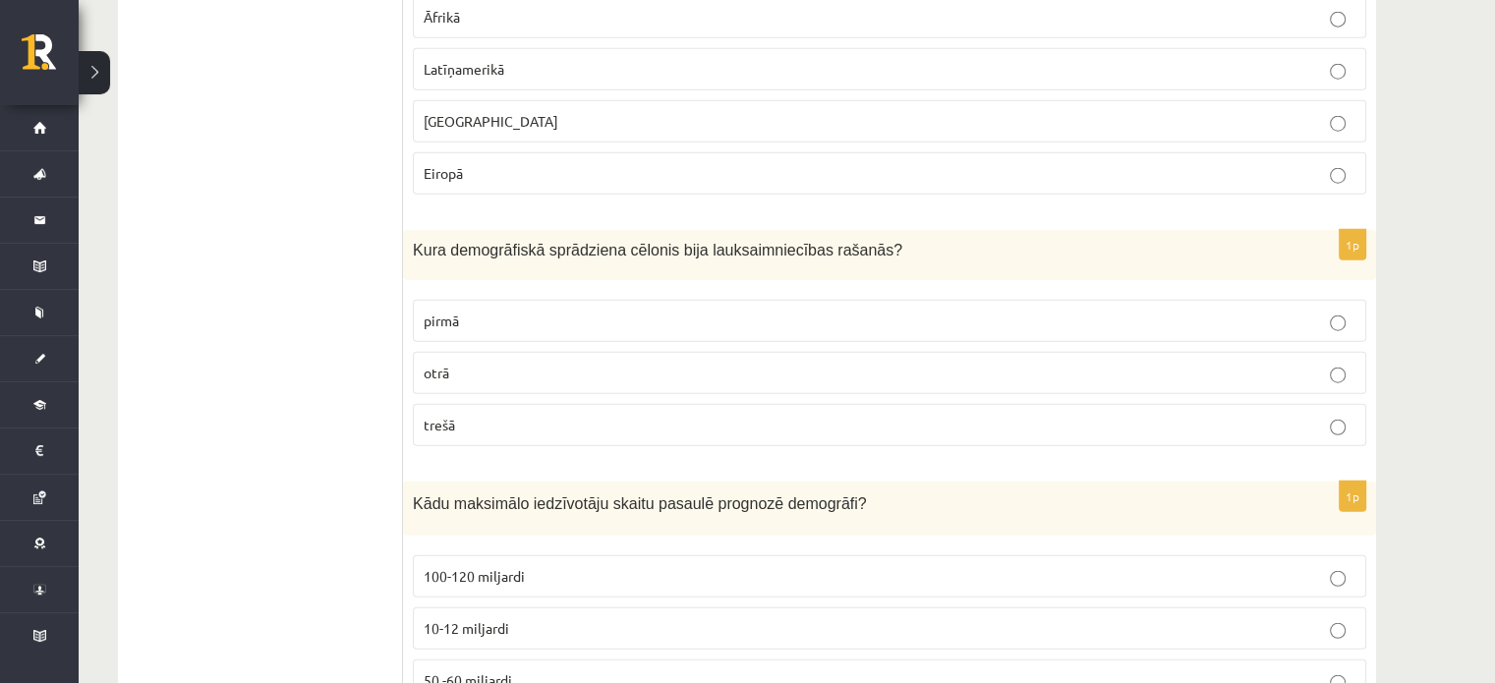
scroll to position [5012, 0]
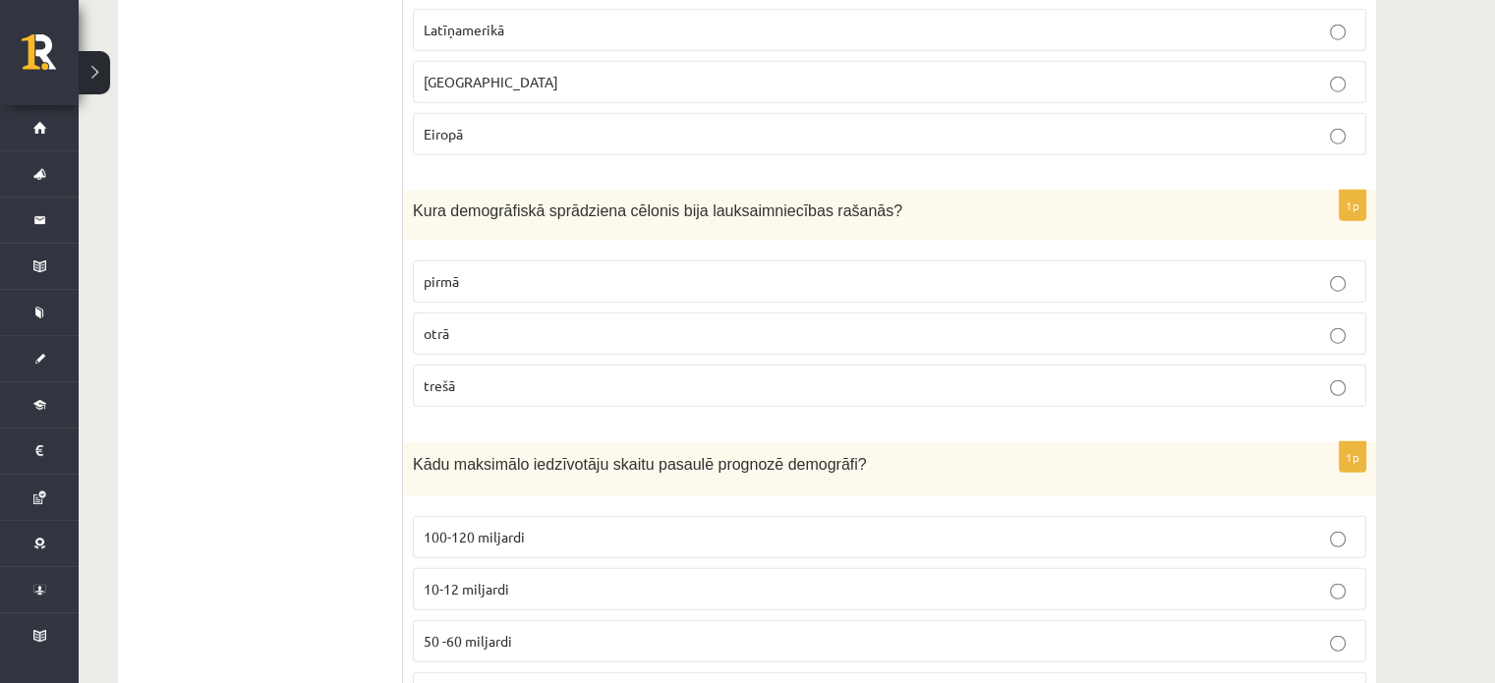
click at [659, 271] on p "pirmā" at bounding box center [890, 281] width 932 height 21
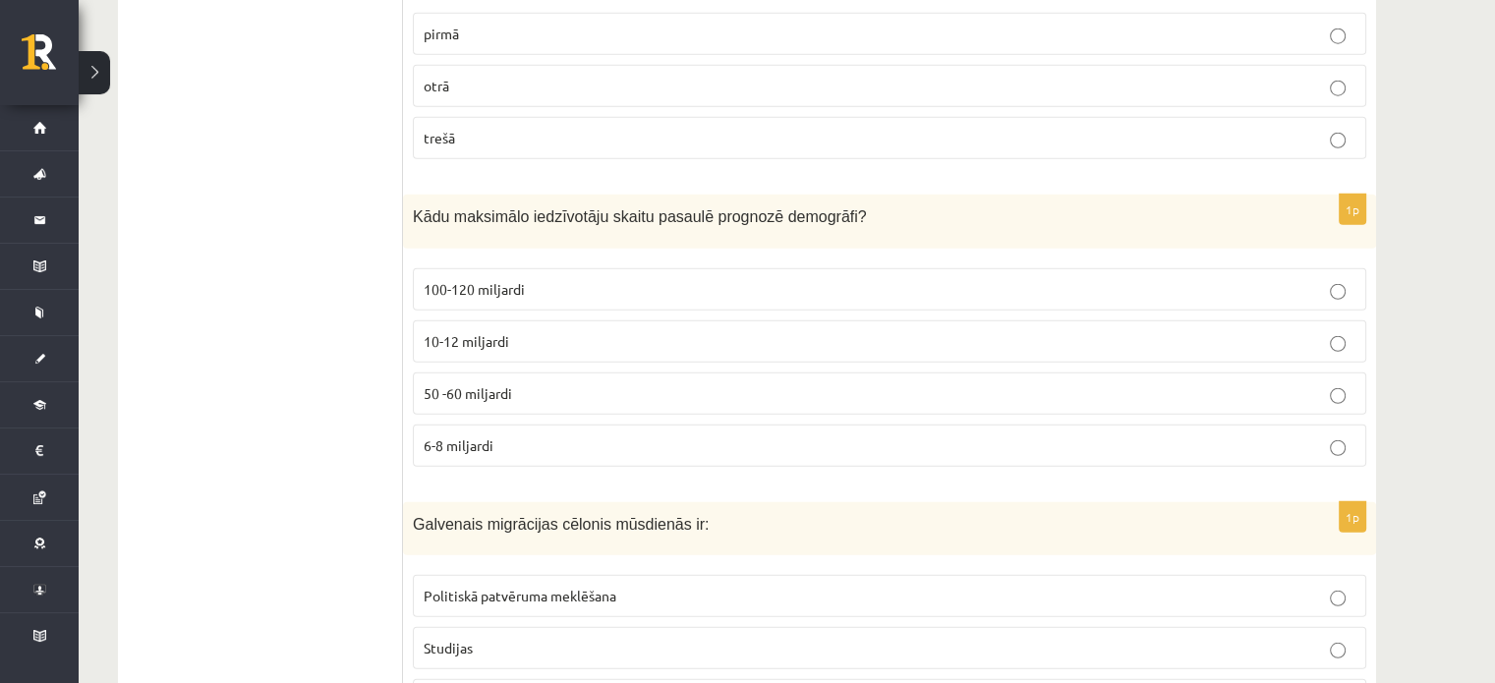
scroll to position [5274, 0]
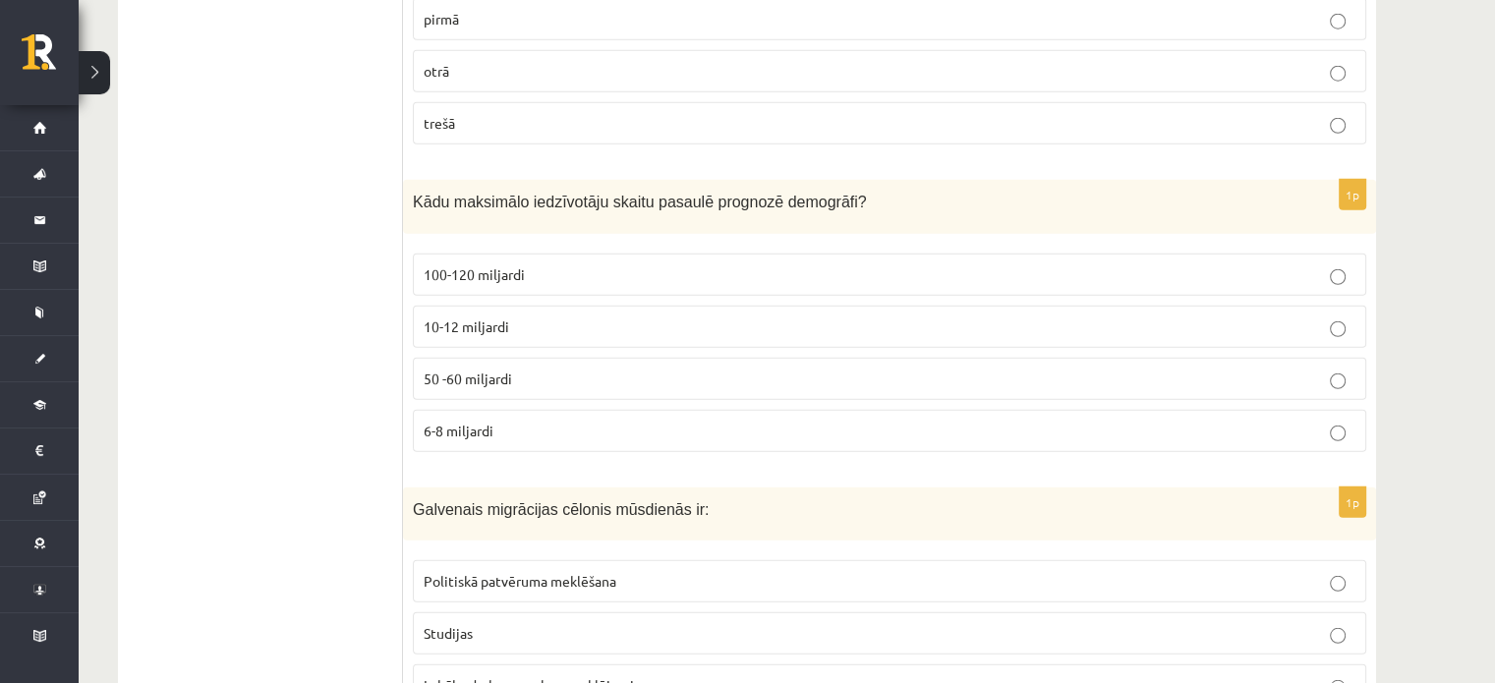
click at [490, 422] on span "6-8 miljardi" at bounding box center [459, 431] width 70 height 18
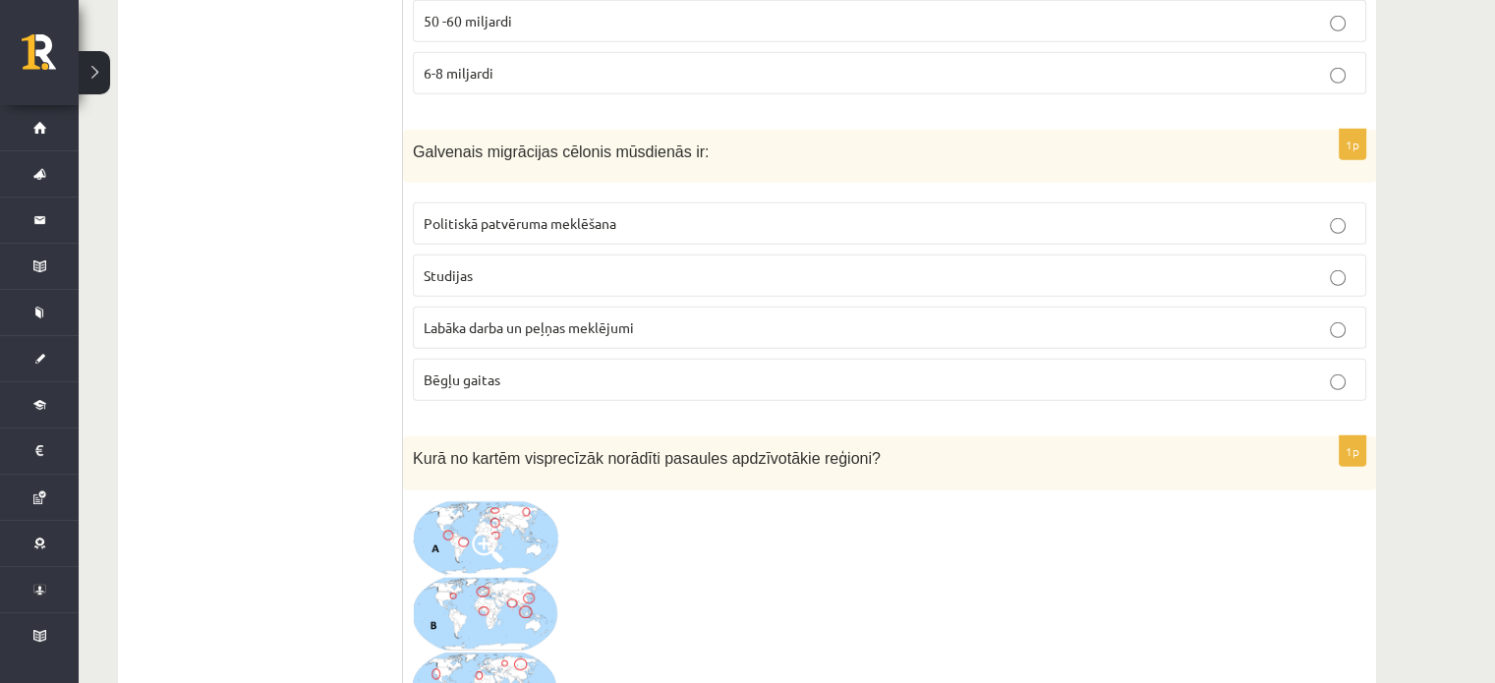
scroll to position [5641, 0]
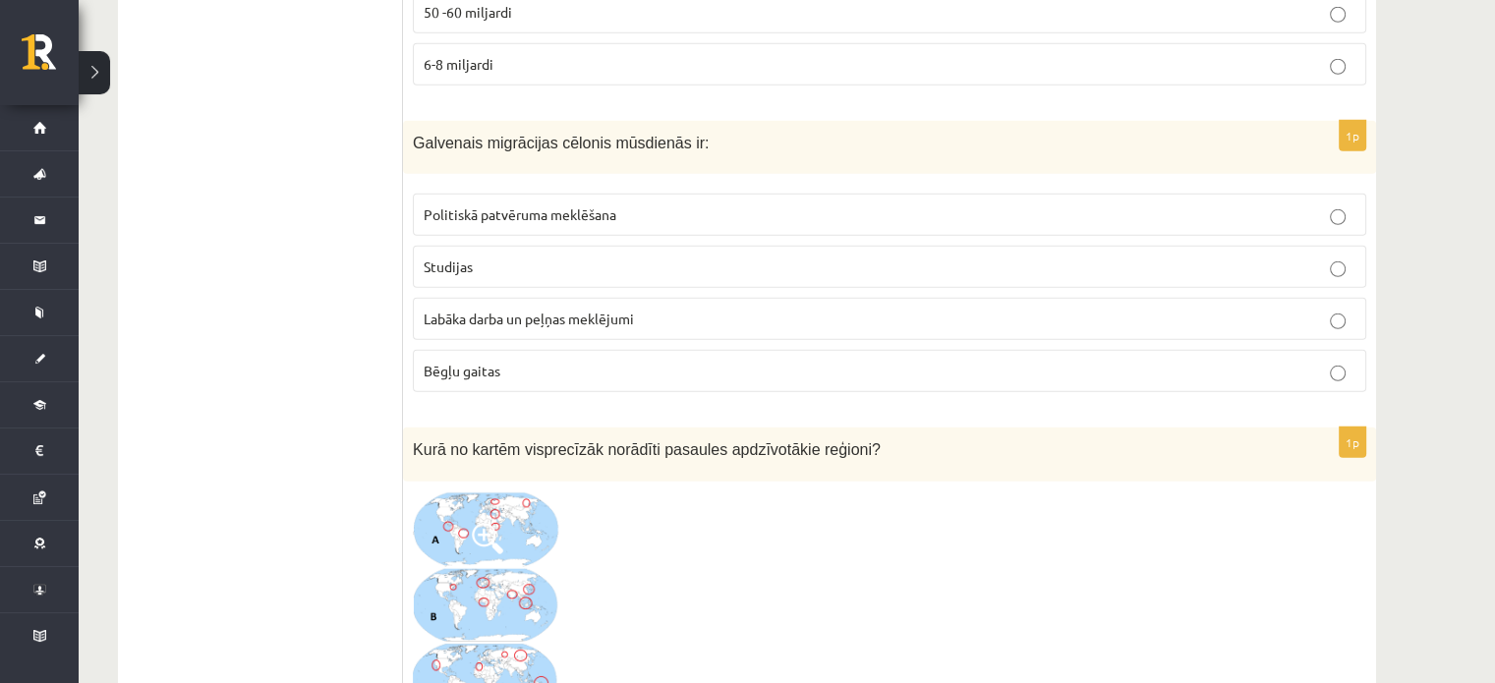
click at [673, 309] on p "Labāka darba un peļņas meklējumi" at bounding box center [890, 319] width 932 height 21
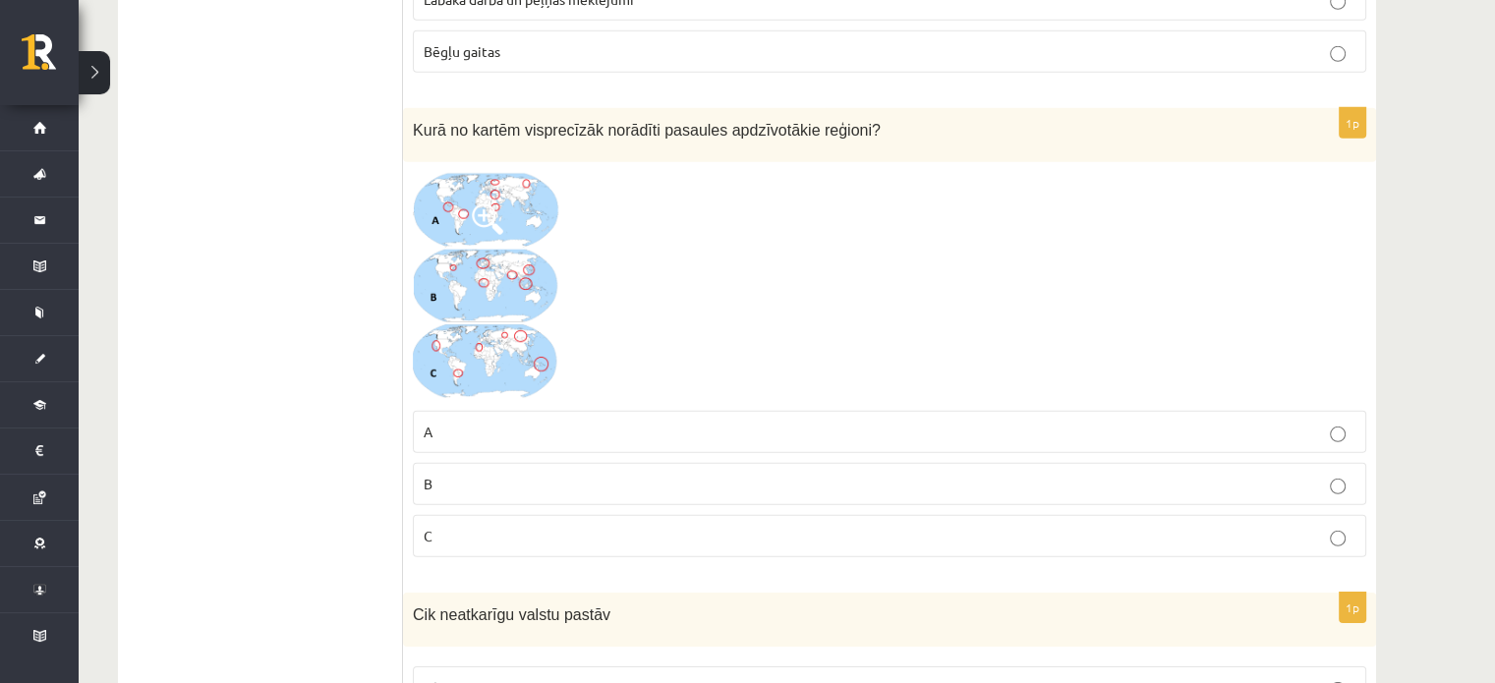
scroll to position [5969, 0]
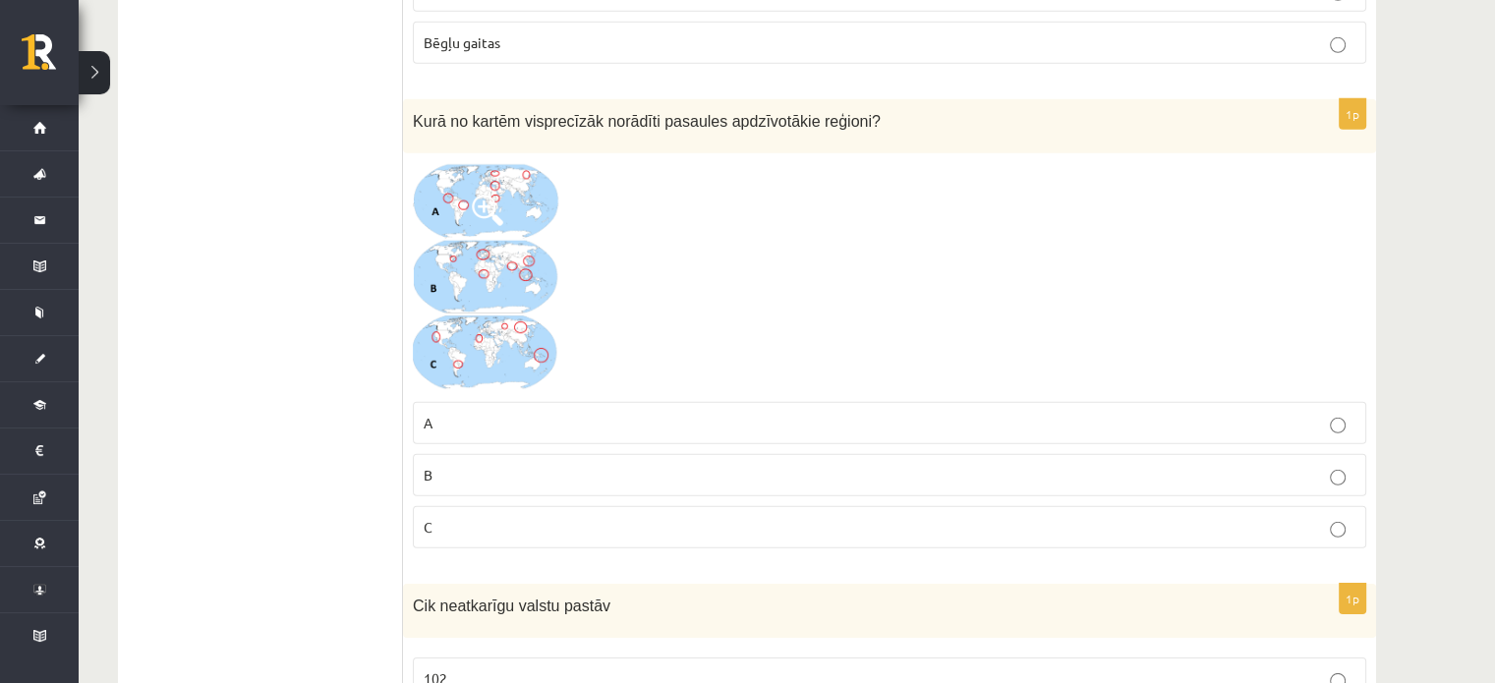
click at [480, 265] on img at bounding box center [486, 277] width 147 height 229
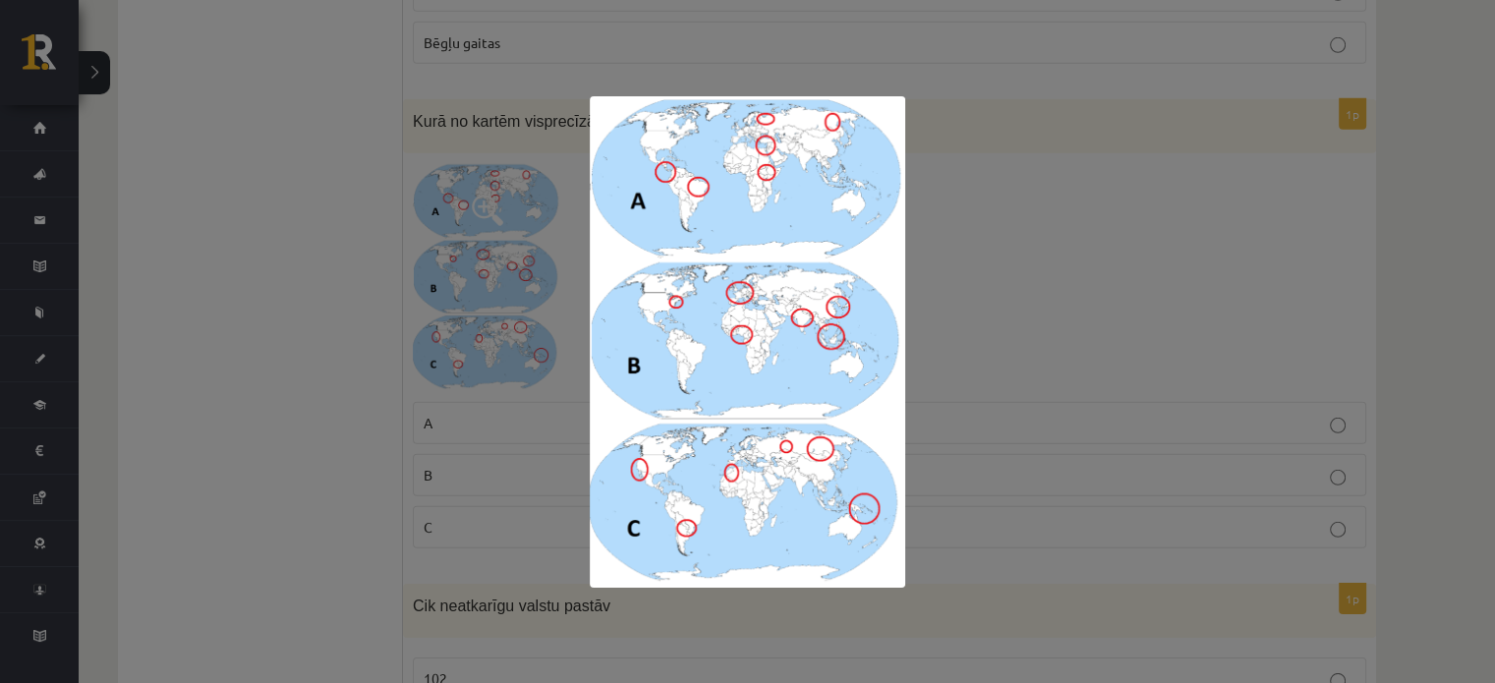
click at [1069, 291] on div at bounding box center [747, 341] width 1495 height 683
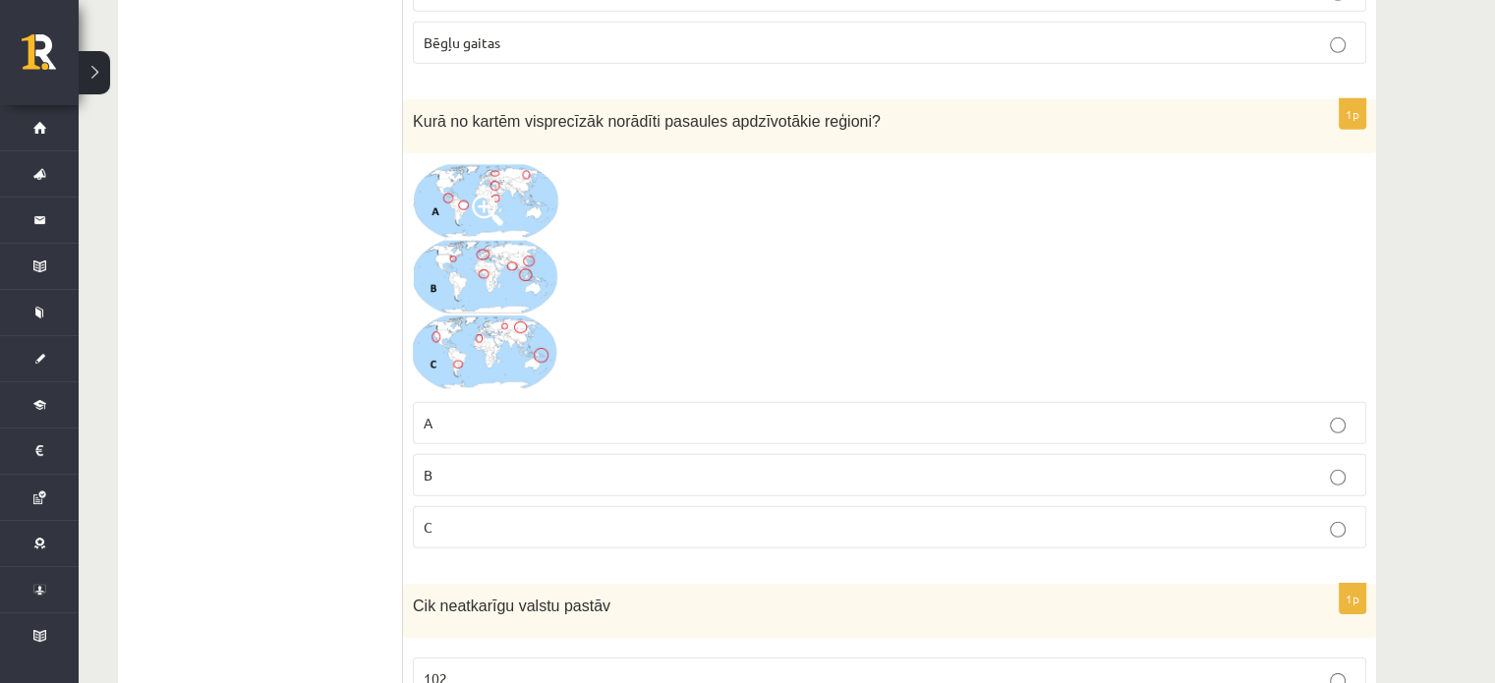
click at [659, 465] on p "B" at bounding box center [890, 475] width 932 height 21
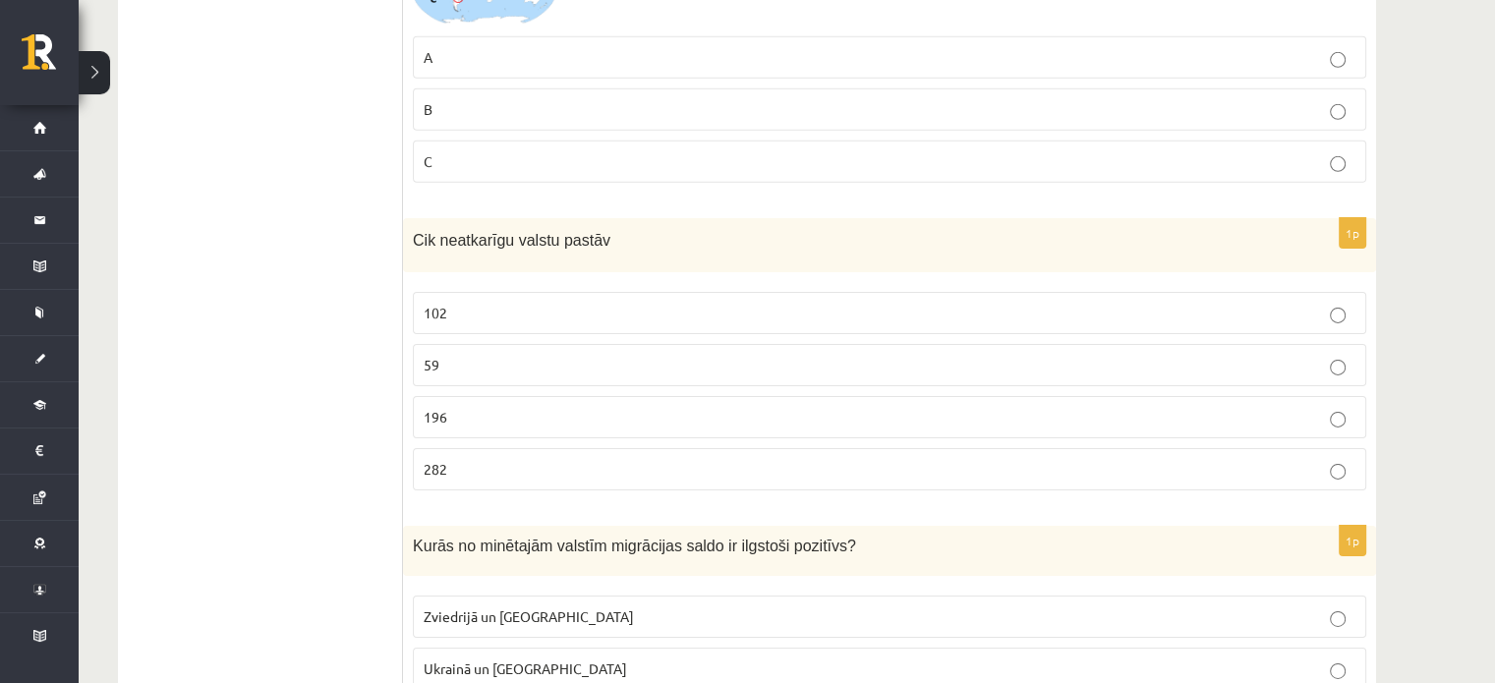
scroll to position [6347, 0]
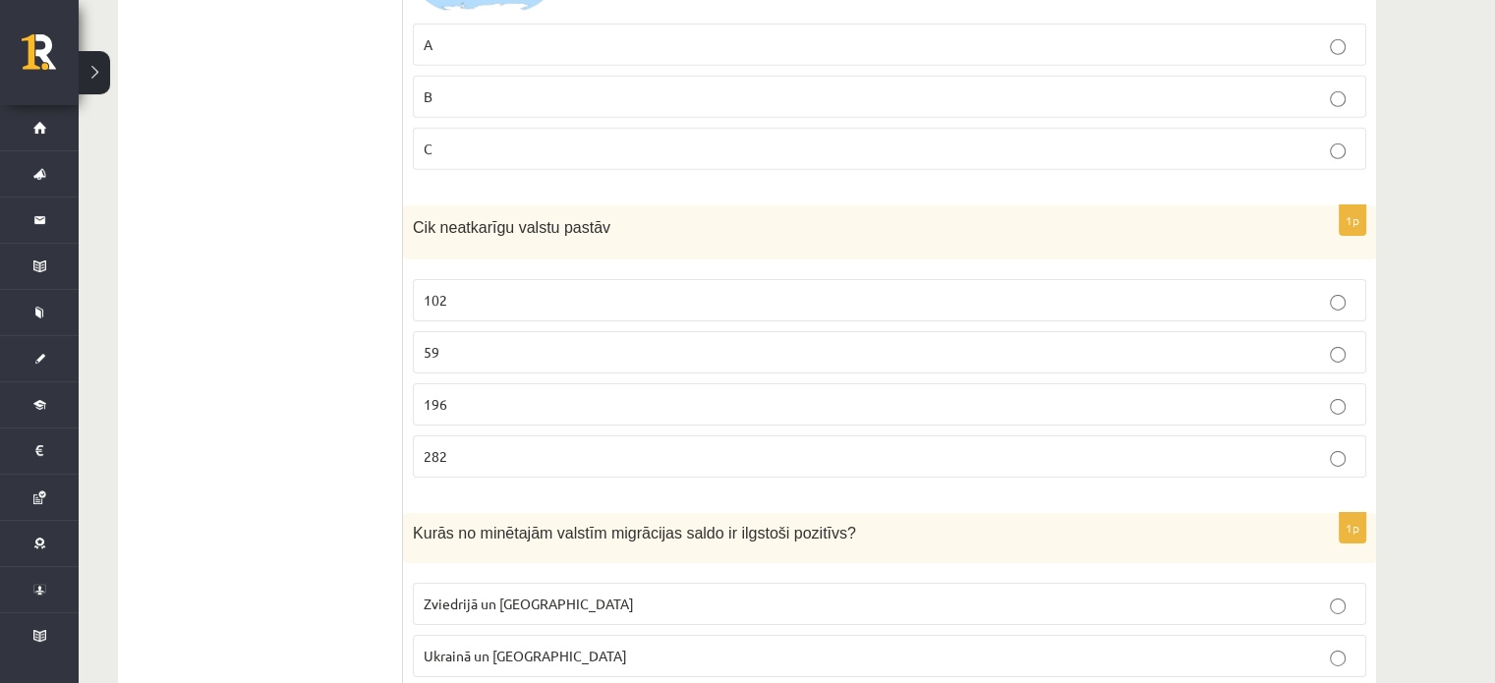
click at [562, 290] on p "102" at bounding box center [890, 300] width 932 height 21
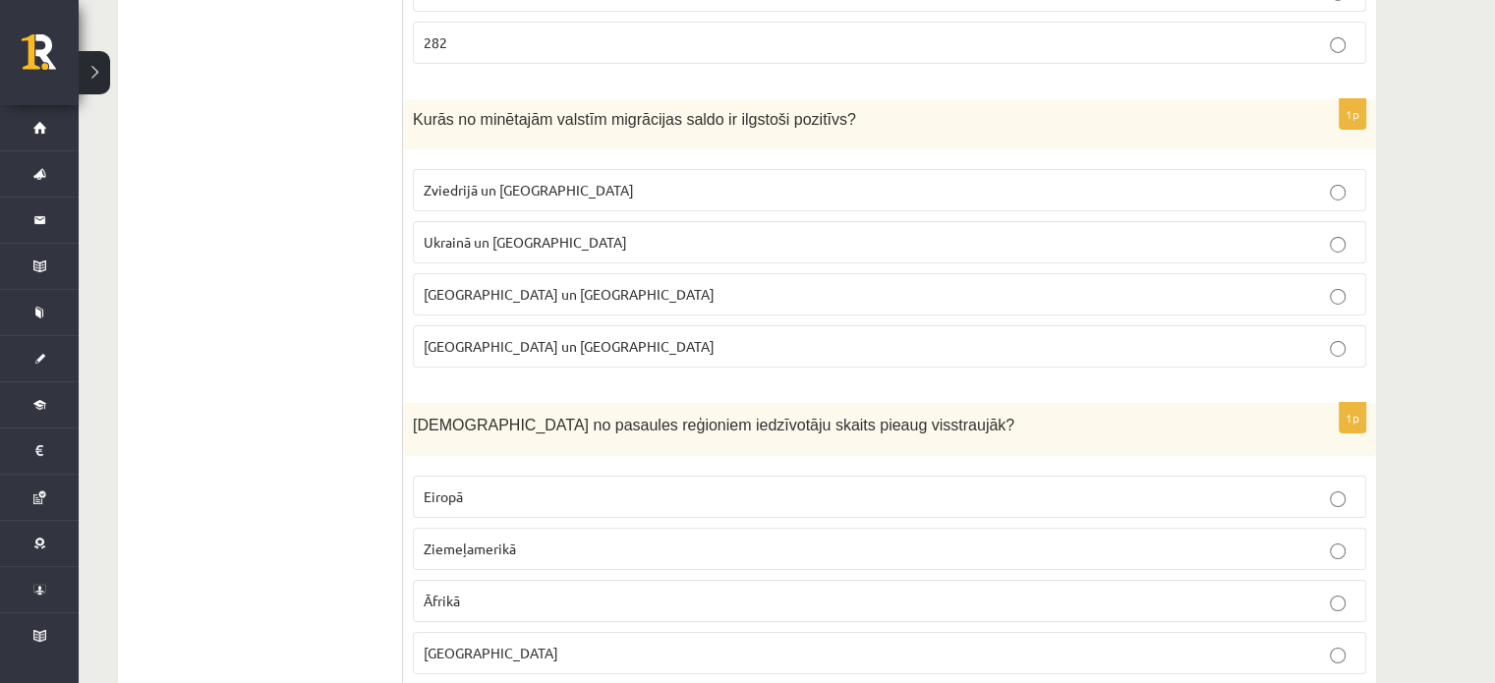
scroll to position [6749, 0]
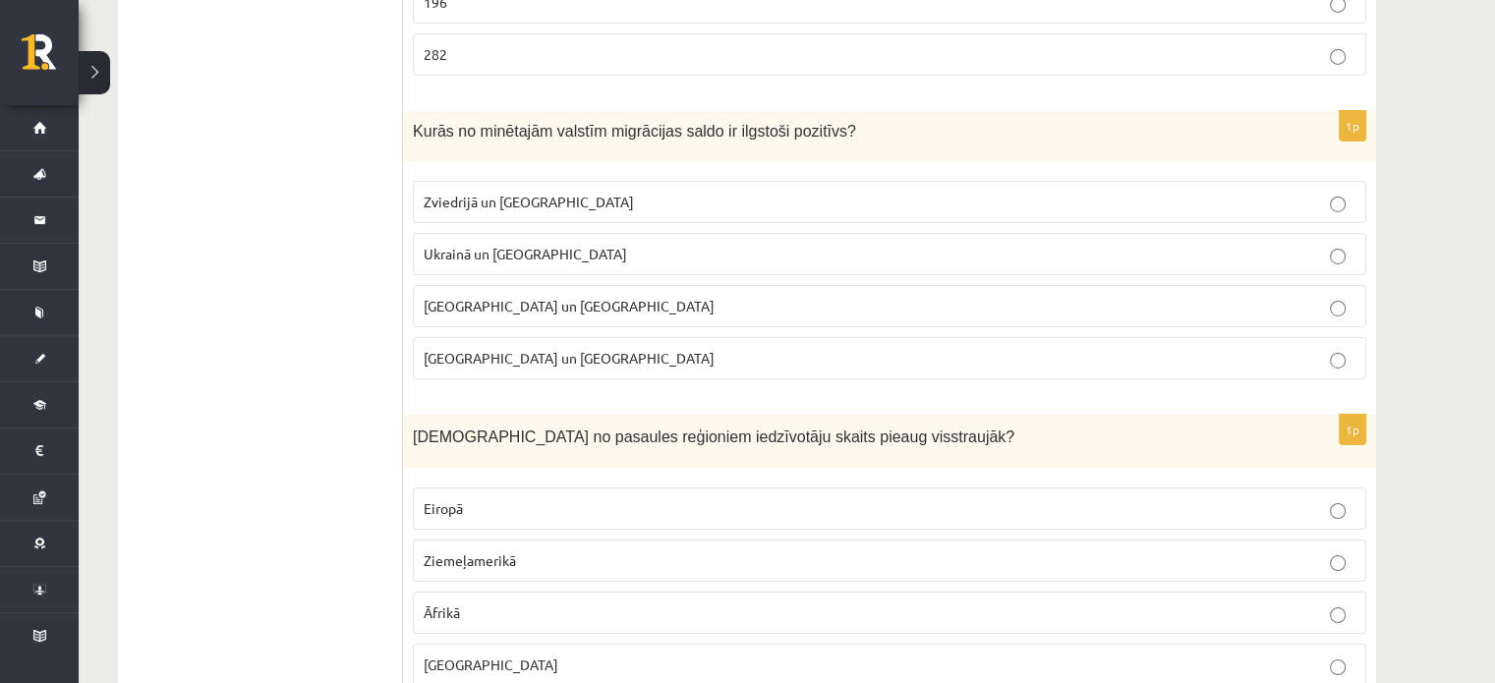
click at [653, 348] on p "Ķīnā un Indijā" at bounding box center [890, 358] width 932 height 21
click at [1048, 181] on label "Zviedrijā un ASV" at bounding box center [889, 202] width 953 height 42
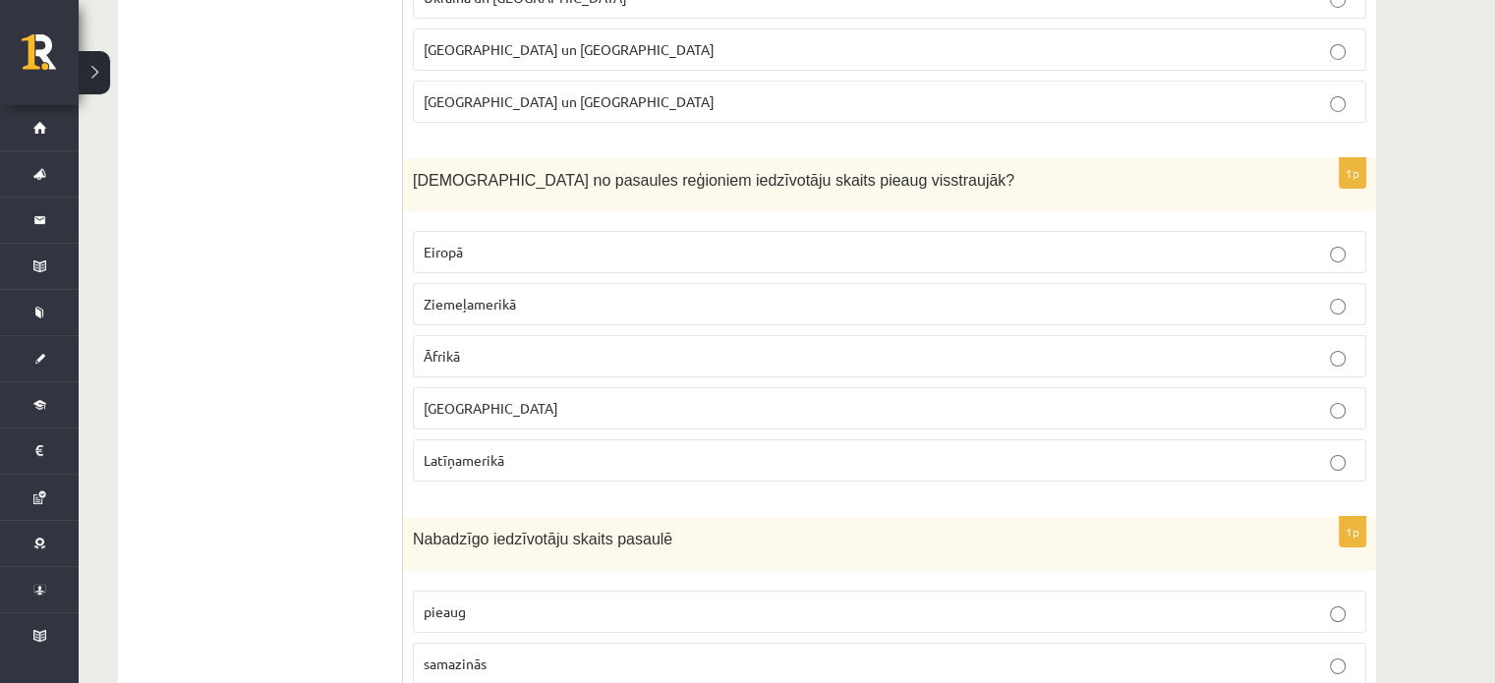
scroll to position [7018, 0]
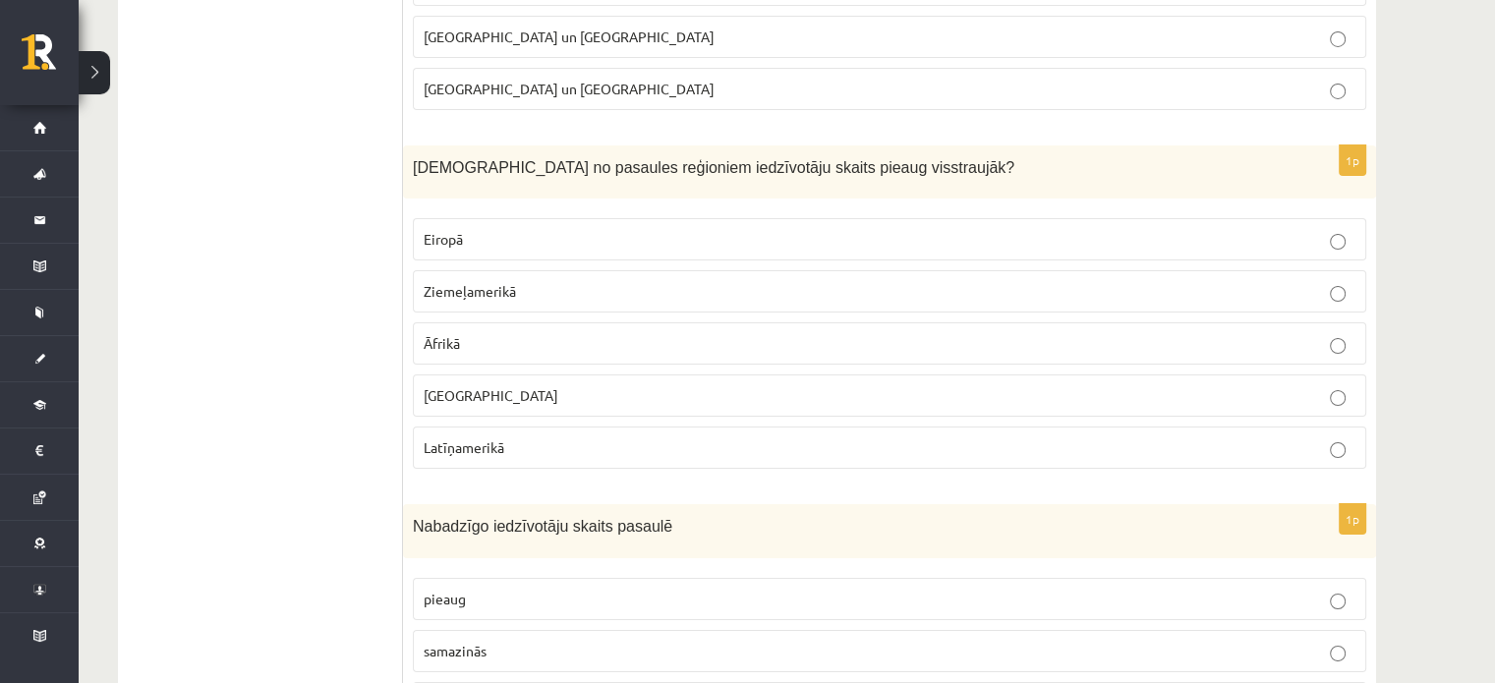
click at [653, 376] on label "Āzijā" at bounding box center [889, 395] width 953 height 42
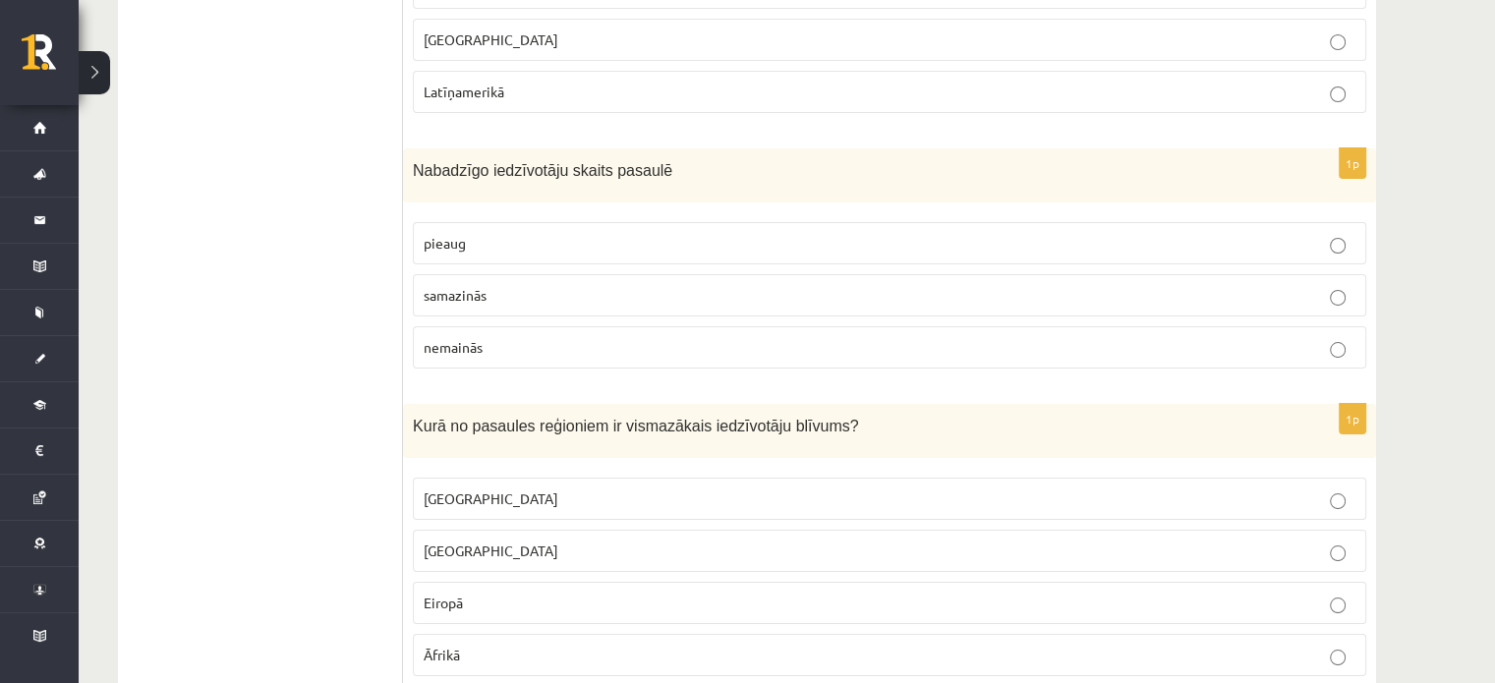
scroll to position [7362, 0]
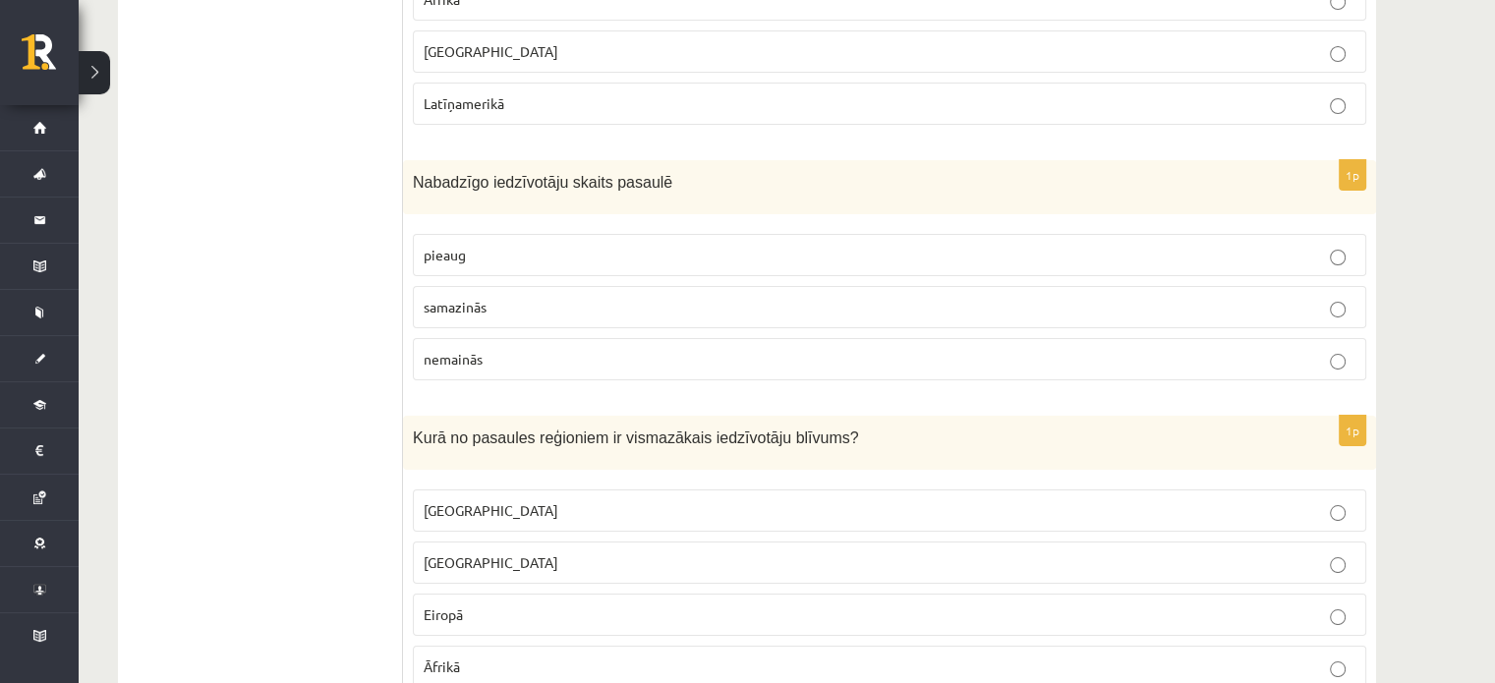
click at [1028, 245] on p "pieaug" at bounding box center [890, 255] width 932 height 21
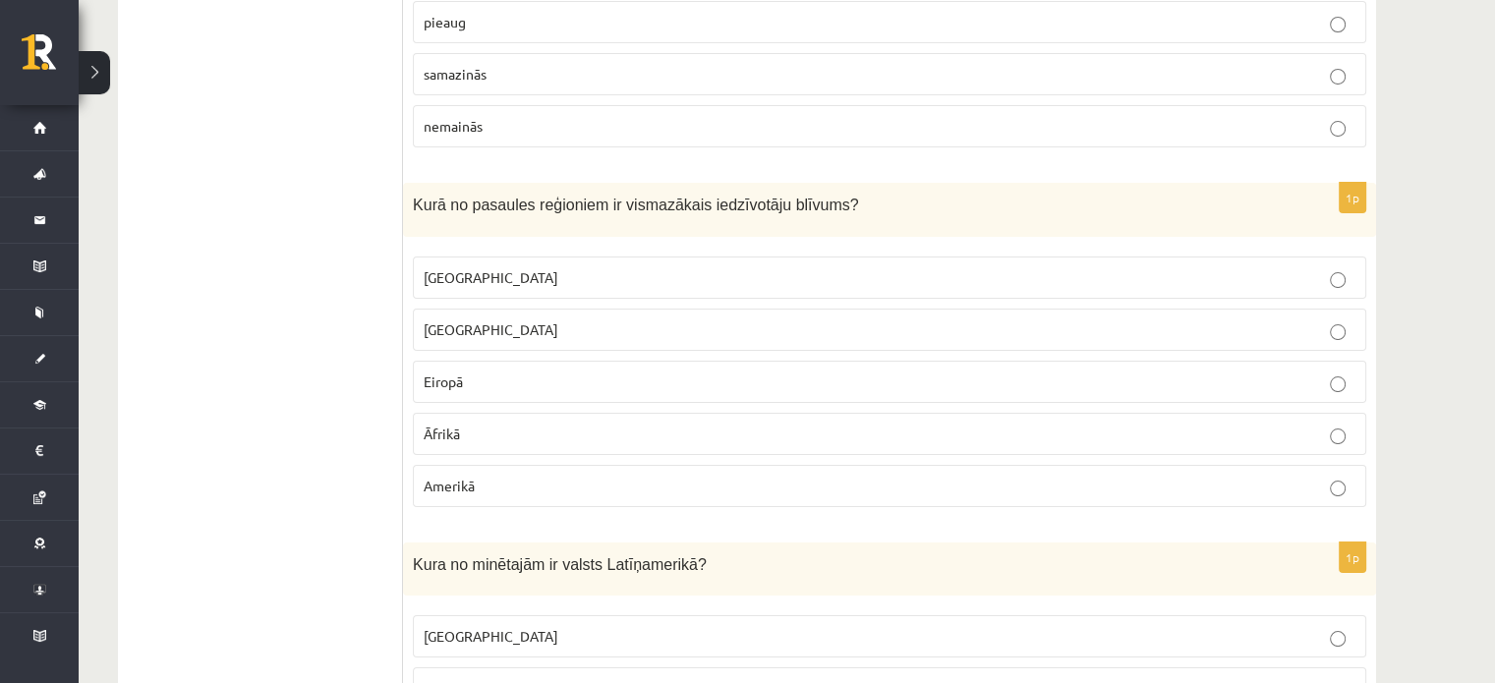
scroll to position [7608, 0]
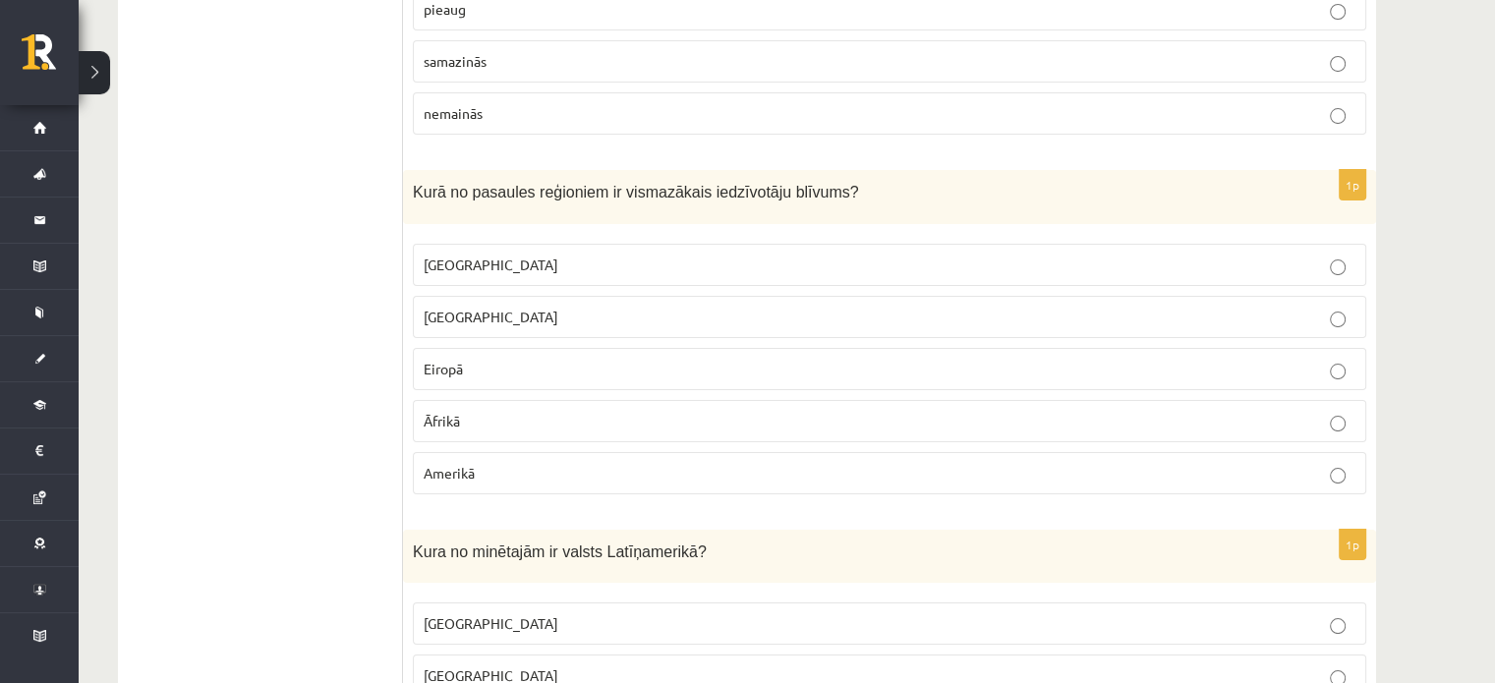
click at [748, 255] on p "Austrālijā" at bounding box center [890, 265] width 932 height 21
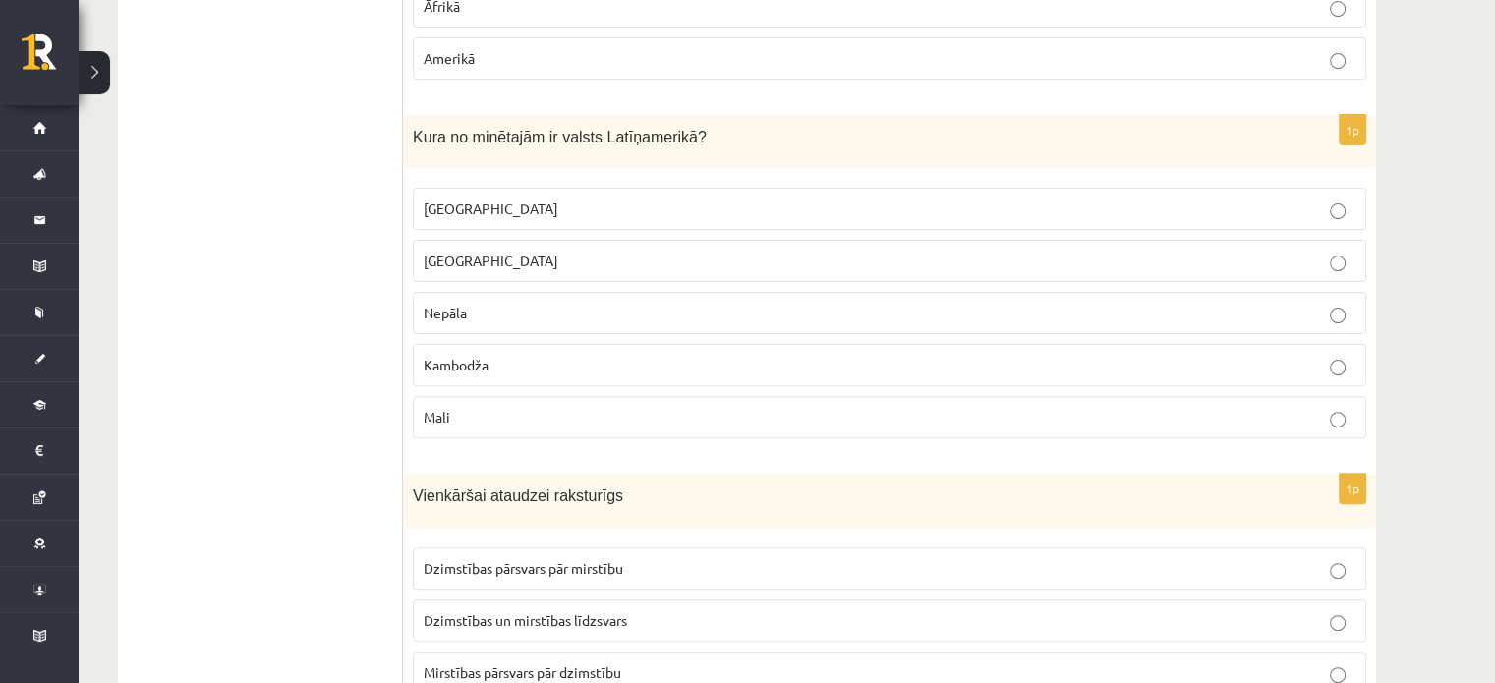
scroll to position [8010, 0]
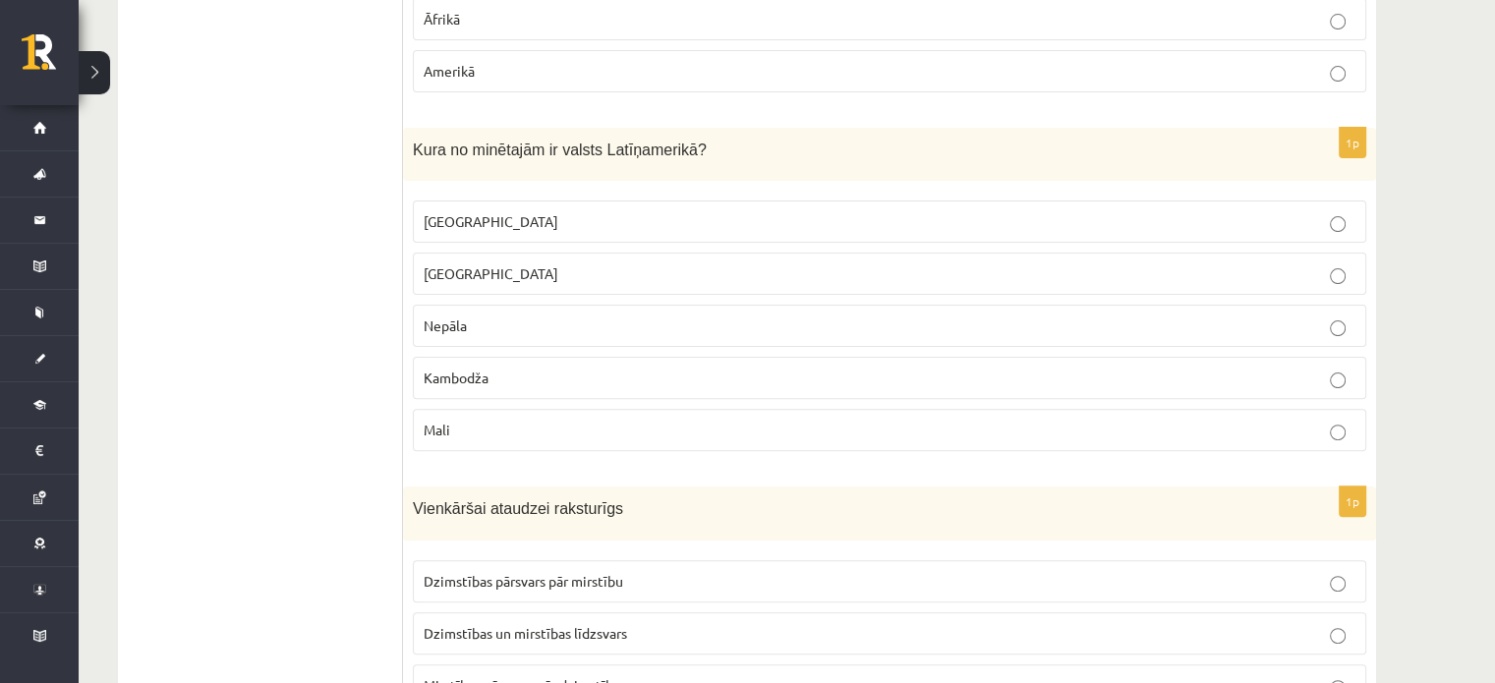
click at [1135, 211] on p "Meksika" at bounding box center [890, 221] width 932 height 21
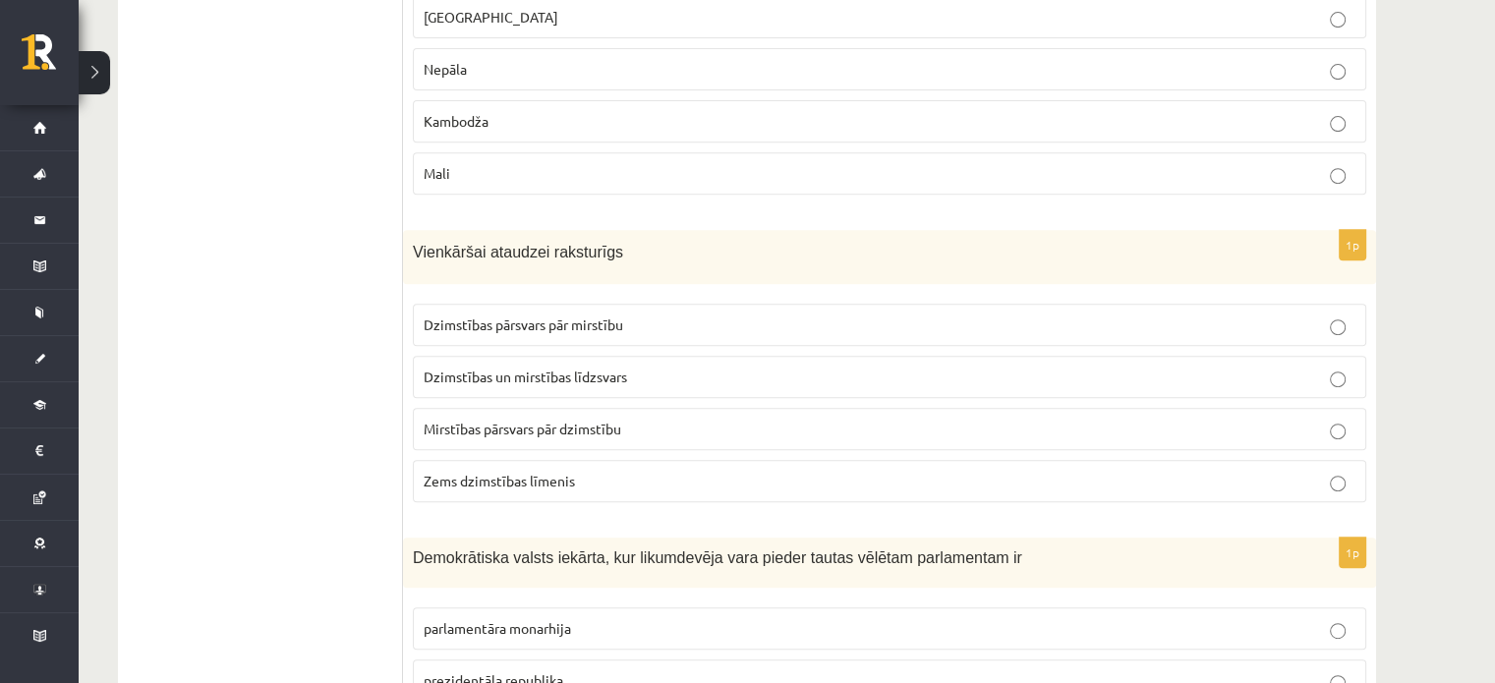
scroll to position [8291, 0]
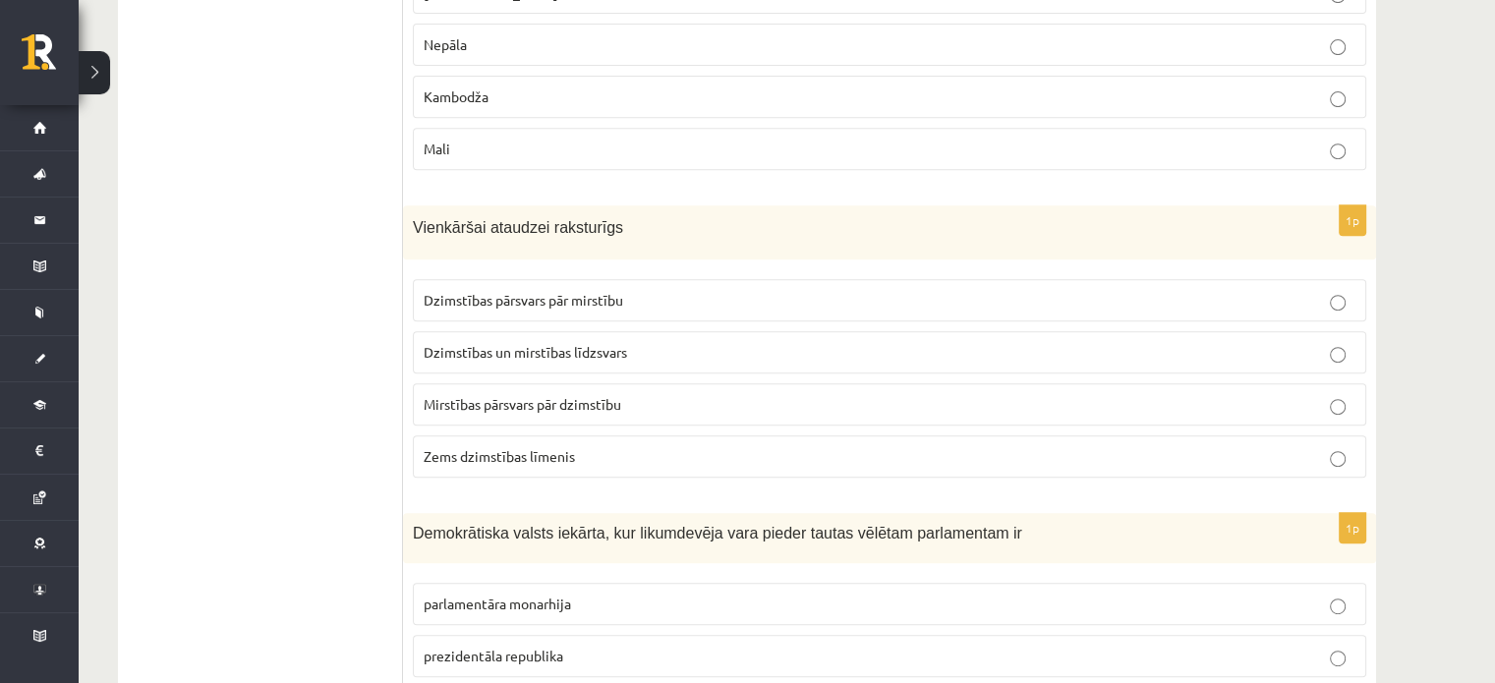
click at [565, 279] on label "Dzimstības pārsvars pār mirstību" at bounding box center [889, 300] width 953 height 42
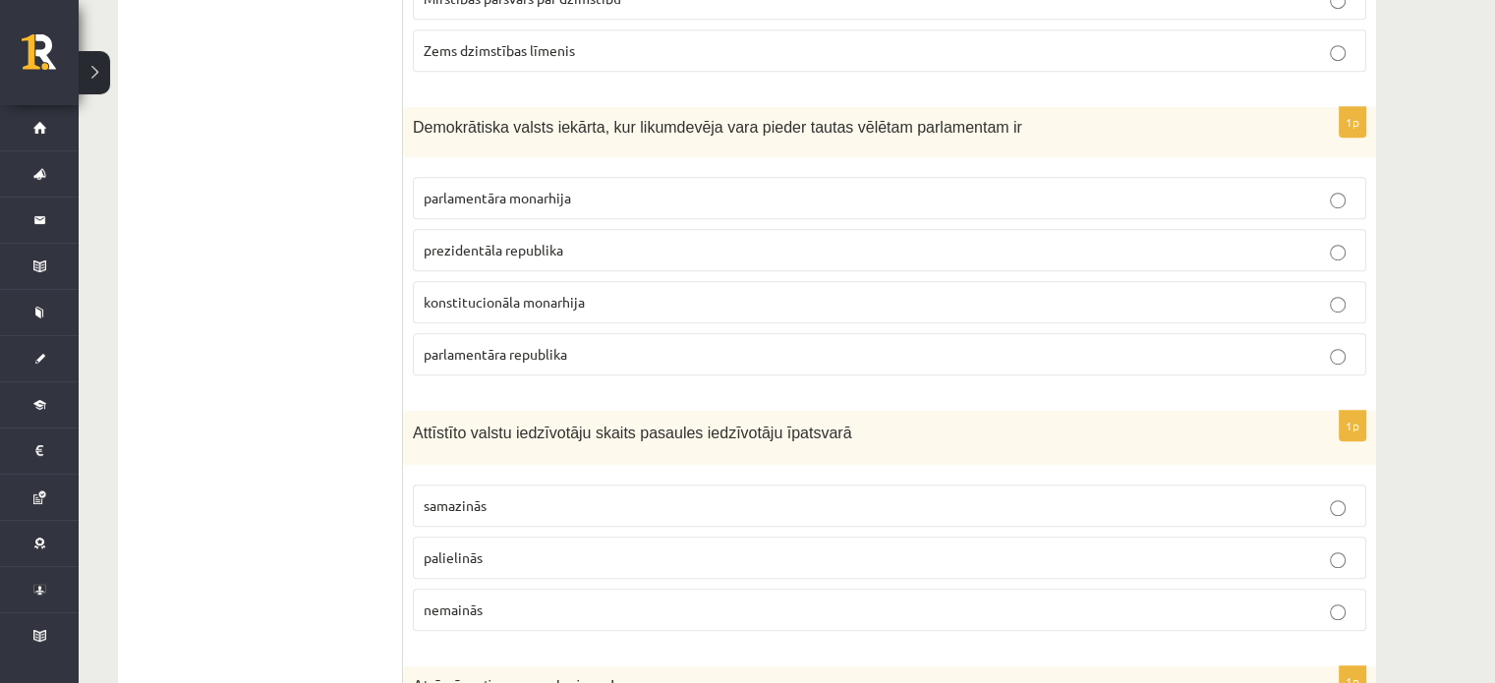
scroll to position [8709, 0]
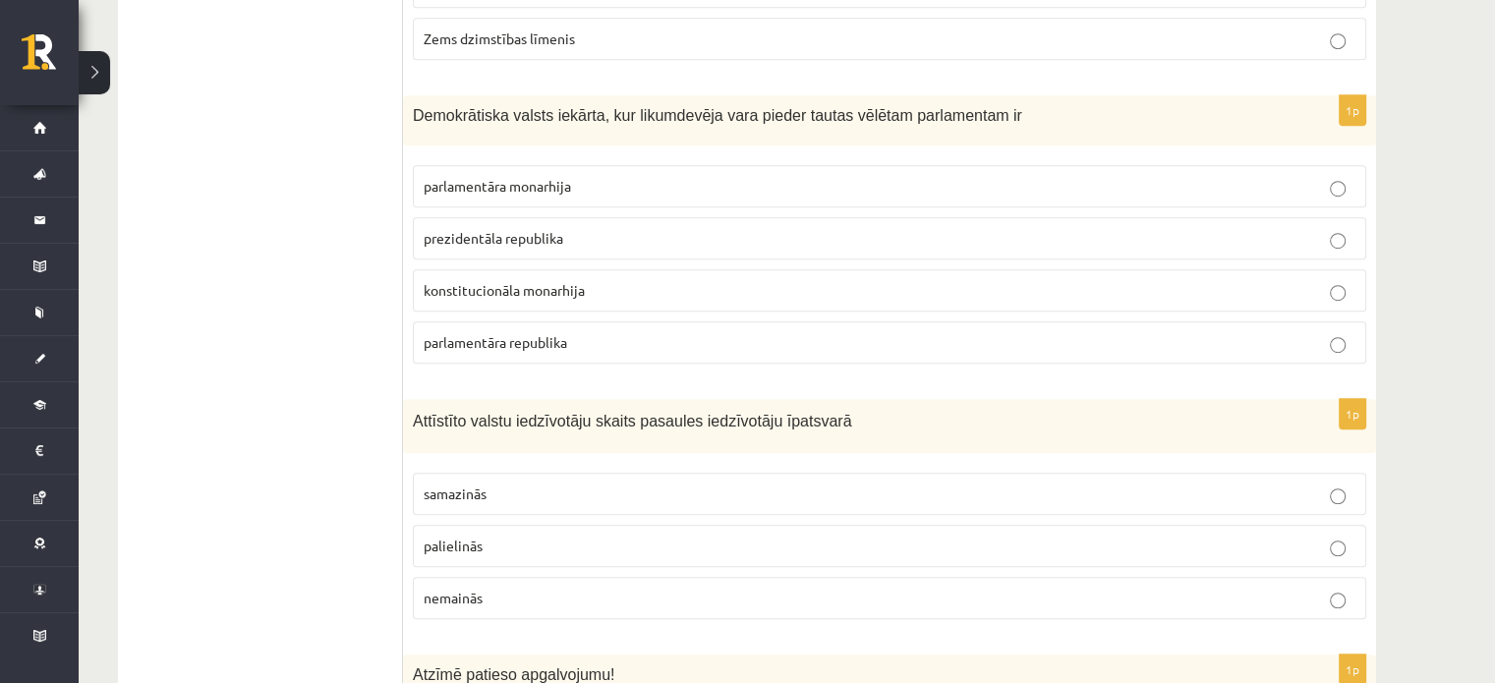
click at [680, 176] on p "parlamentāra monarhija" at bounding box center [890, 186] width 932 height 21
click at [646, 332] on p "parlamentāra republika" at bounding box center [890, 342] width 932 height 21
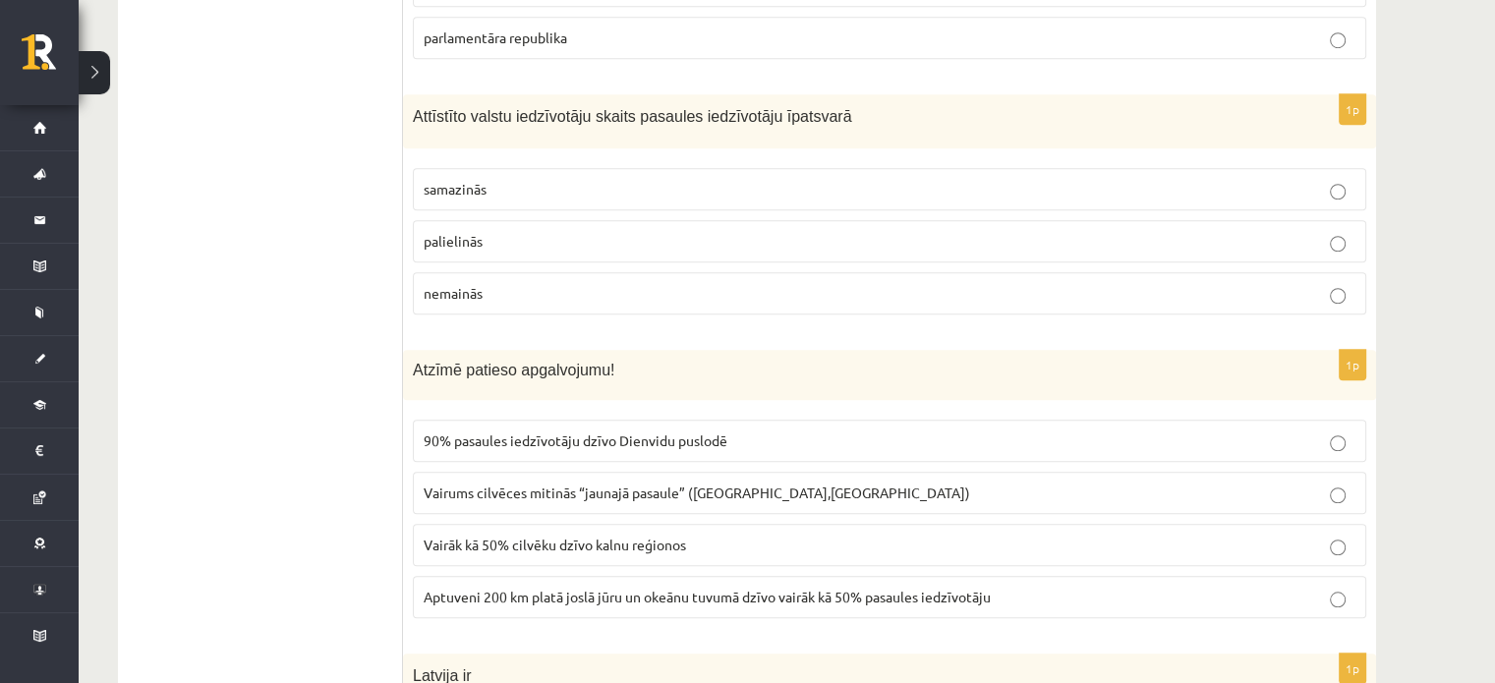
scroll to position [9026, 0]
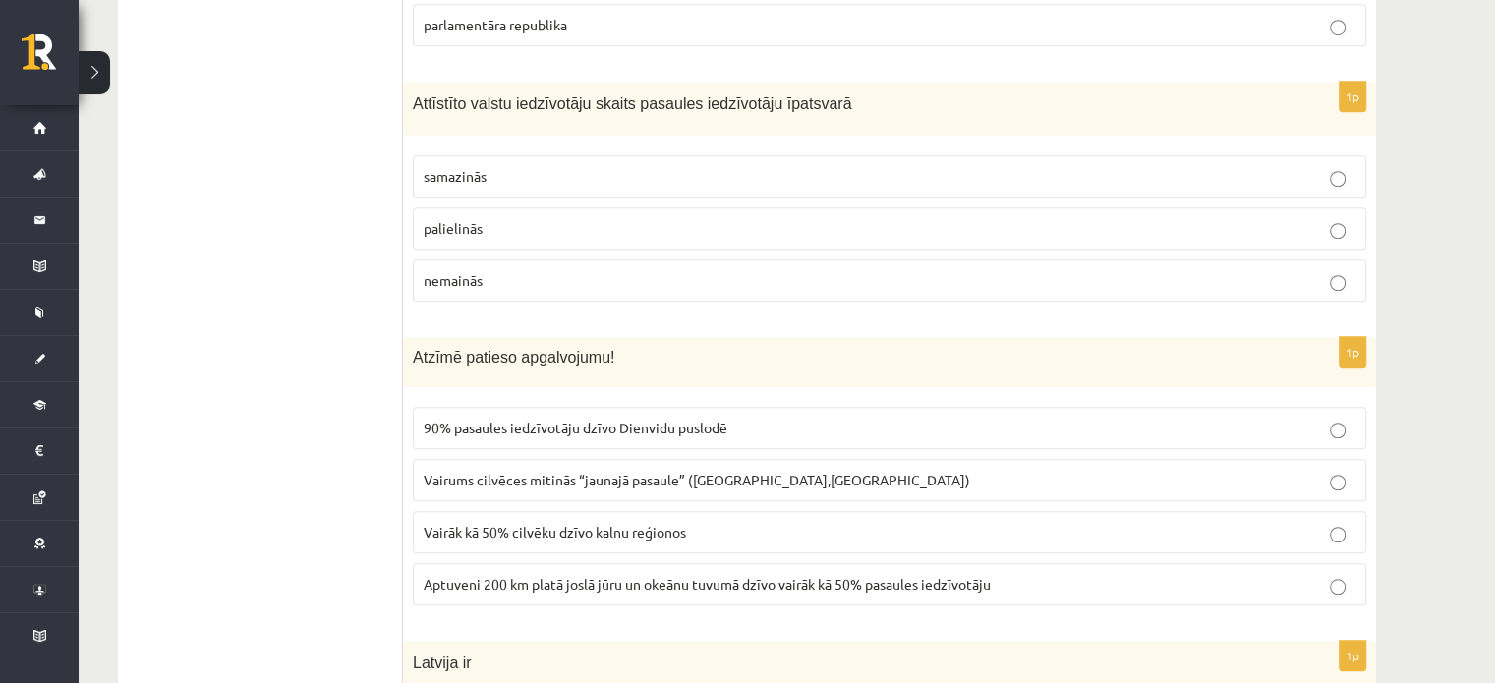
click at [631, 166] on p "samazinās" at bounding box center [890, 176] width 932 height 21
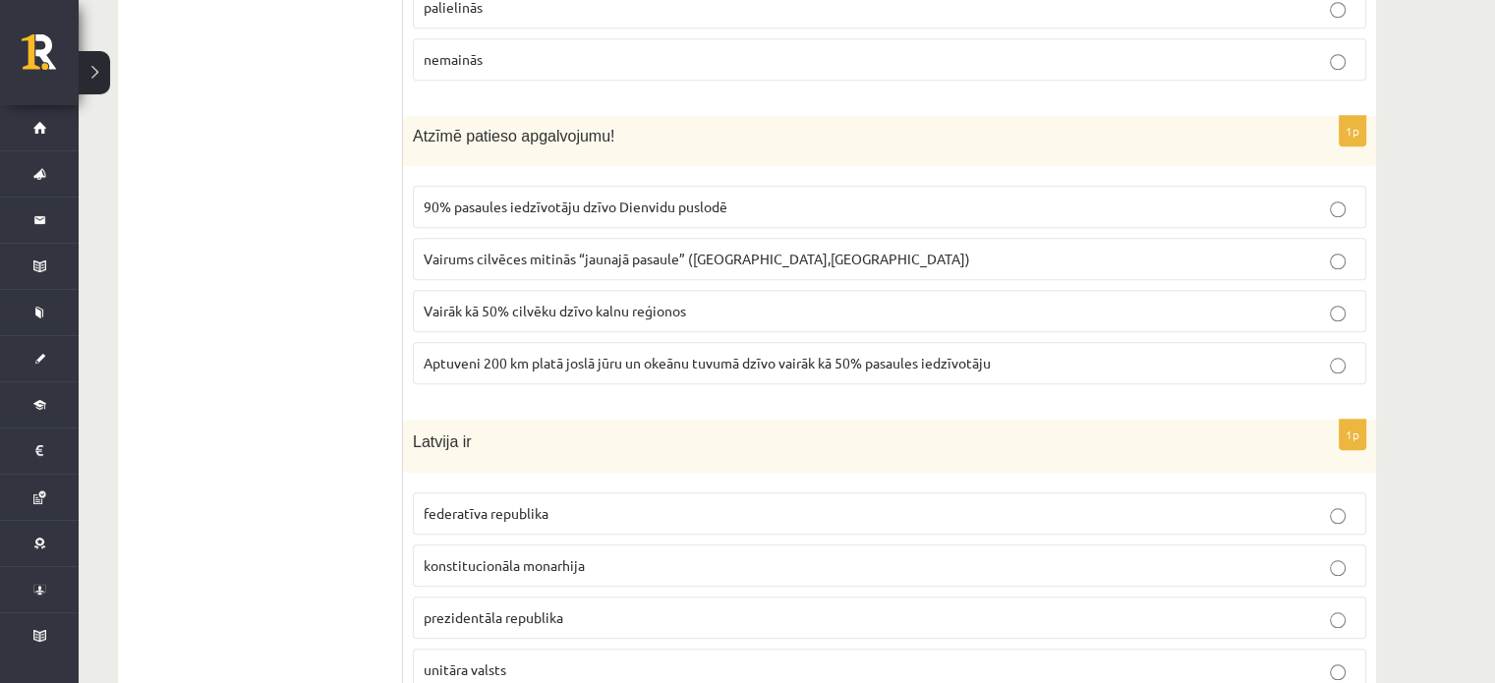
scroll to position [9278, 0]
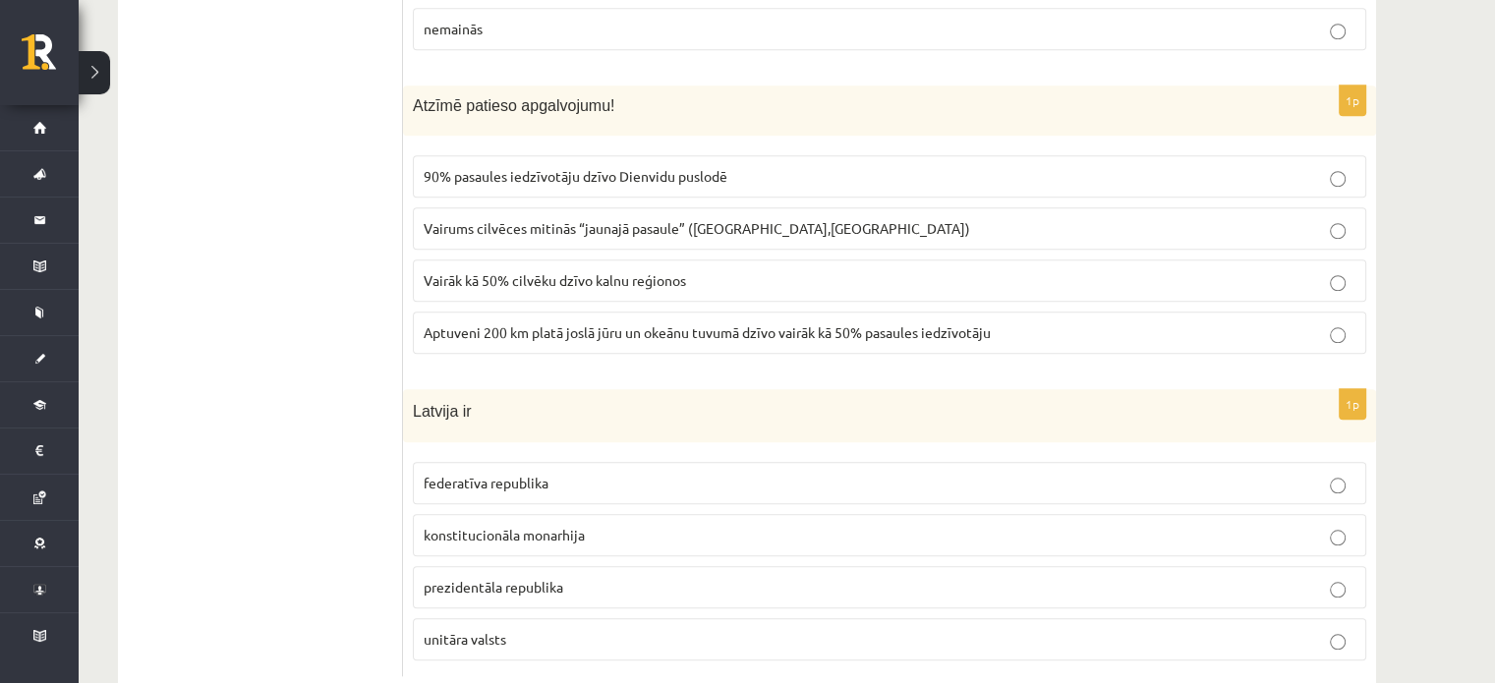
click at [575, 207] on label "Vairums cilvēces mitinās “jaunajā pasaule” (Amerika,Austrālija)" at bounding box center [889, 228] width 953 height 42
click at [698, 312] on label "Aptuveni 200 km platā joslā jūru un okeānu tuvumā dzīvo vairāk kā 50% pasaules …" at bounding box center [889, 333] width 953 height 42
click at [1008, 473] on p "federatīva republika" at bounding box center [890, 483] width 932 height 21
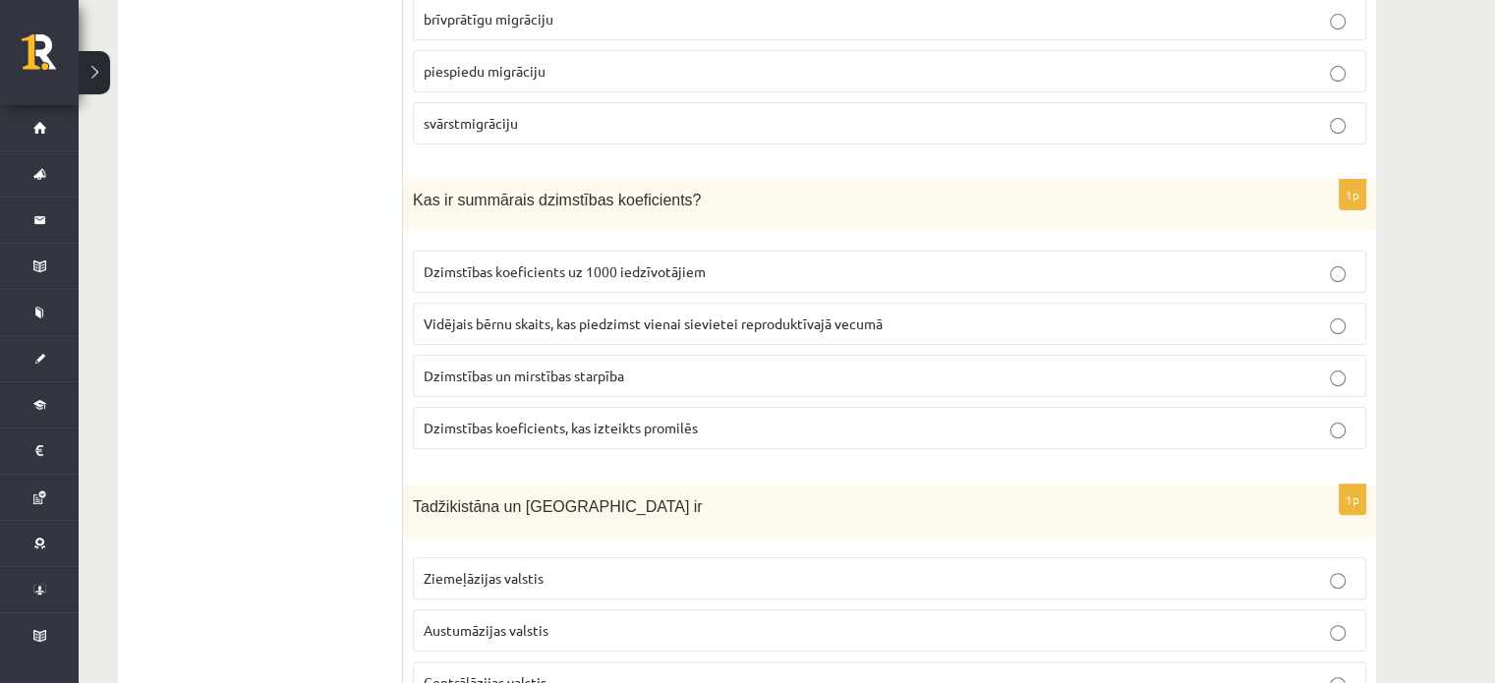
scroll to position [511, 0]
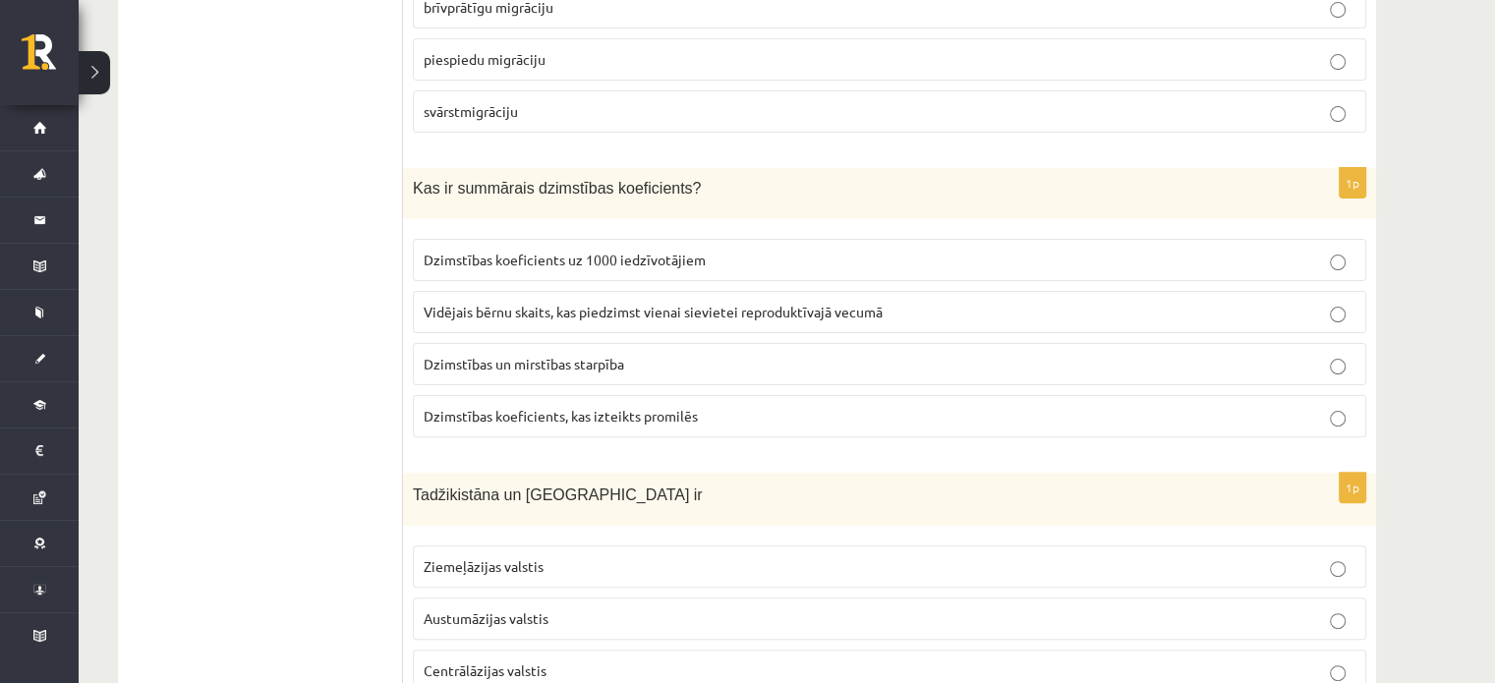
click at [1199, 317] on p "Vidējais bērnu skaits, kas piedzimst vienai sievietei reproduktīvajā vecumā" at bounding box center [890, 312] width 932 height 21
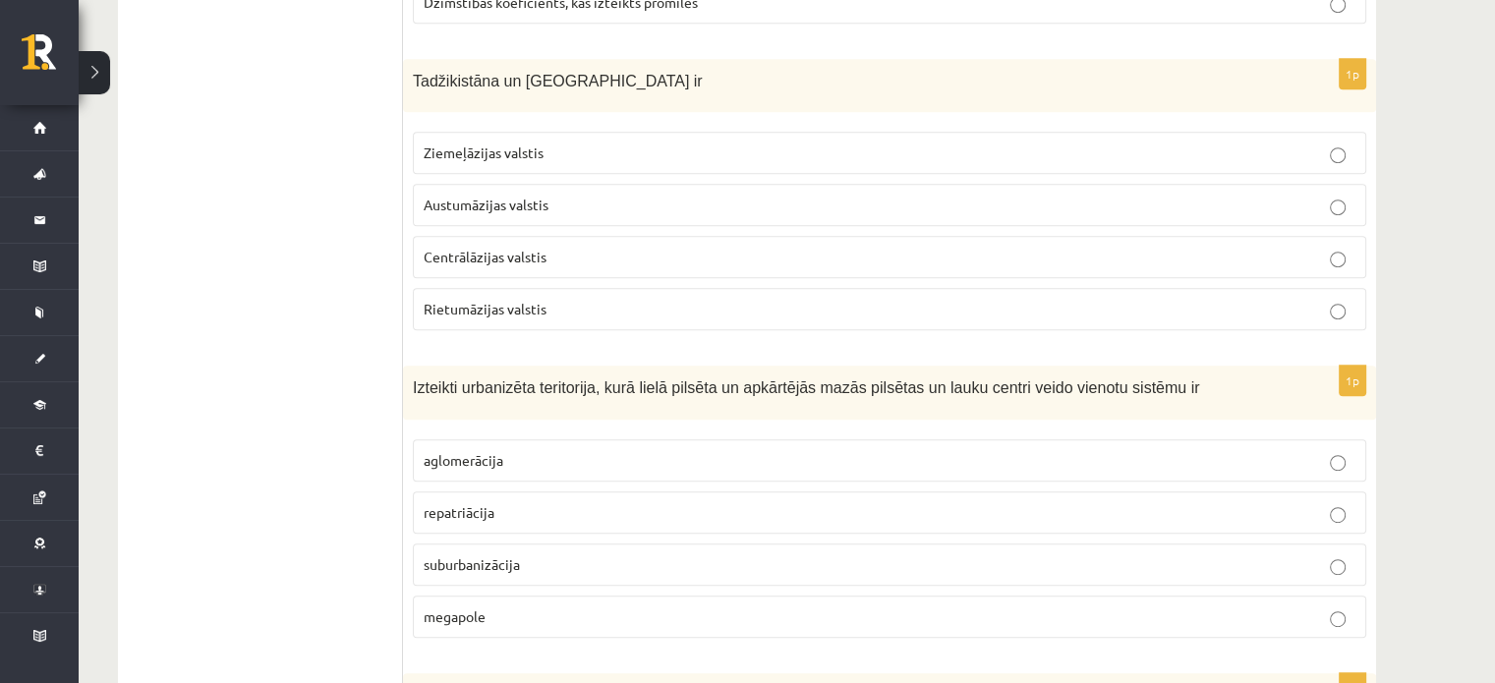
scroll to position [961, 0]
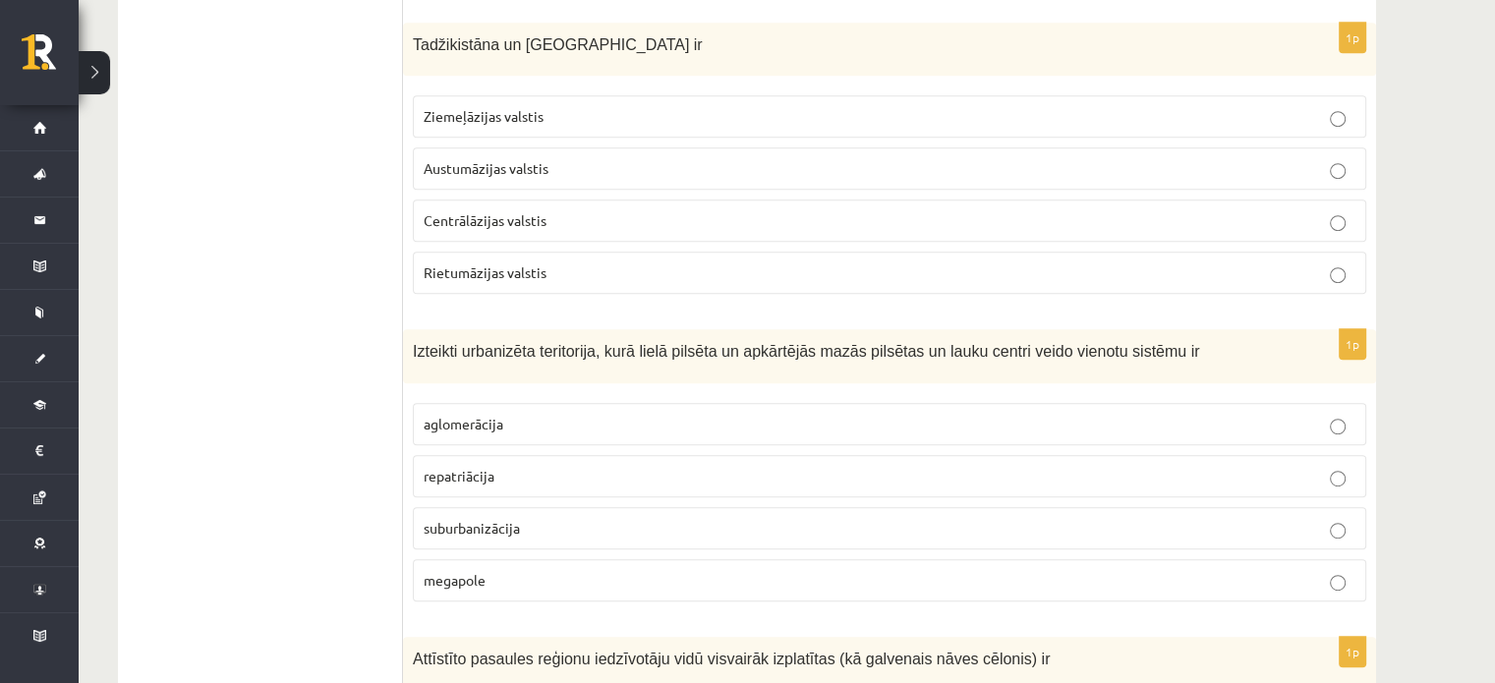
click at [554, 223] on p "Centrālāzijas valstis" at bounding box center [890, 220] width 932 height 21
click at [513, 416] on p "aglomerācija" at bounding box center [890, 424] width 932 height 21
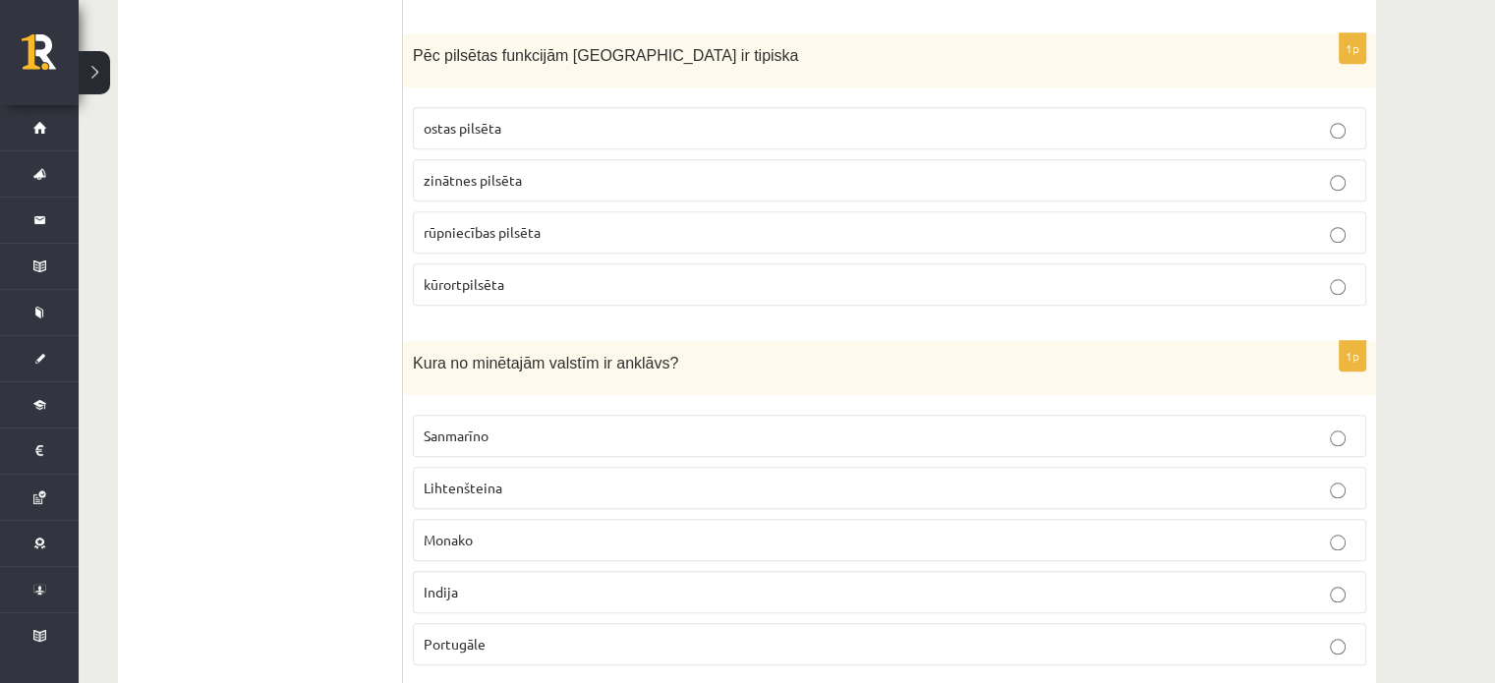
scroll to position [1847, 0]
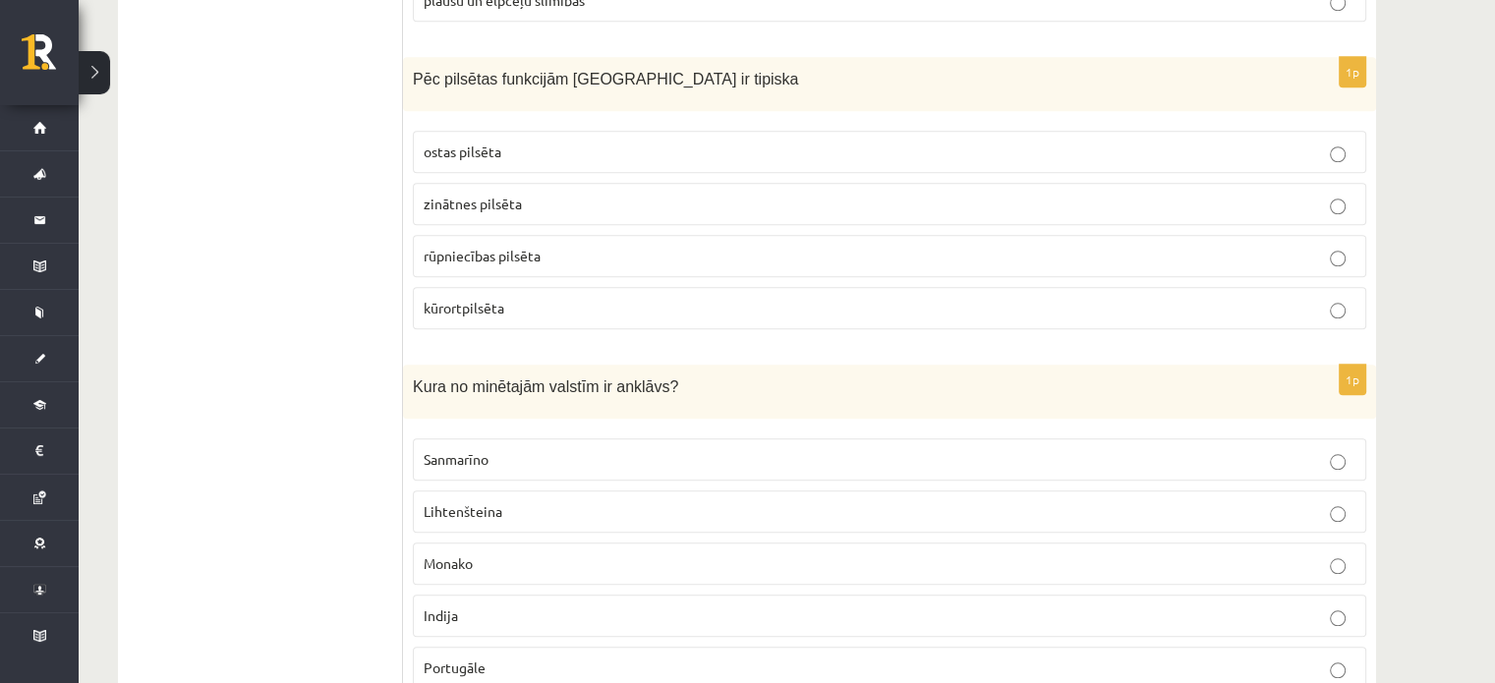
click at [971, 298] on p "kūrortpilsēta" at bounding box center [890, 308] width 932 height 21
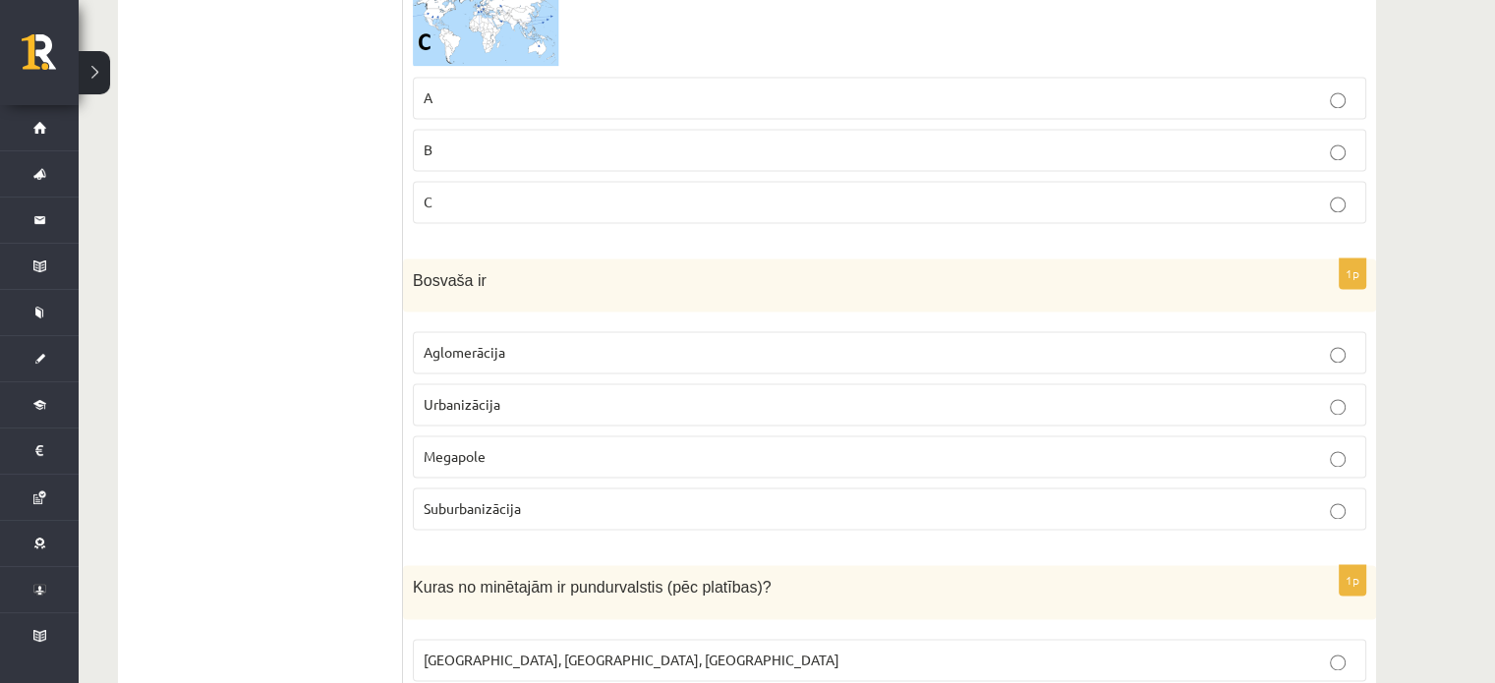
scroll to position [2830, 0]
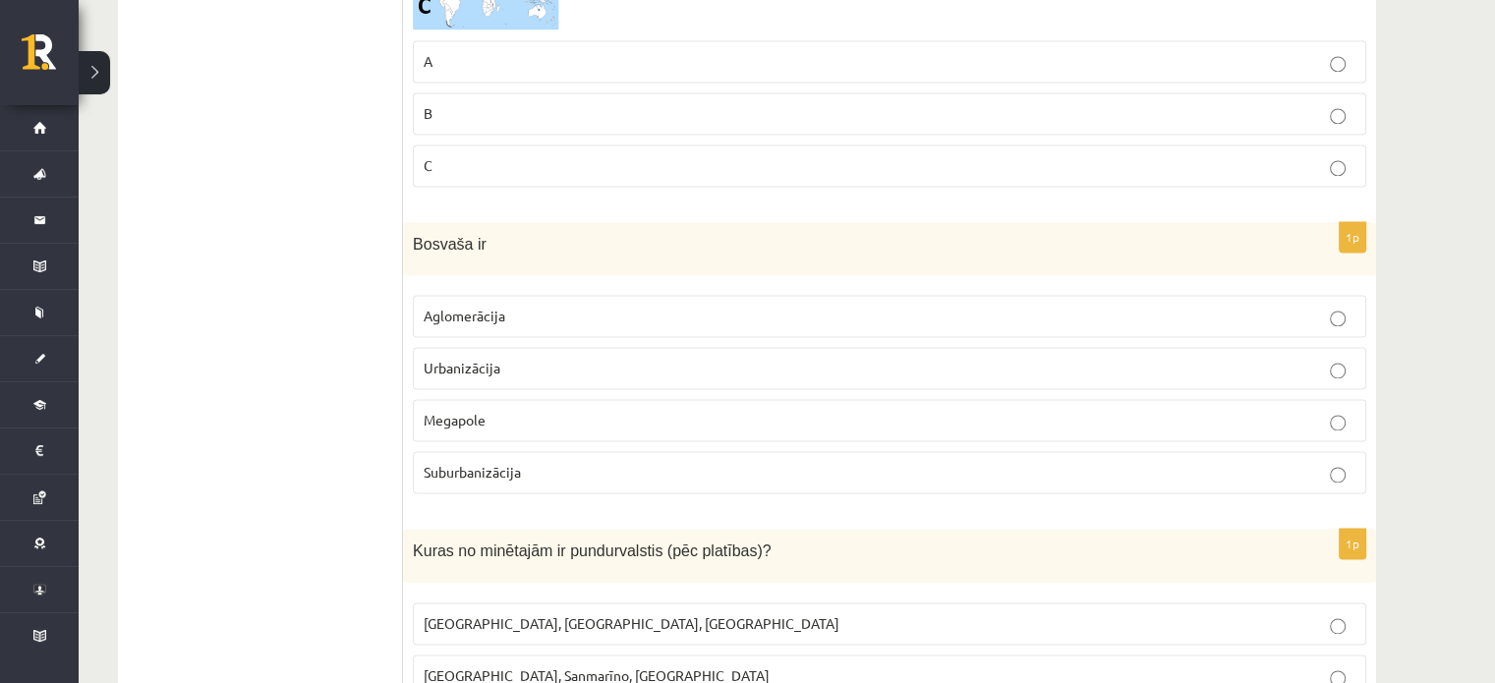
click at [910, 306] on p "Aglomerācija" at bounding box center [890, 316] width 932 height 21
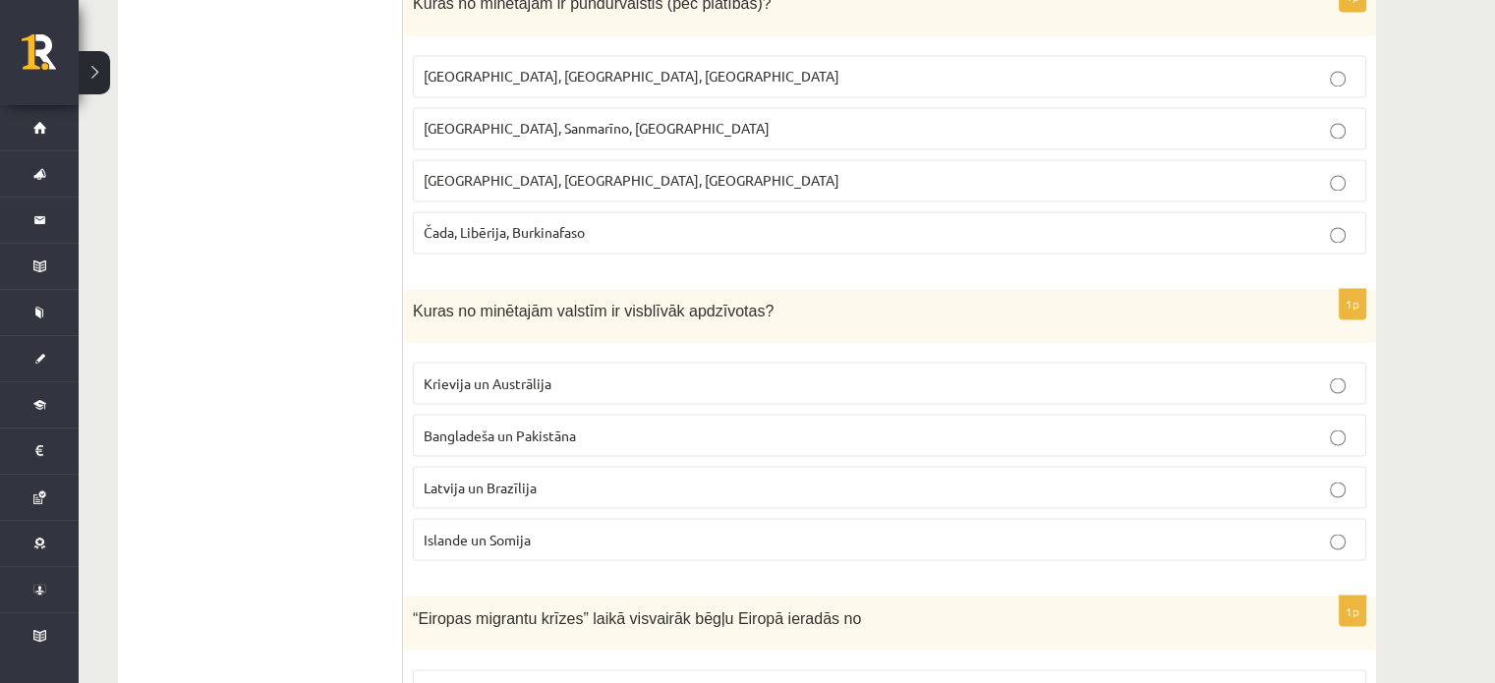
scroll to position [3389, 0]
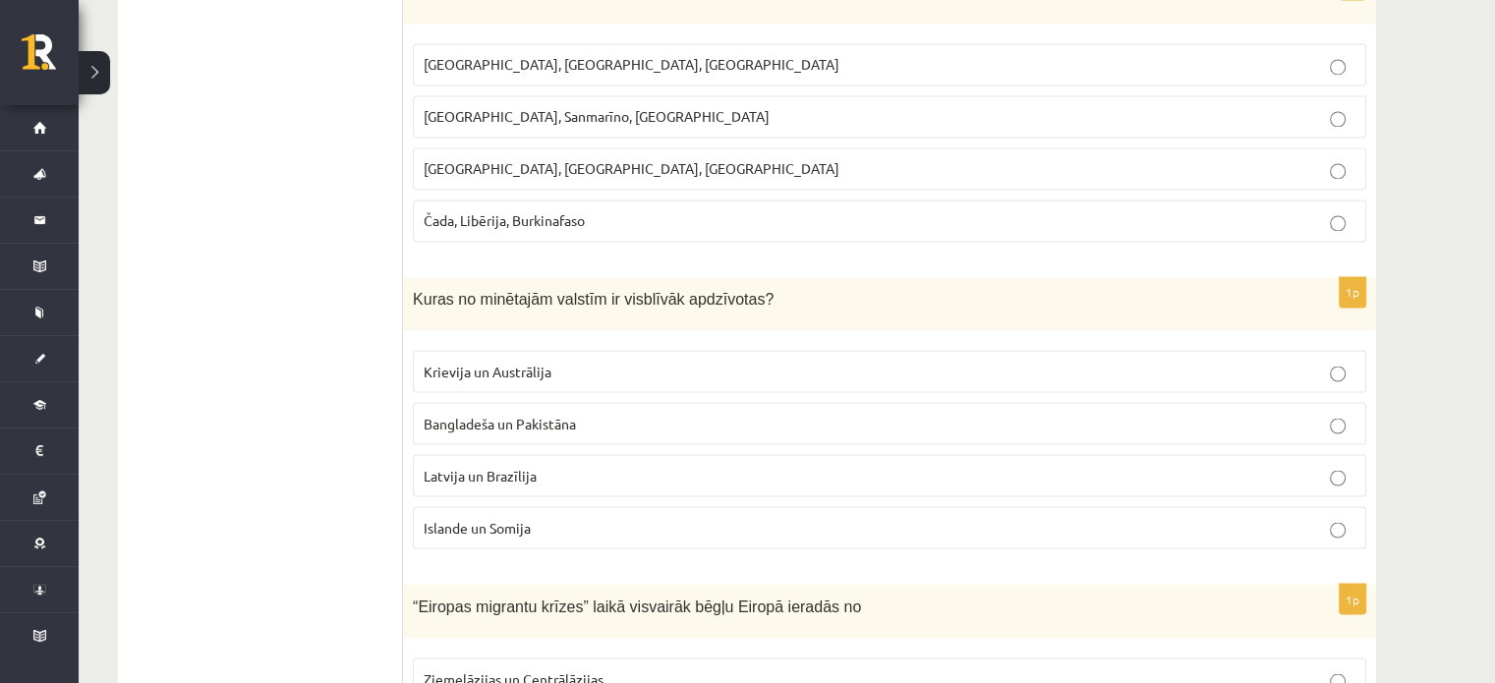
click at [867, 413] on p "Bangladeša un Pakistāna" at bounding box center [890, 423] width 932 height 21
click at [666, 106] on p "Monako, Sanmarīno, Luksemburga" at bounding box center [890, 116] width 932 height 21
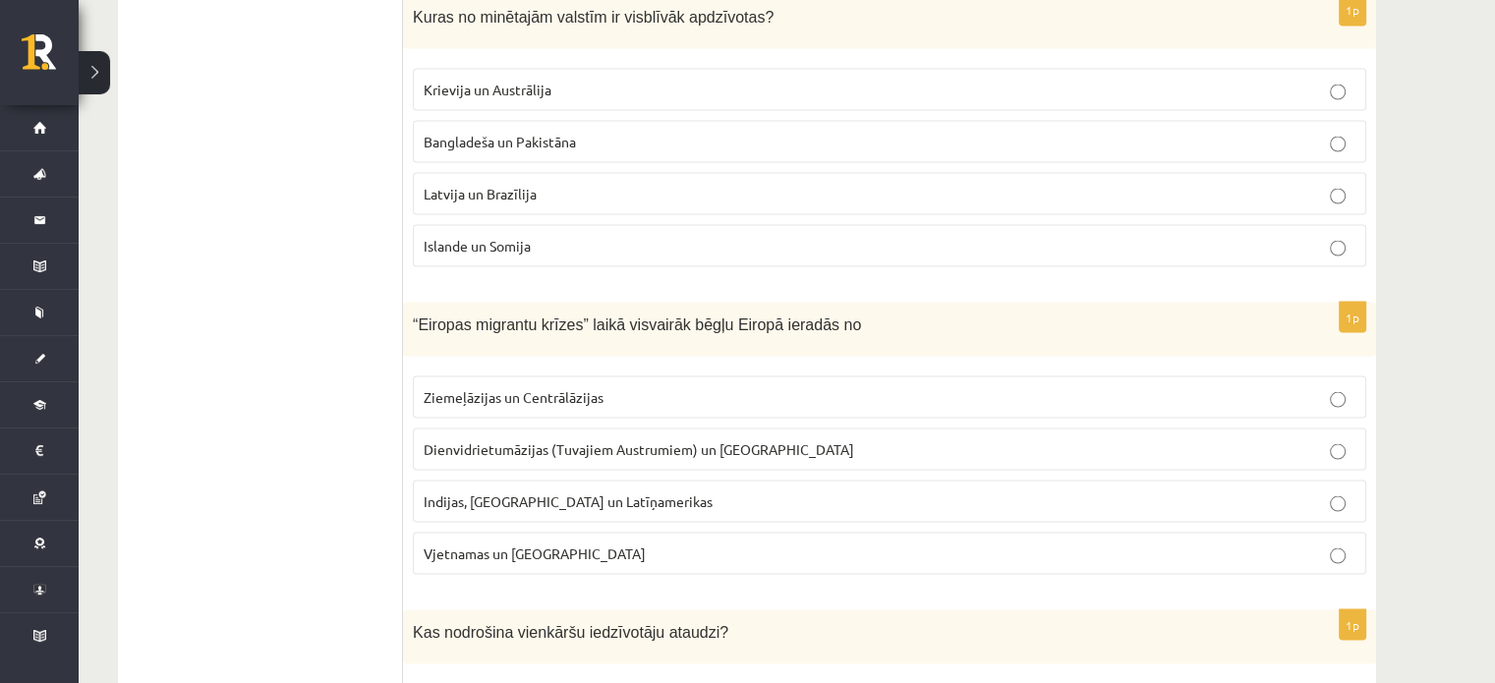
scroll to position [3683, 0]
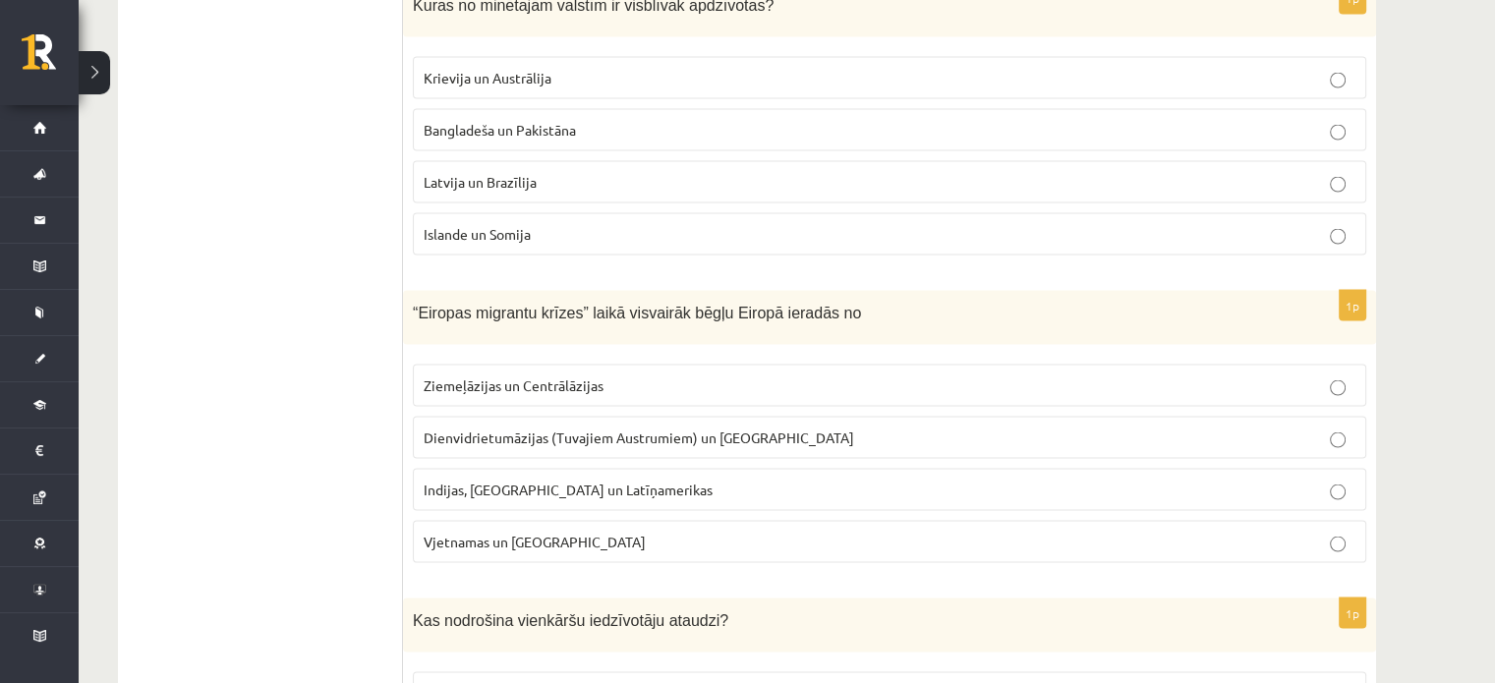
click at [1131, 436] on label "Dienvidrietumāzijas (Tuvajiem Austrumiem) un Āfrikas" at bounding box center [889, 437] width 953 height 42
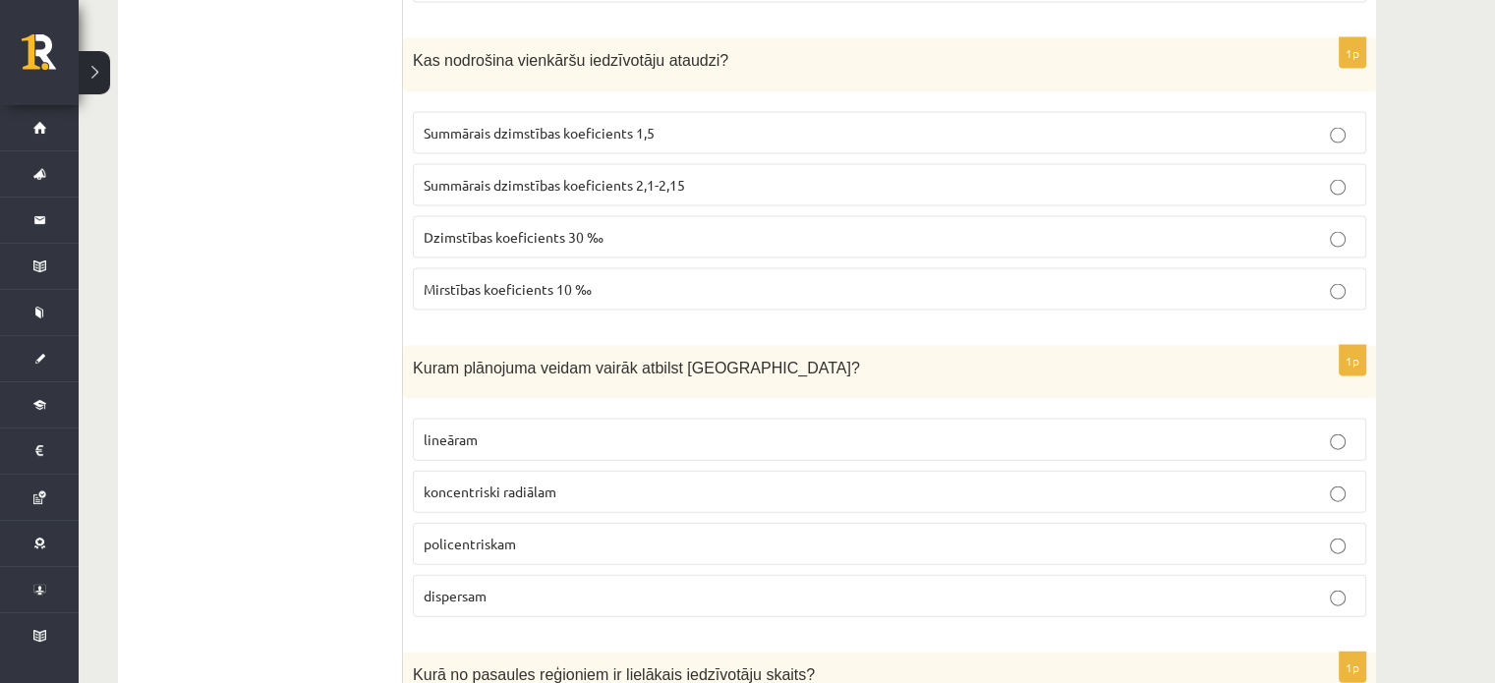
scroll to position [4254, 0]
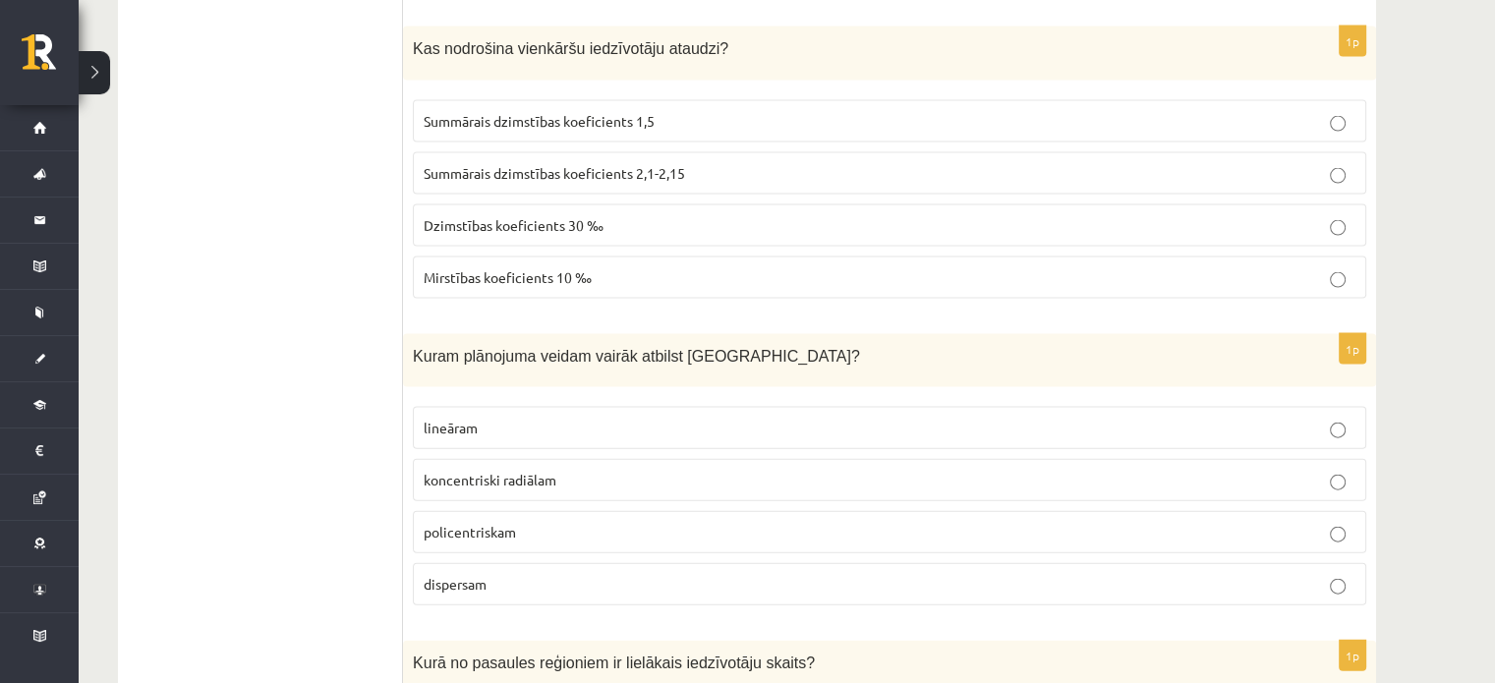
click at [625, 164] on span "Summārais dzimstības koeficients 2,1-2,15" at bounding box center [554, 173] width 261 height 18
click at [606, 470] on p "koncentriski radiālam" at bounding box center [890, 480] width 932 height 21
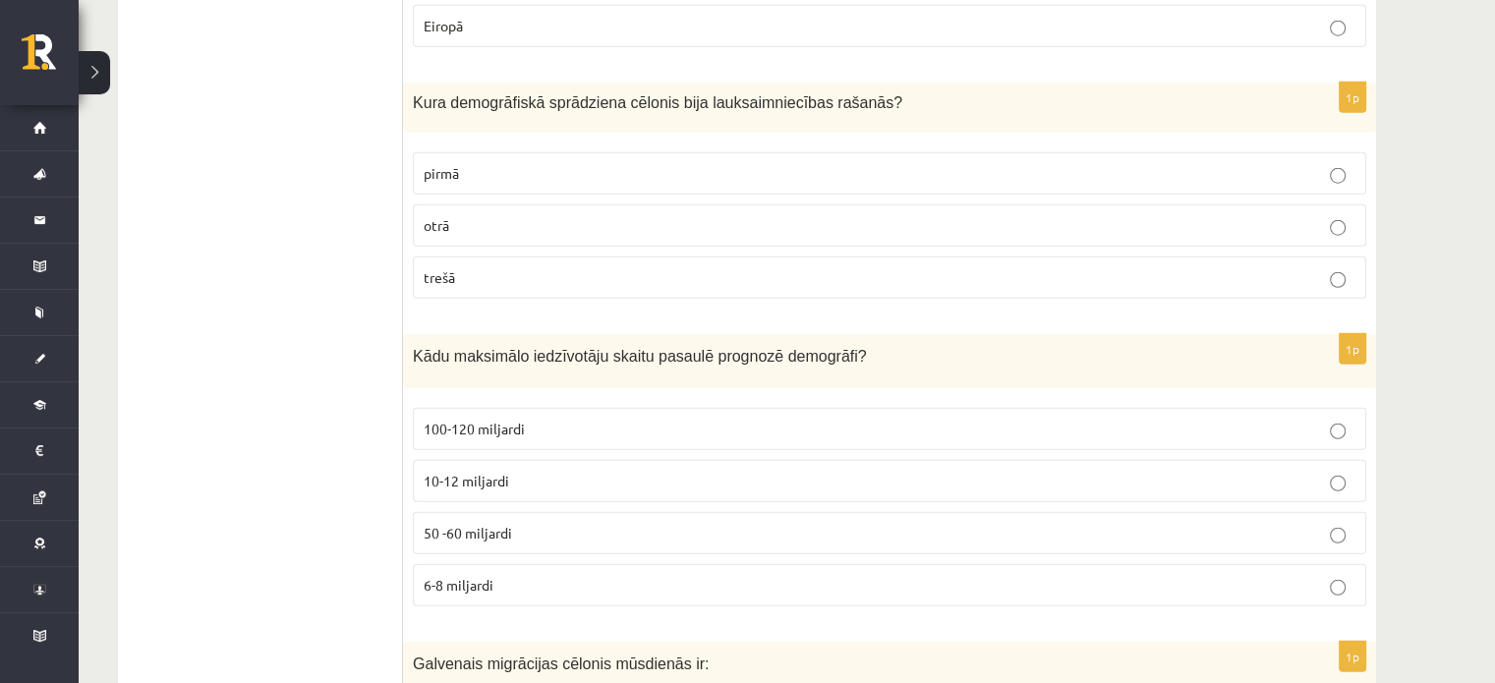
scroll to position [5132, 0]
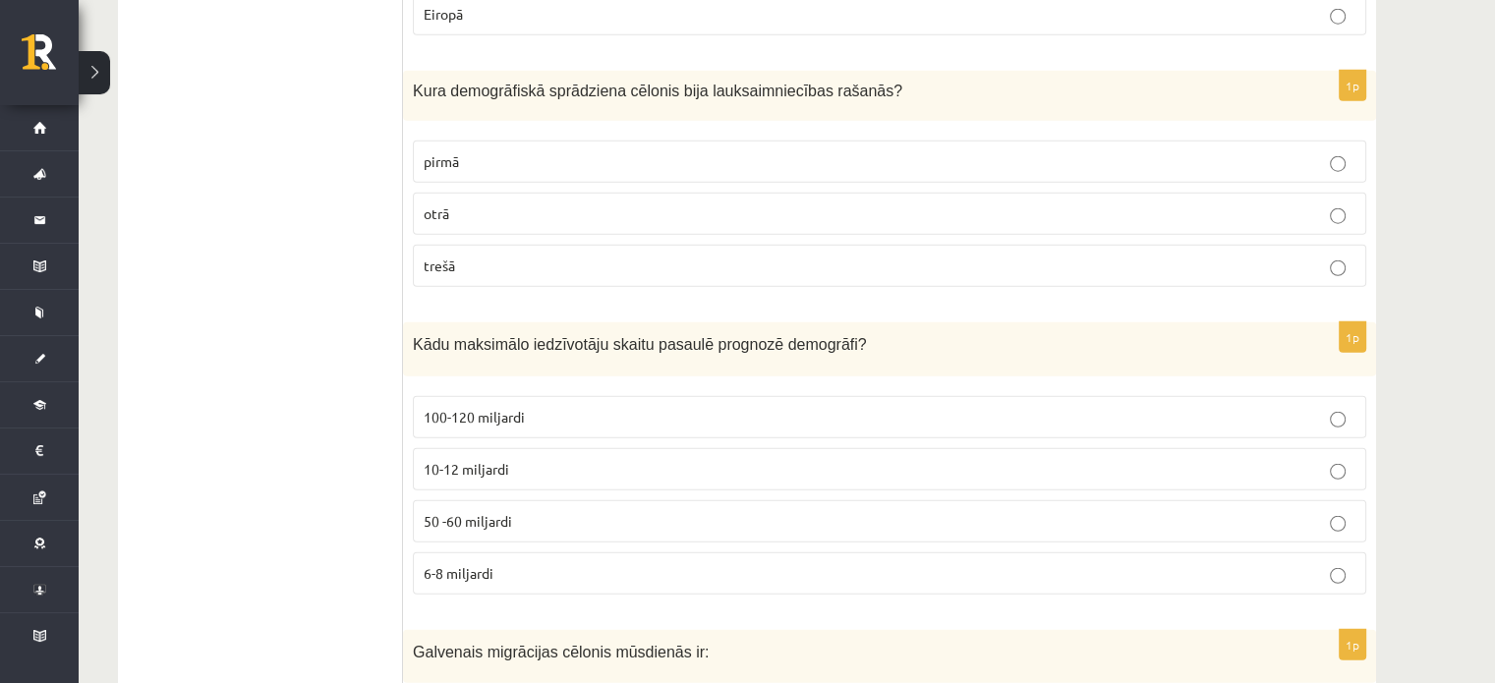
click at [725, 459] on p "10-12 miljardi" at bounding box center [890, 469] width 932 height 21
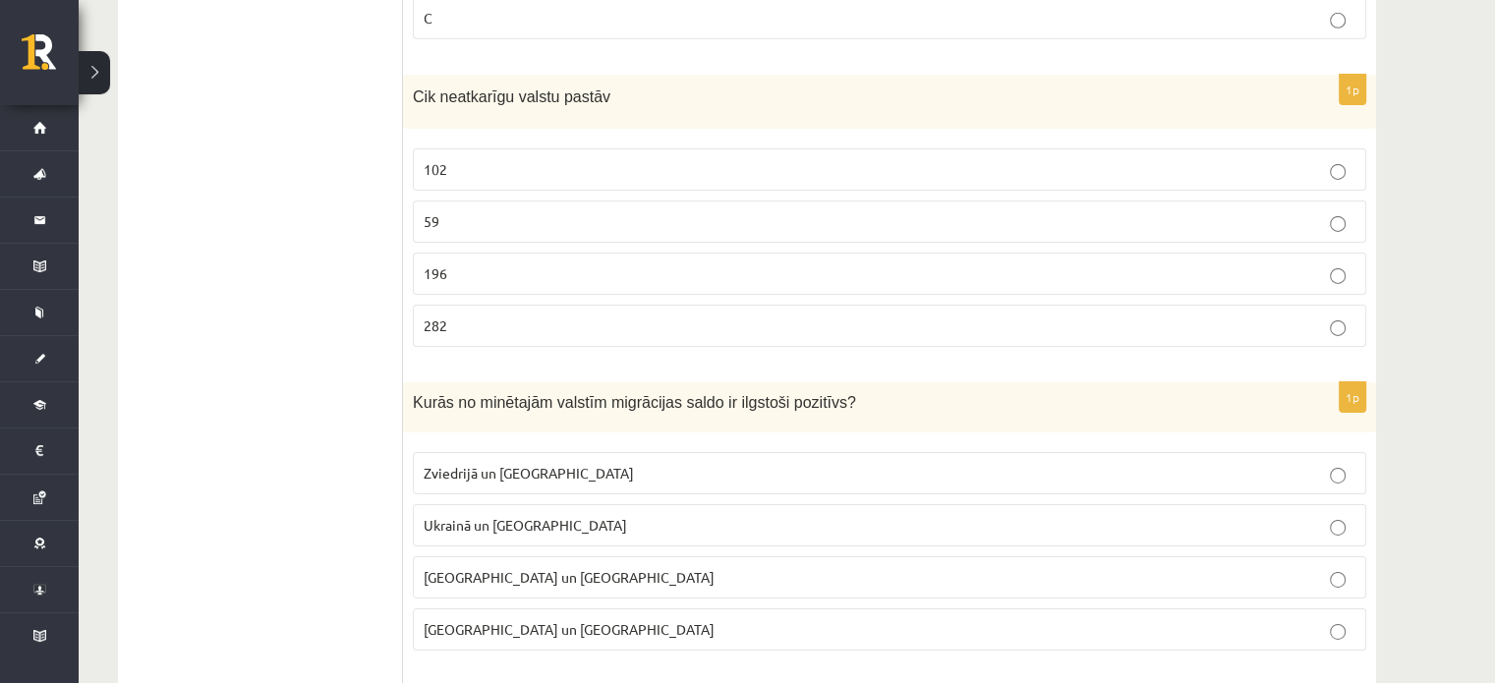
scroll to position [6490, 0]
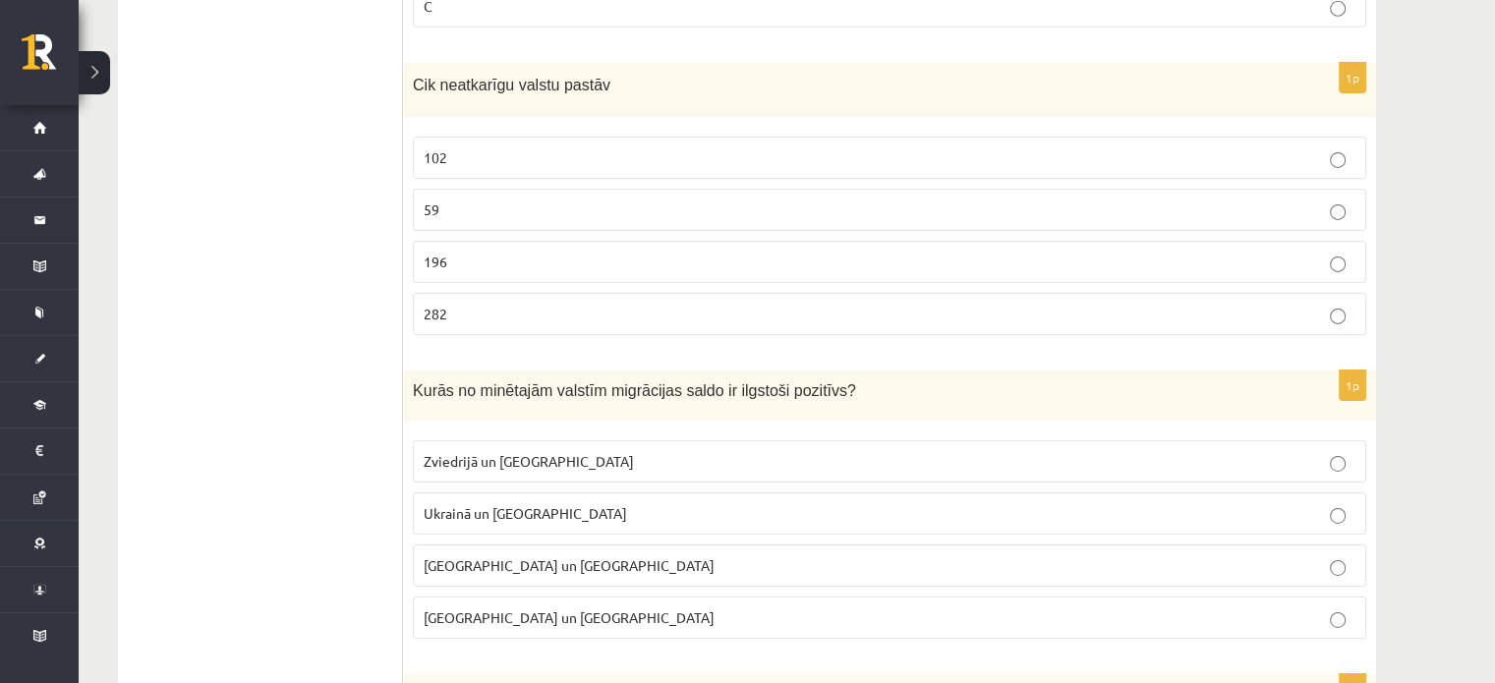
click at [822, 252] on p "196" at bounding box center [890, 262] width 932 height 21
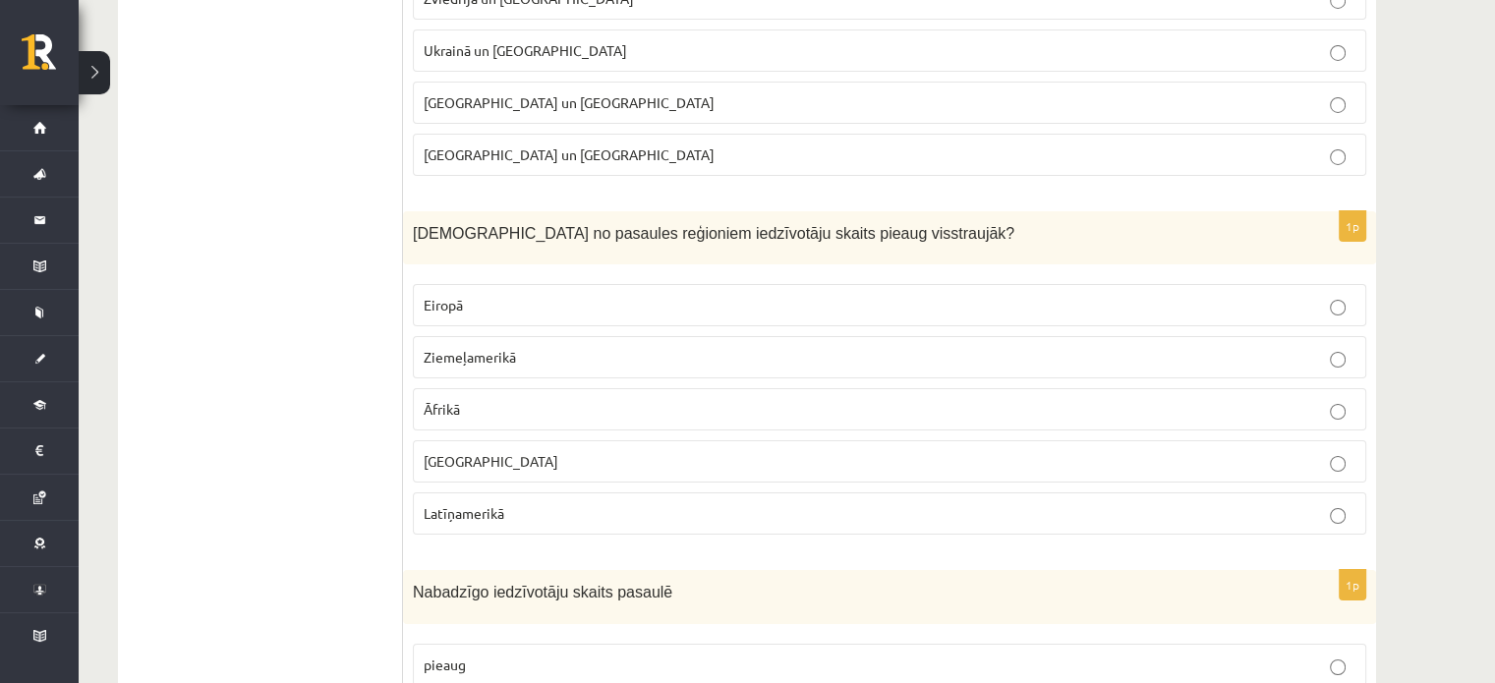
scroll to position [7001, 0]
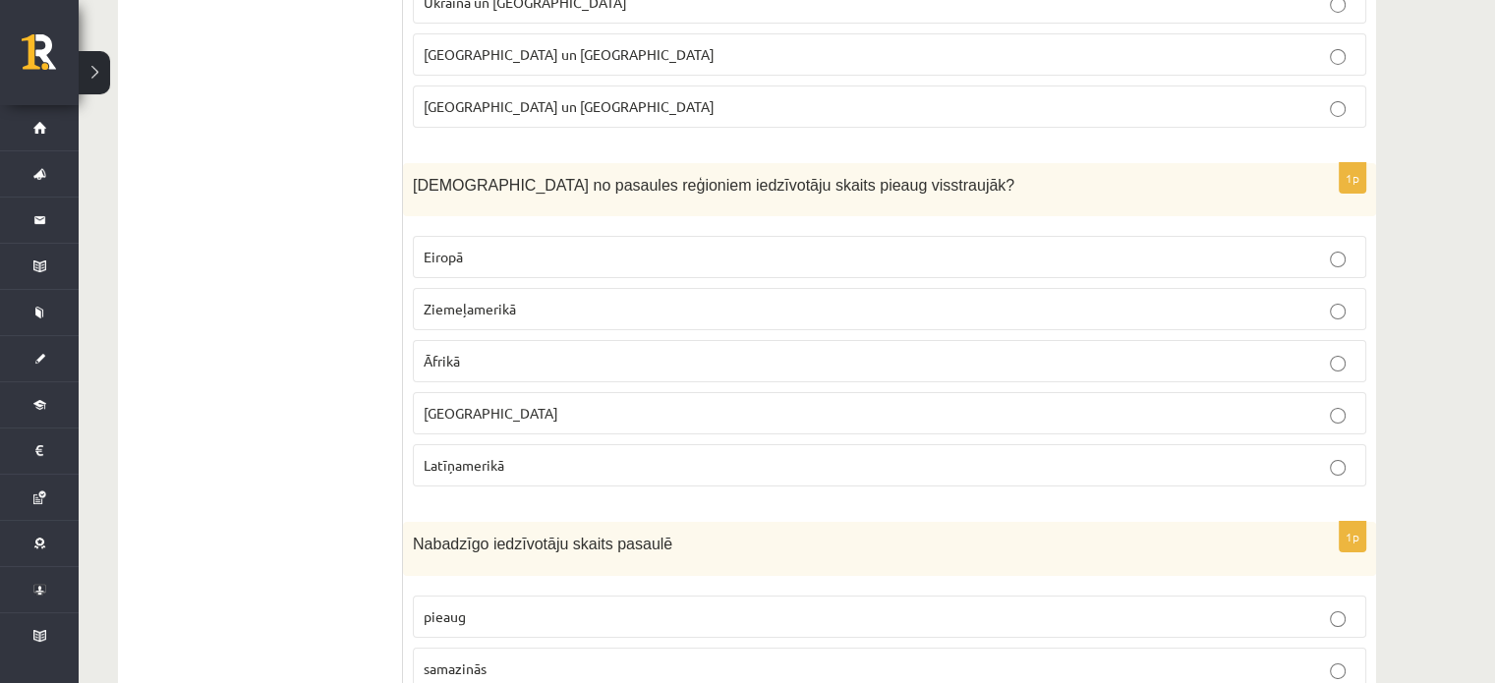
click at [566, 351] on p "Āfrikā" at bounding box center [890, 361] width 932 height 21
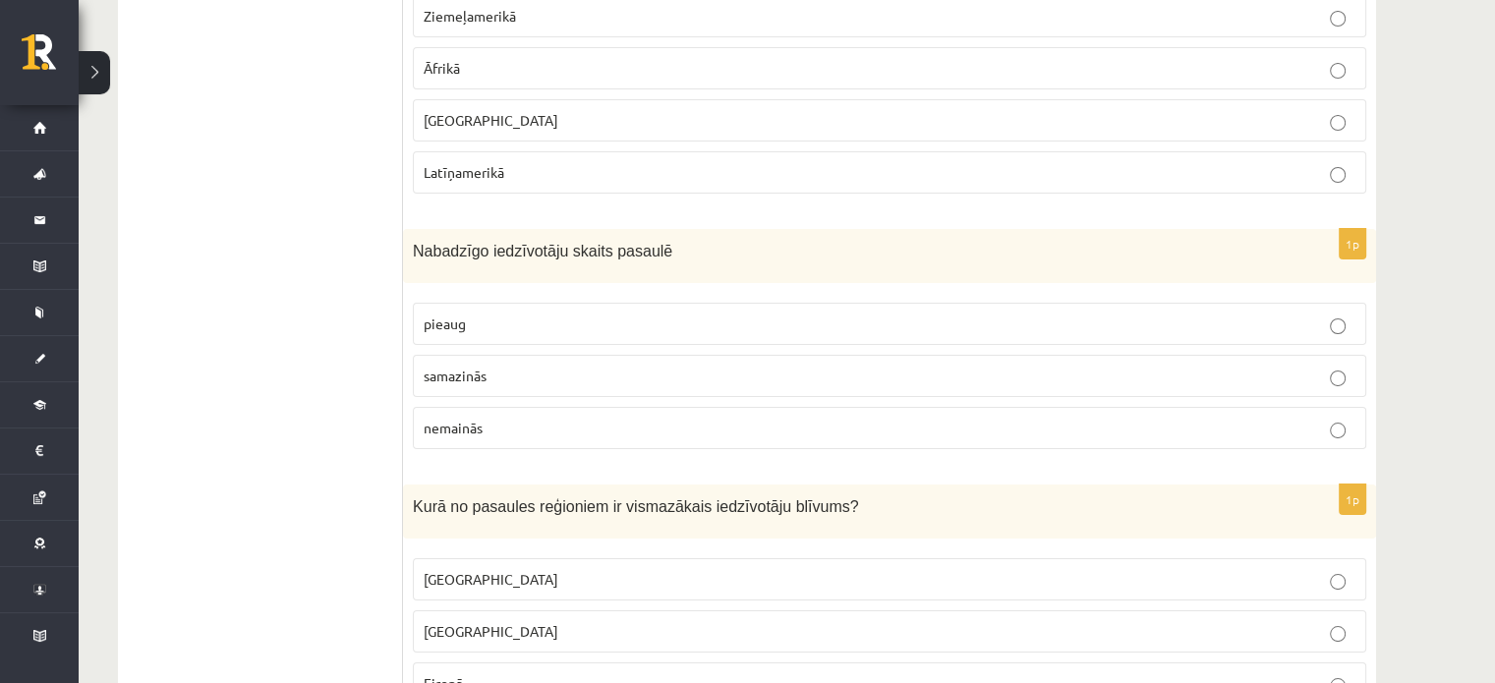
scroll to position [7391, 0]
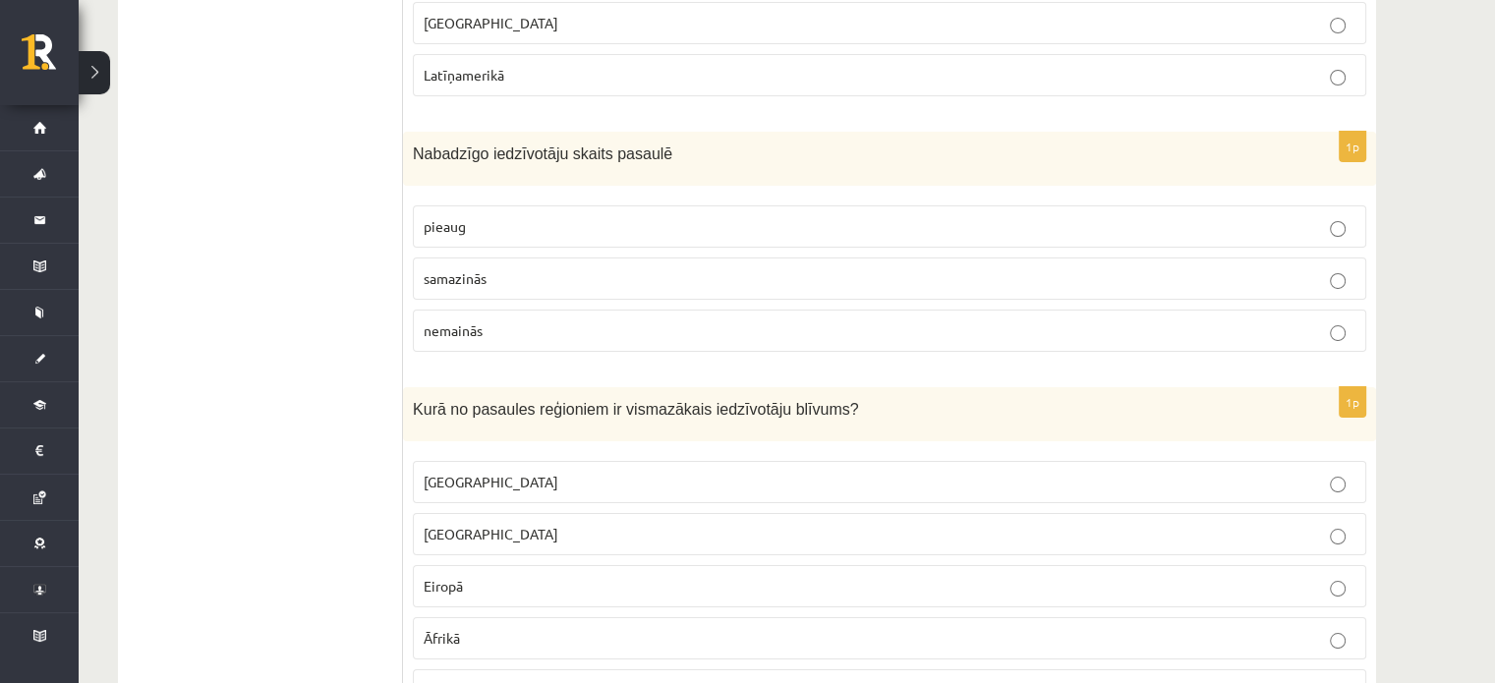
click at [986, 268] on p "samazinās" at bounding box center [890, 278] width 932 height 21
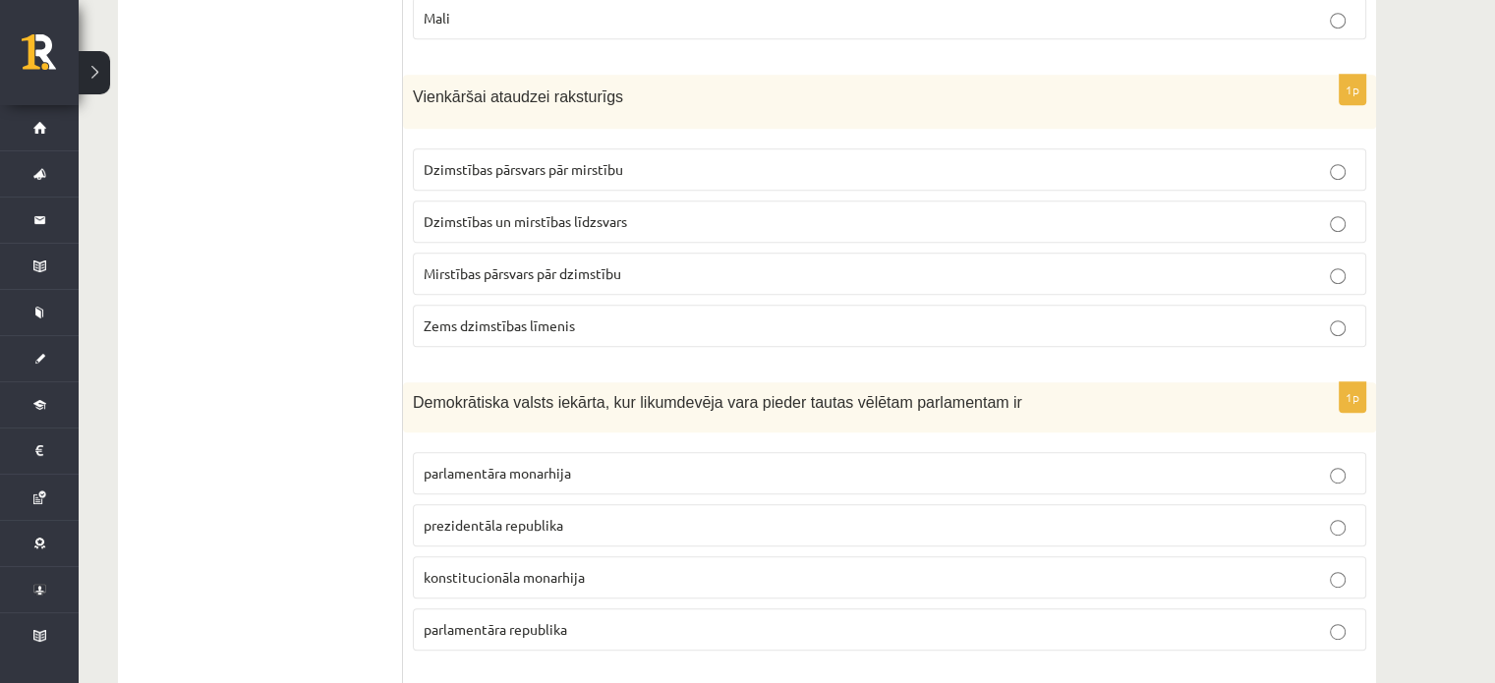
scroll to position [8494, 0]
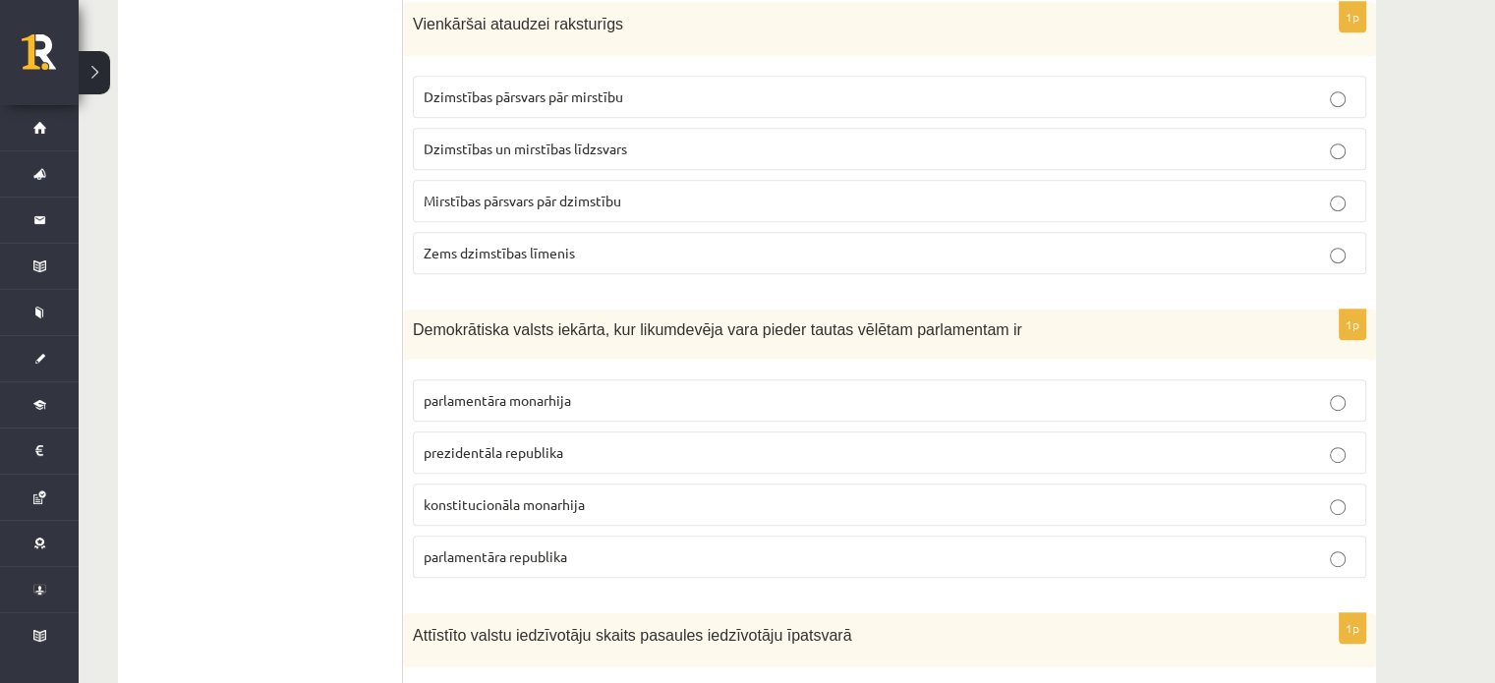
click at [633, 128] on label "Dzimstības un mirstības līdzsvars" at bounding box center [889, 149] width 953 height 42
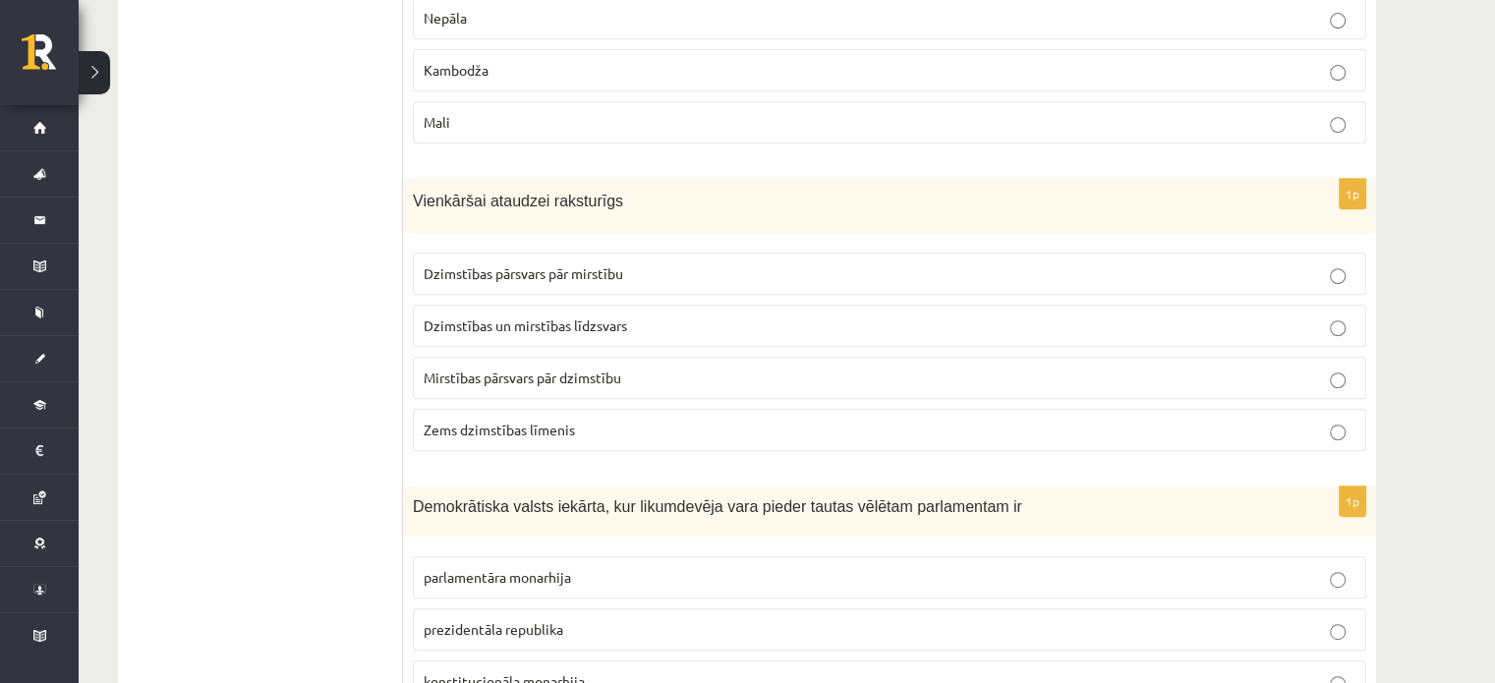
scroll to position [9278, 0]
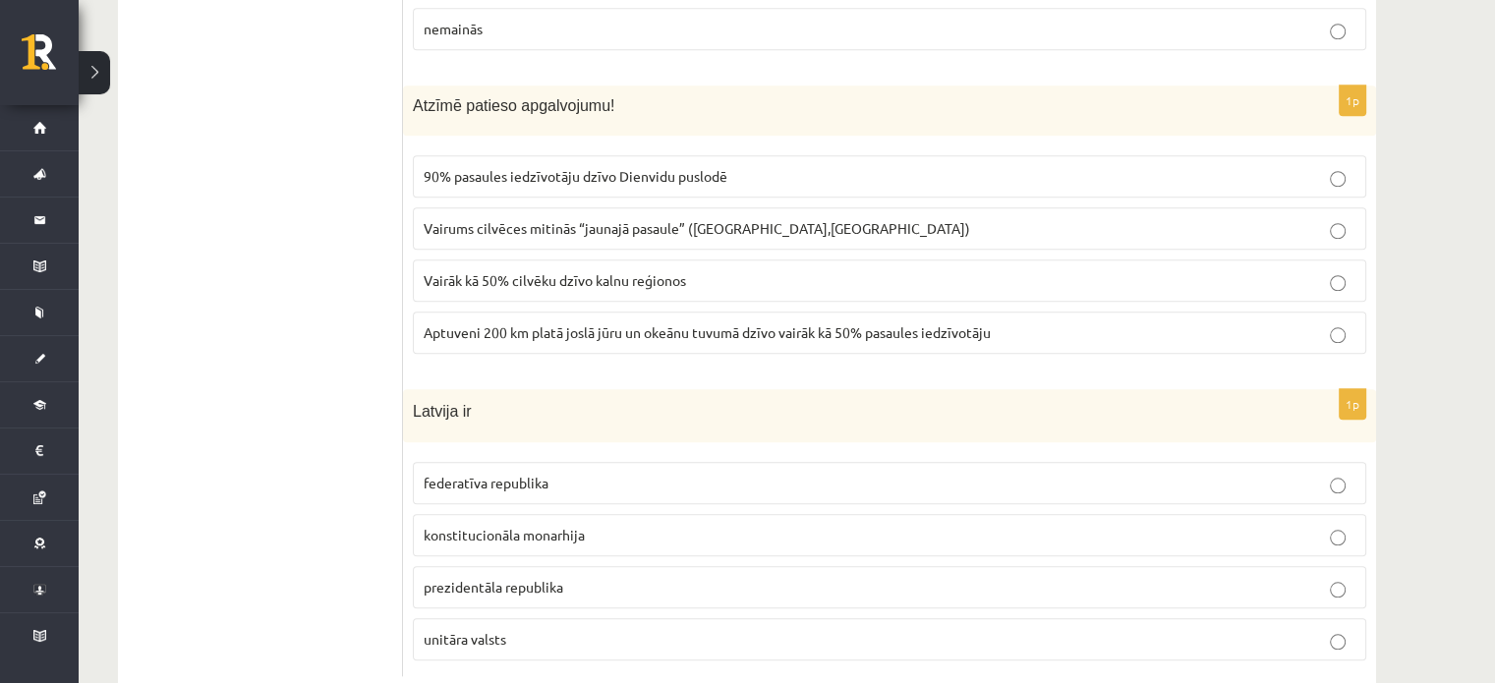
click at [615, 629] on p "unitāra valsts" at bounding box center [890, 639] width 932 height 21
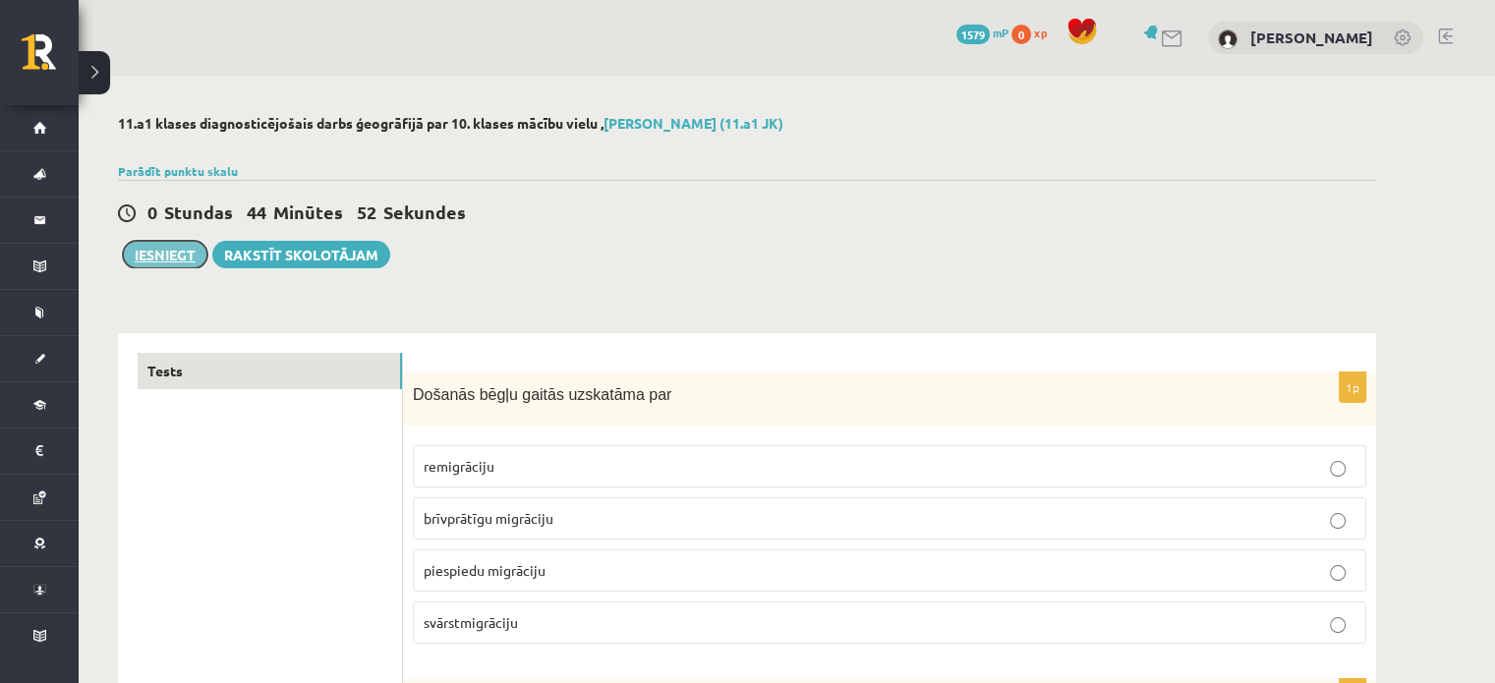
click at [169, 247] on button "Iesniegt" at bounding box center [165, 255] width 85 height 28
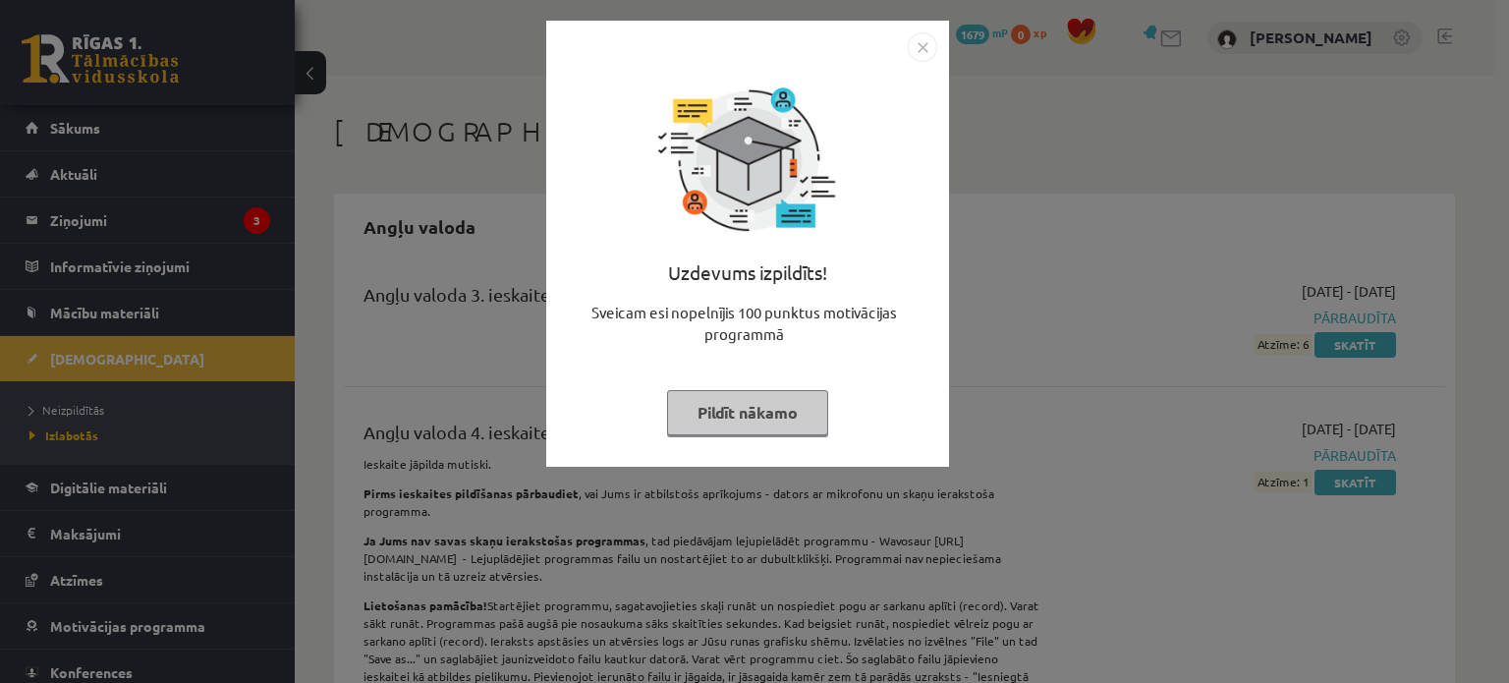
click at [765, 415] on button "Pildīt nākamo" at bounding box center [747, 412] width 161 height 45
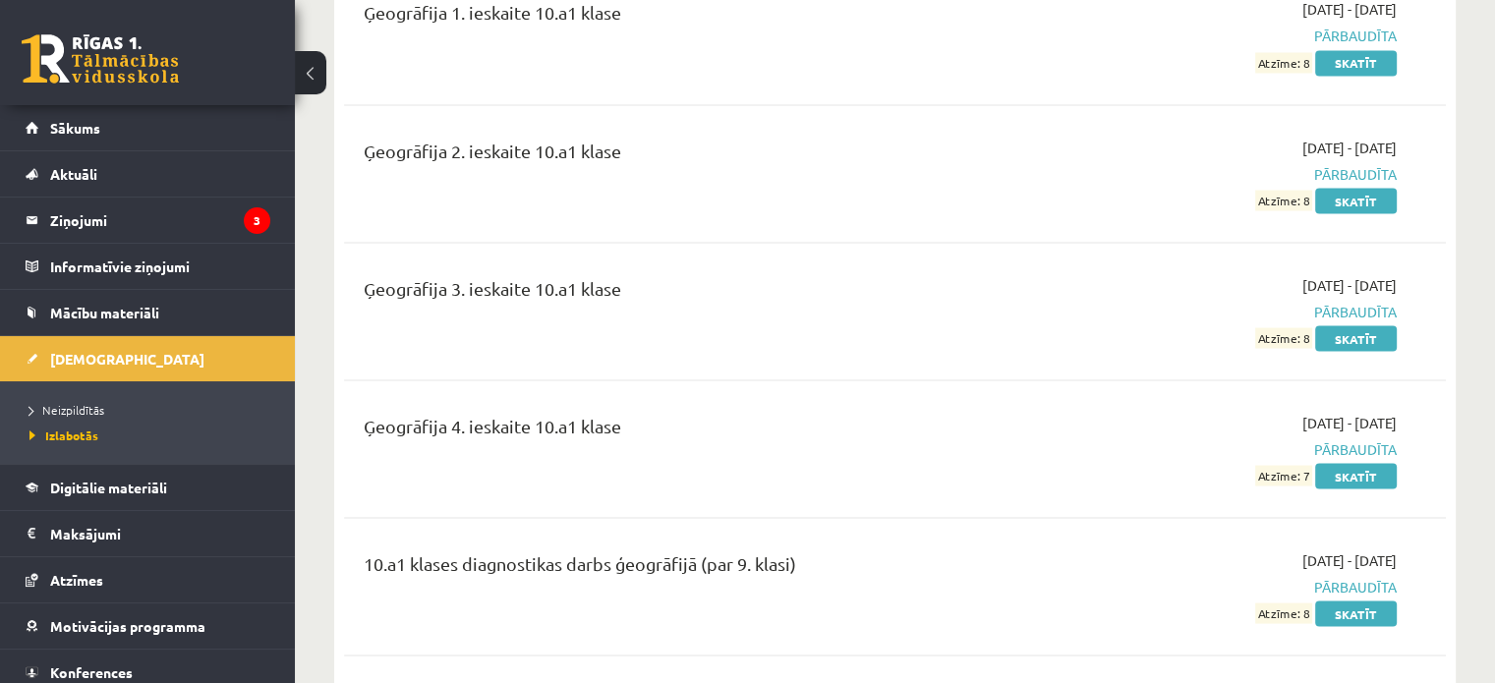
scroll to position [3506, 0]
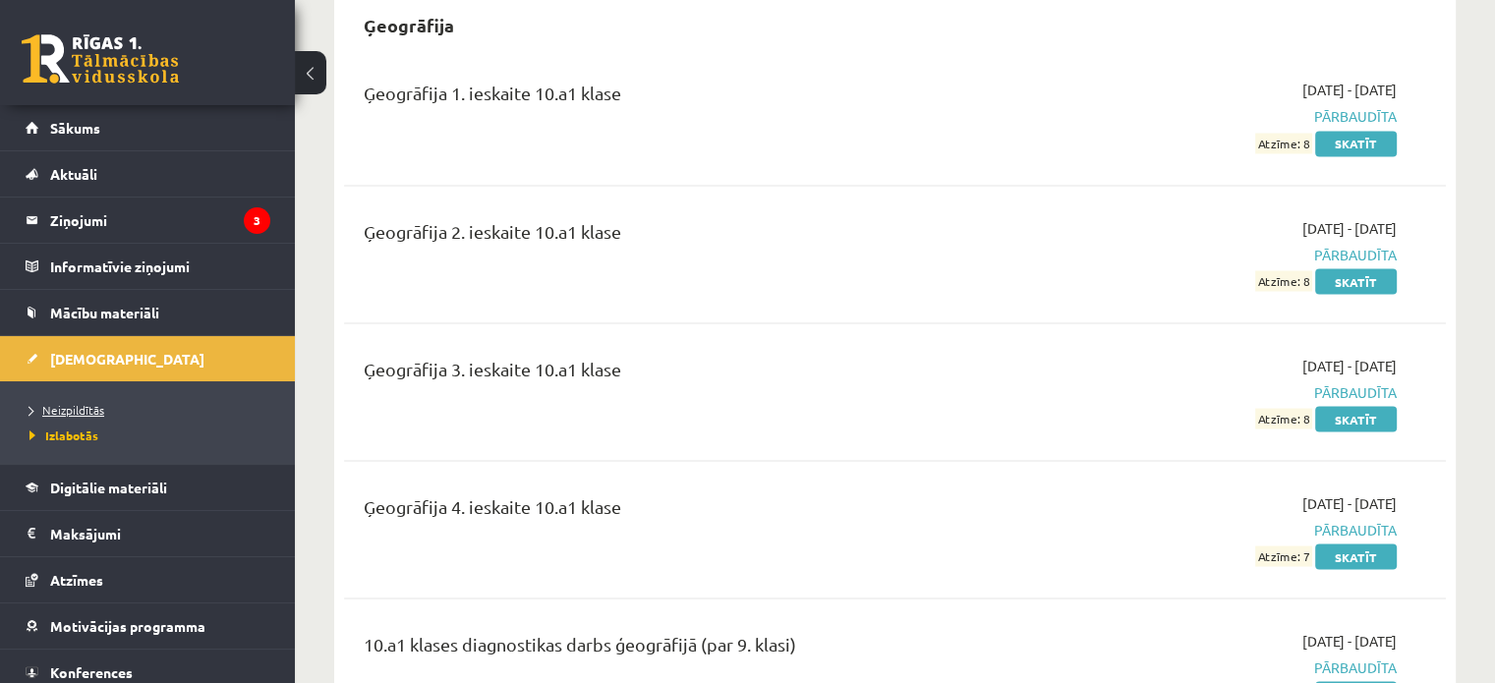
click at [62, 412] on span "Neizpildītās" at bounding box center [66, 410] width 75 height 16
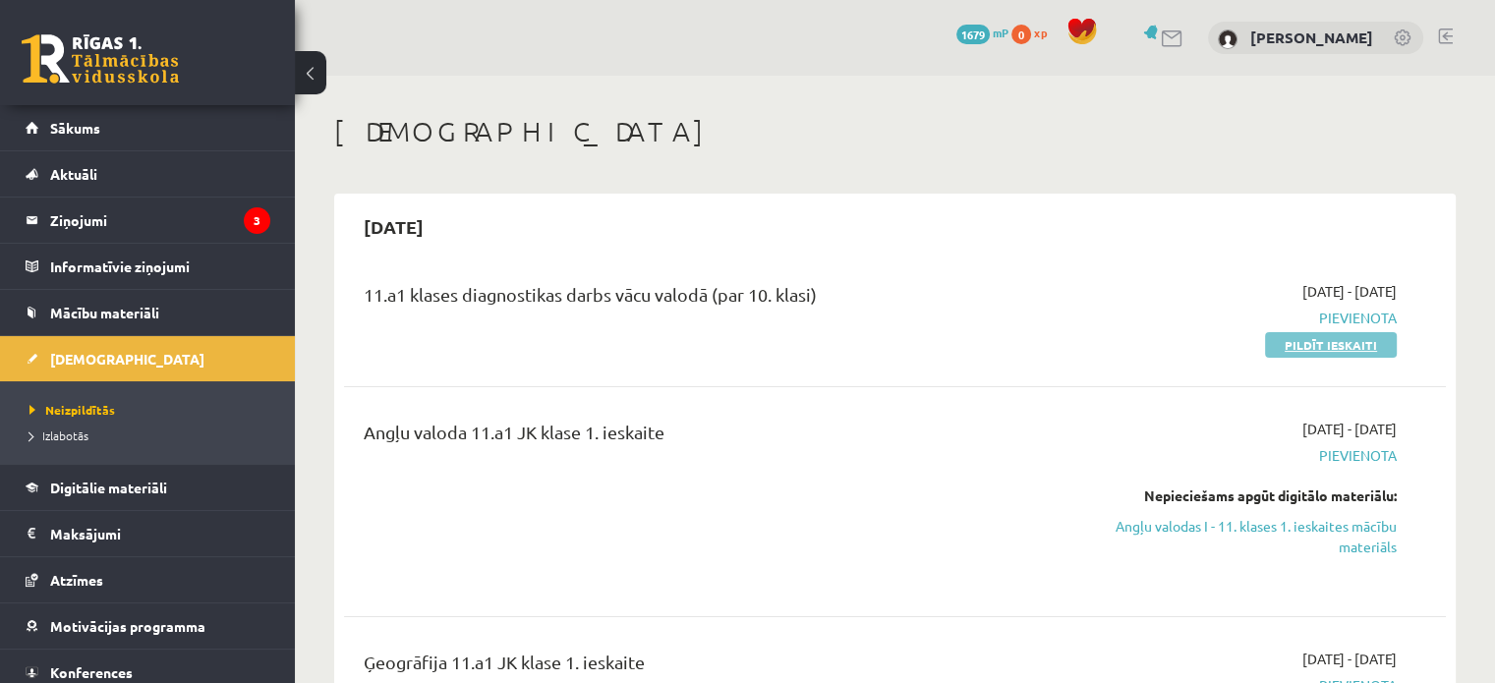
click at [1339, 343] on link "Pildīt ieskaiti" at bounding box center [1331, 345] width 132 height 26
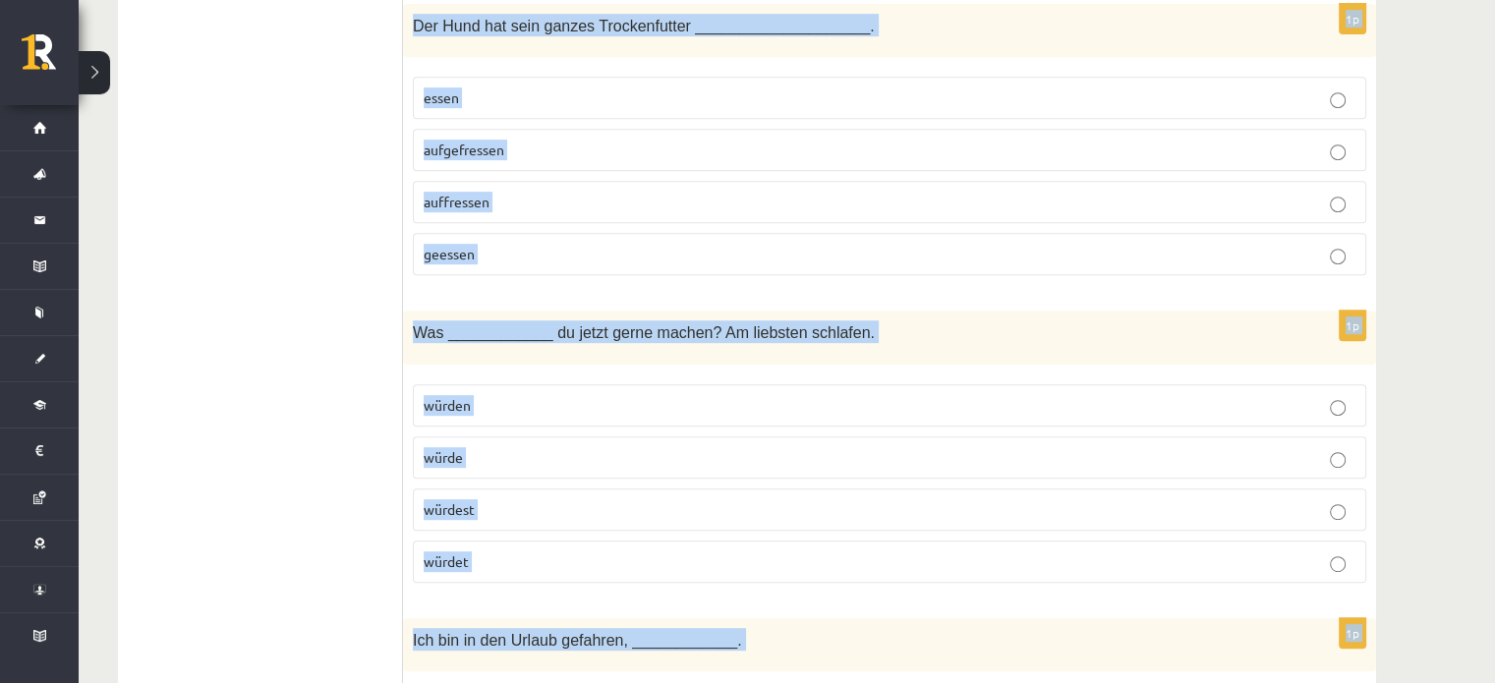
scroll to position [8582, 0]
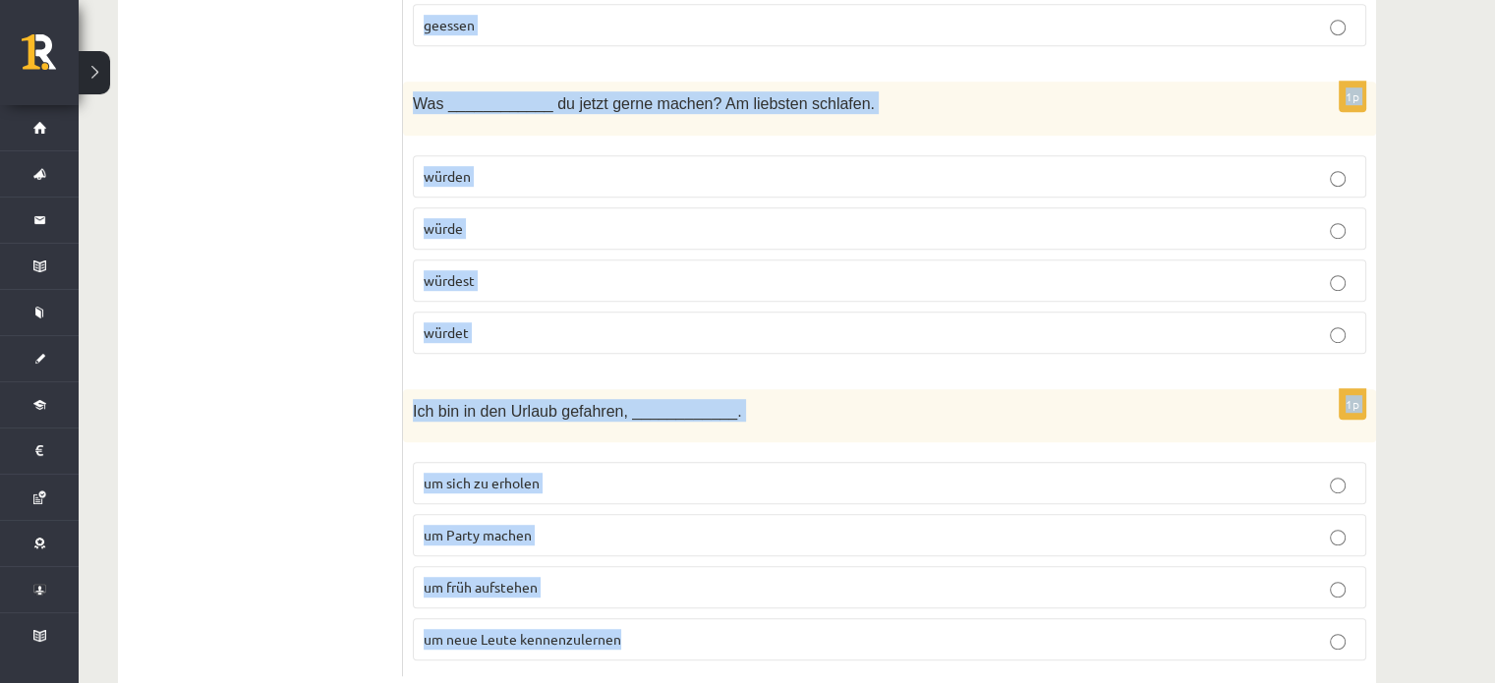
drag, startPoint x: 412, startPoint y: 396, endPoint x: 954, endPoint y: 593, distance: 577.0
copy form "Lo ipsu dolors, ________ ame conse adipis eli seddo. eiu te inci ut 8l Etdo Mag…"
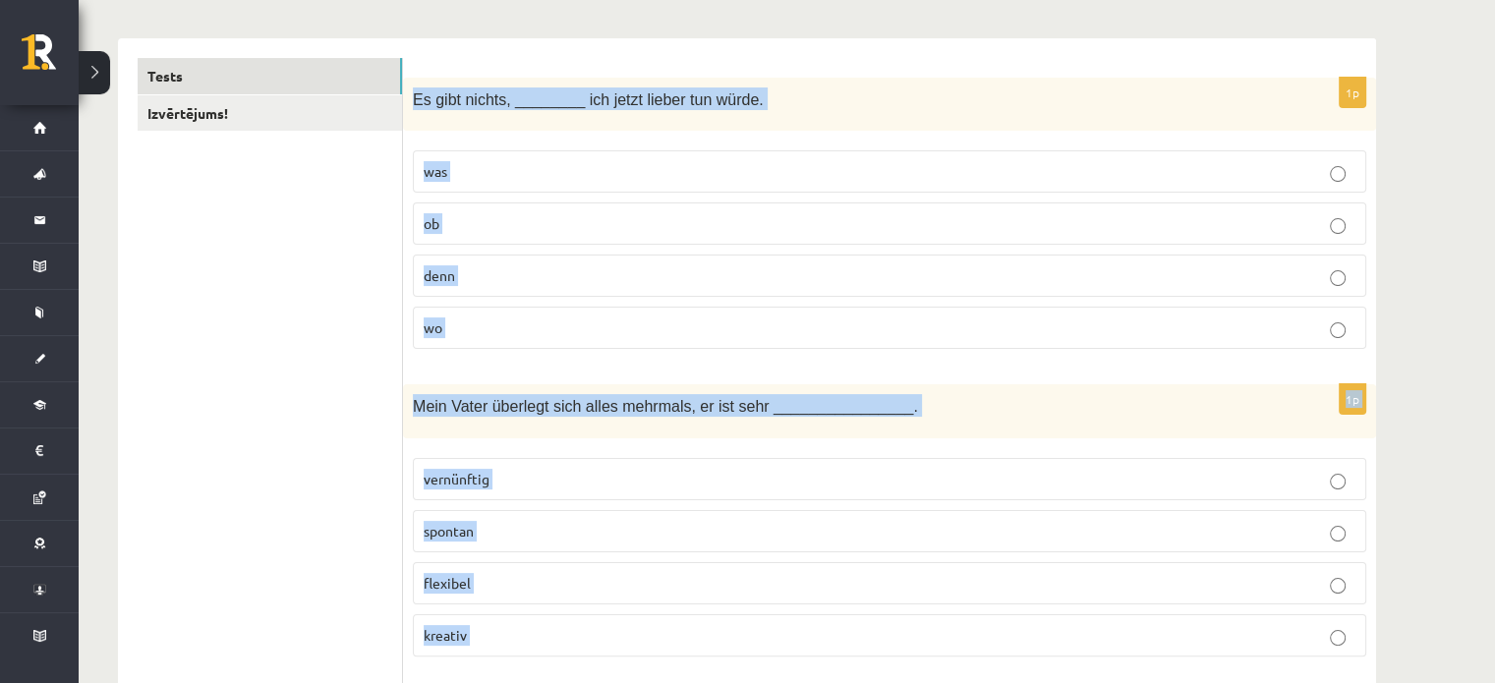
scroll to position [340, 0]
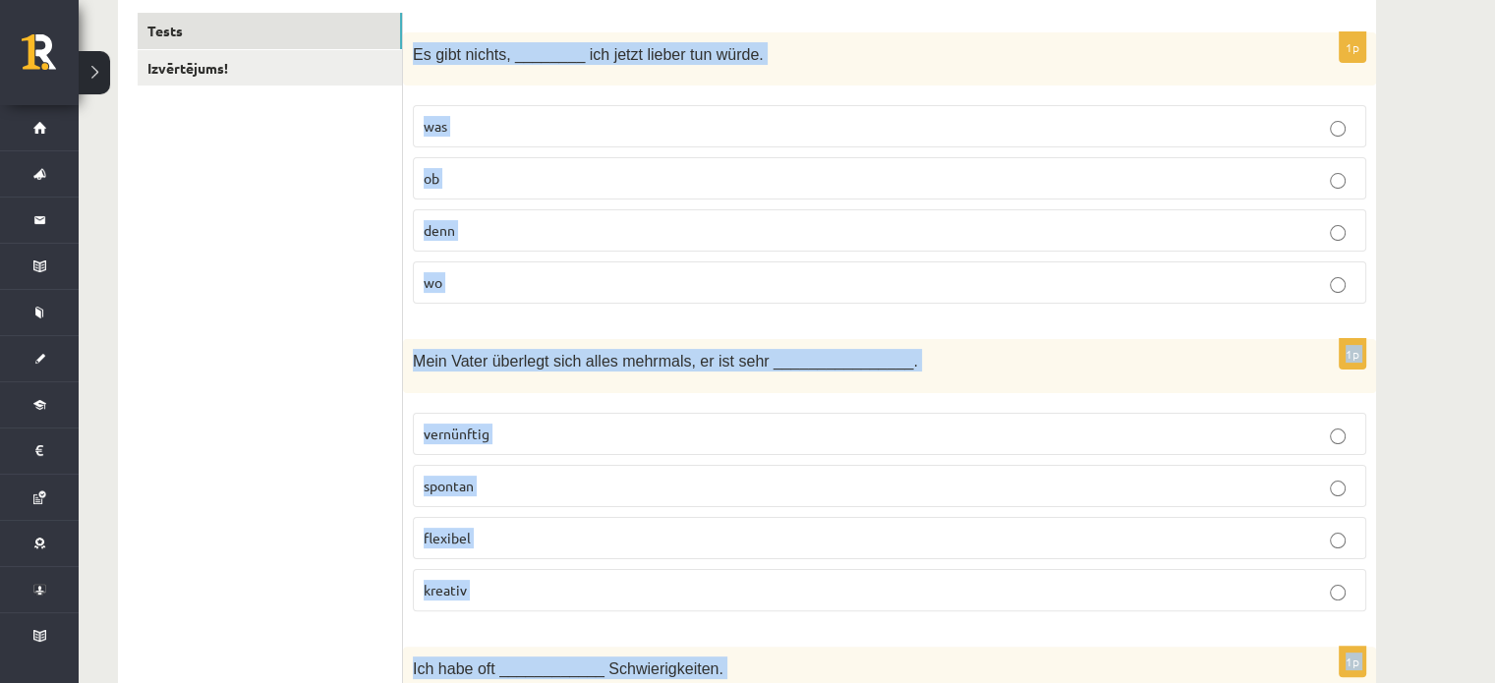
click at [865, 105] on label "was" at bounding box center [889, 126] width 953 height 42
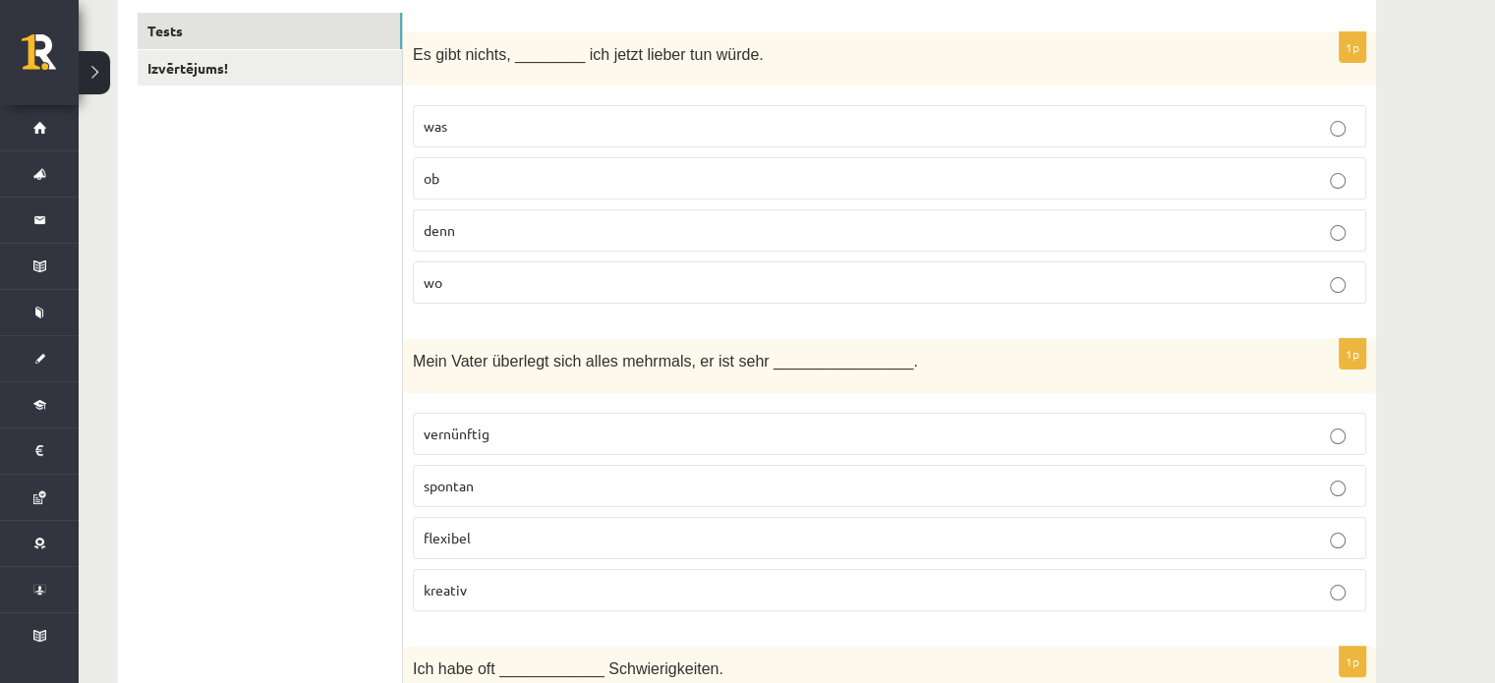
click at [468, 432] on span "vernünftig" at bounding box center [457, 434] width 66 height 18
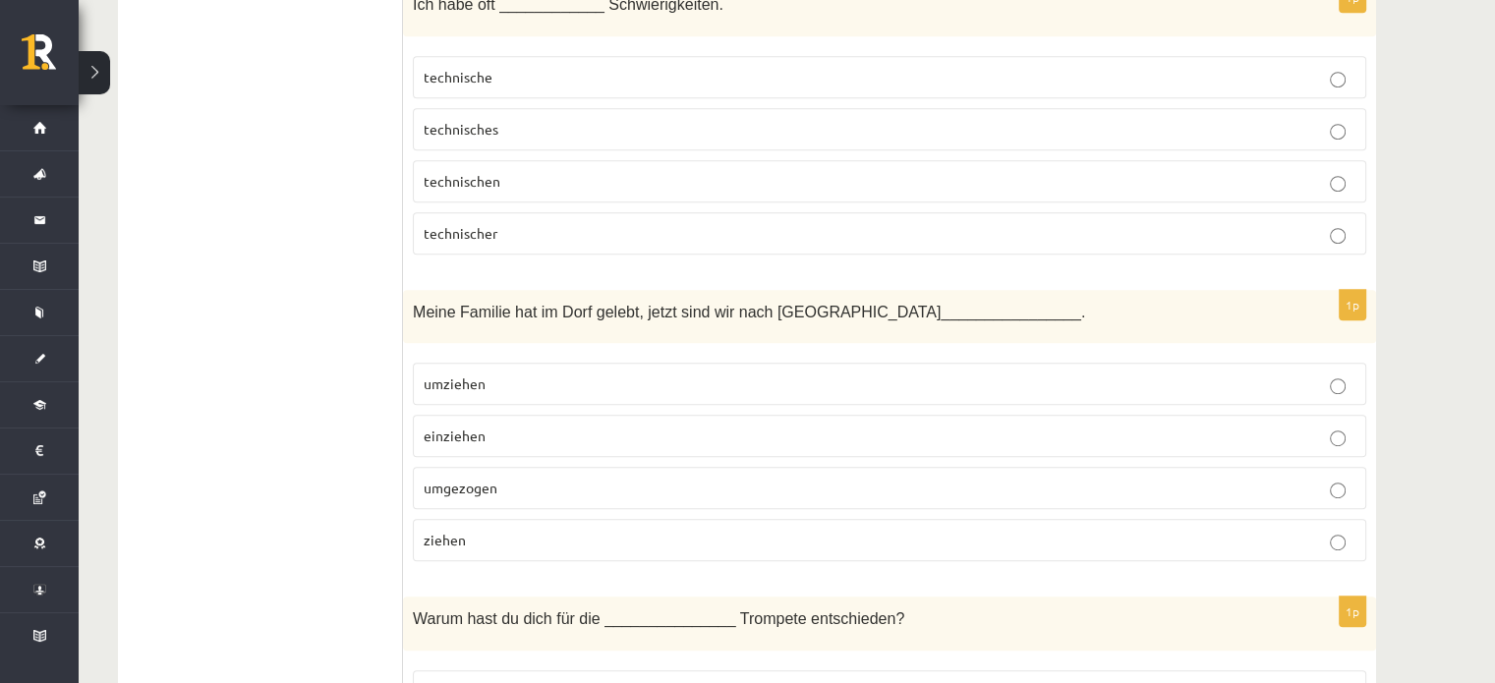
scroll to position [1022, 0]
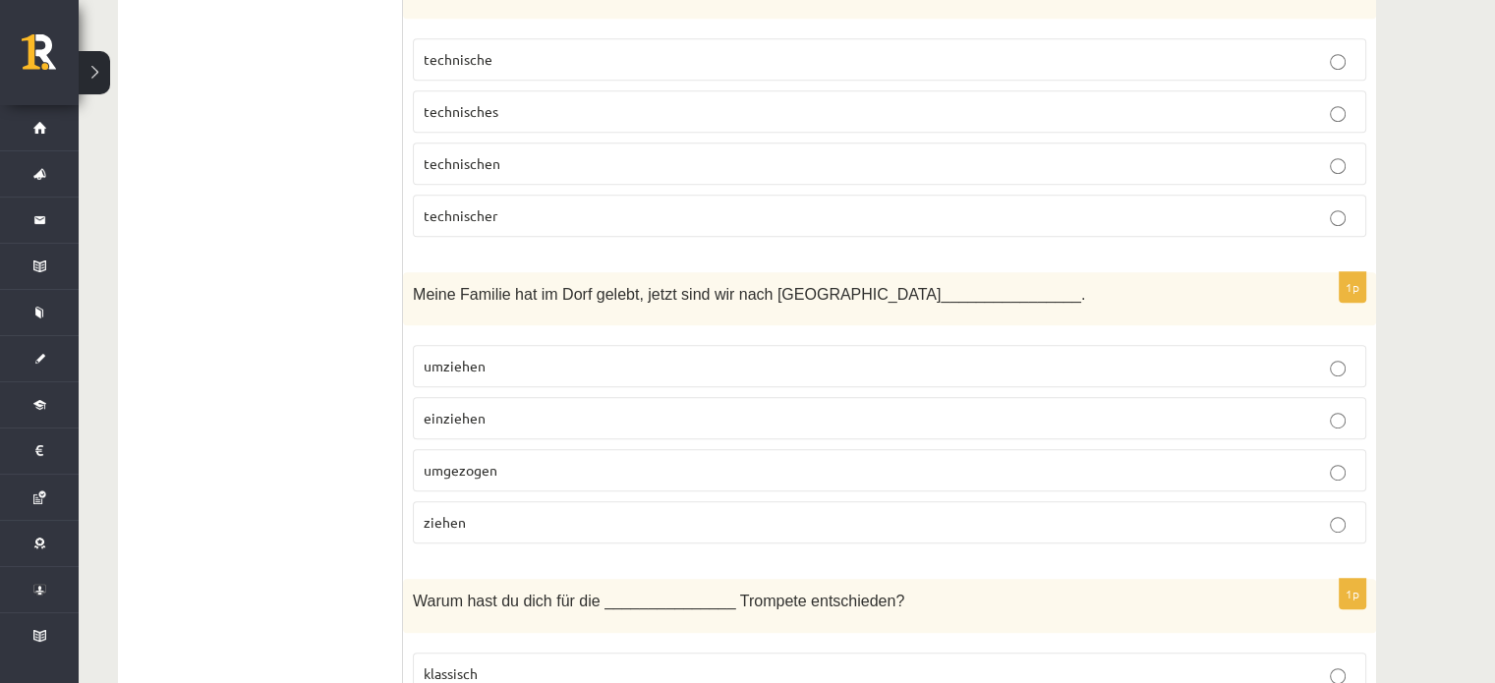
click at [486, 58] on span "technische" at bounding box center [458, 59] width 69 height 18
click at [511, 462] on p "umgezogen" at bounding box center [890, 470] width 932 height 21
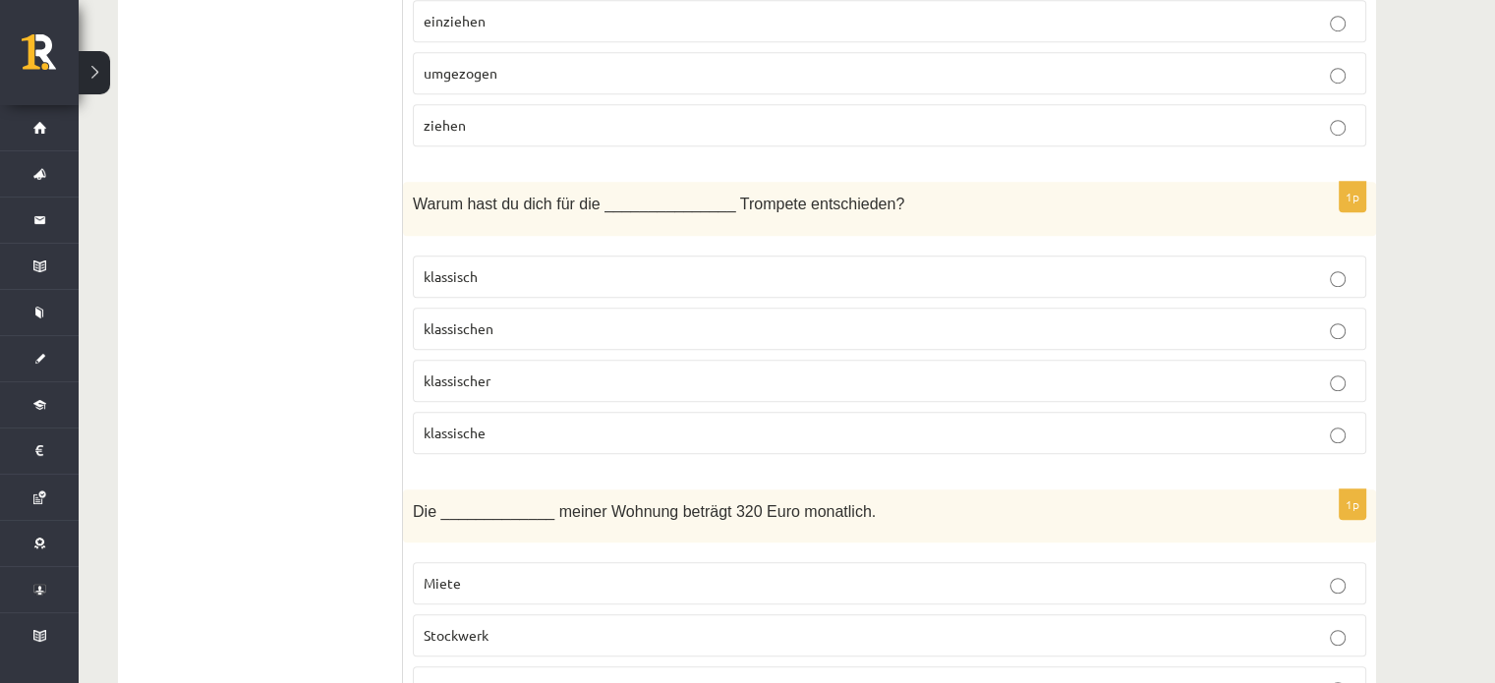
scroll to position [1428, 0]
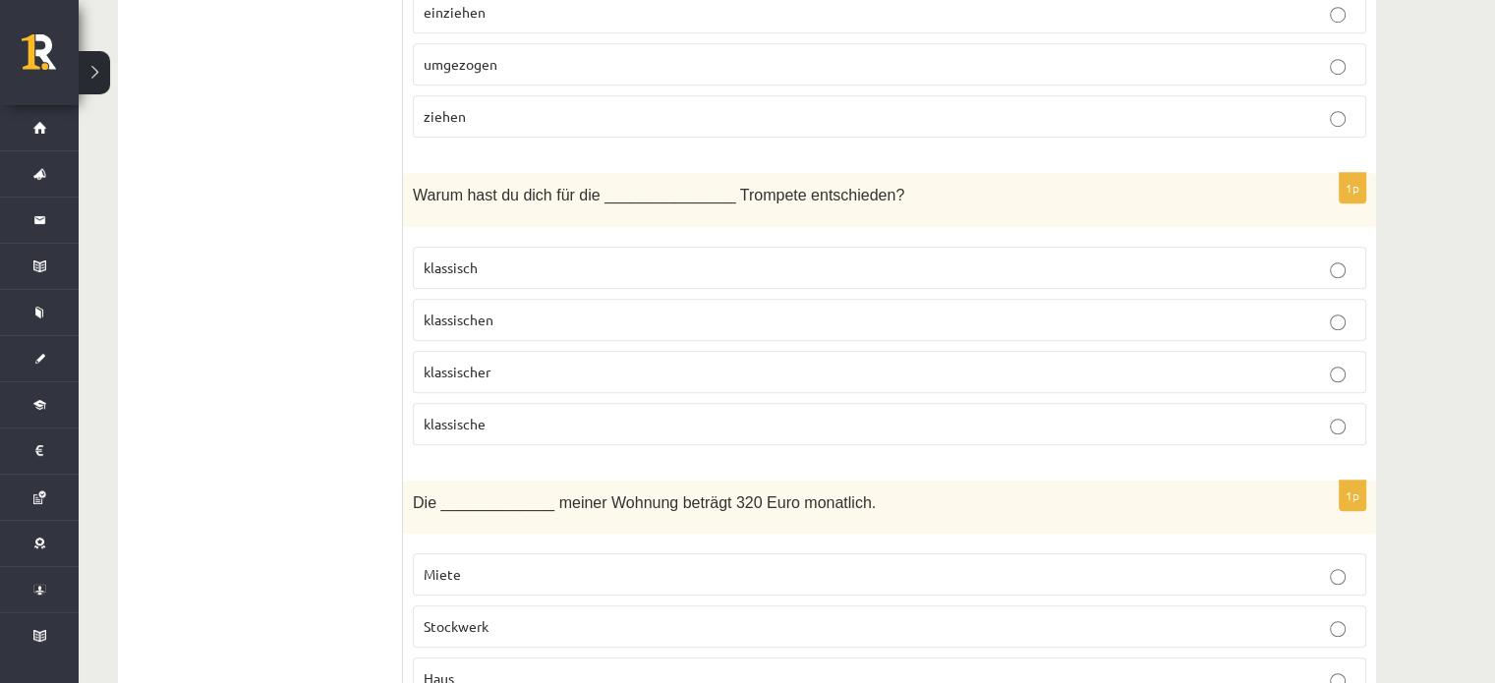
click at [582, 416] on p "klassische" at bounding box center [890, 424] width 932 height 21
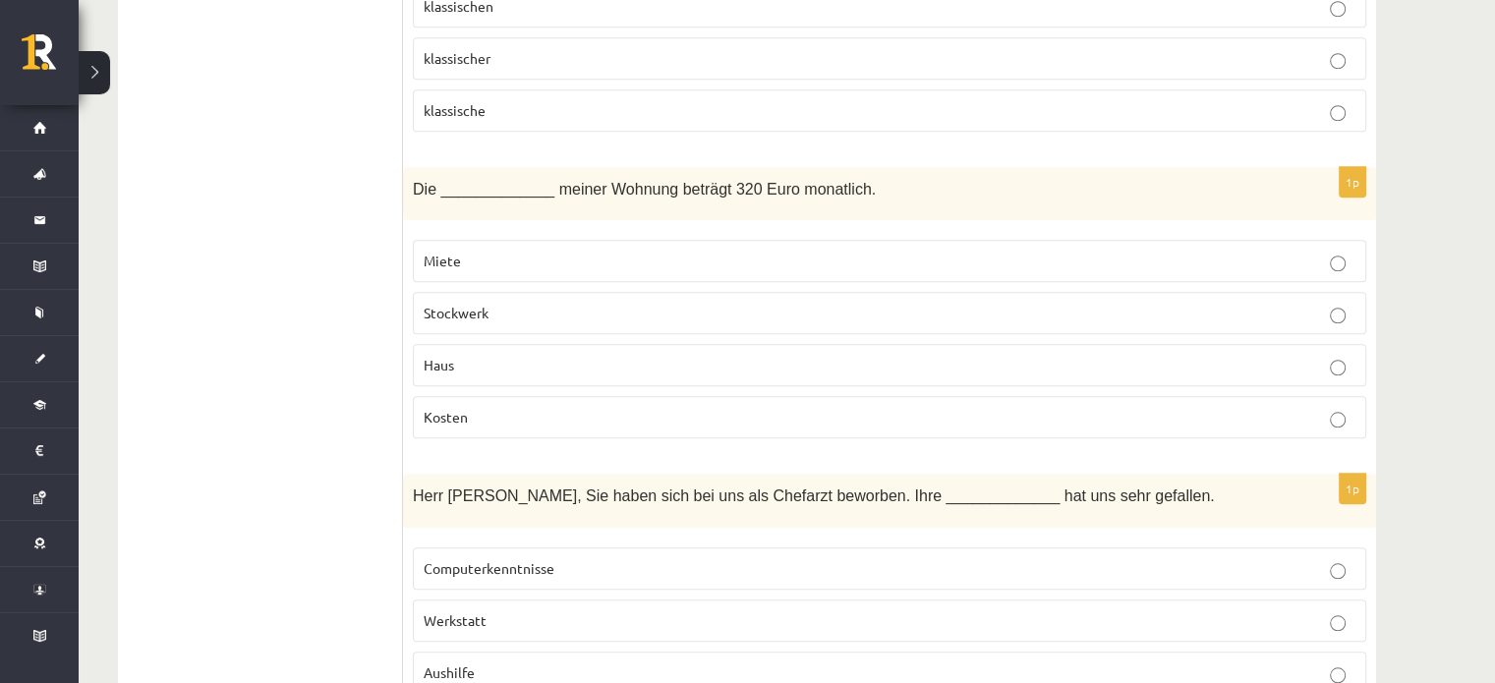
scroll to position [1781, 0]
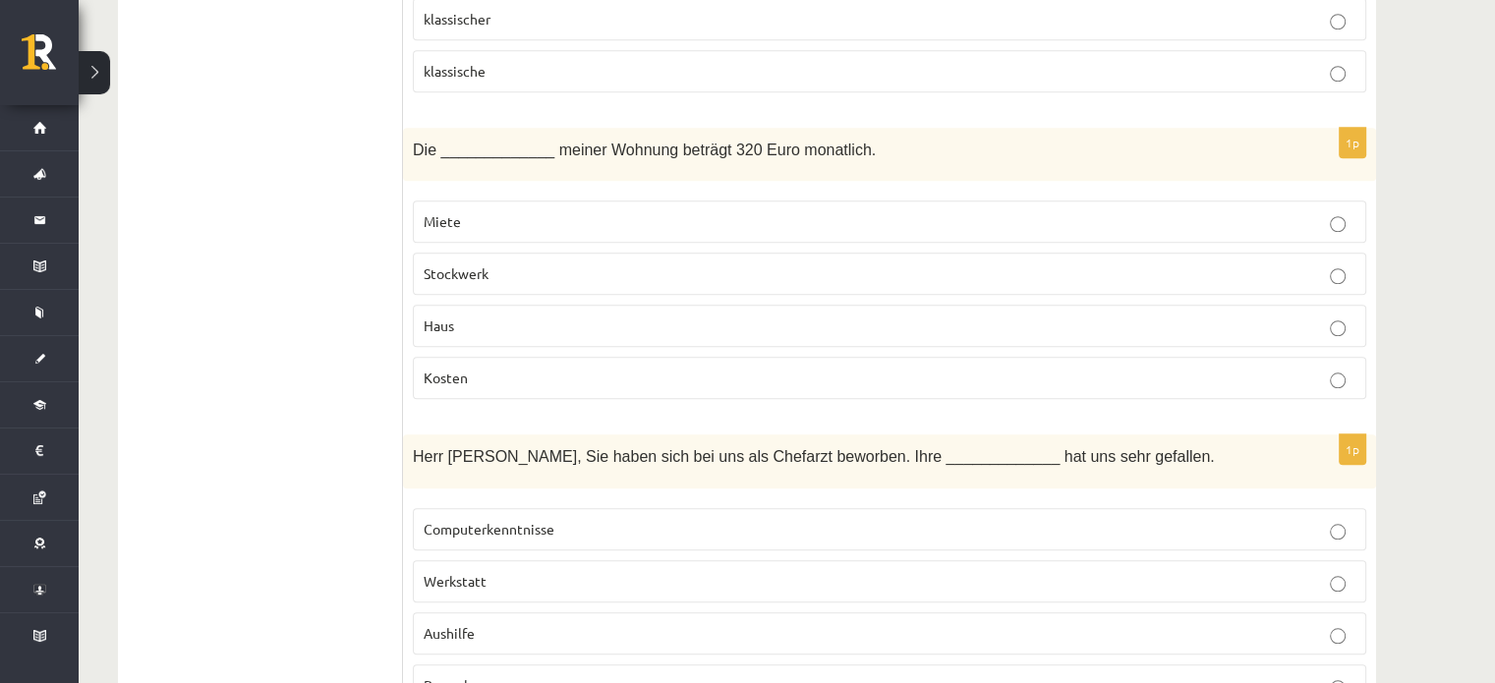
click at [519, 228] on label "Miete" at bounding box center [889, 221] width 953 height 42
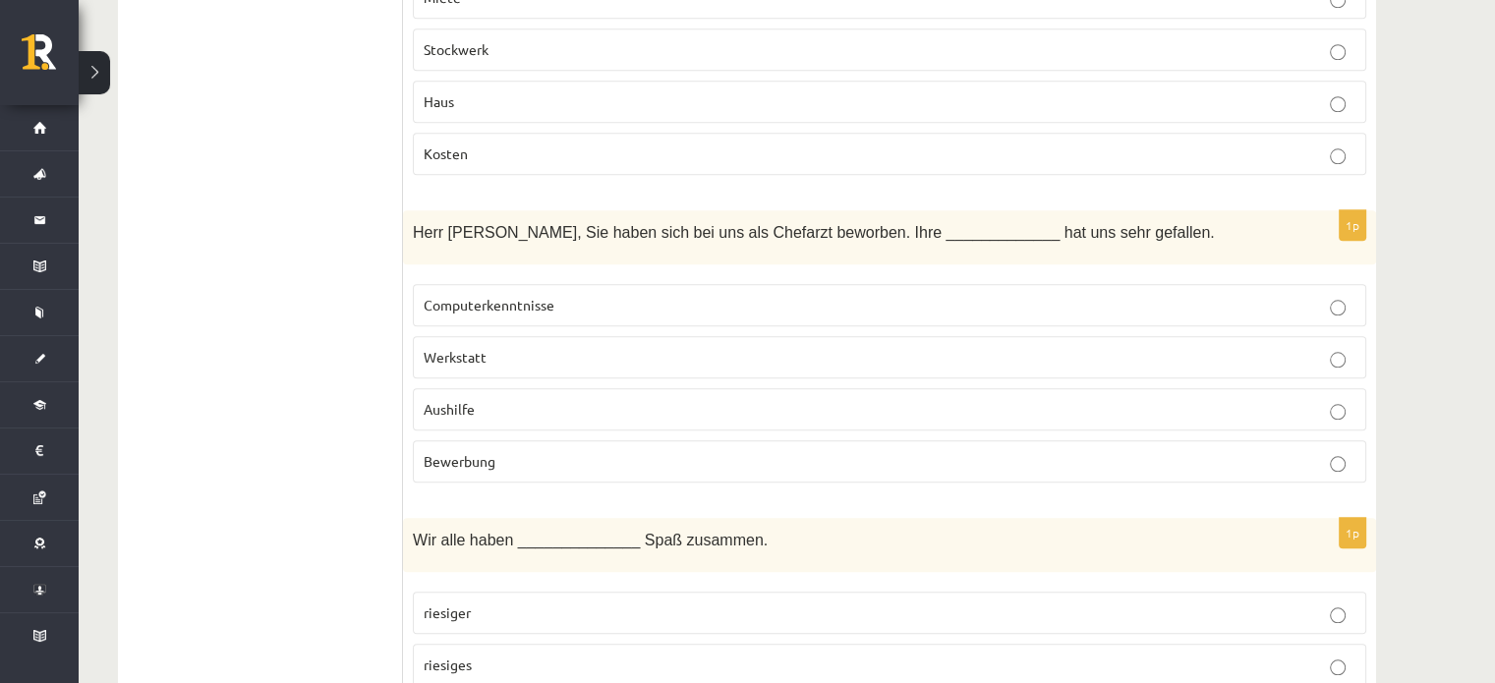
scroll to position [2095, 0]
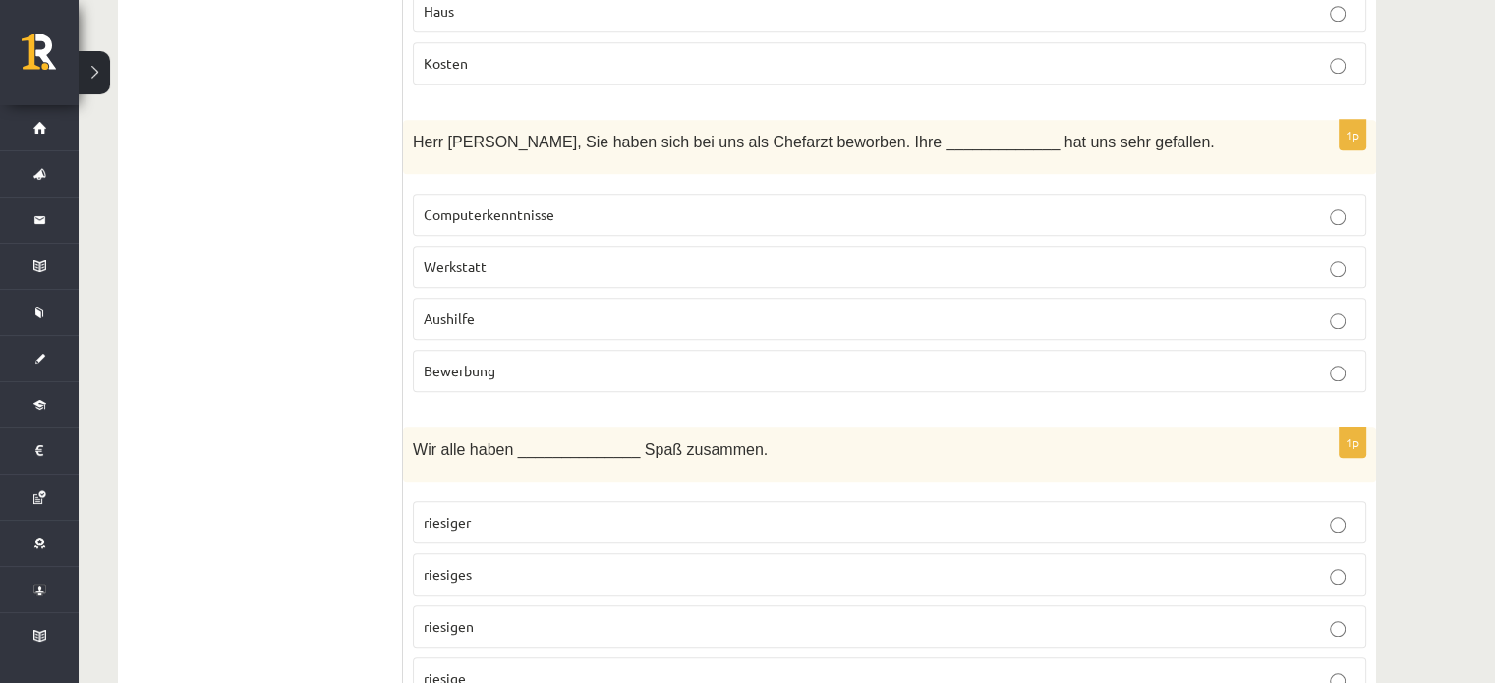
click at [701, 361] on p "Bewerbung" at bounding box center [890, 371] width 932 height 21
click at [867, 621] on p "riesigen" at bounding box center [890, 626] width 932 height 21
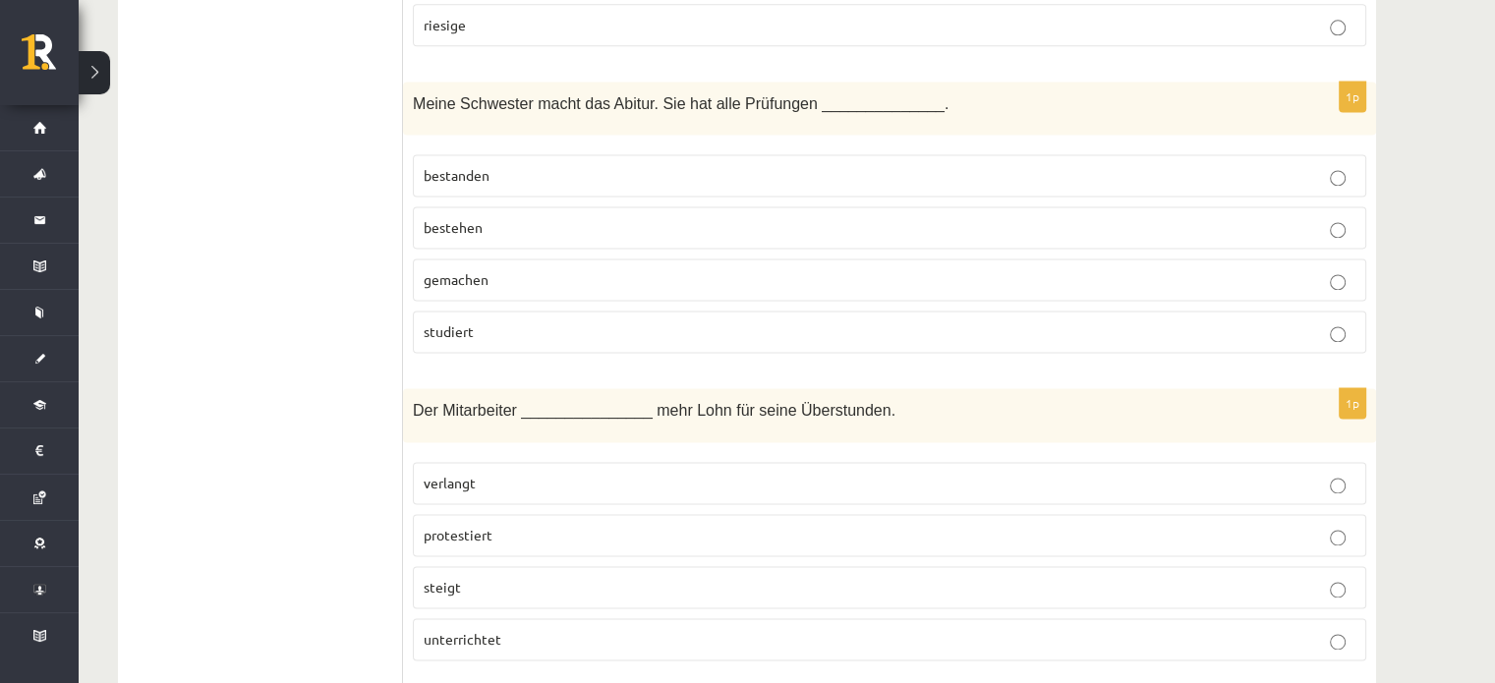
scroll to position [2777, 0]
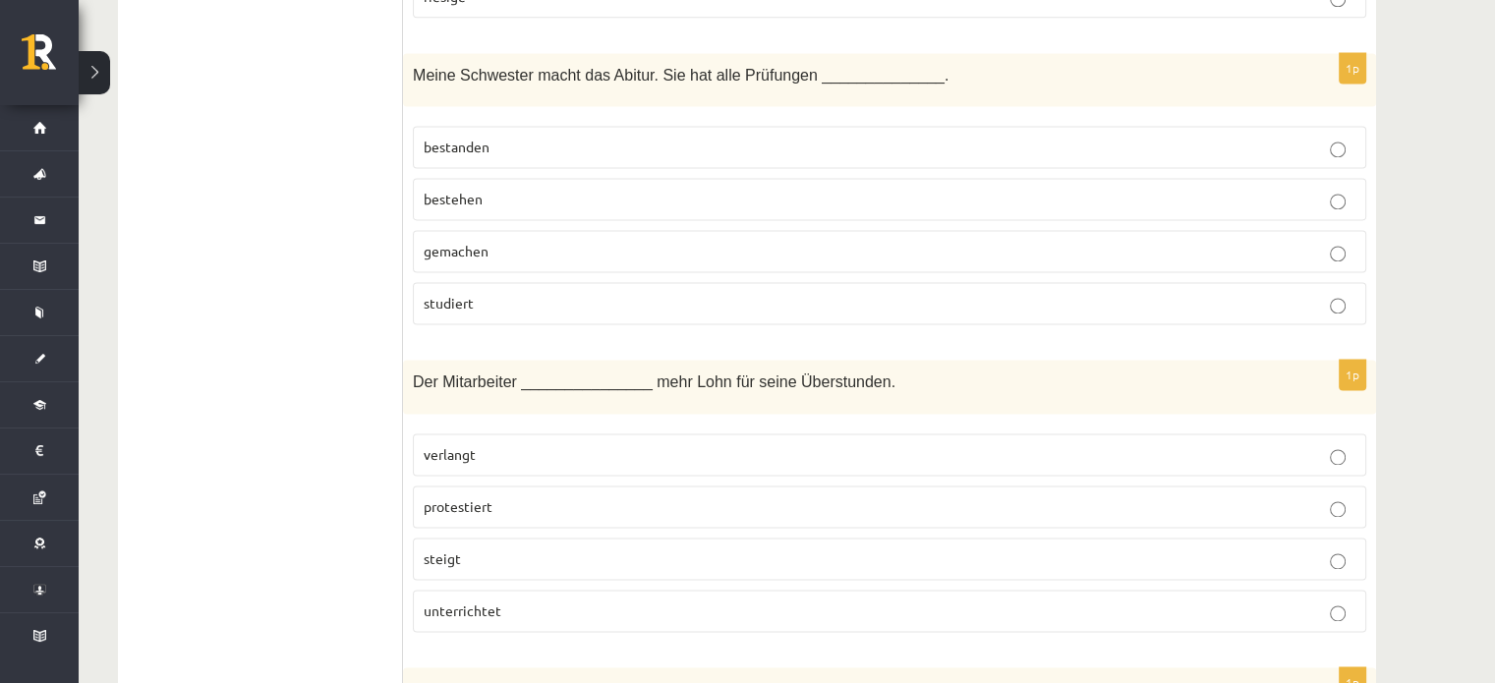
click at [529, 137] on p "bestanden" at bounding box center [890, 147] width 932 height 21
click at [461, 445] on span "verlangt" at bounding box center [450, 454] width 52 height 18
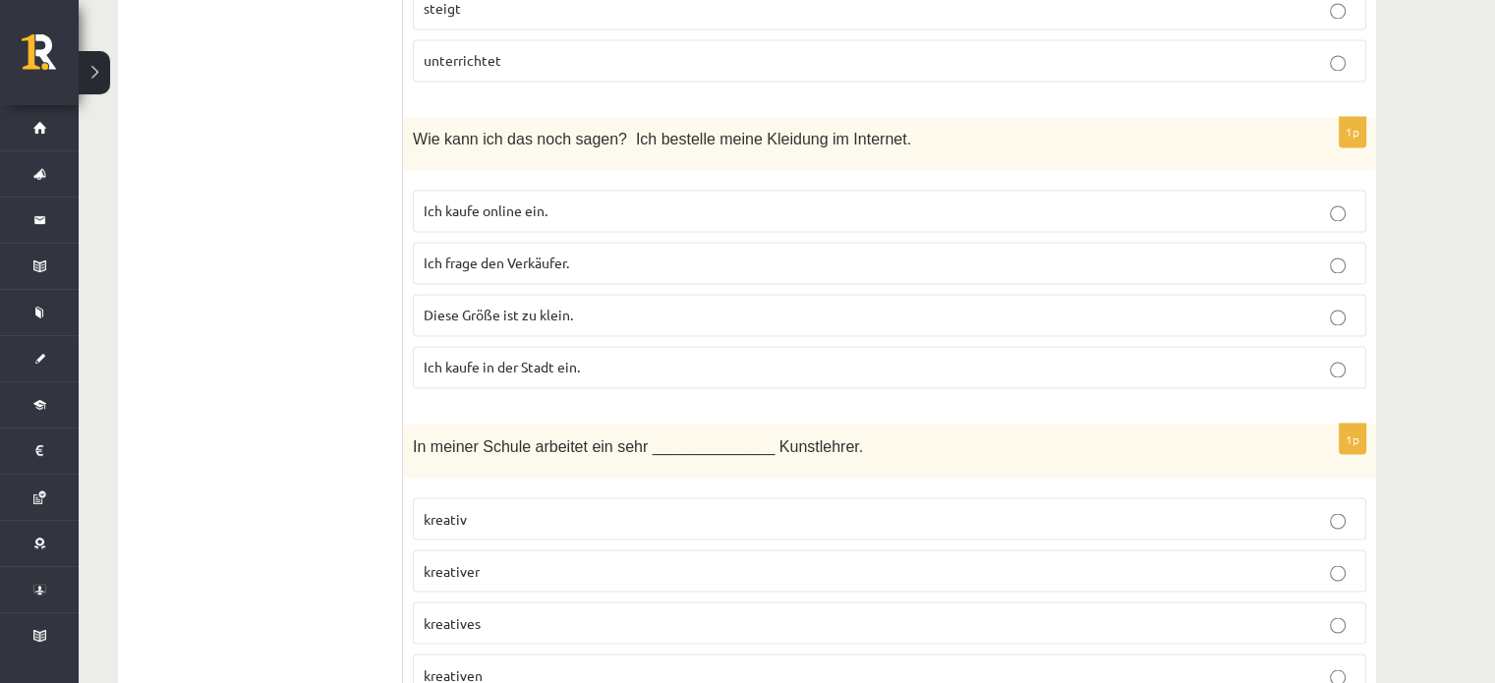
scroll to position [3420, 0]
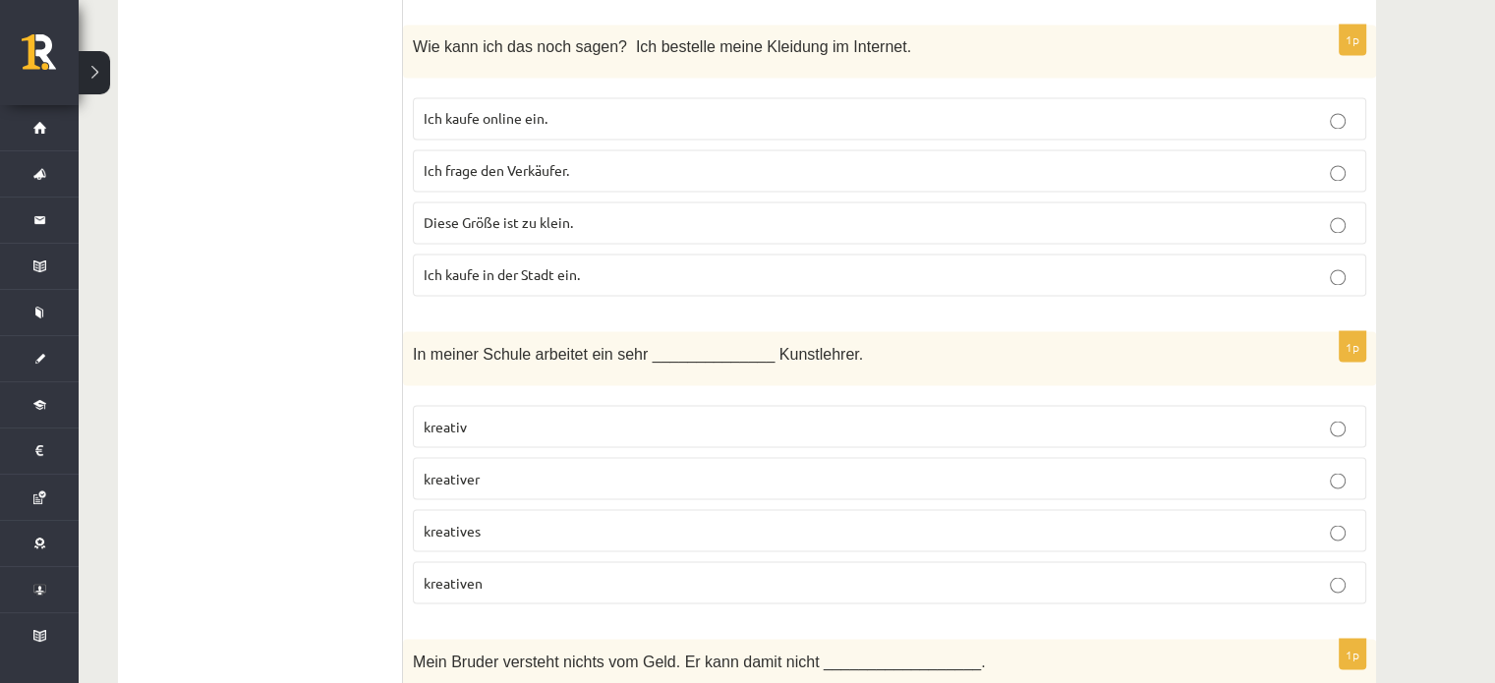
click at [535, 109] on p "Ich kaufe online ein." at bounding box center [890, 118] width 932 height 21
click at [528, 468] on p "kreativer" at bounding box center [890, 478] width 932 height 21
click at [495, 572] on p "kreativen" at bounding box center [890, 582] width 932 height 21
click at [486, 468] on p "kreativer" at bounding box center [890, 478] width 932 height 21
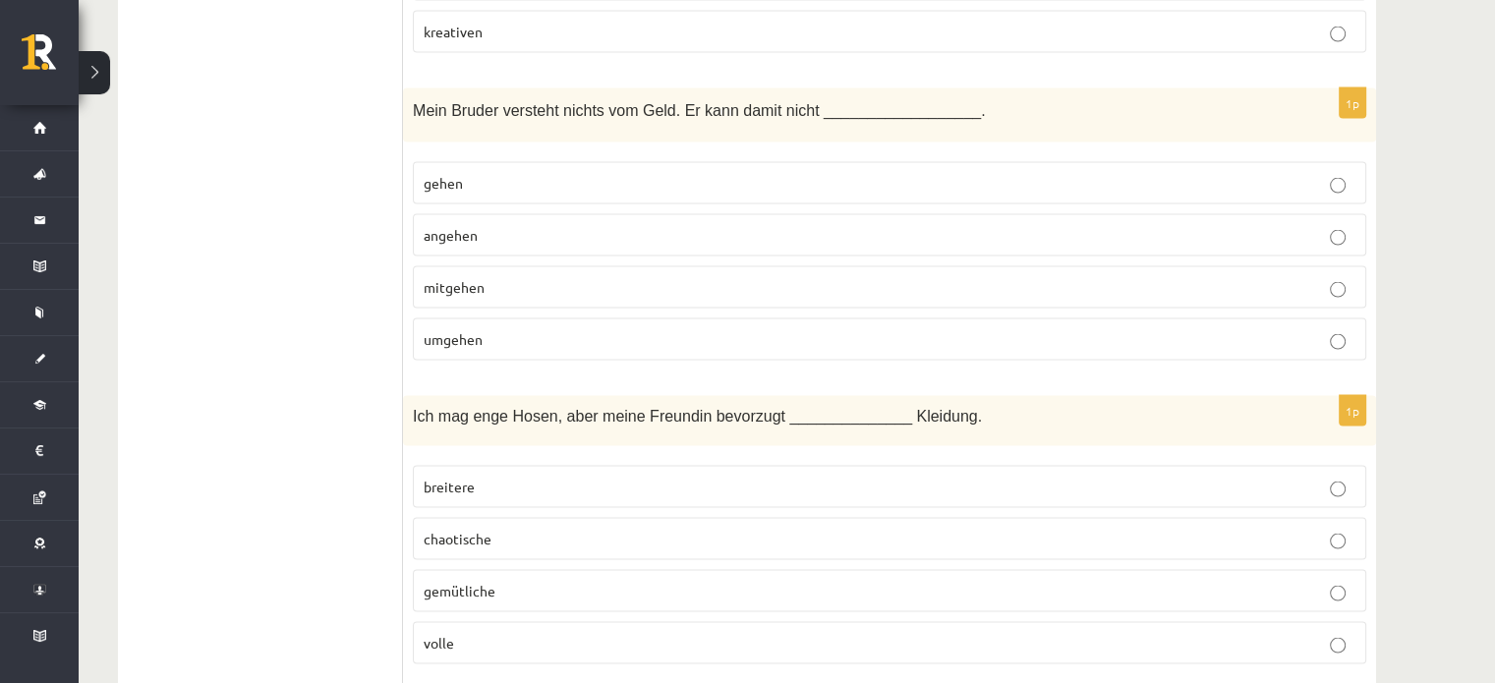
scroll to position [3997, 0]
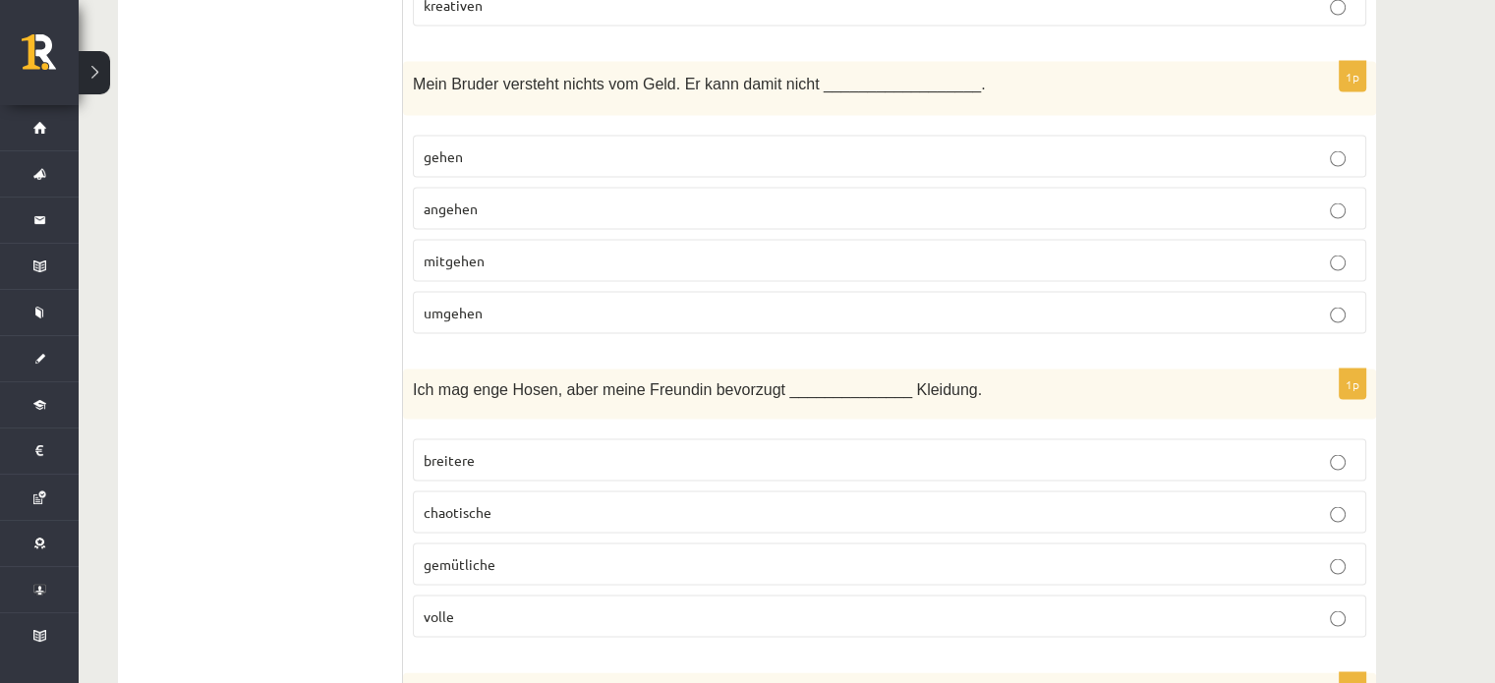
click at [643, 303] on p "umgehen" at bounding box center [890, 313] width 932 height 21
click at [472, 561] on fieldset "breitere chaotische gemütliche volle" at bounding box center [889, 536] width 953 height 214
click at [1323, 554] on p "gemütliche" at bounding box center [890, 564] width 932 height 21
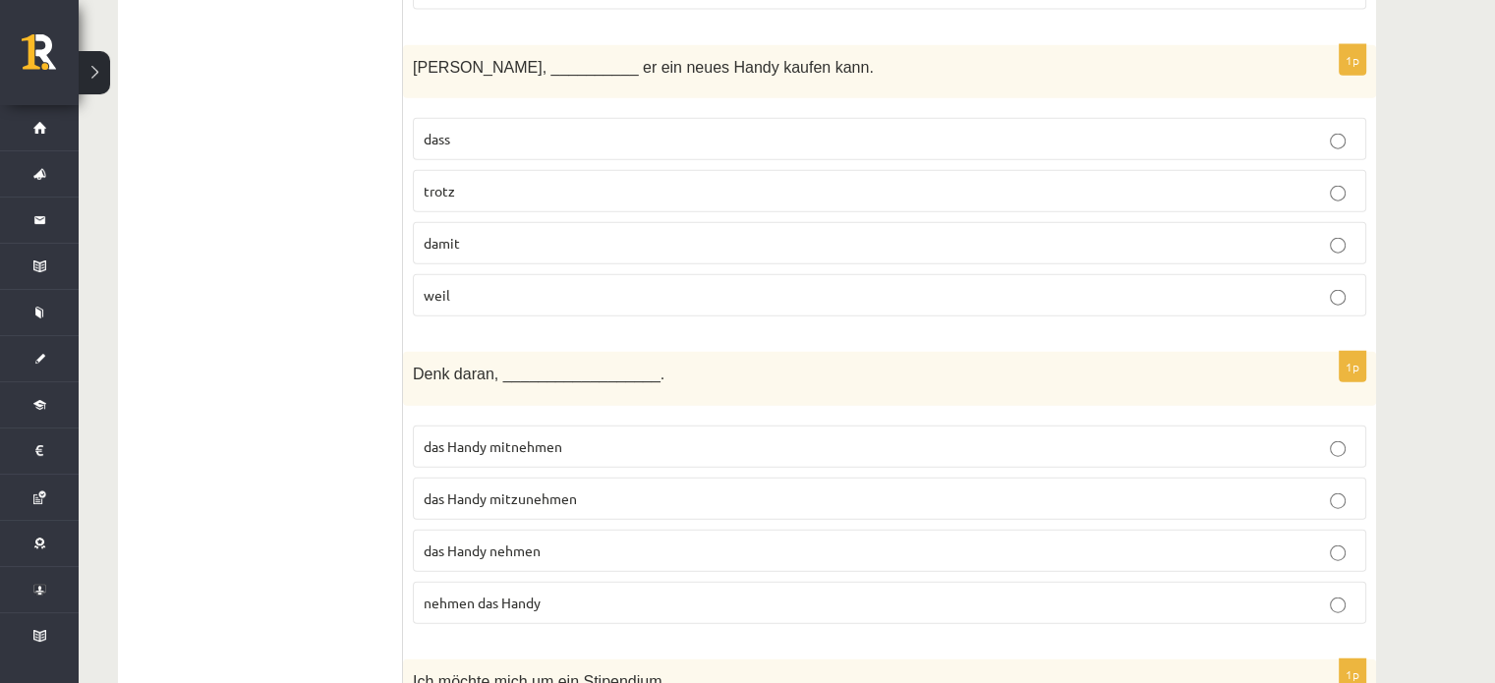
scroll to position [4664, 0]
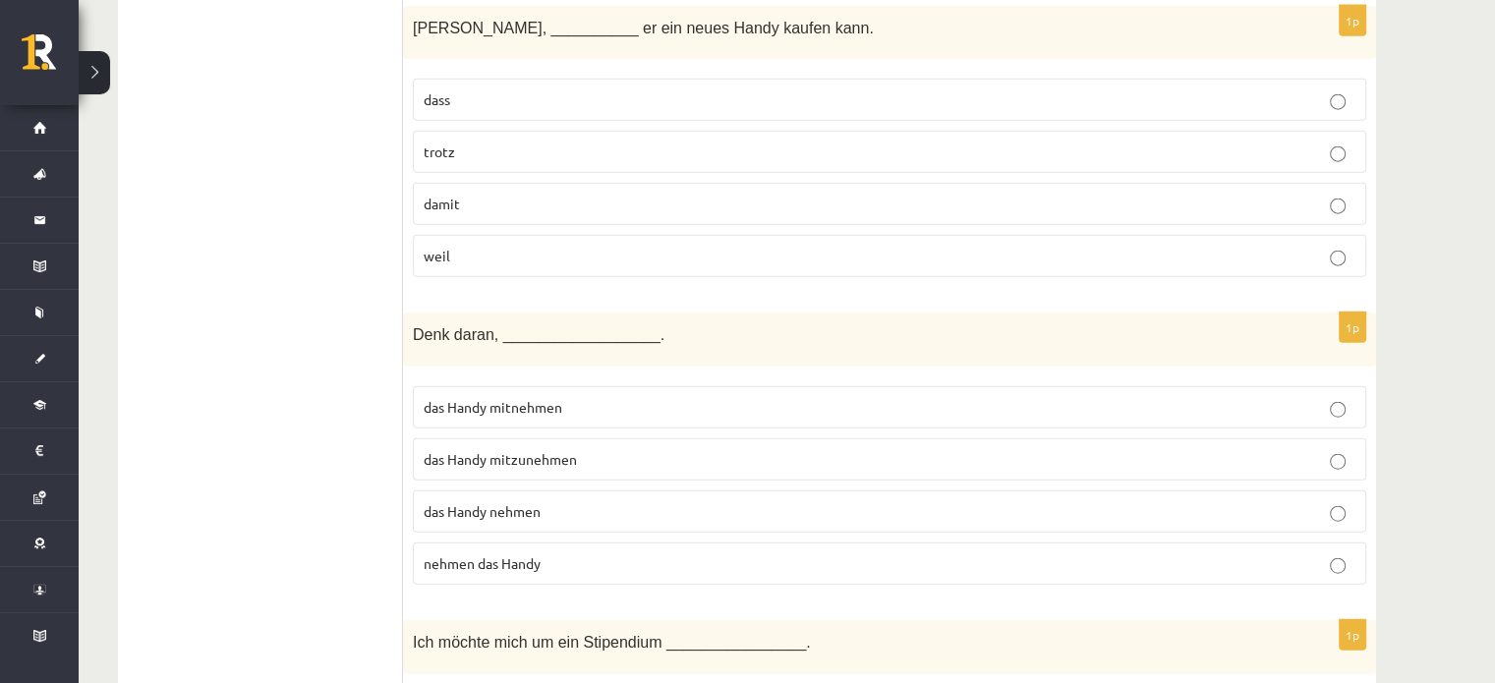
click at [501, 194] on p "damit" at bounding box center [890, 204] width 932 height 21
click at [545, 450] on span "das Handy mitzunehmen" at bounding box center [500, 459] width 153 height 18
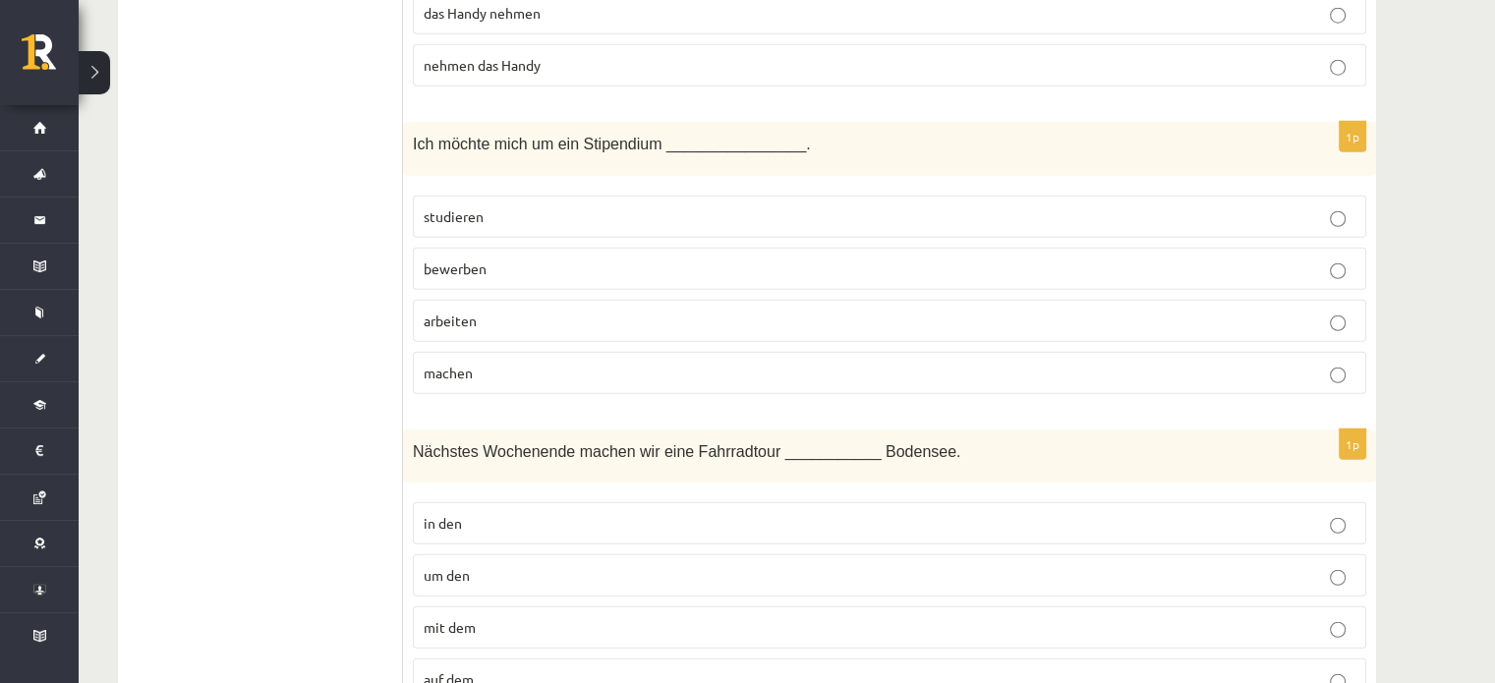
scroll to position [5228, 0]
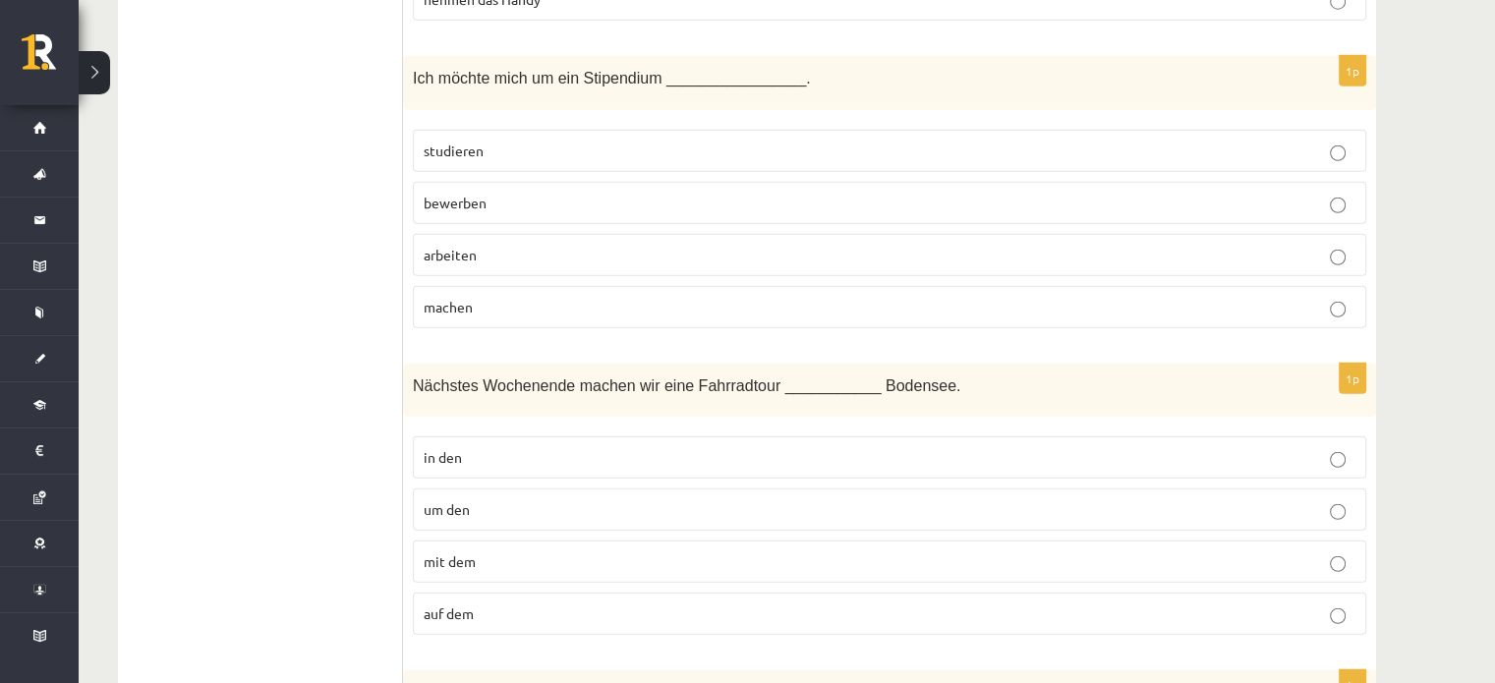
click at [497, 188] on label "bewerben" at bounding box center [889, 203] width 953 height 42
click at [510, 499] on p "um den" at bounding box center [890, 509] width 932 height 21
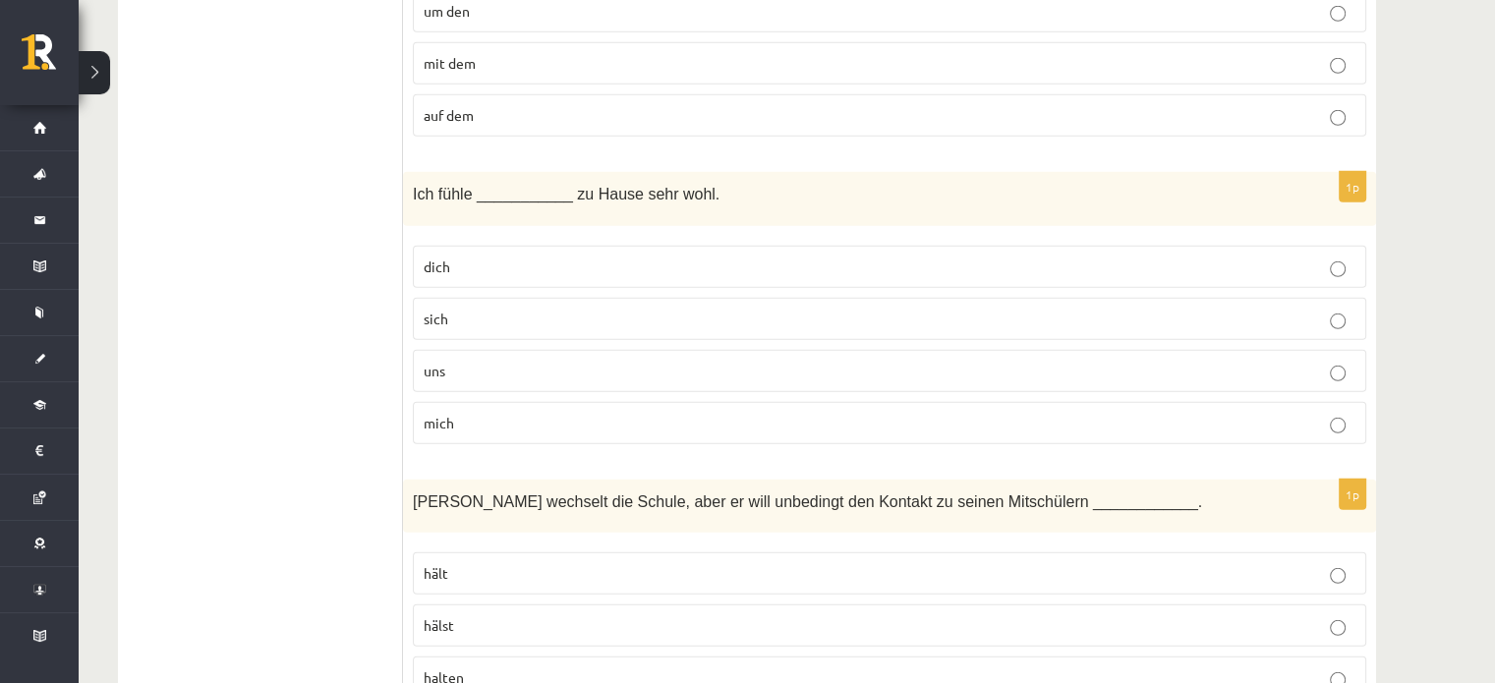
scroll to position [5805, 0]
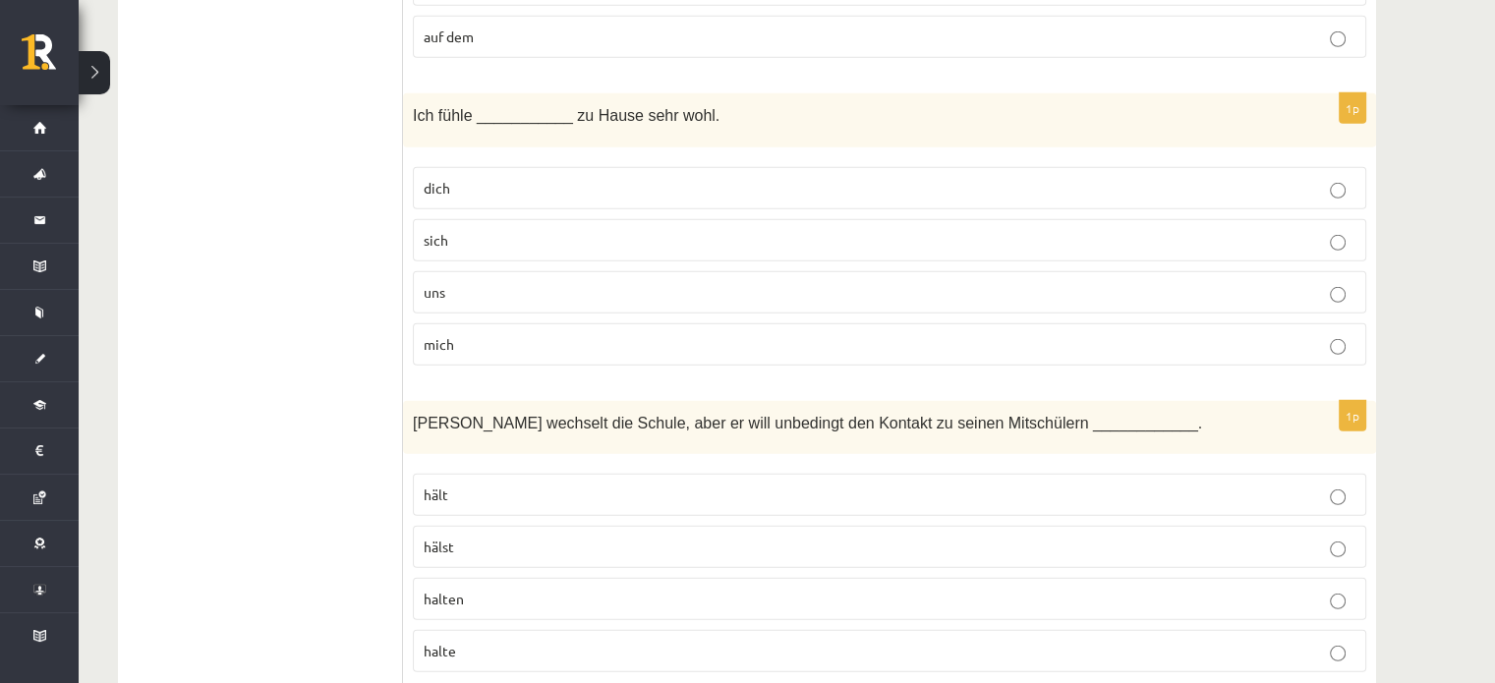
click at [689, 323] on label "mich" at bounding box center [889, 344] width 953 height 42
click at [483, 589] on p "halten" at bounding box center [890, 599] width 932 height 21
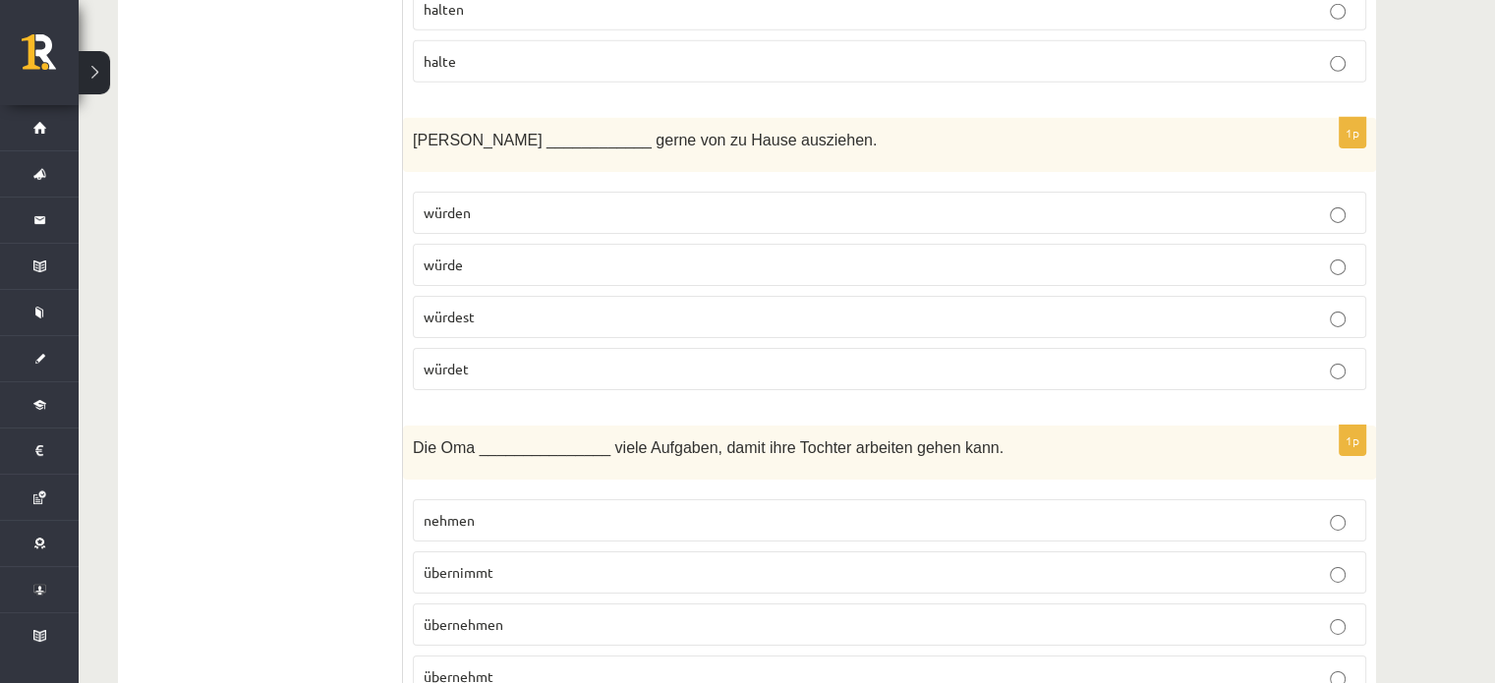
scroll to position [6434, 0]
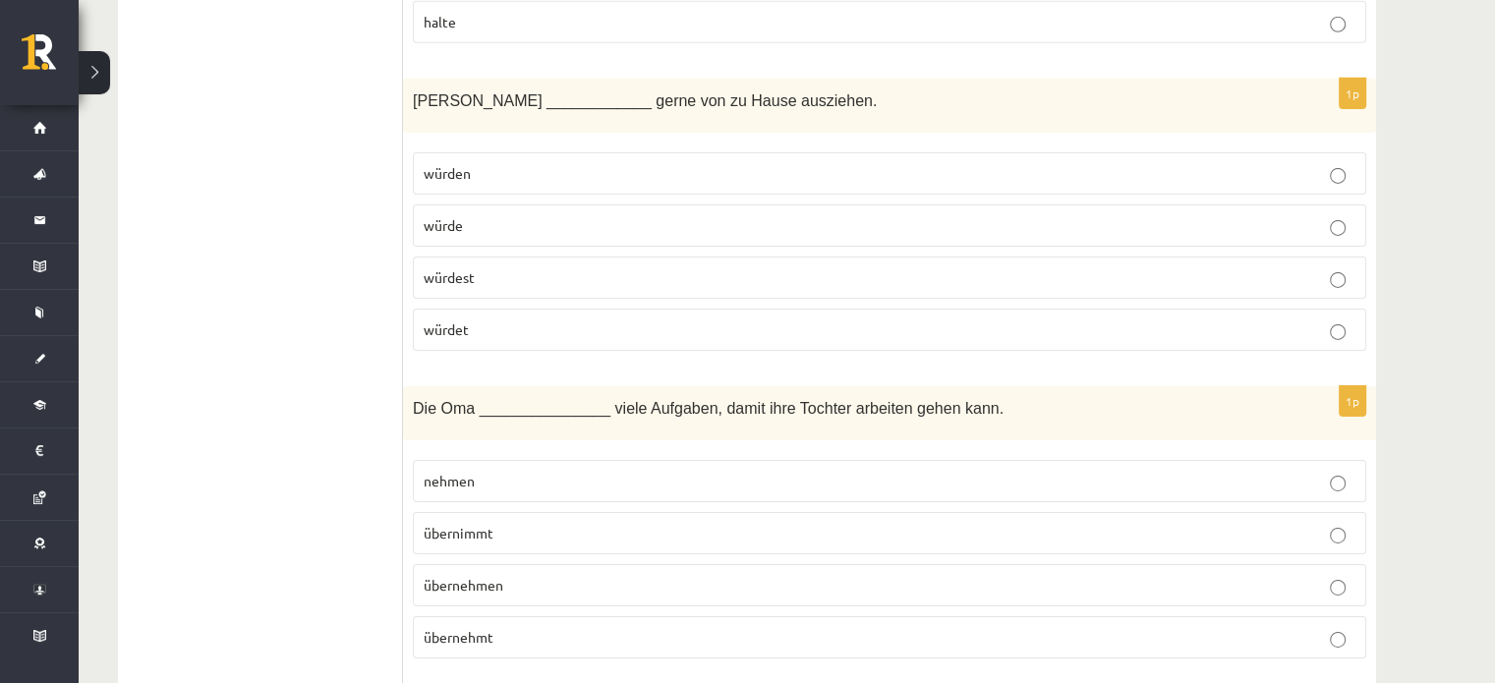
click at [488, 215] on p "würde" at bounding box center [890, 225] width 932 height 21
click at [501, 512] on label "übernimmt" at bounding box center [889, 533] width 953 height 42
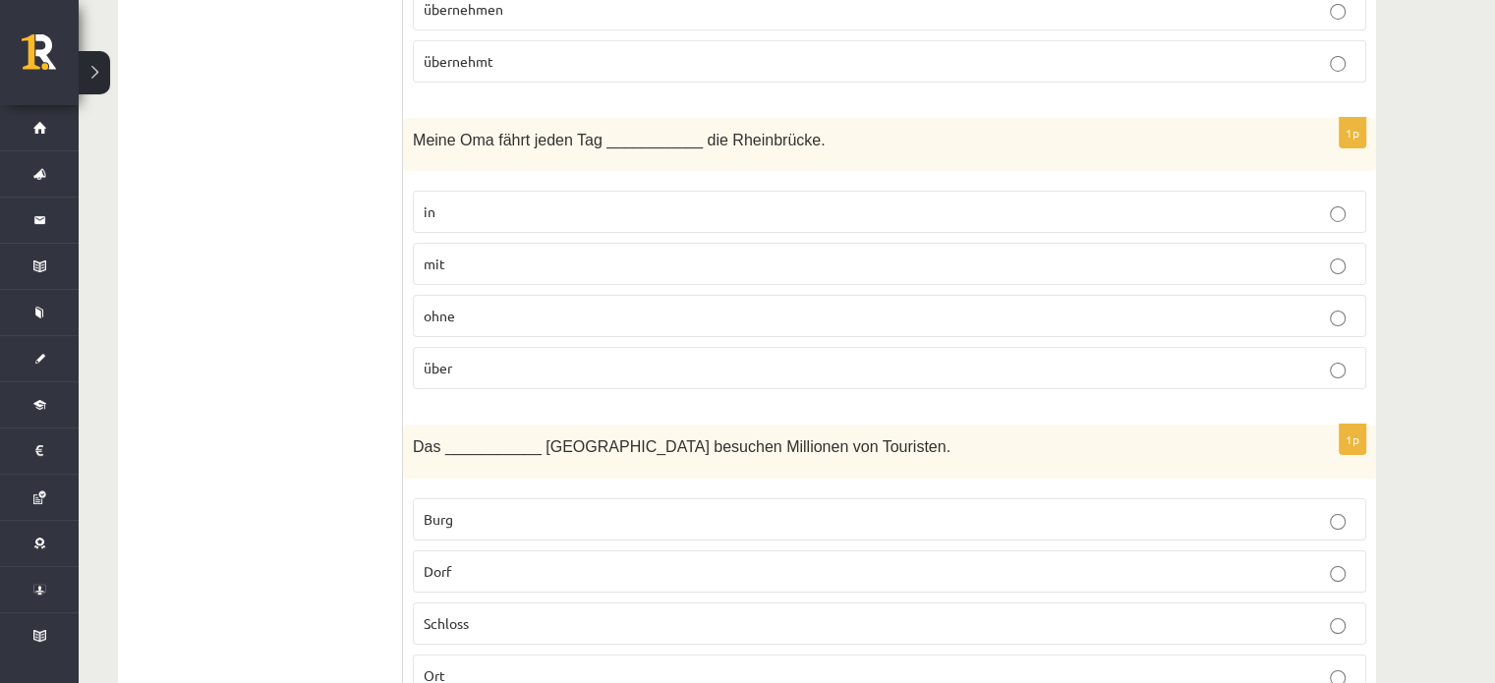
scroll to position [7036, 0]
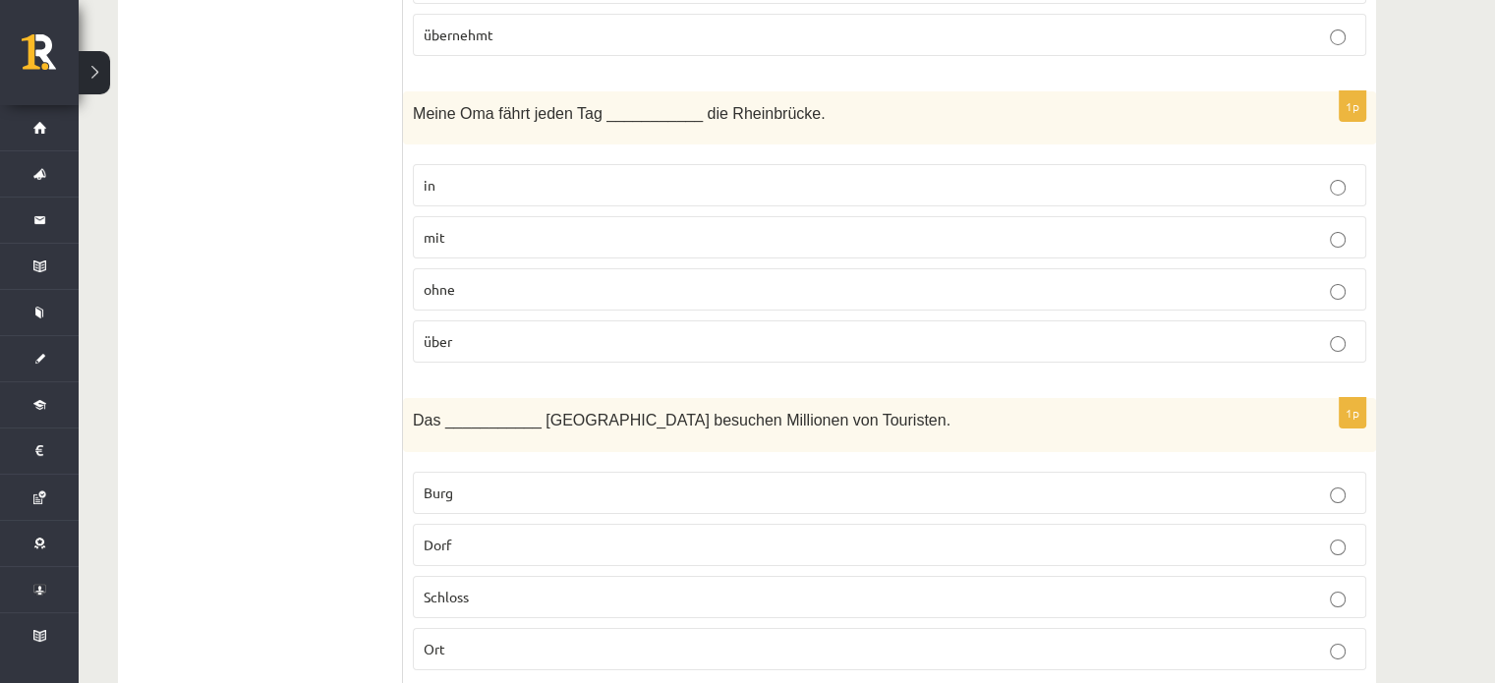
click at [472, 331] on p "über" at bounding box center [890, 341] width 932 height 21
click at [484, 483] on p "Burg" at bounding box center [890, 493] width 932 height 21
click at [461, 588] on span "Schloss" at bounding box center [446, 597] width 45 height 18
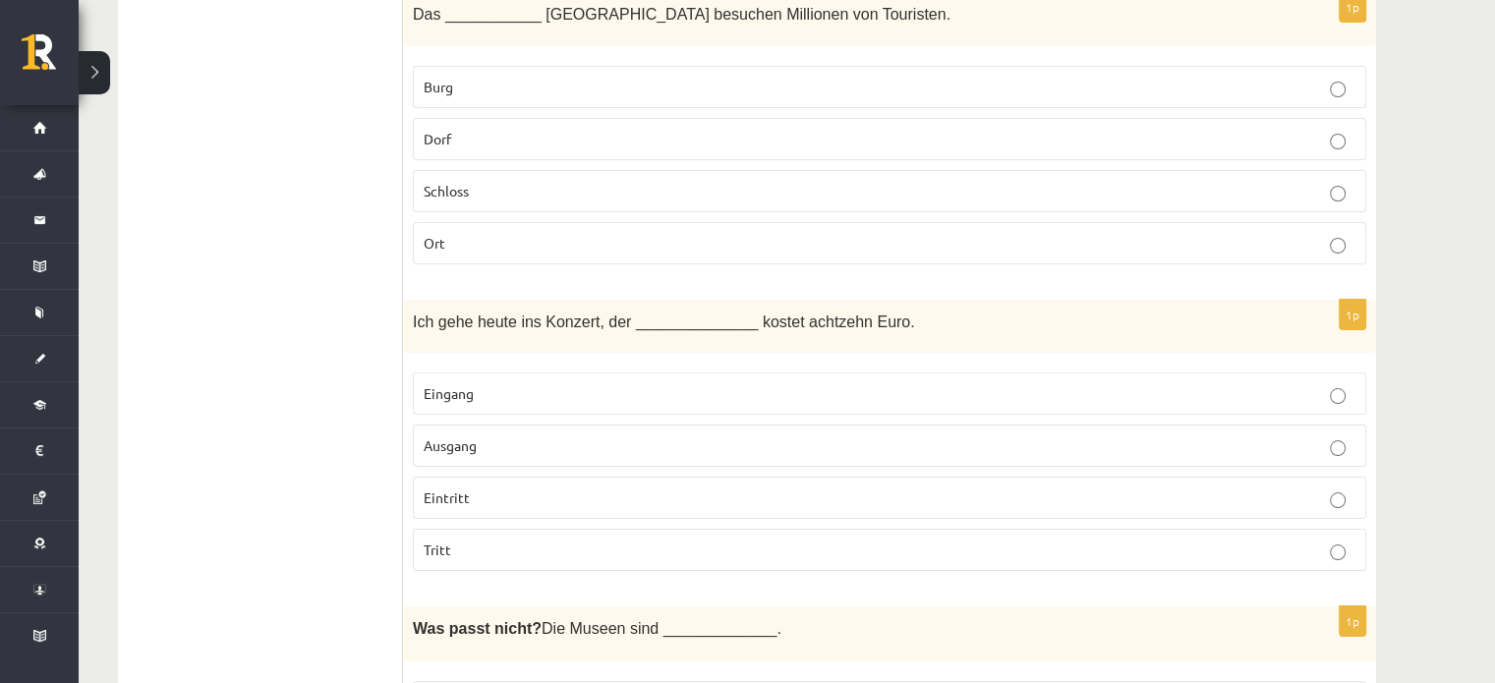
scroll to position [7613, 0]
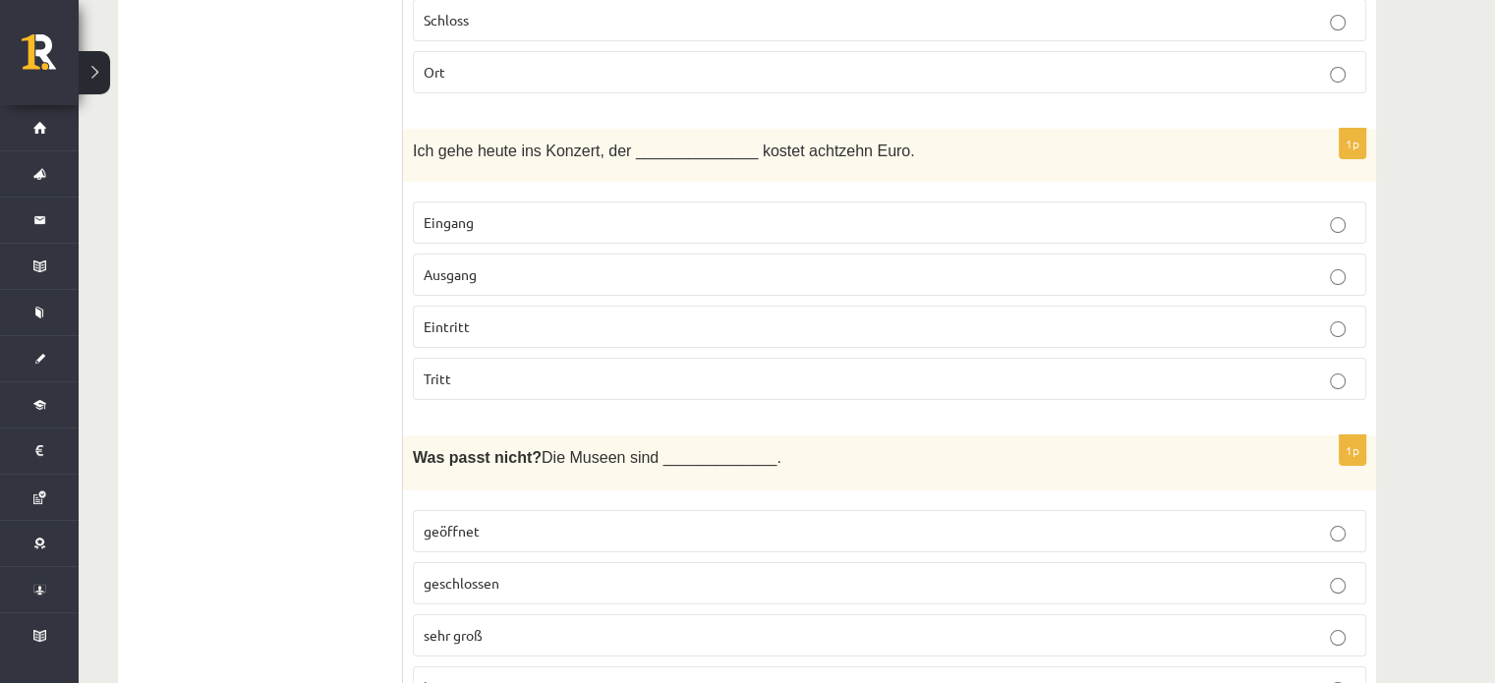
click at [564, 306] on label "Eintritt" at bounding box center [889, 327] width 953 height 42
click at [540, 677] on p "langsam" at bounding box center [890, 687] width 932 height 21
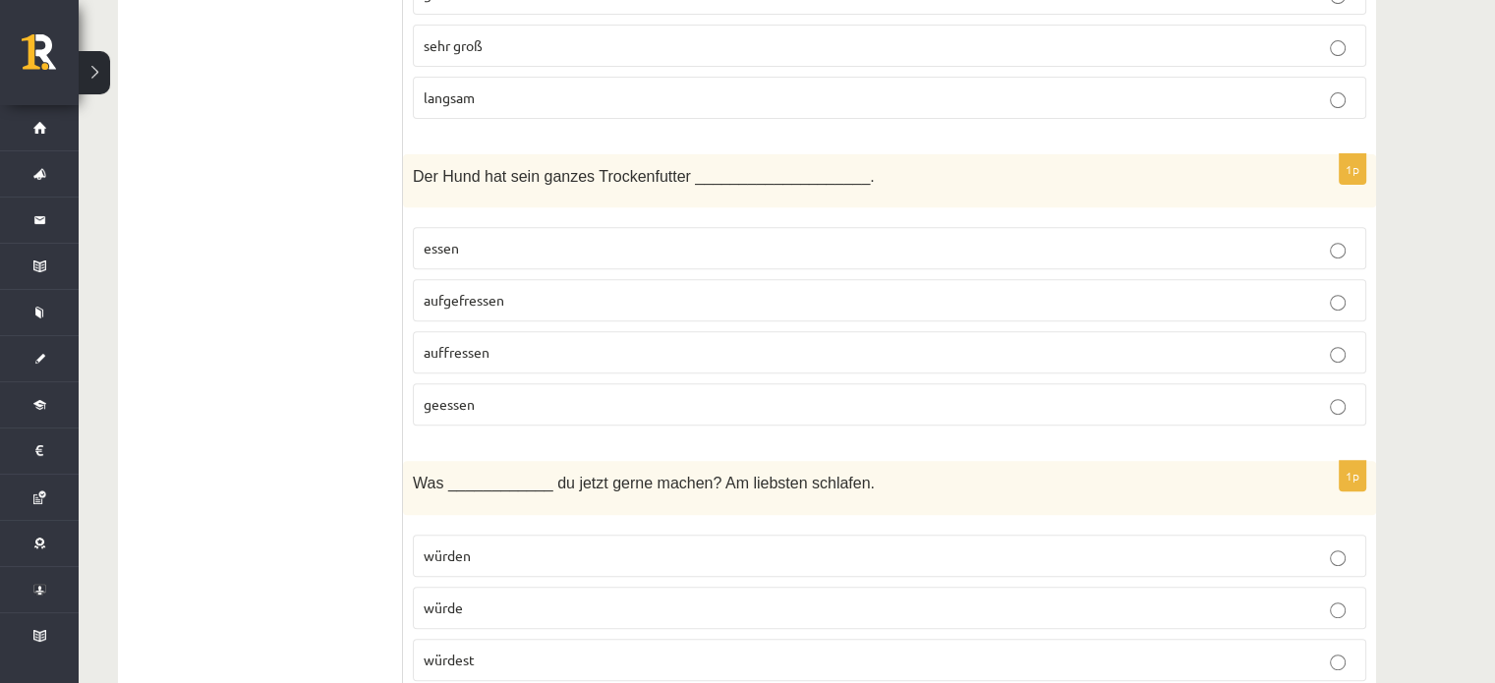
scroll to position [8267, 0]
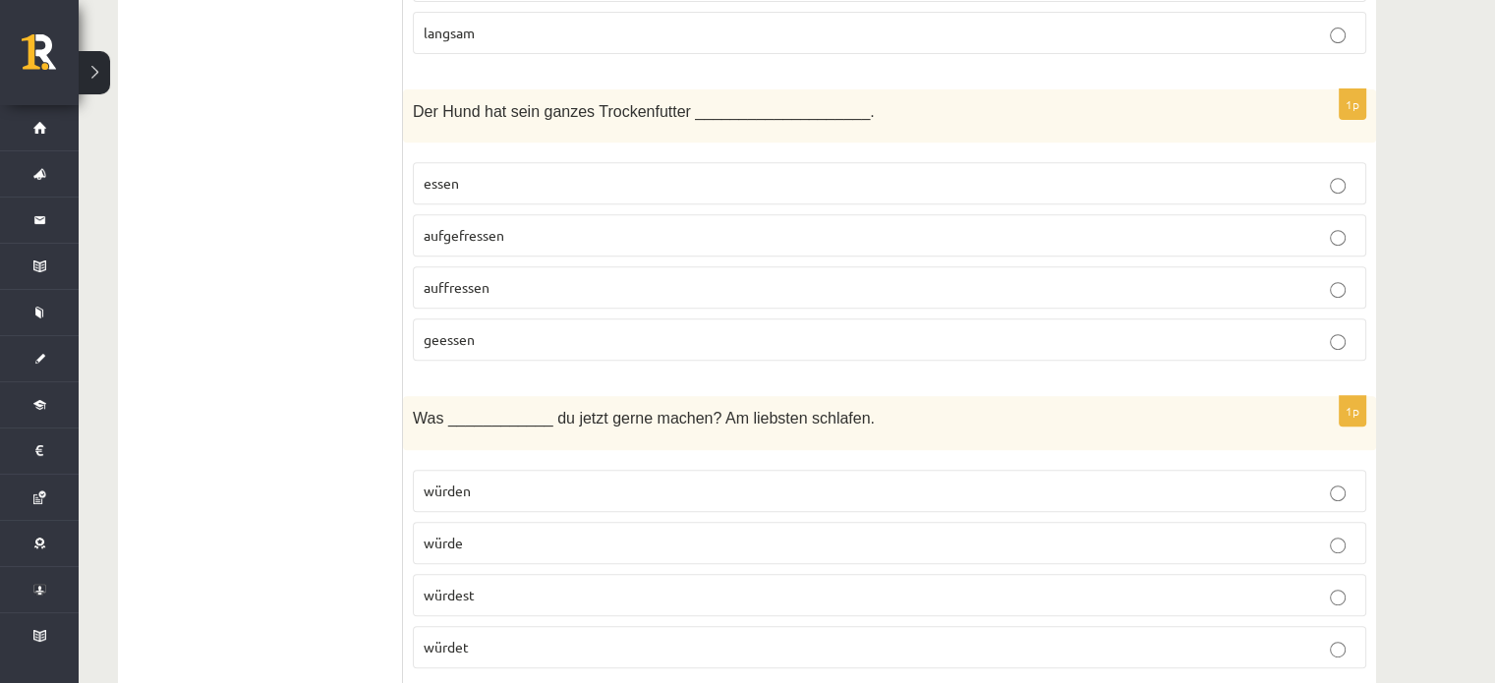
click at [503, 226] on span "aufgefressen" at bounding box center [464, 235] width 81 height 18
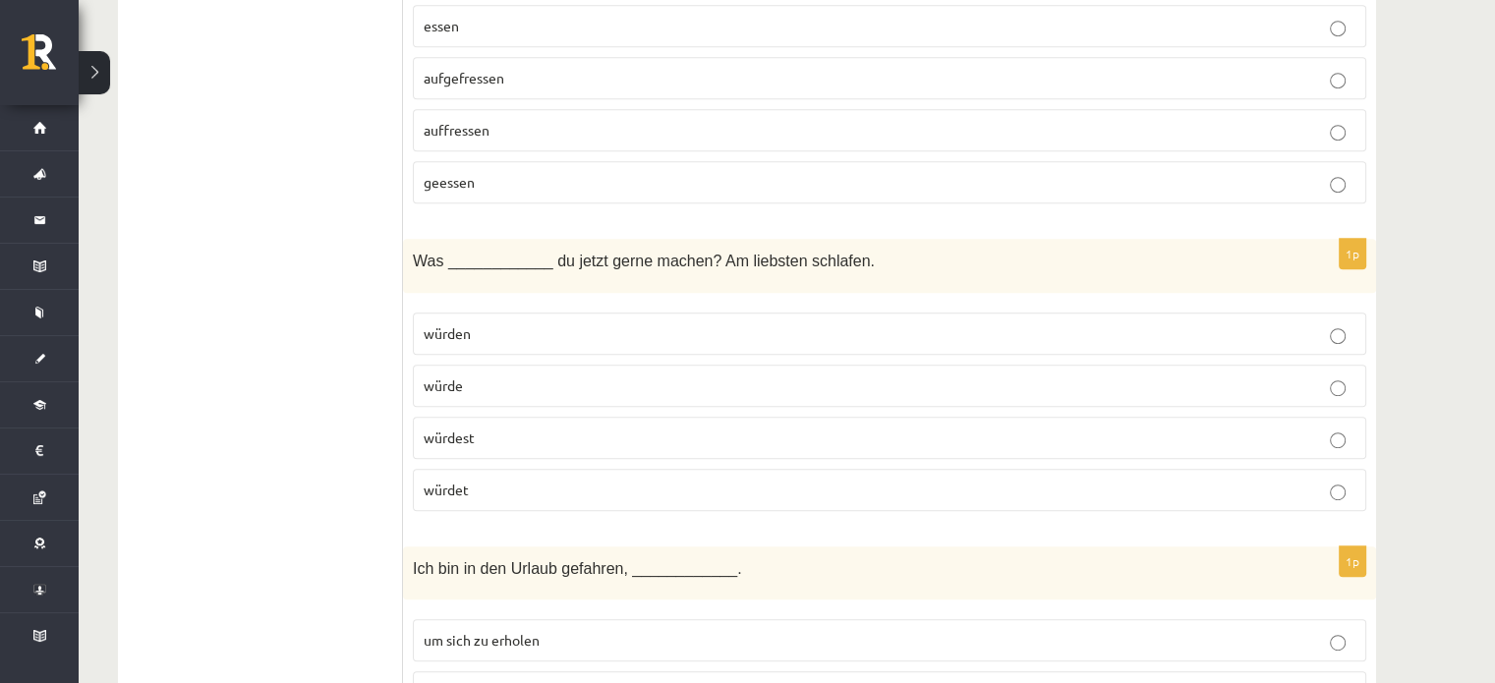
scroll to position [8582, 0]
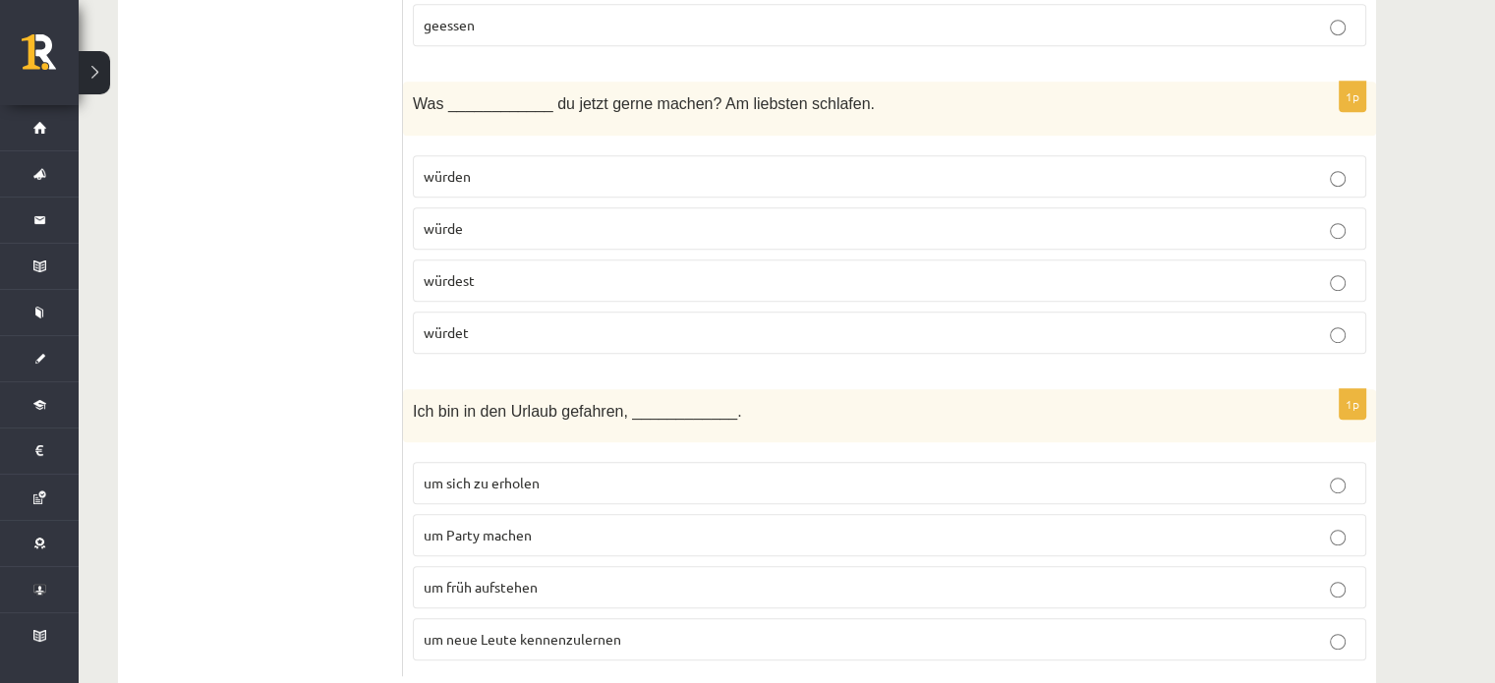
click at [493, 270] on p "würdest" at bounding box center [890, 280] width 932 height 21
click at [511, 629] on p "um neue Leute kennenzulernen" at bounding box center [890, 639] width 932 height 21
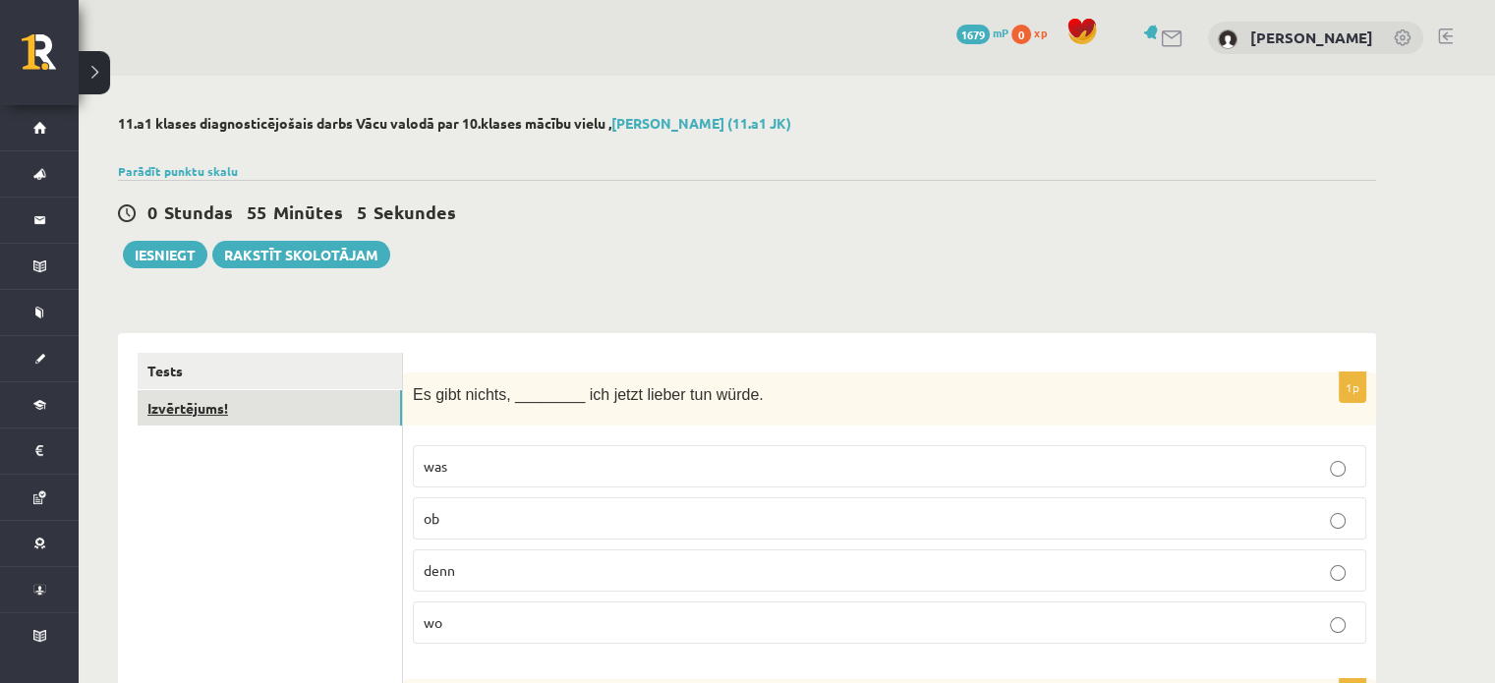
click at [219, 412] on link "Izvērtējums!" at bounding box center [270, 408] width 264 height 36
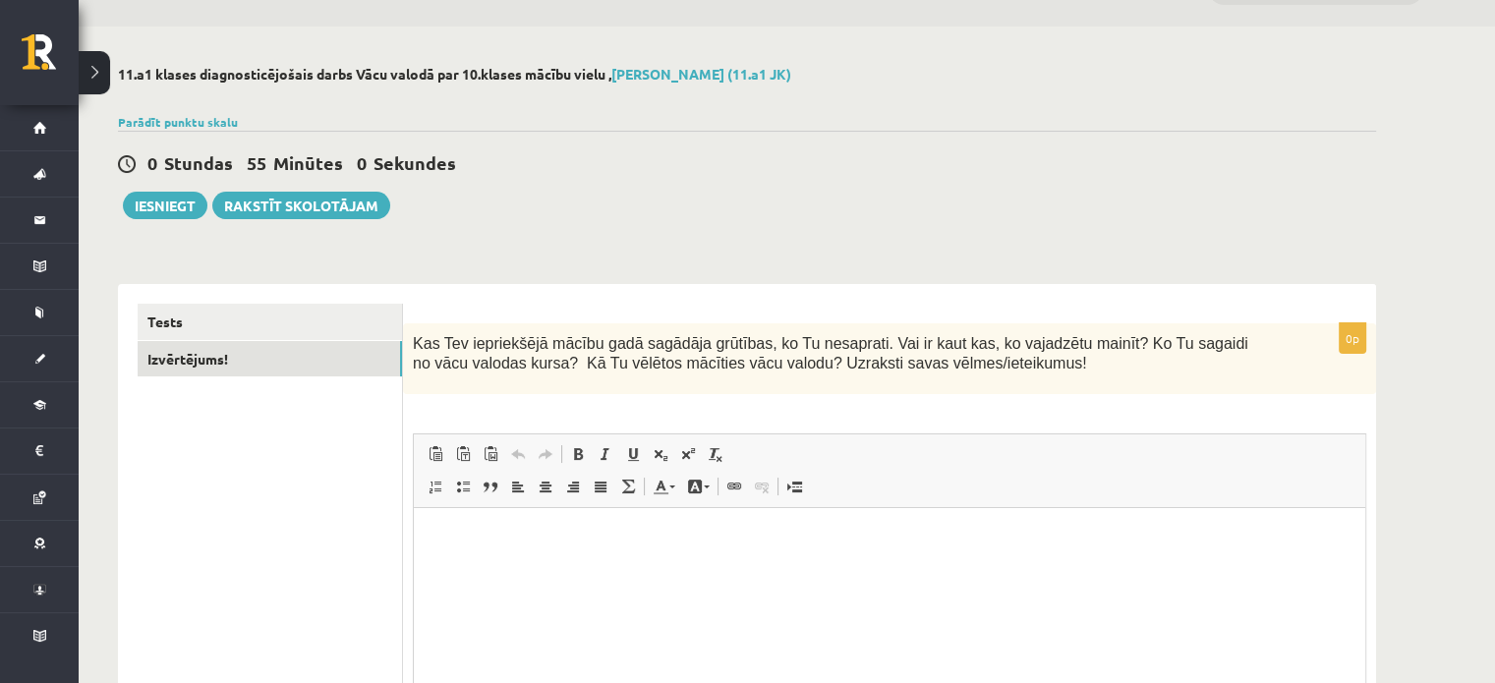
scroll to position [88, 0]
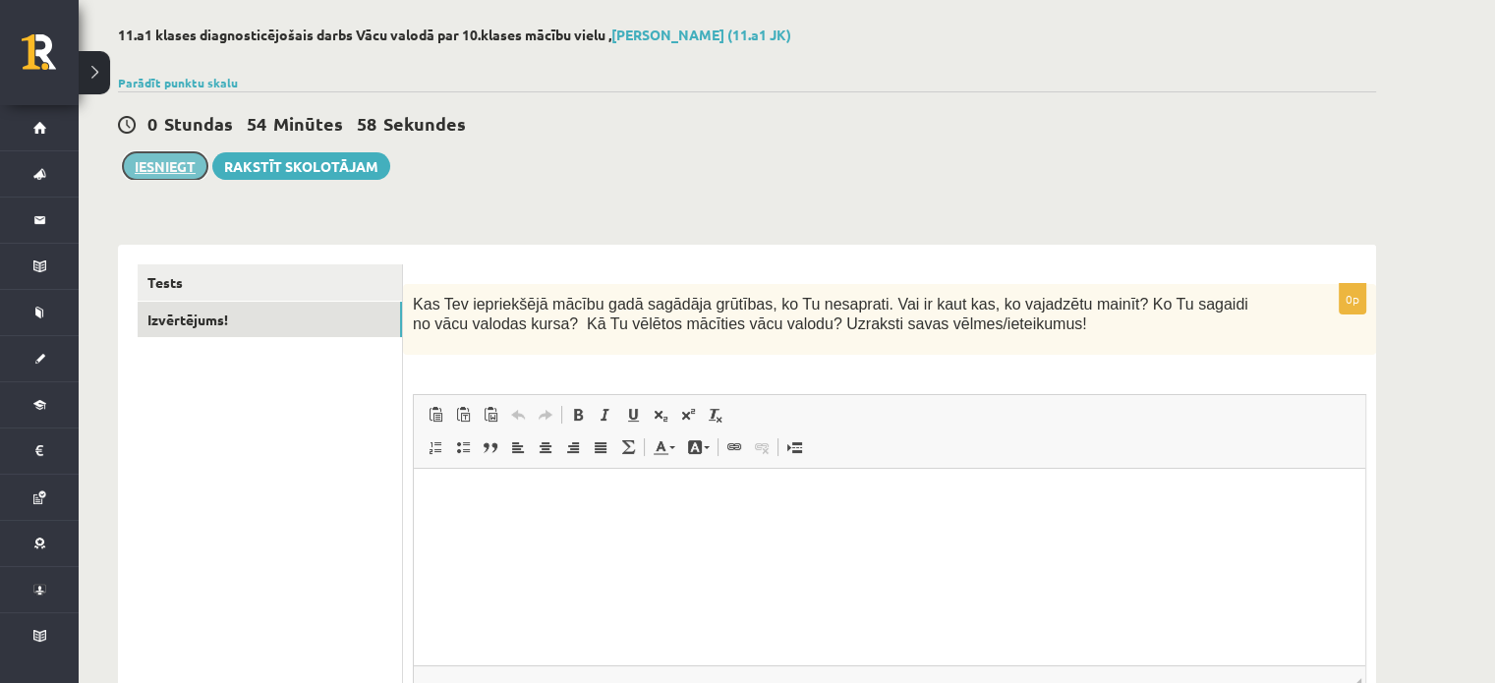
click at [189, 172] on button "Iesniegt" at bounding box center [165, 166] width 85 height 28
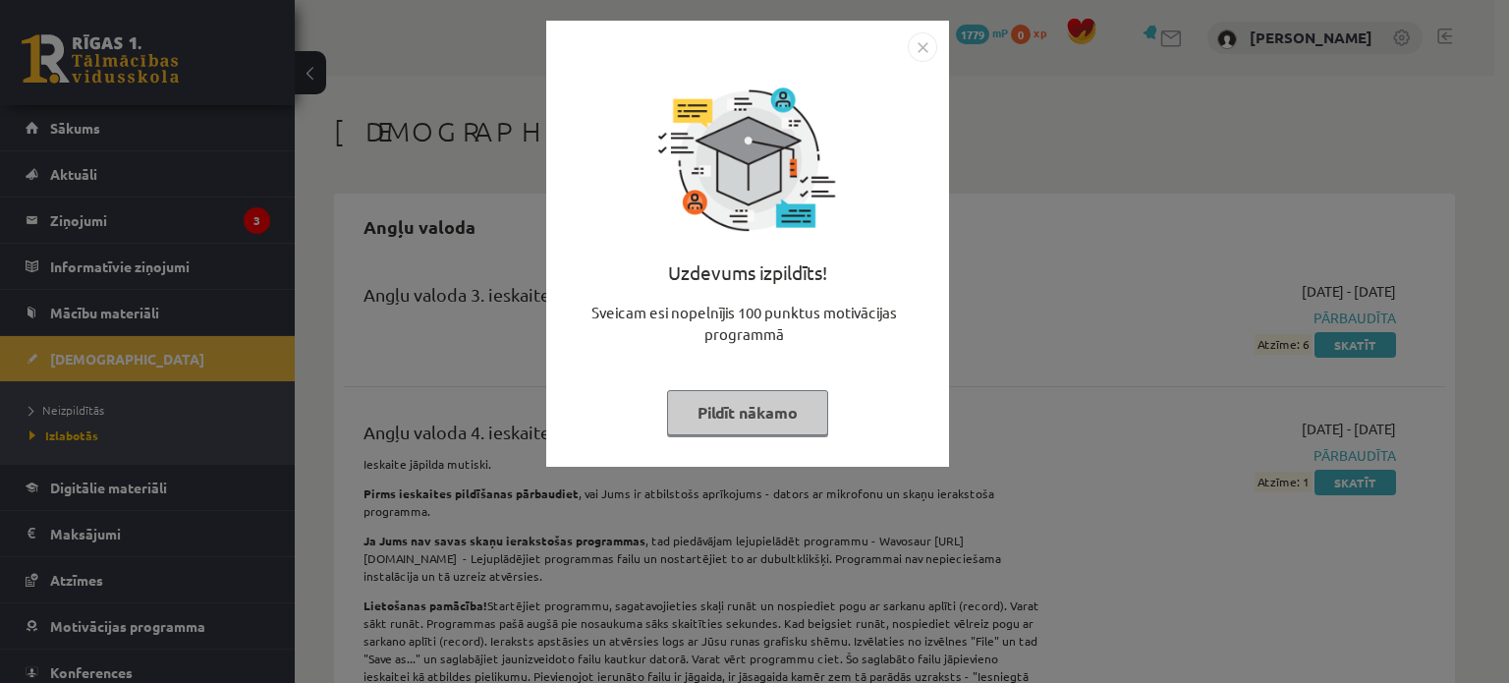
click at [792, 410] on button "Pildīt nākamo" at bounding box center [747, 412] width 161 height 45
